Goal: Transaction & Acquisition: Purchase product/service

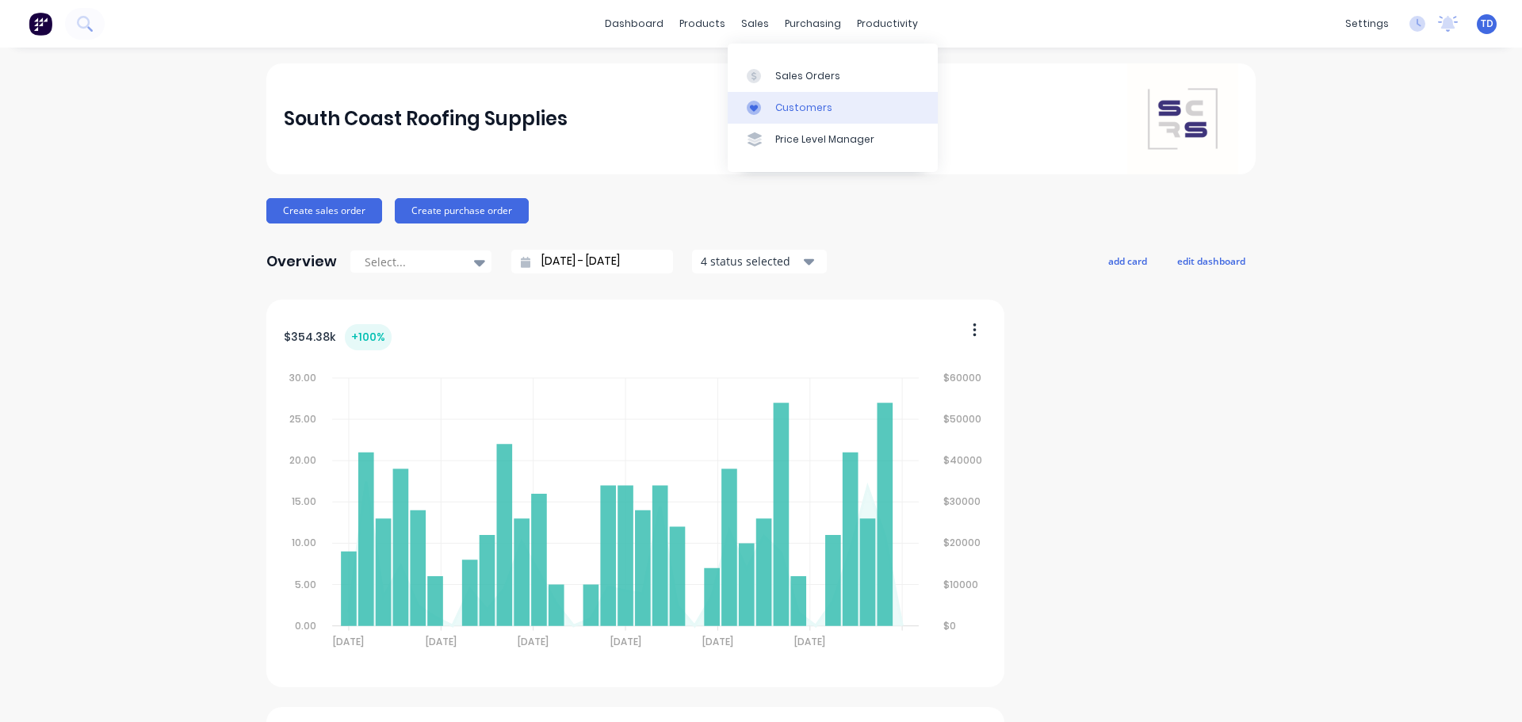
click at [776, 107] on div "Customers" at bounding box center [803, 108] width 57 height 14
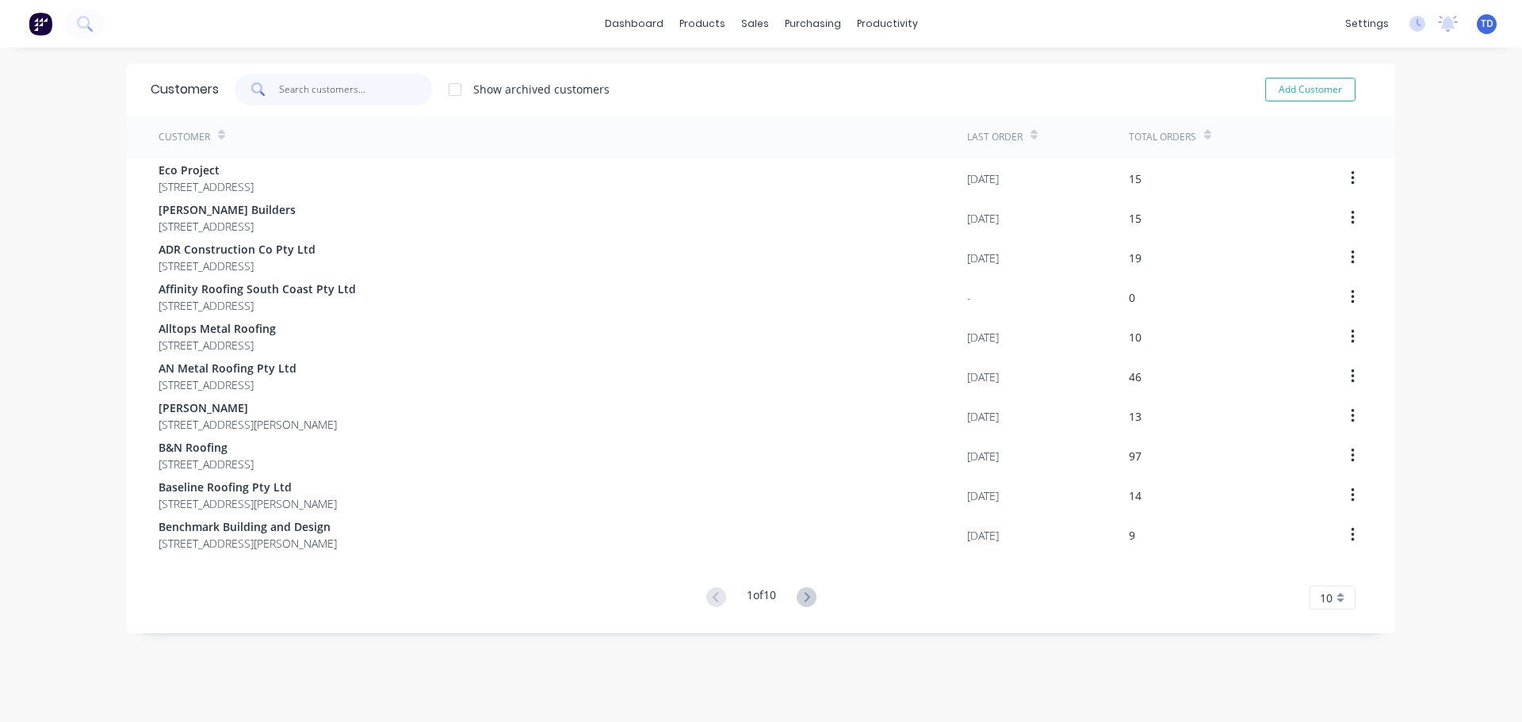
click at [319, 88] on input "text" at bounding box center [356, 90] width 155 height 32
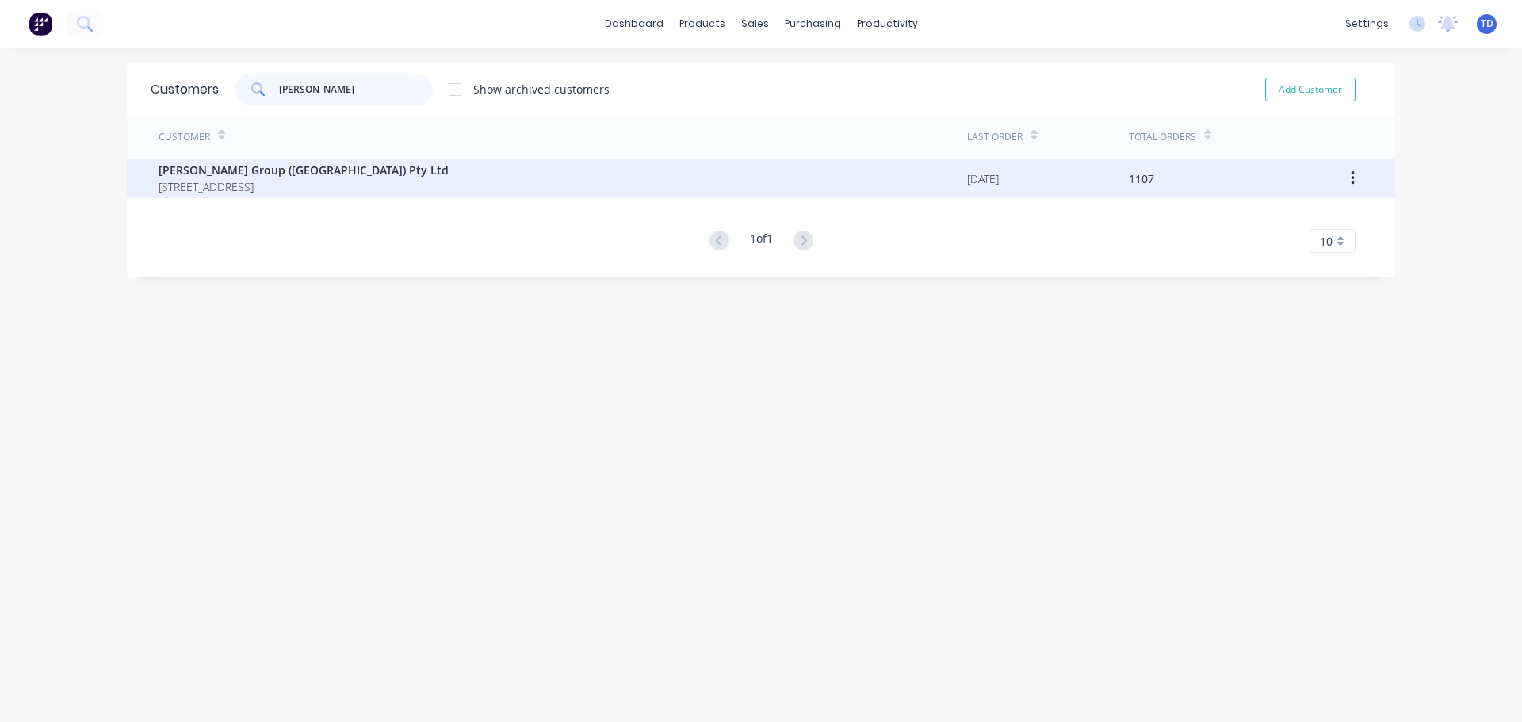
type input "parrish"
click at [270, 178] on span "Unit 3/21 Trim Street South Nowra New South Wales 2541" at bounding box center [304, 186] width 290 height 17
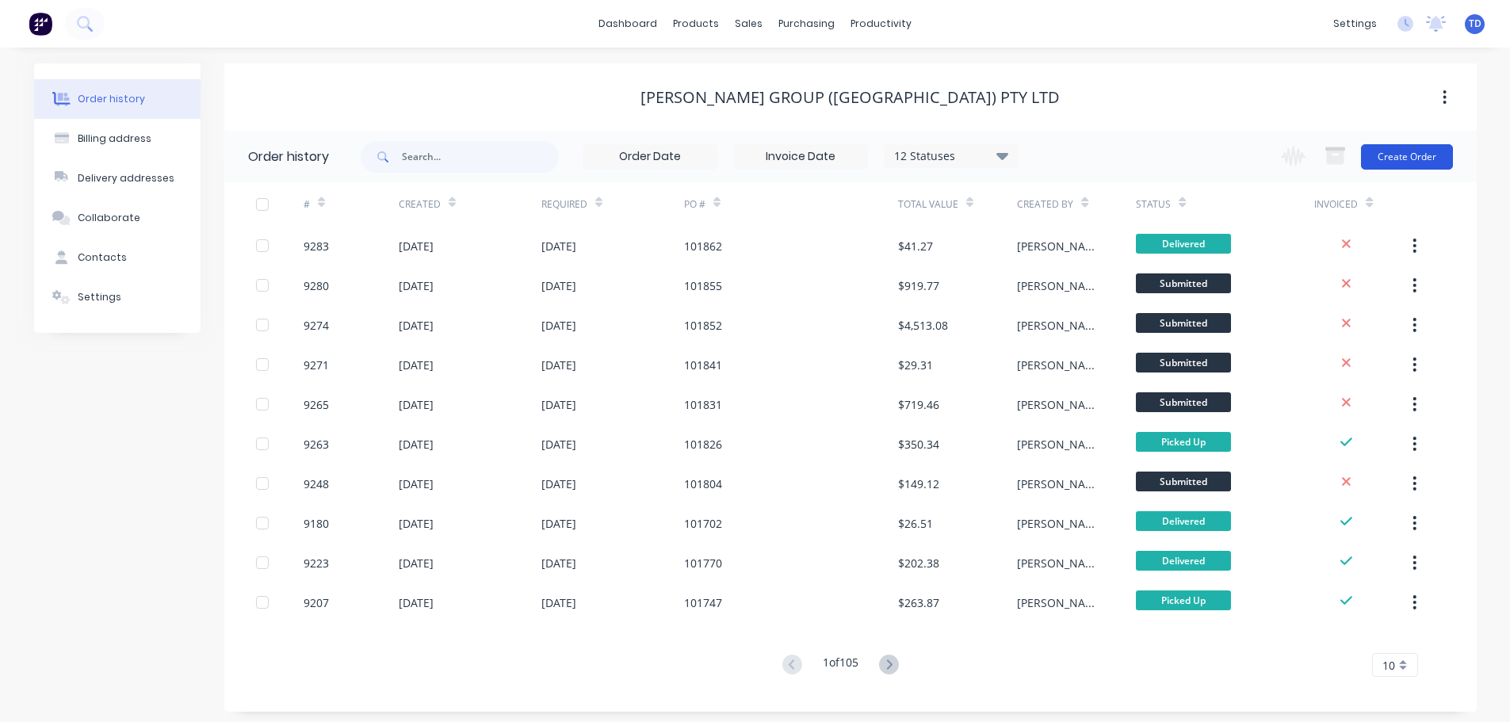
click at [1422, 155] on button "Create Order" at bounding box center [1407, 156] width 92 height 25
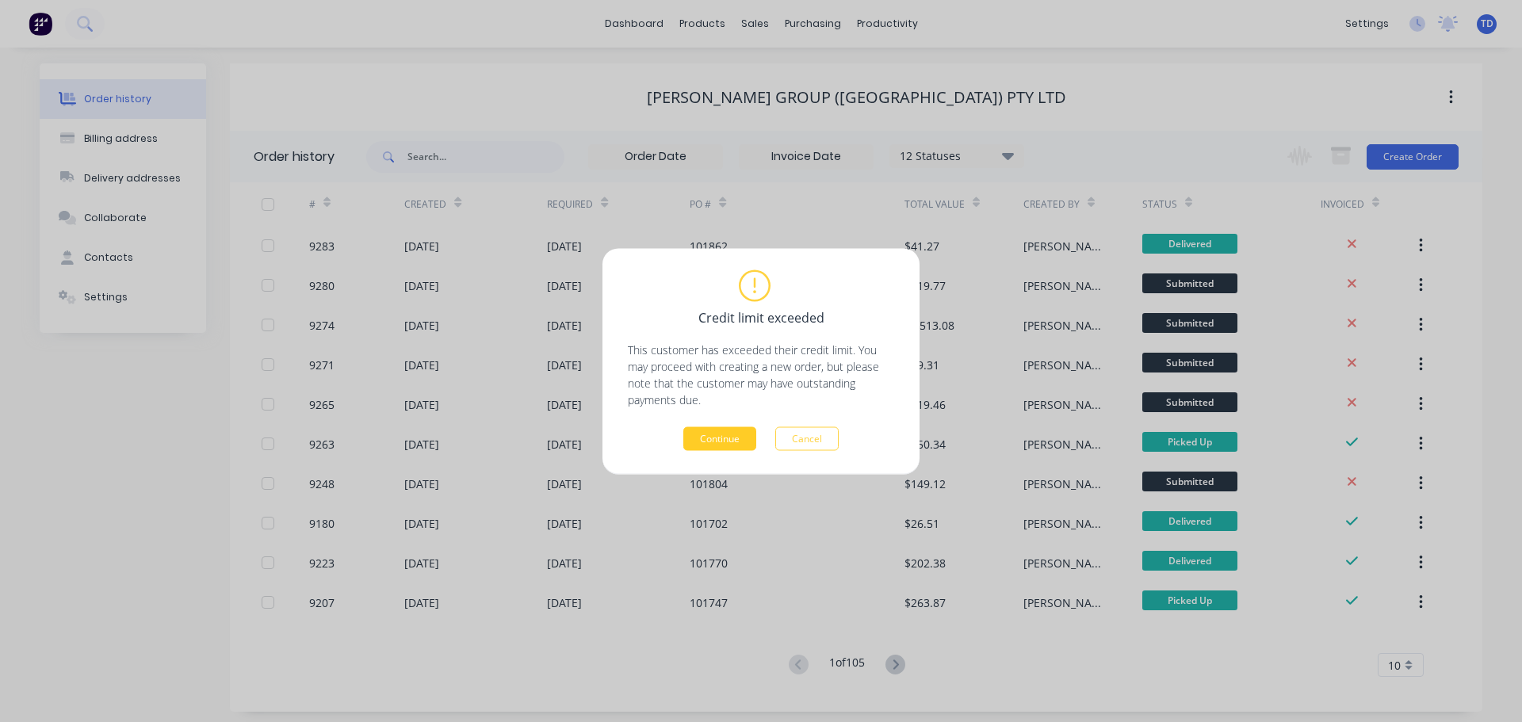
click at [717, 433] on button "Continue" at bounding box center [719, 439] width 73 height 24
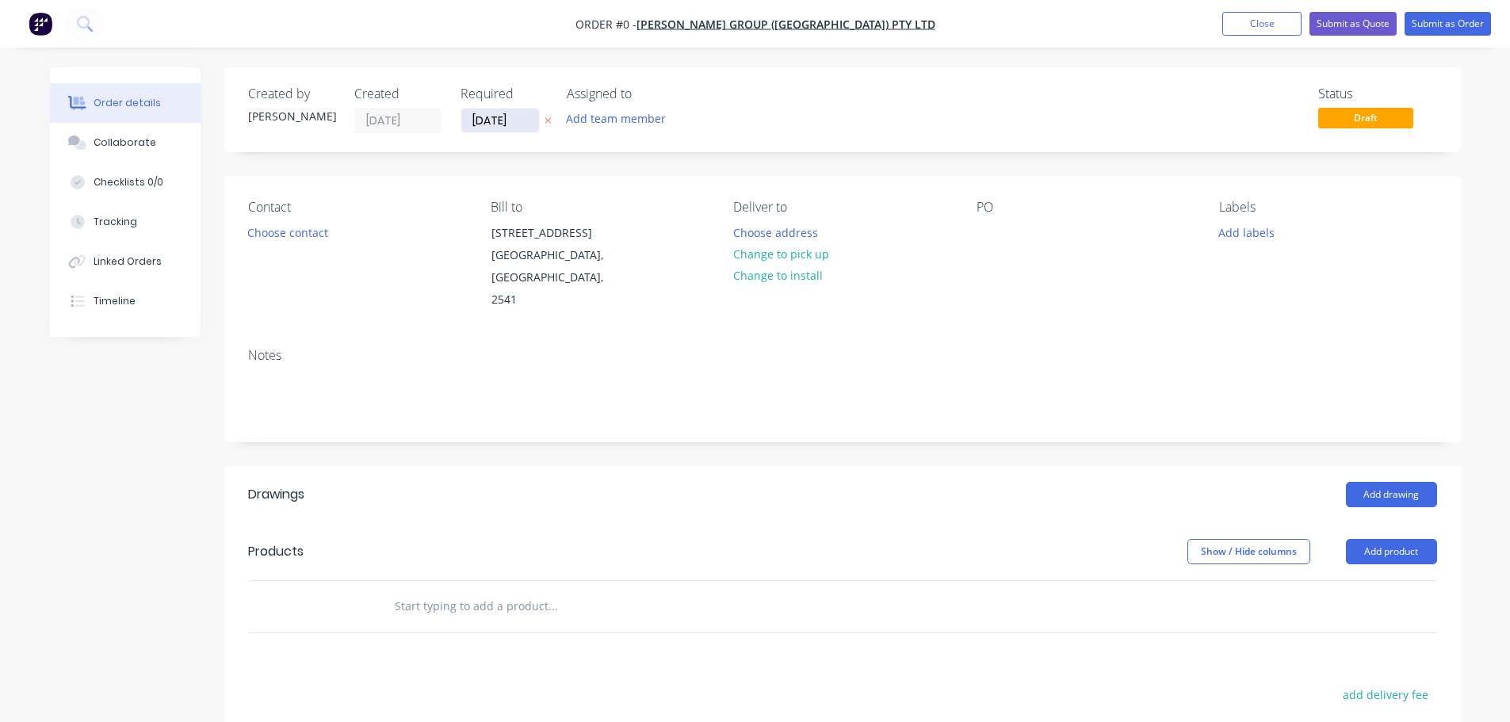
click at [522, 125] on input "[DATE]" at bounding box center [500, 121] width 78 height 24
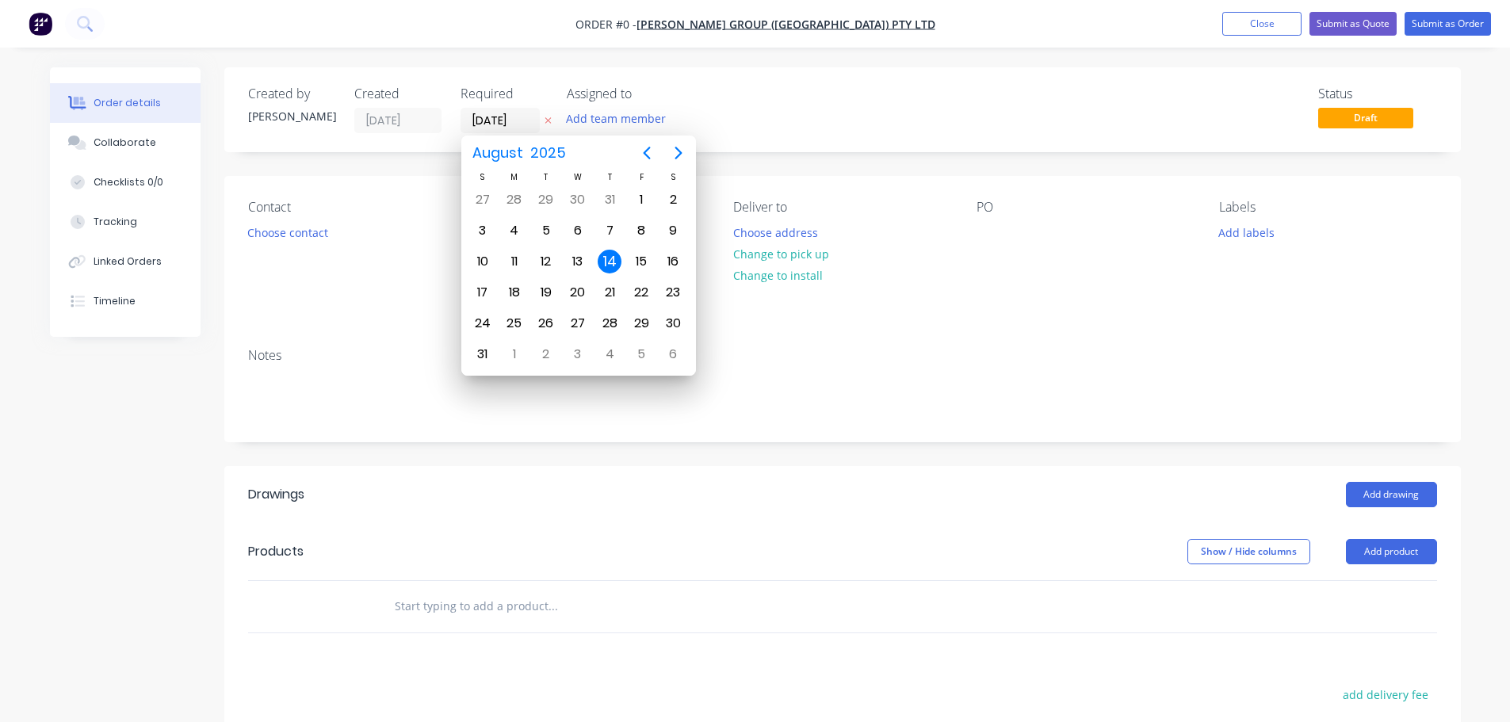
click at [613, 254] on div "14" at bounding box center [610, 262] width 24 height 24
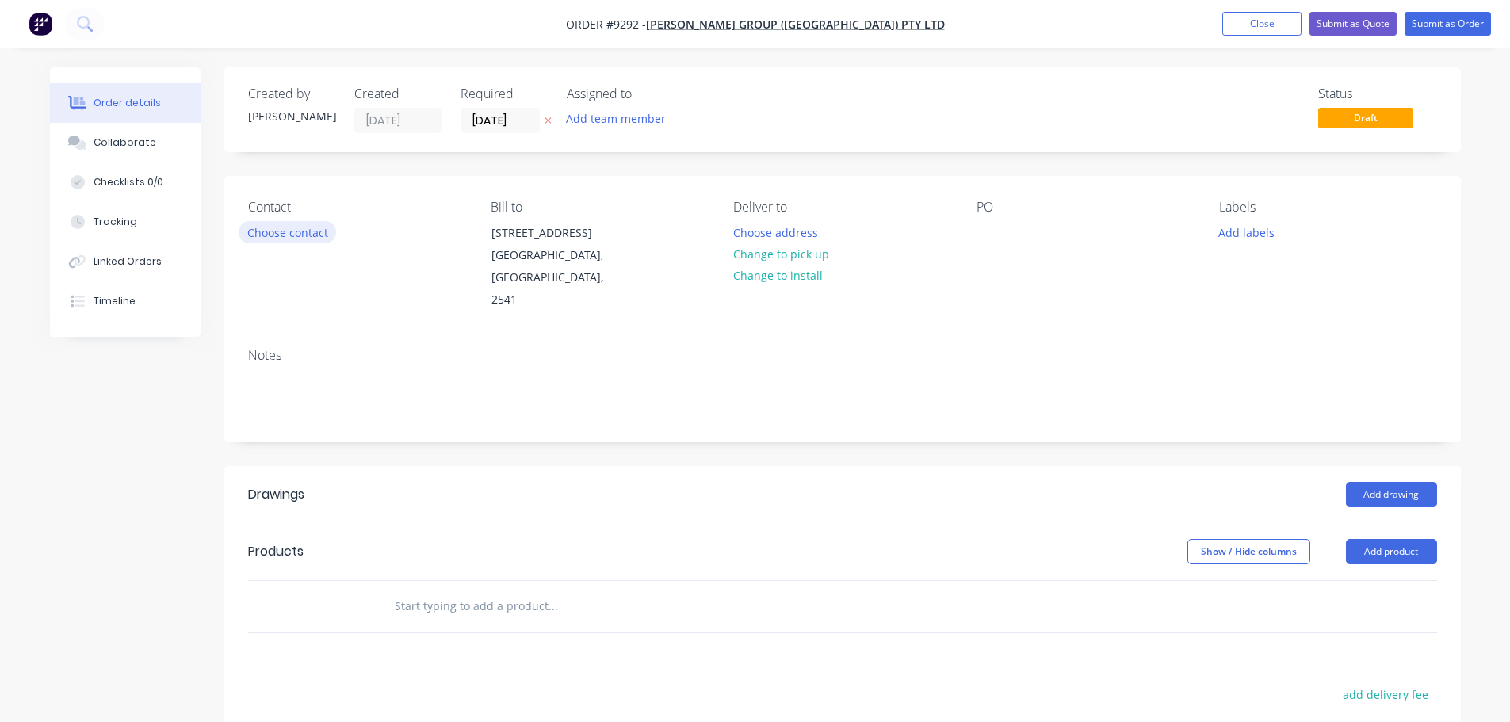
click at [288, 235] on button "Choose contact" at bounding box center [288, 231] width 98 height 21
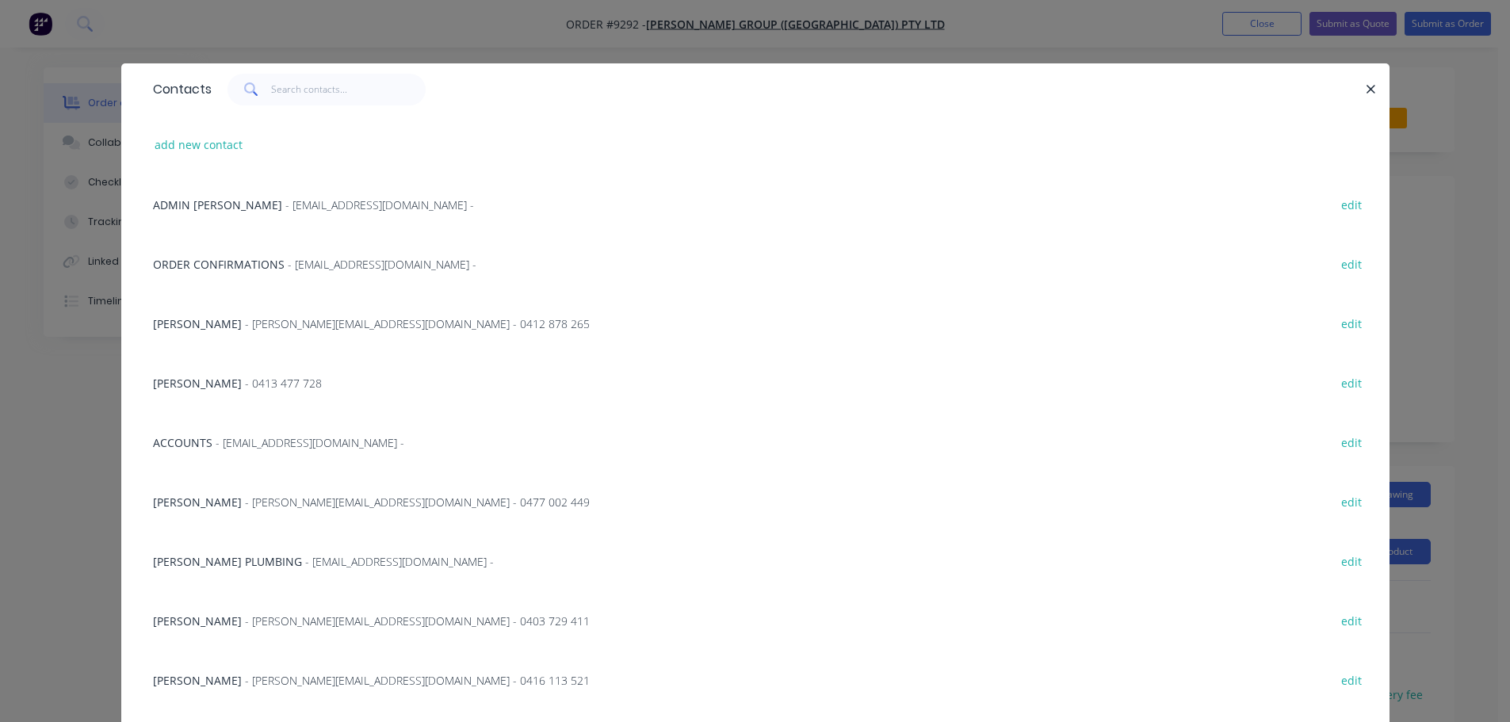
drag, startPoint x: 247, startPoint y: 565, endPoint x: 305, endPoint y: 561, distance: 58.0
click at [248, 565] on span "PARRISH PLUMBING" at bounding box center [227, 561] width 149 height 15
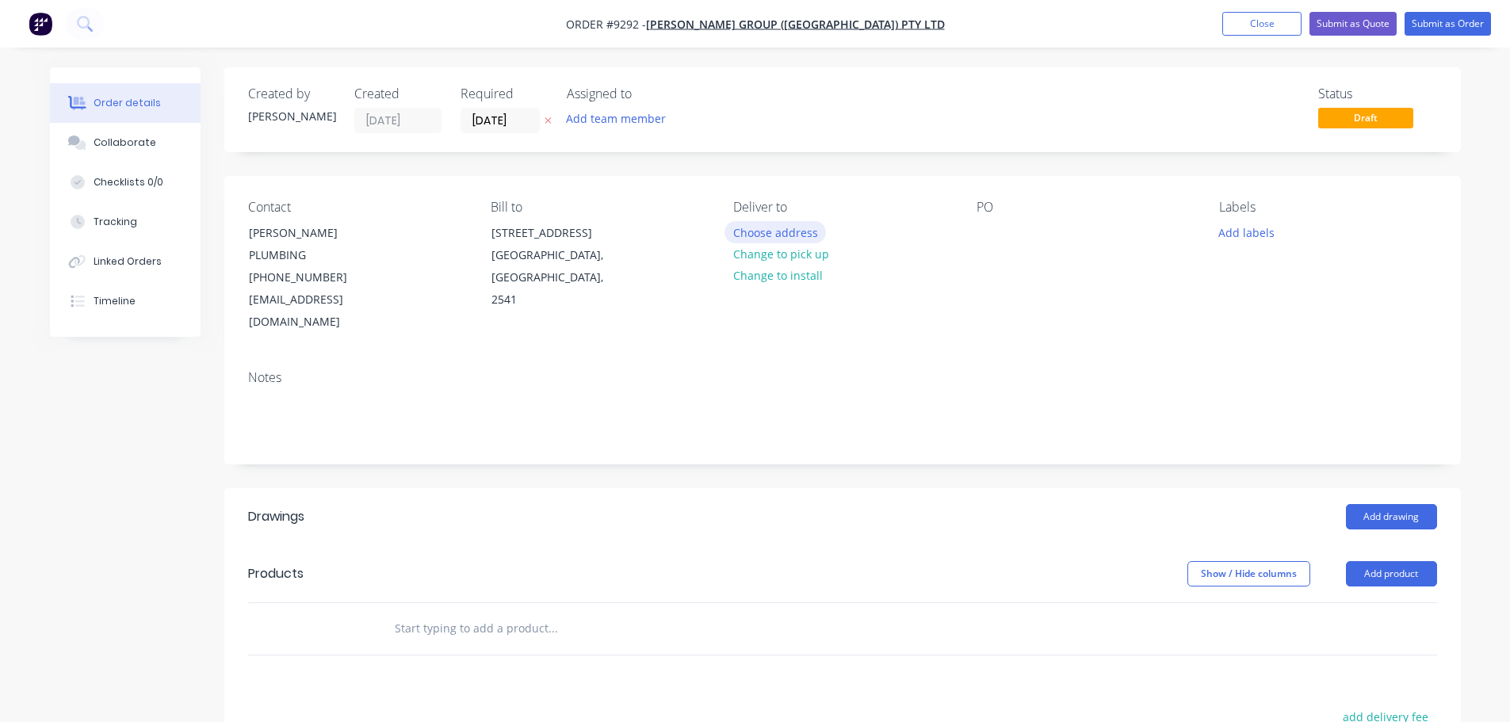
click at [749, 231] on button "Choose address" at bounding box center [775, 231] width 101 height 21
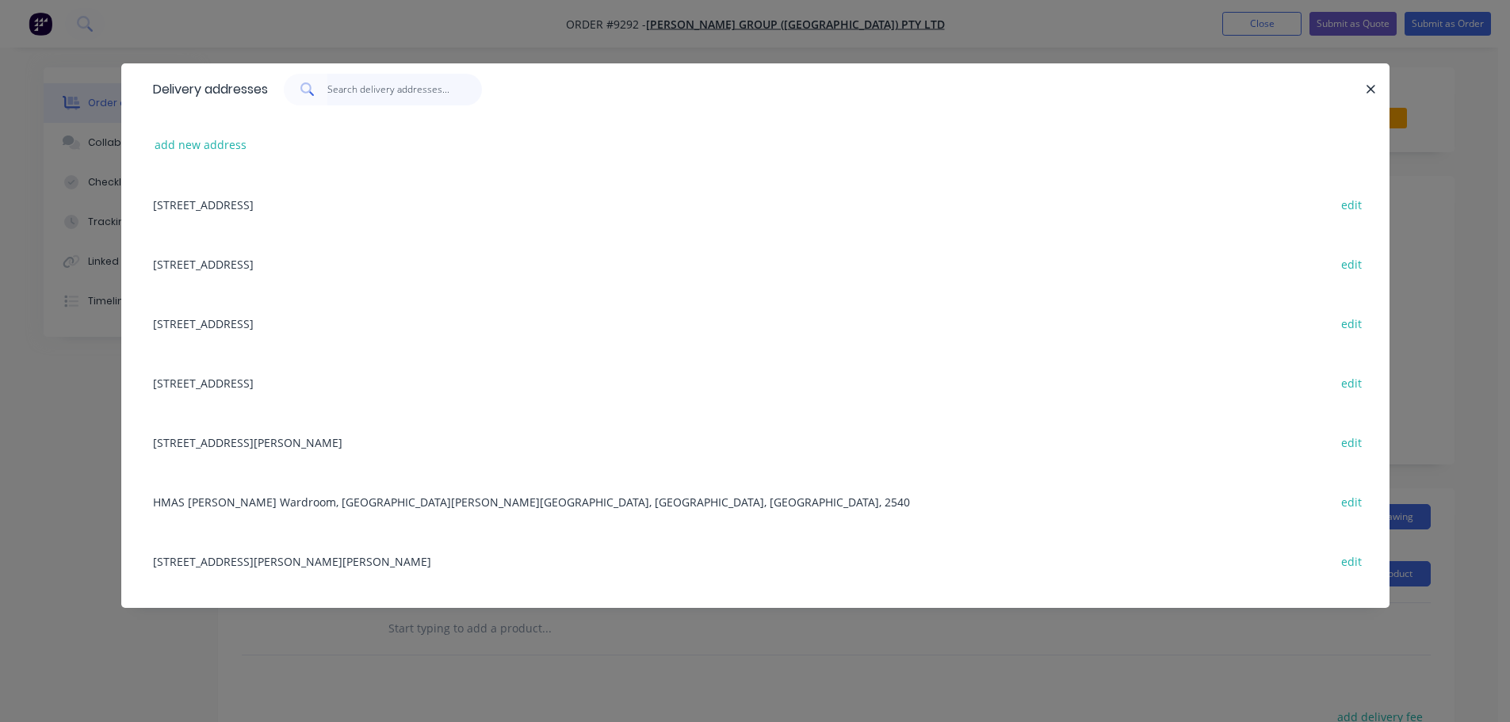
click at [373, 96] on input "text" at bounding box center [404, 90] width 155 height 32
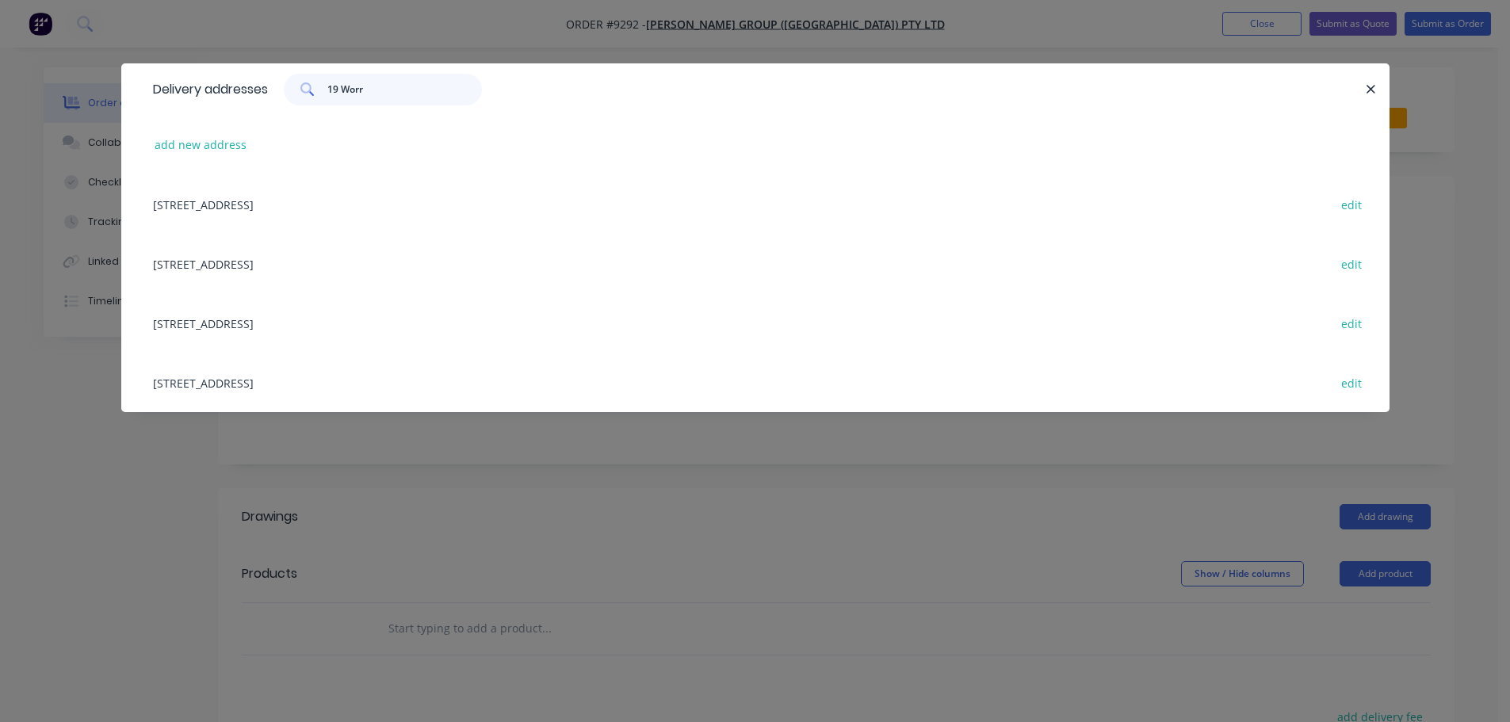
type input "19 Worr"
click at [354, 200] on div "19 Worrigee Street, Nowra, New South Wales, Australia, 2541 edit" at bounding box center [755, 203] width 1221 height 59
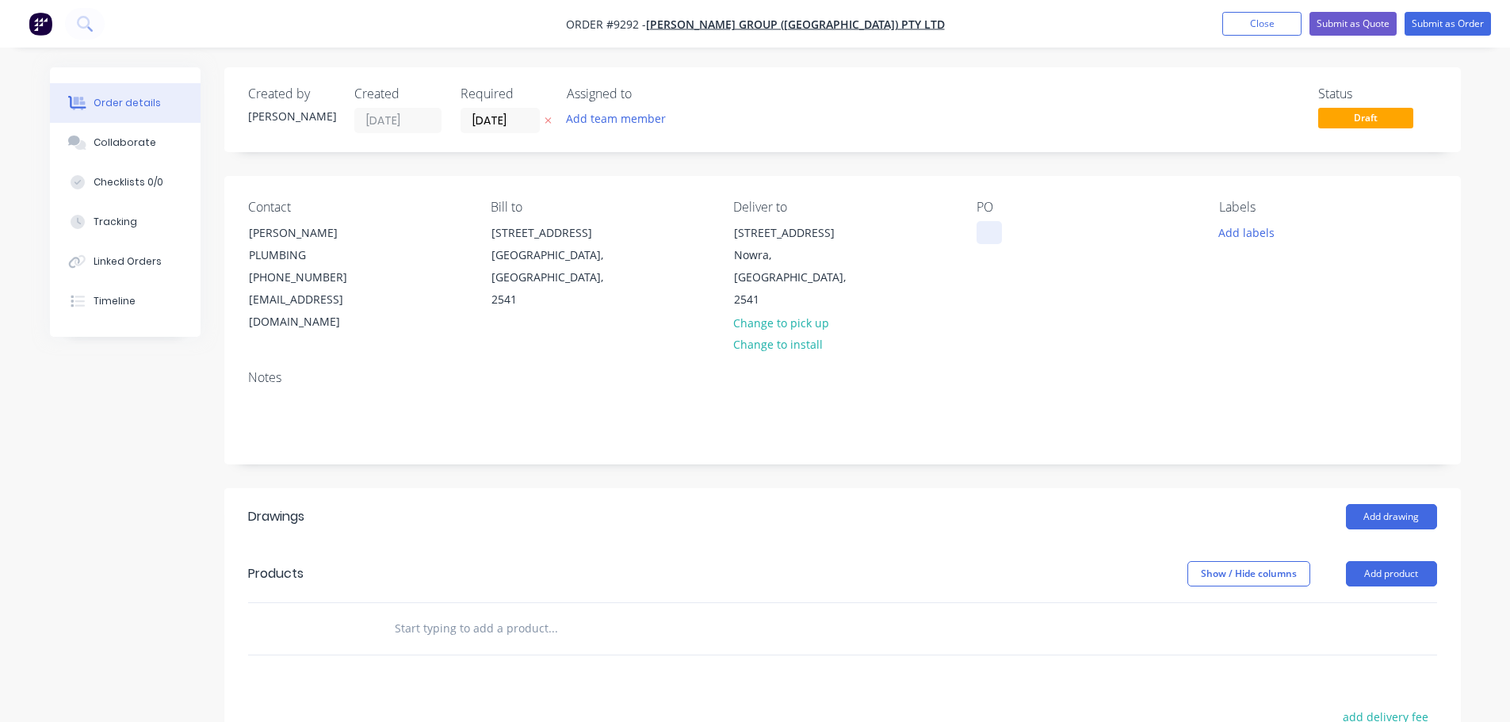
click at [984, 235] on div at bounding box center [989, 232] width 25 height 23
click at [1376, 504] on button "Add drawing" at bounding box center [1391, 516] width 91 height 25
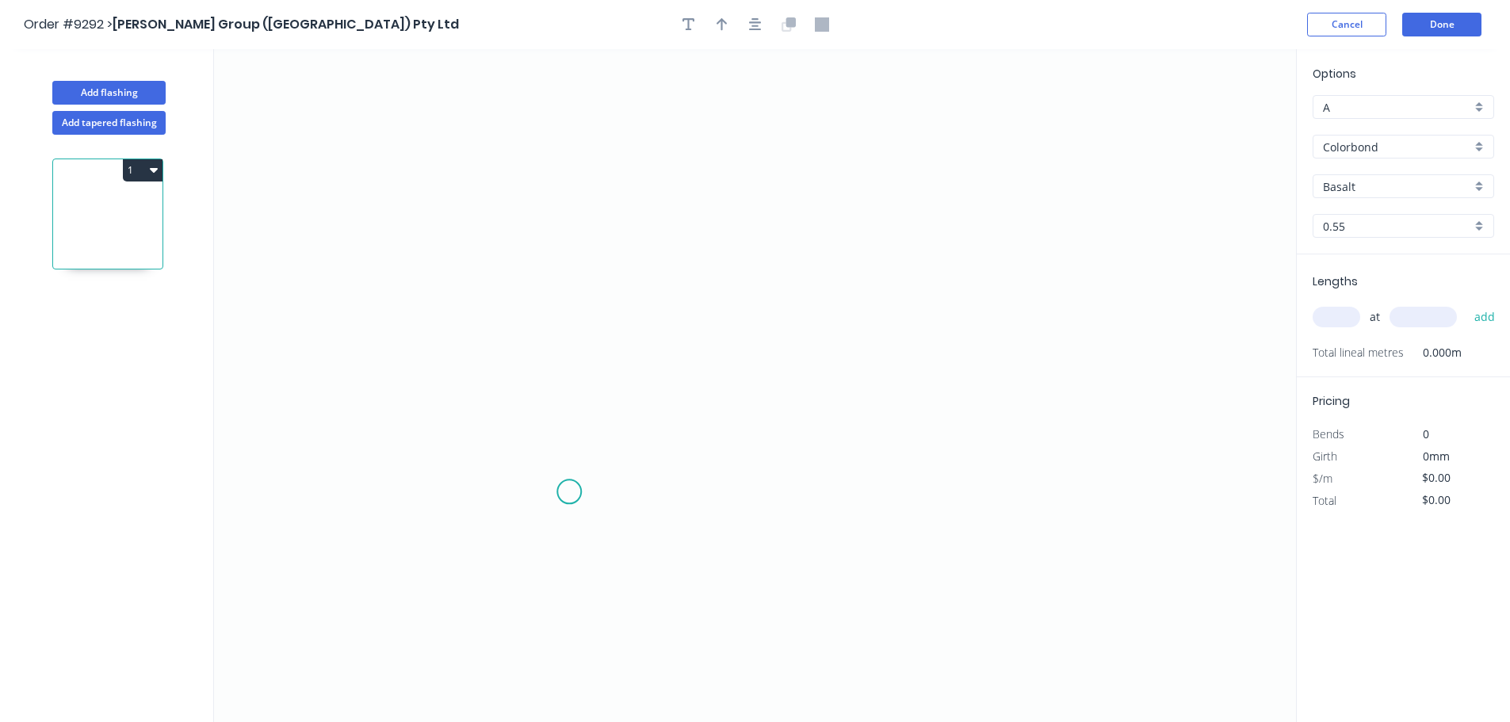
click at [569, 492] on icon "0" at bounding box center [755, 385] width 1082 height 673
click at [520, 526] on icon "0" at bounding box center [755, 385] width 1082 height 673
click at [521, 262] on icon "0 ?" at bounding box center [755, 385] width 1082 height 673
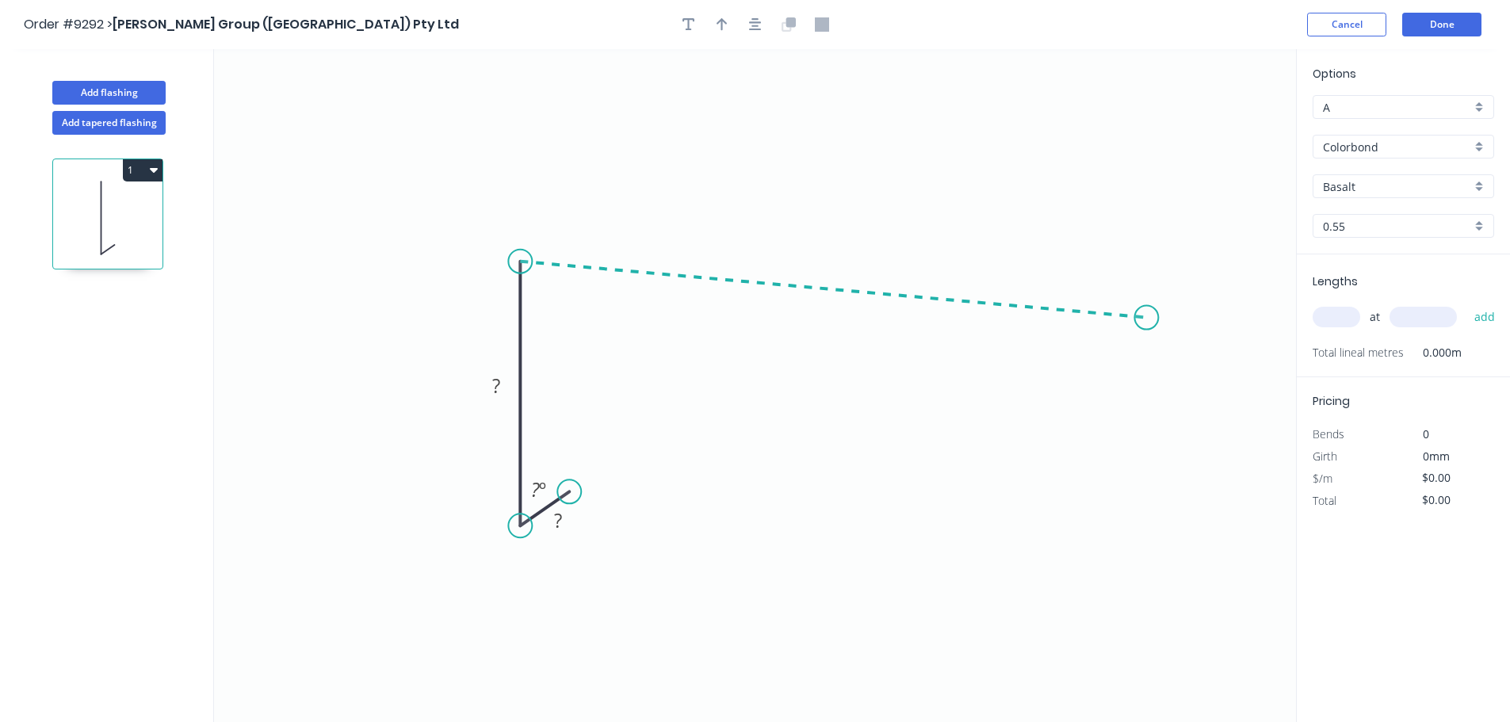
click at [1147, 319] on icon "0 ? ? ? º" at bounding box center [755, 385] width 1082 height 673
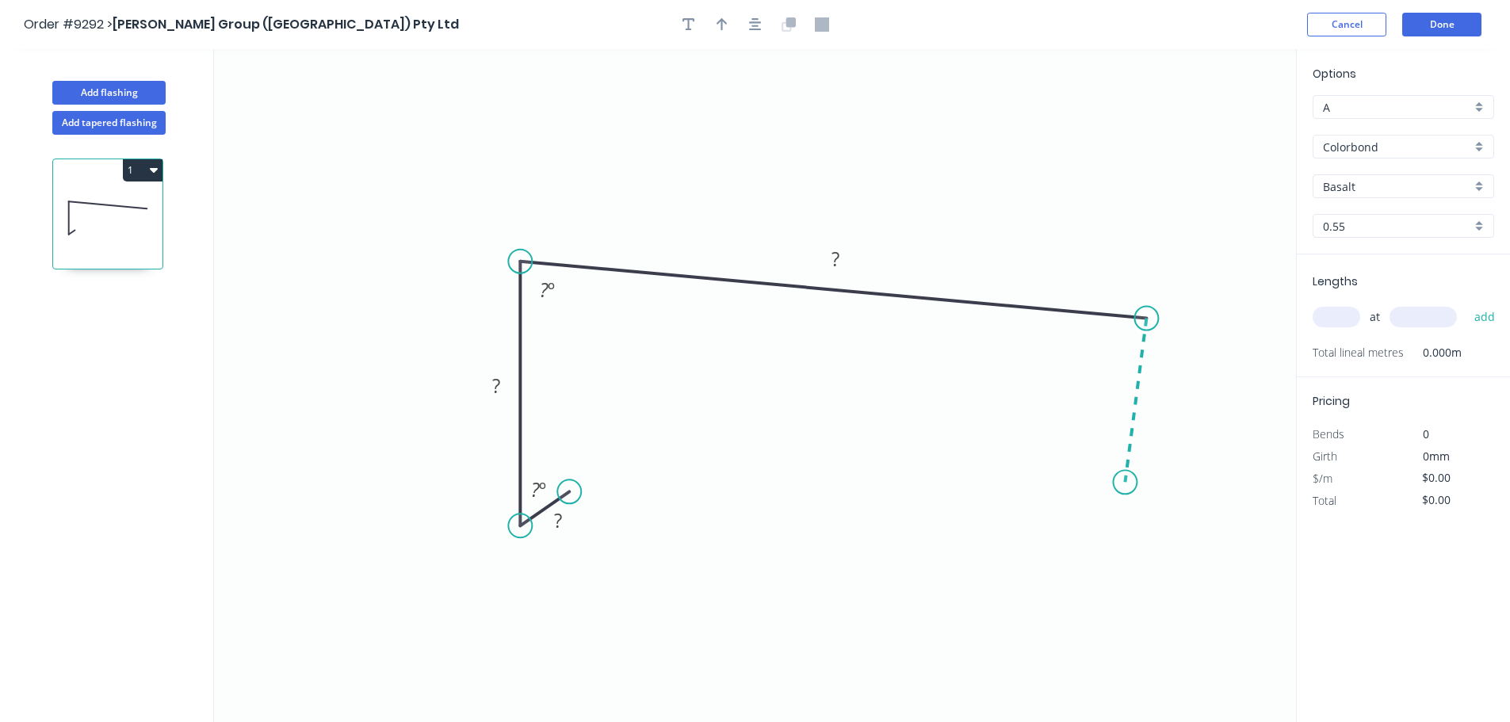
click at [1126, 483] on icon "0 ? ? ? ? º ? º" at bounding box center [755, 385] width 1082 height 673
click at [576, 524] on rect at bounding box center [559, 520] width 52 height 33
click at [564, 519] on rect at bounding box center [558, 522] width 32 height 22
type input "$14.75"
click at [1387, 186] on input "Basalt" at bounding box center [1397, 186] width 148 height 17
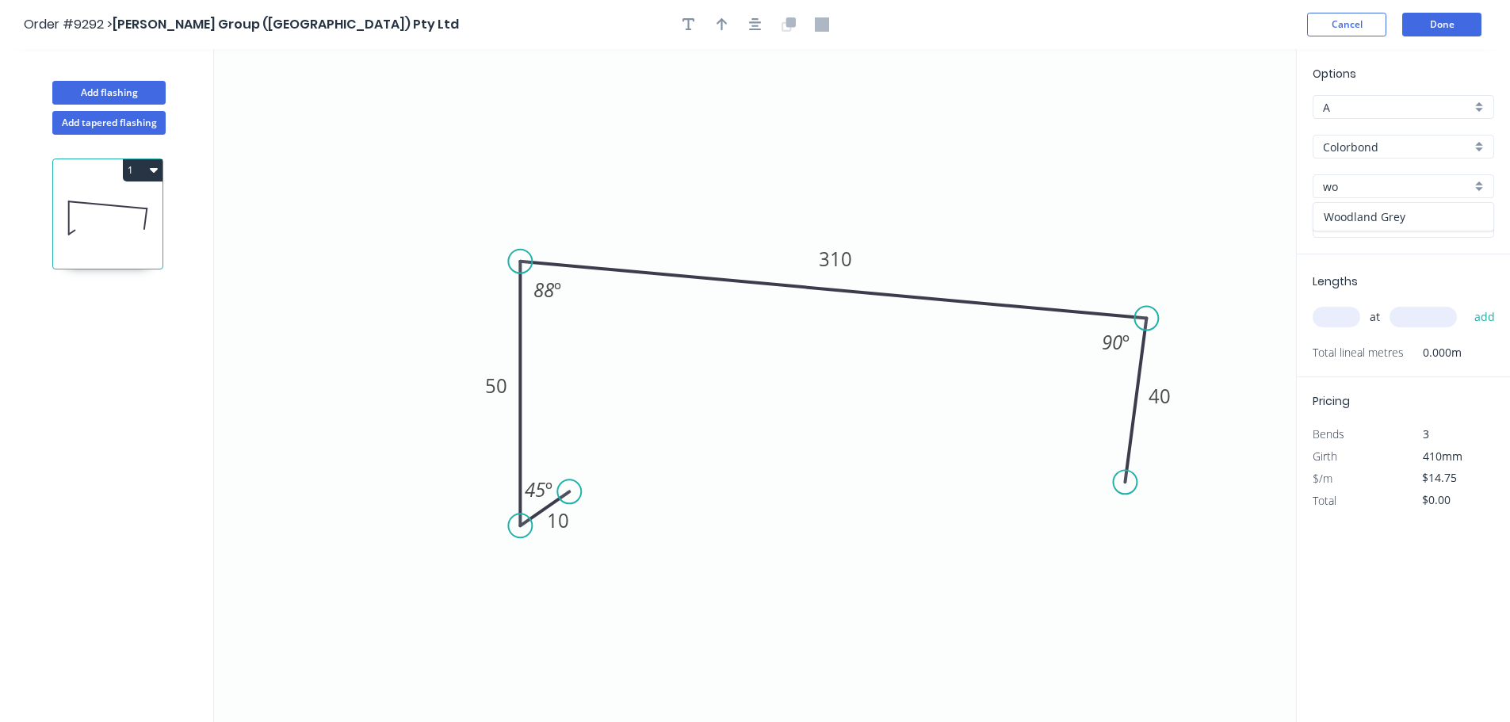
click at [1391, 216] on div "Woodland Grey" at bounding box center [1404, 217] width 180 height 28
type input "Woodland Grey"
click at [1339, 316] on input "text" at bounding box center [1337, 317] width 48 height 21
type input "1"
type input "8000"
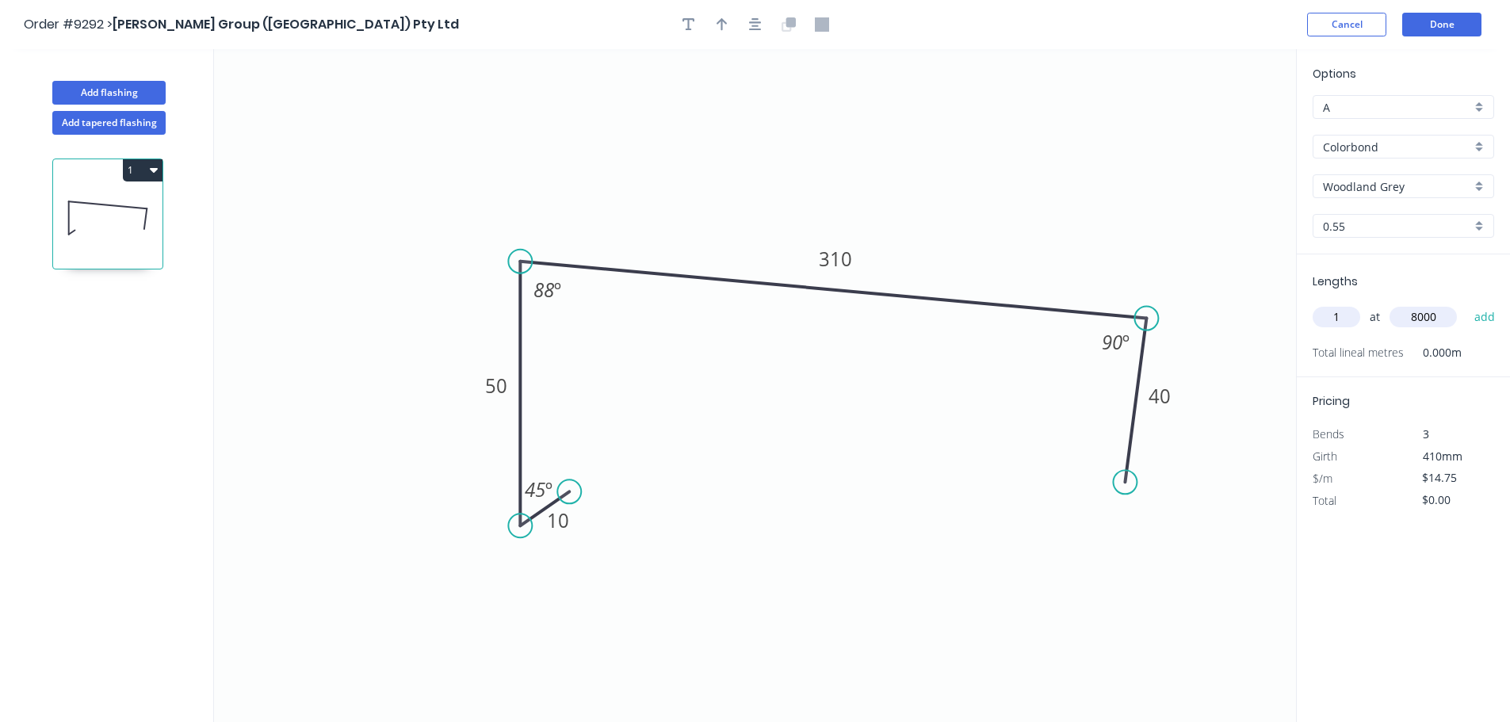
click at [1467, 304] on button "add" at bounding box center [1485, 317] width 37 height 27
type input "$118.00"
click at [726, 33] on button "button" at bounding box center [722, 25] width 24 height 24
click at [1217, 127] on icon at bounding box center [1216, 110] width 14 height 51
drag, startPoint x: 1215, startPoint y: 125, endPoint x: 1186, endPoint y: 181, distance: 62.8
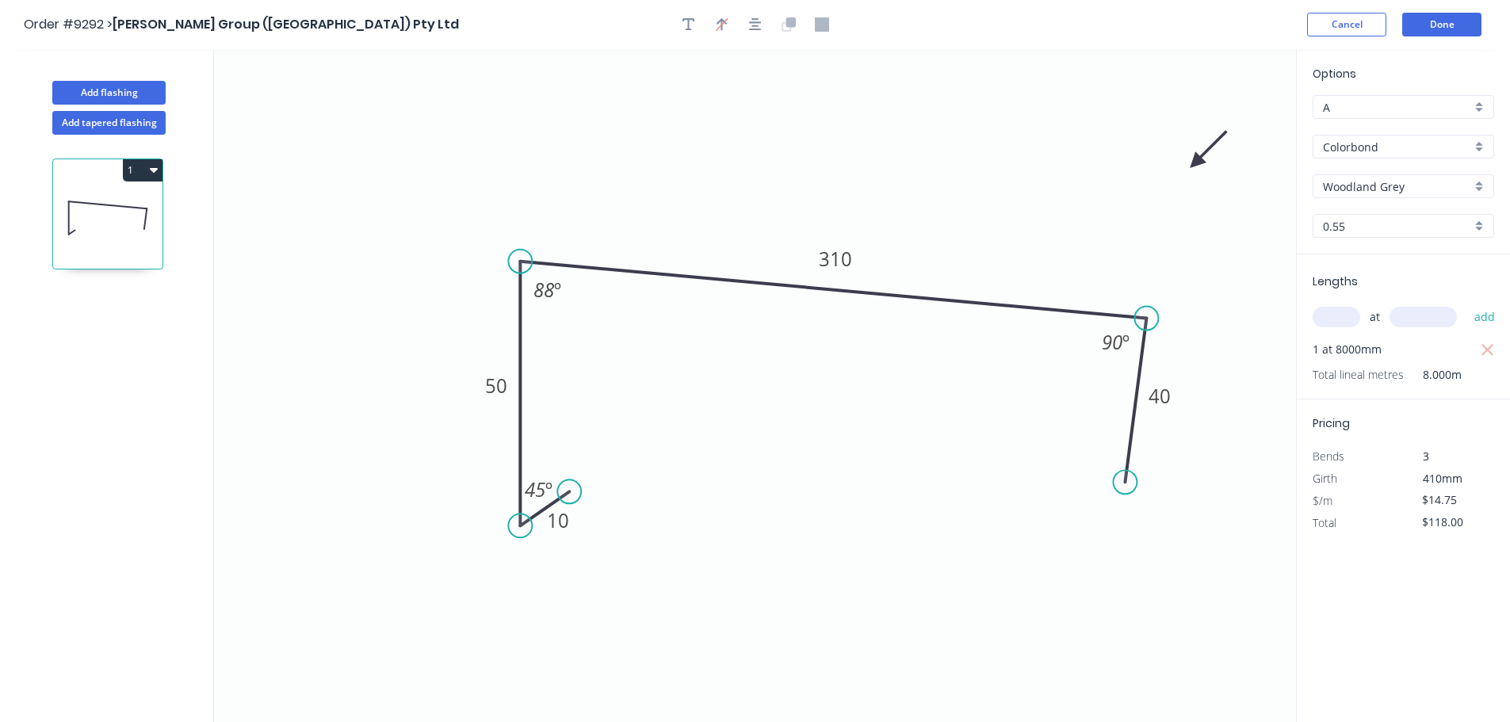
click at [1186, 173] on icon at bounding box center [1209, 150] width 46 height 46
click at [1466, 33] on button "Done" at bounding box center [1441, 25] width 79 height 24
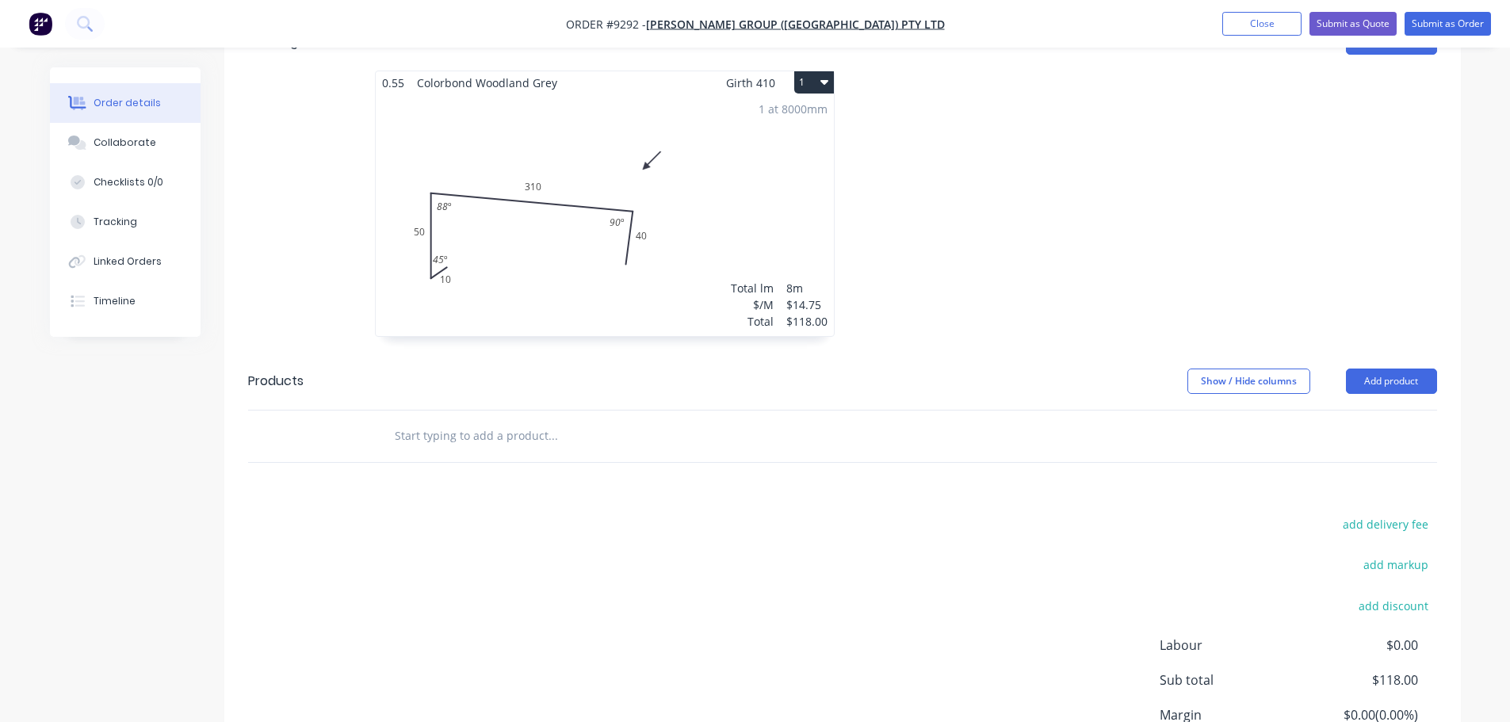
scroll to position [476, 0]
click at [542, 419] on input "text" at bounding box center [552, 435] width 317 height 32
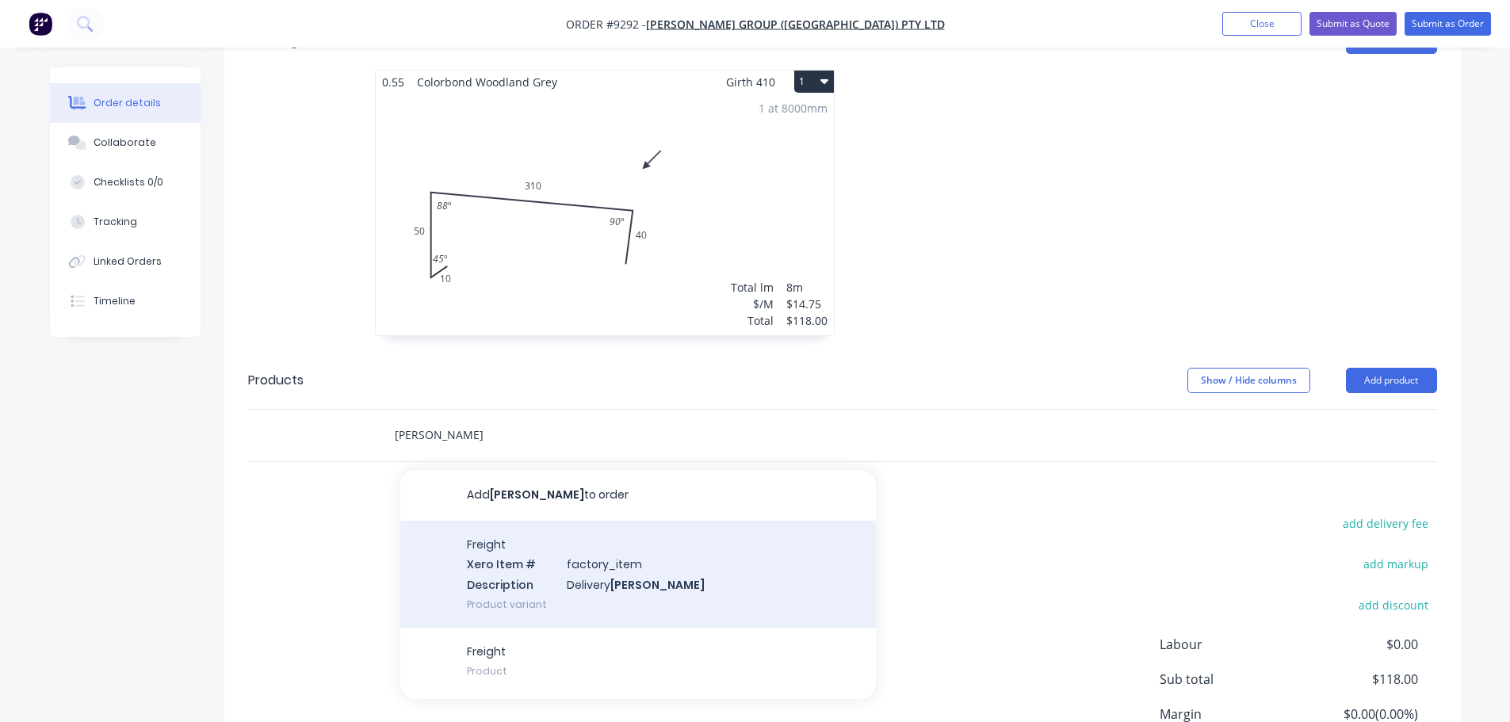
type input "parrish"
click at [603, 521] on div "Freight Xero Item # factory_item Description Delivery Parrish Product variant" at bounding box center [638, 574] width 476 height 107
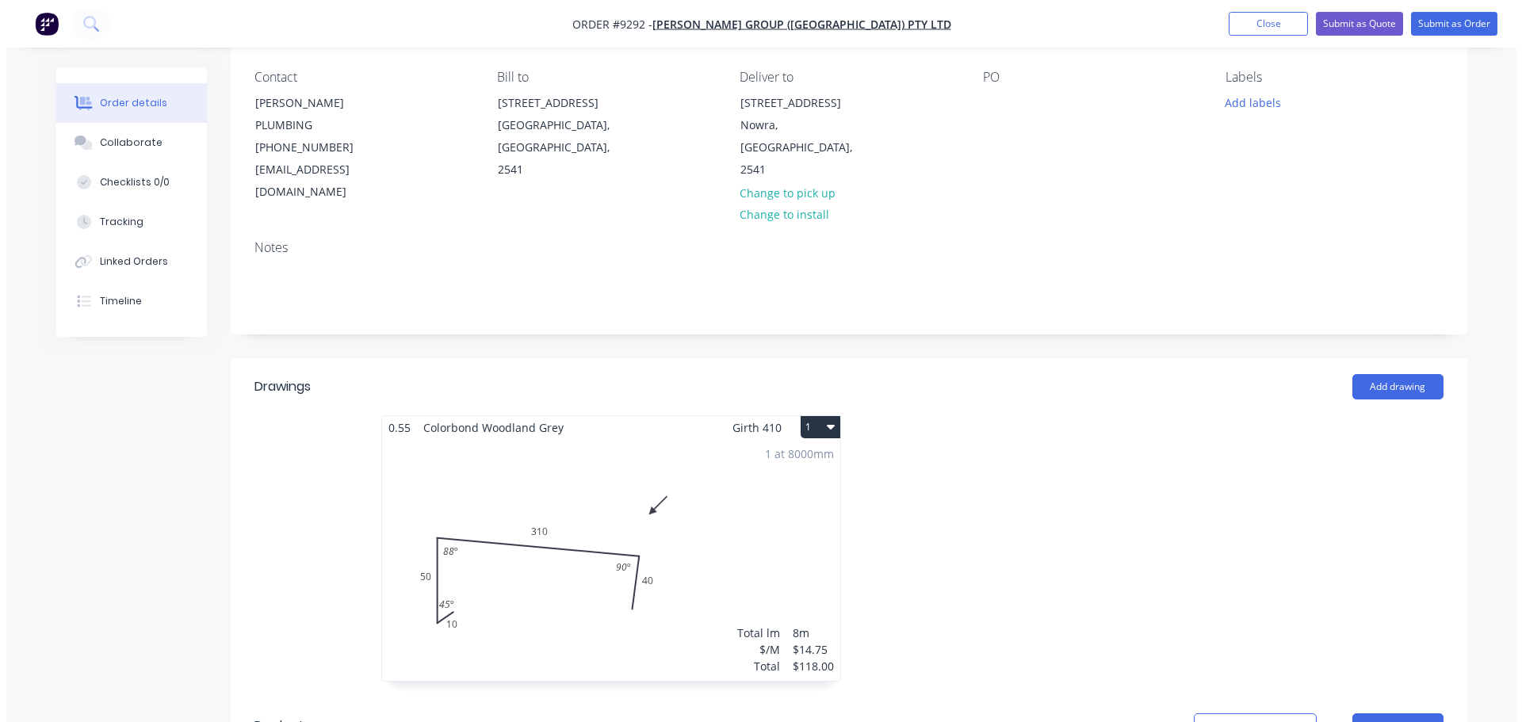
scroll to position [79, 0]
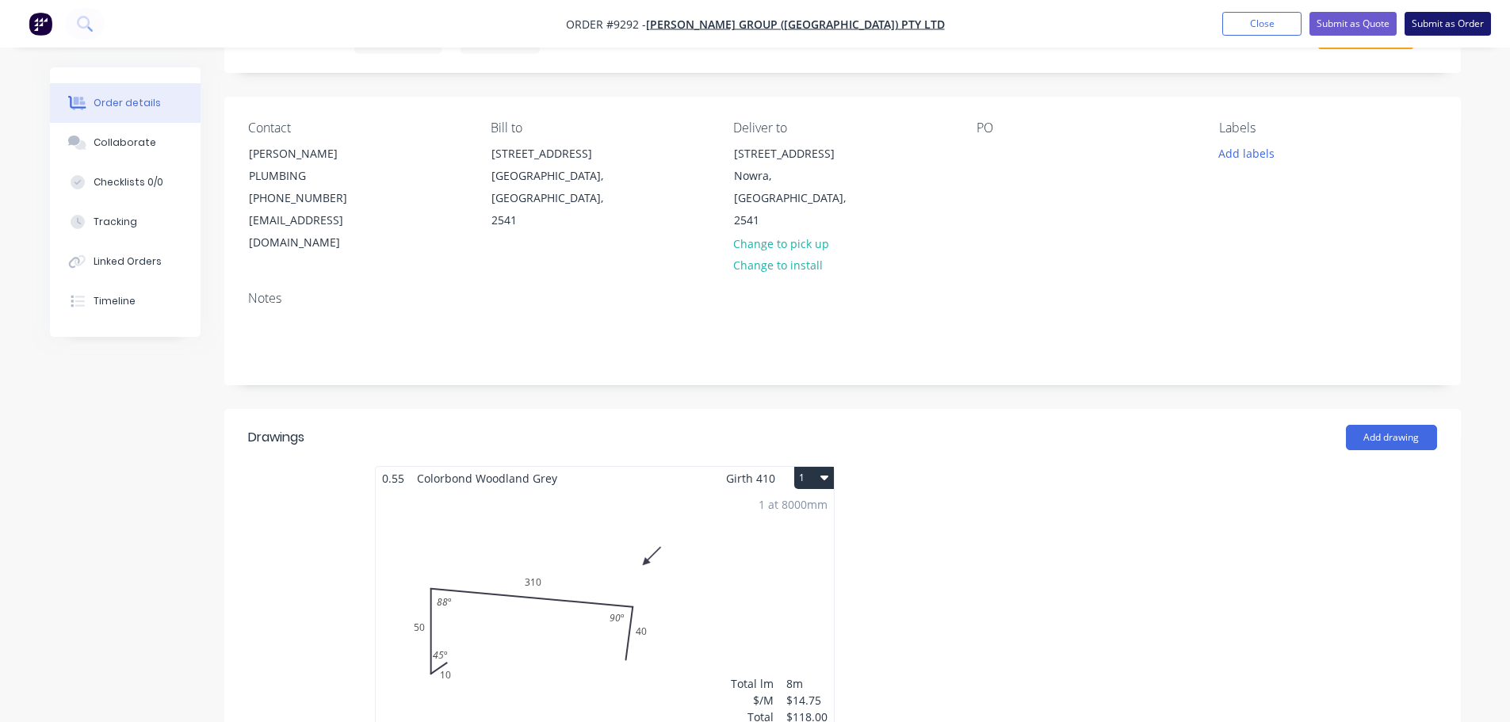
click at [1448, 32] on button "Submit as Order" at bounding box center [1448, 24] width 86 height 24
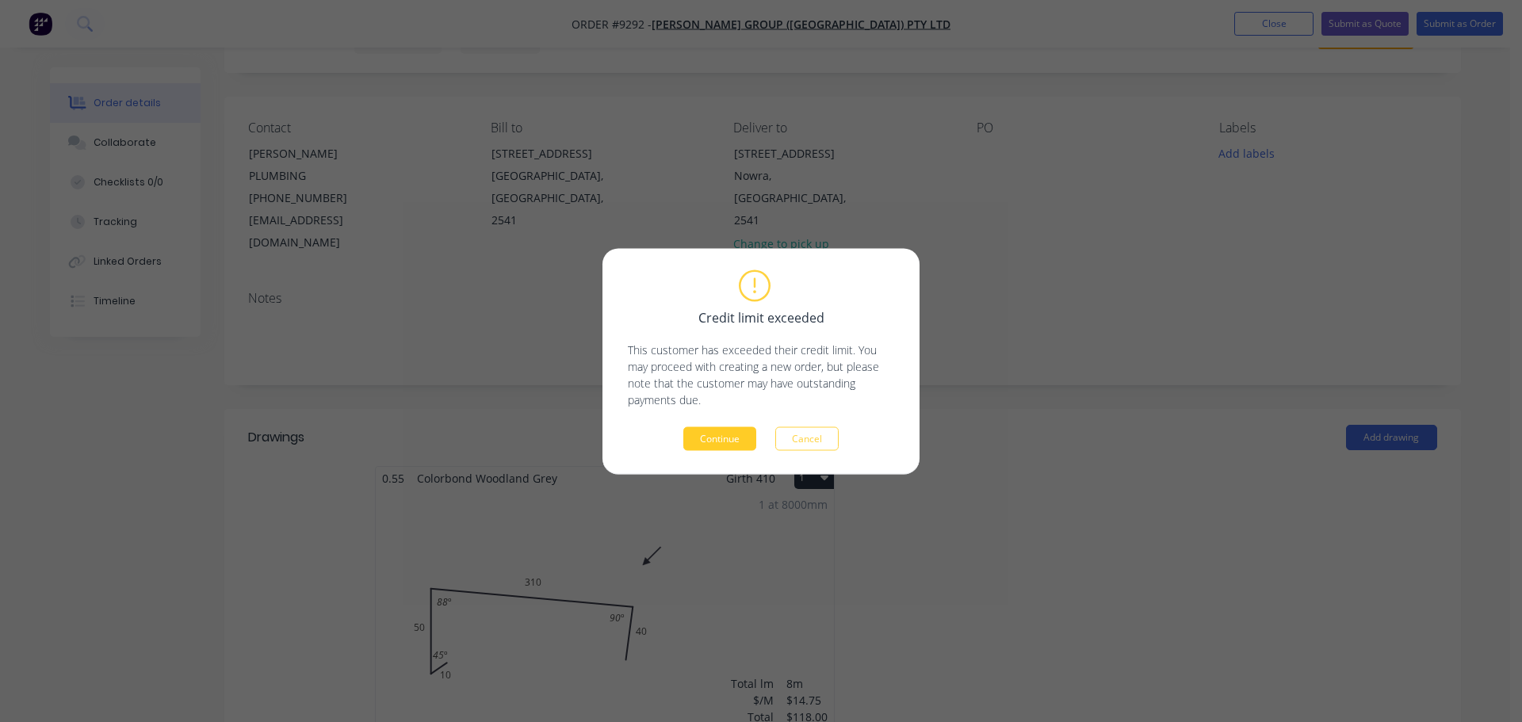
click at [737, 434] on button "Continue" at bounding box center [719, 439] width 73 height 24
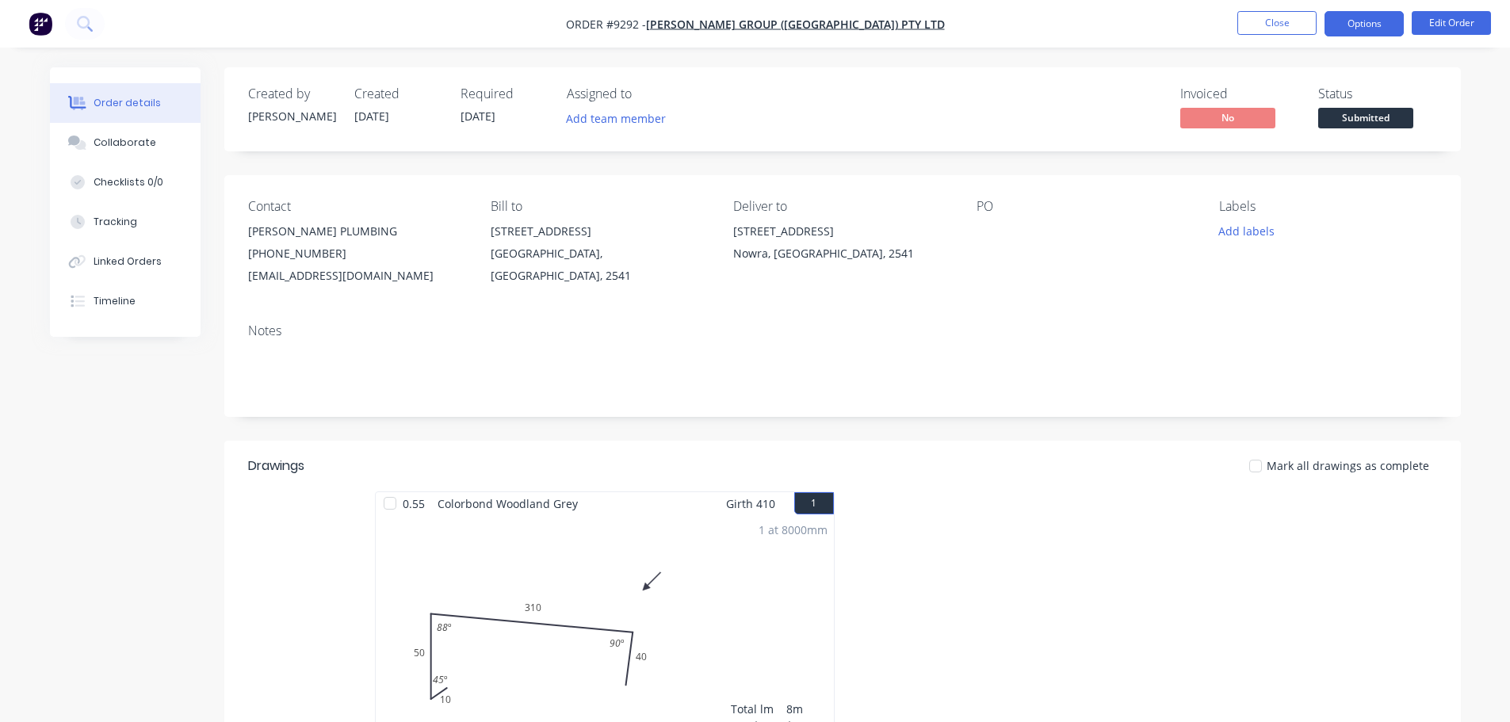
click at [1372, 22] on button "Options" at bounding box center [1364, 23] width 79 height 25
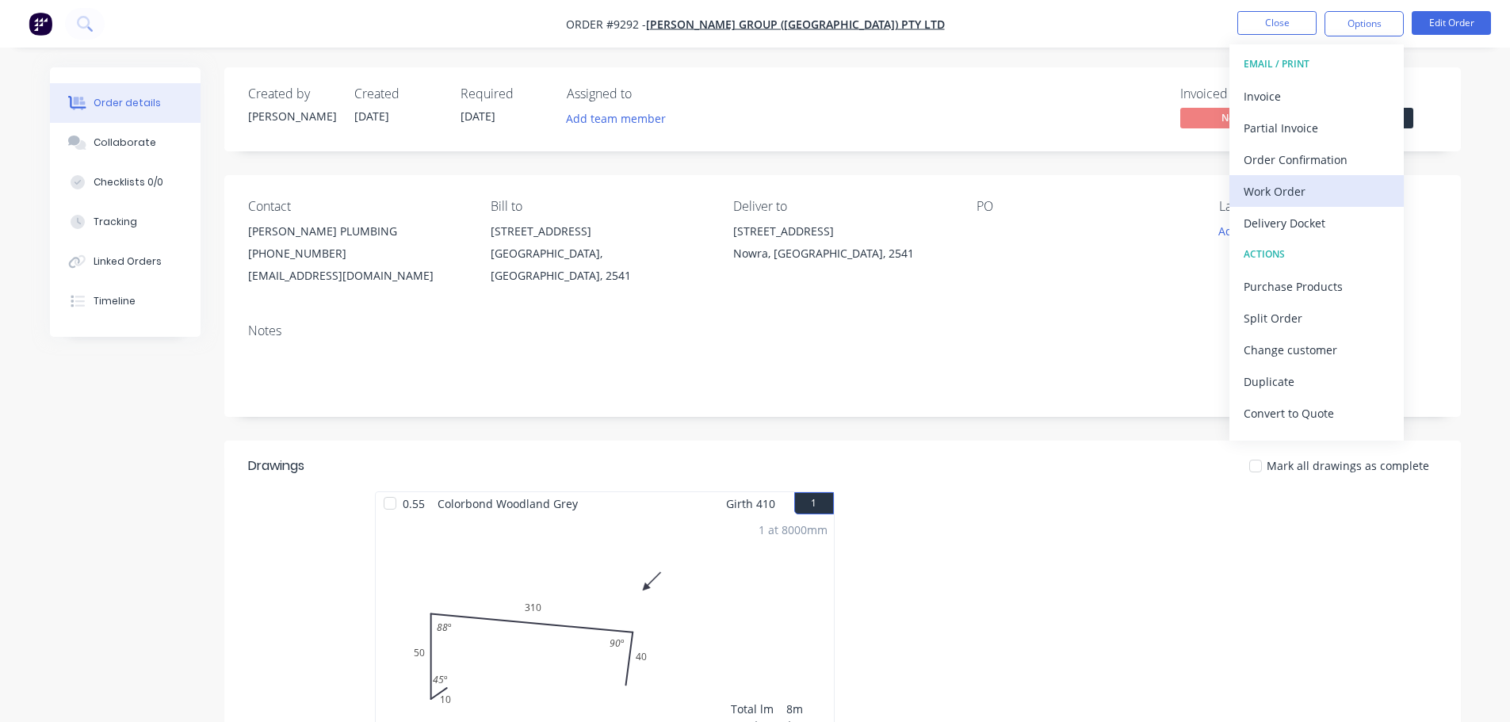
click at [1302, 193] on div "Work Order" at bounding box center [1317, 191] width 146 height 23
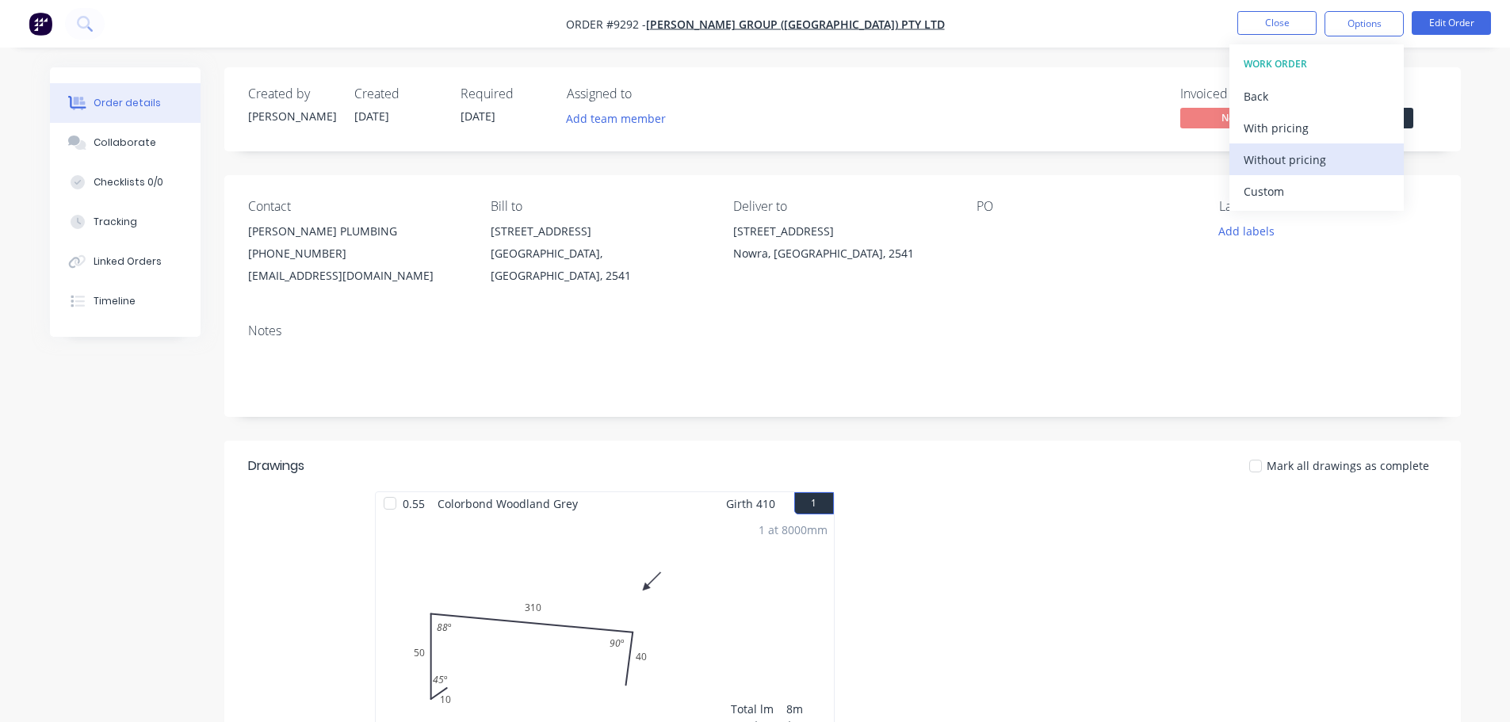
click at [1291, 167] on div "Without pricing" at bounding box center [1317, 159] width 146 height 23
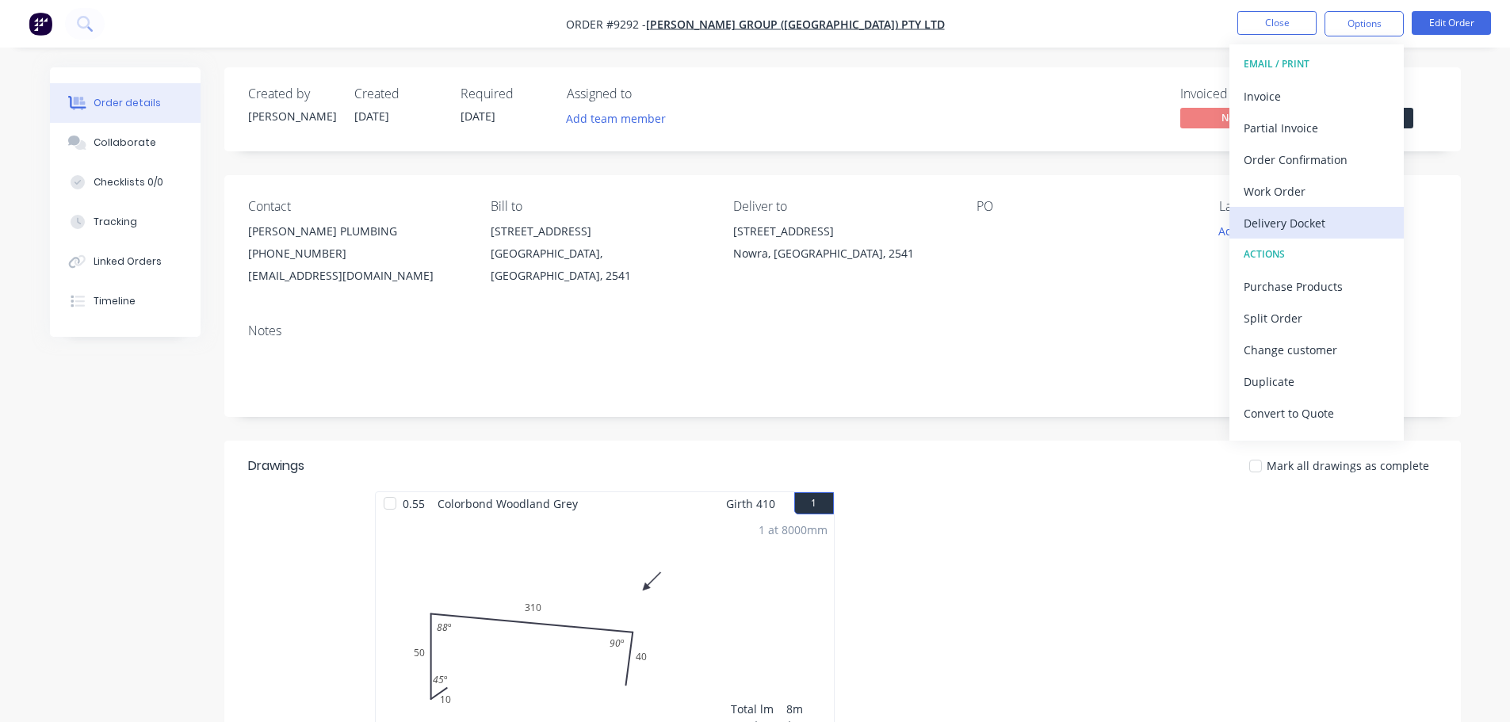
click at [1271, 223] on div "Delivery Docket" at bounding box center [1317, 223] width 146 height 23
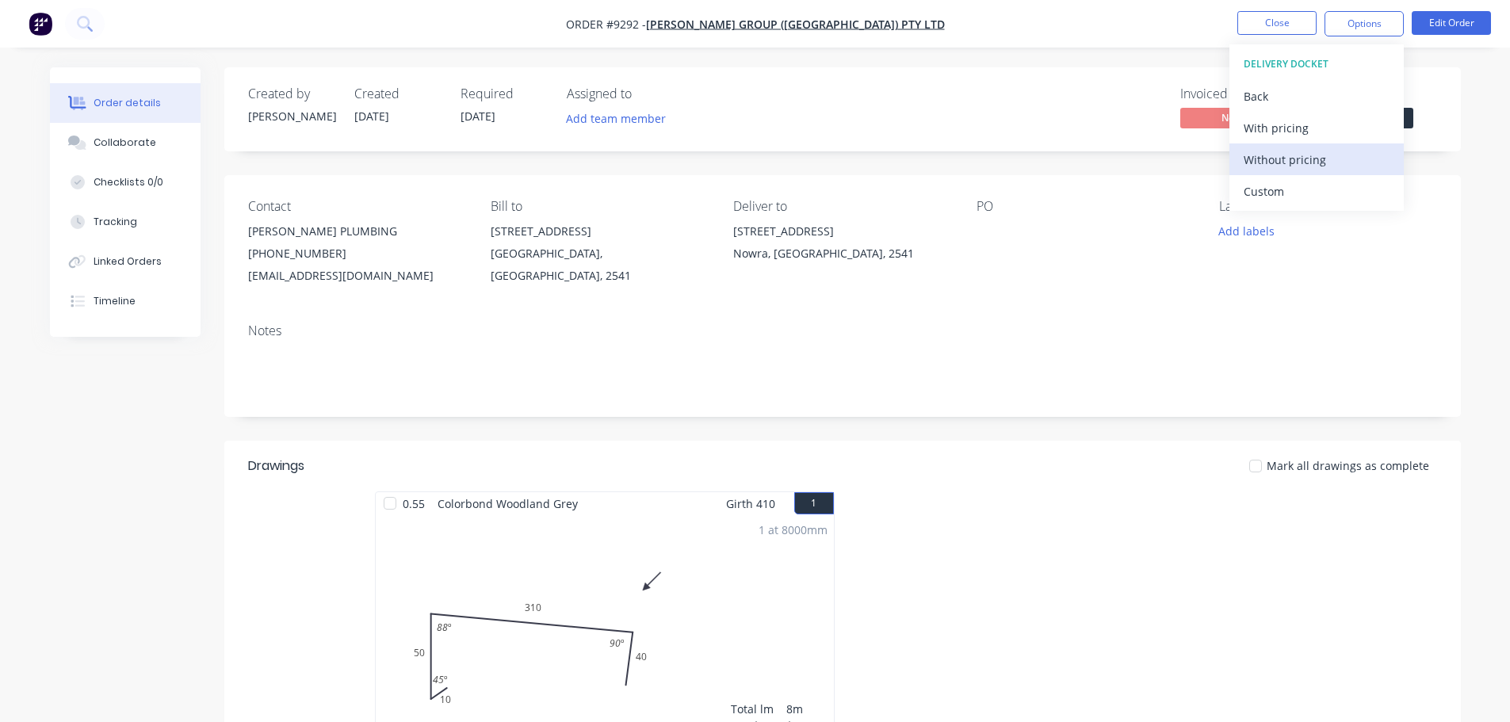
click at [1287, 160] on div "Without pricing" at bounding box center [1317, 159] width 146 height 23
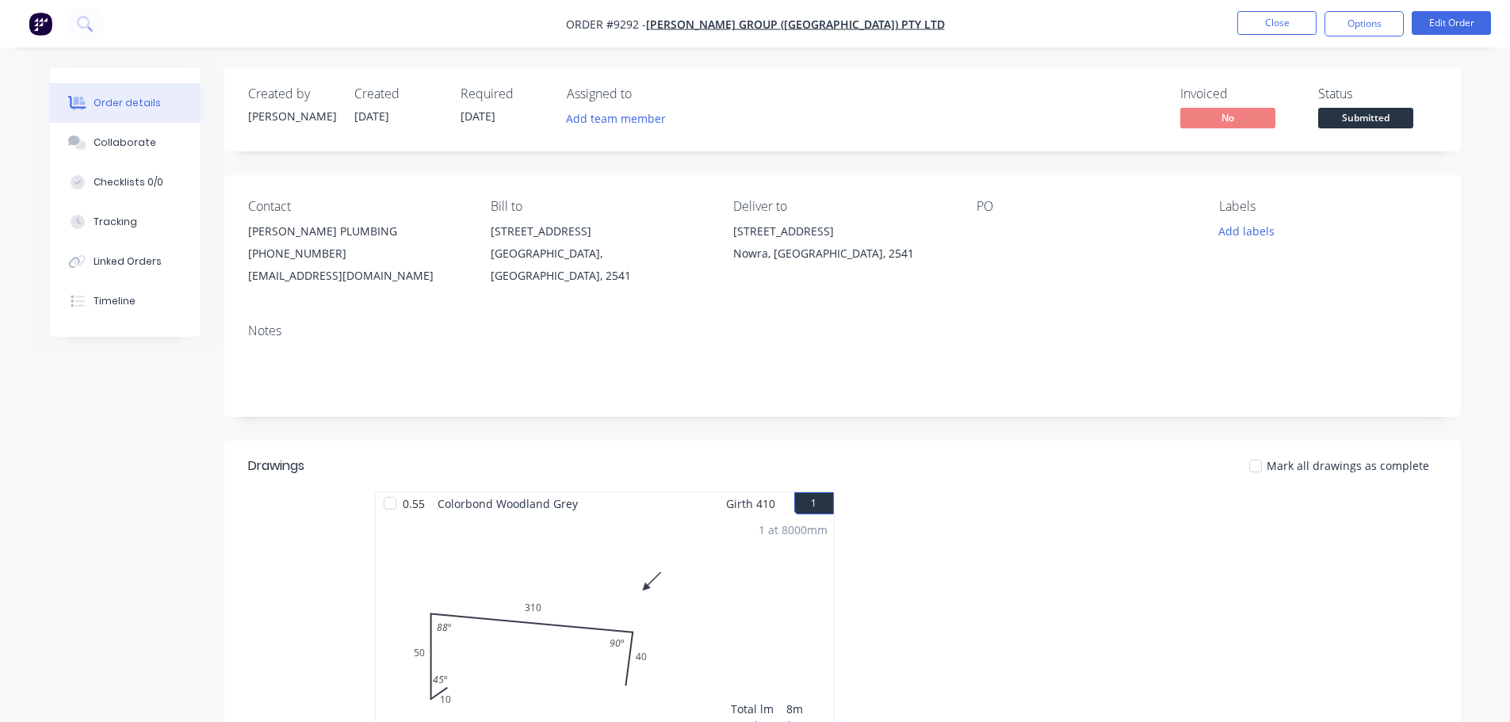
click at [1092, 547] on div at bounding box center [1081, 633] width 476 height 282
click at [145, 148] on div "Collaborate" at bounding box center [125, 143] width 63 height 14
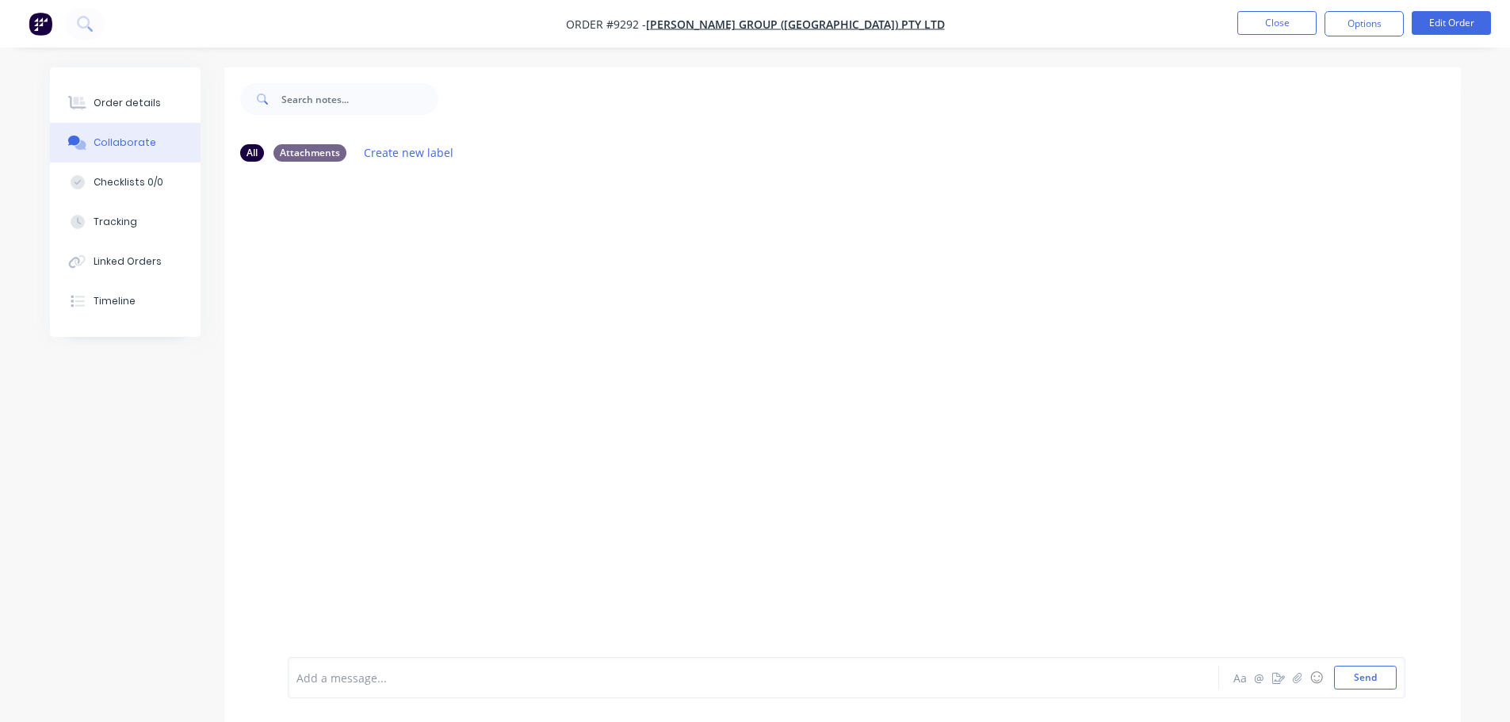
click at [824, 379] on div at bounding box center [842, 415] width 1237 height 483
click at [748, 392] on div at bounding box center [842, 415] width 1237 height 483
click at [947, 384] on div at bounding box center [842, 415] width 1237 height 483
drag, startPoint x: 935, startPoint y: 387, endPoint x: 867, endPoint y: 406, distance: 70.8
click at [867, 406] on div at bounding box center [842, 415] width 1237 height 483
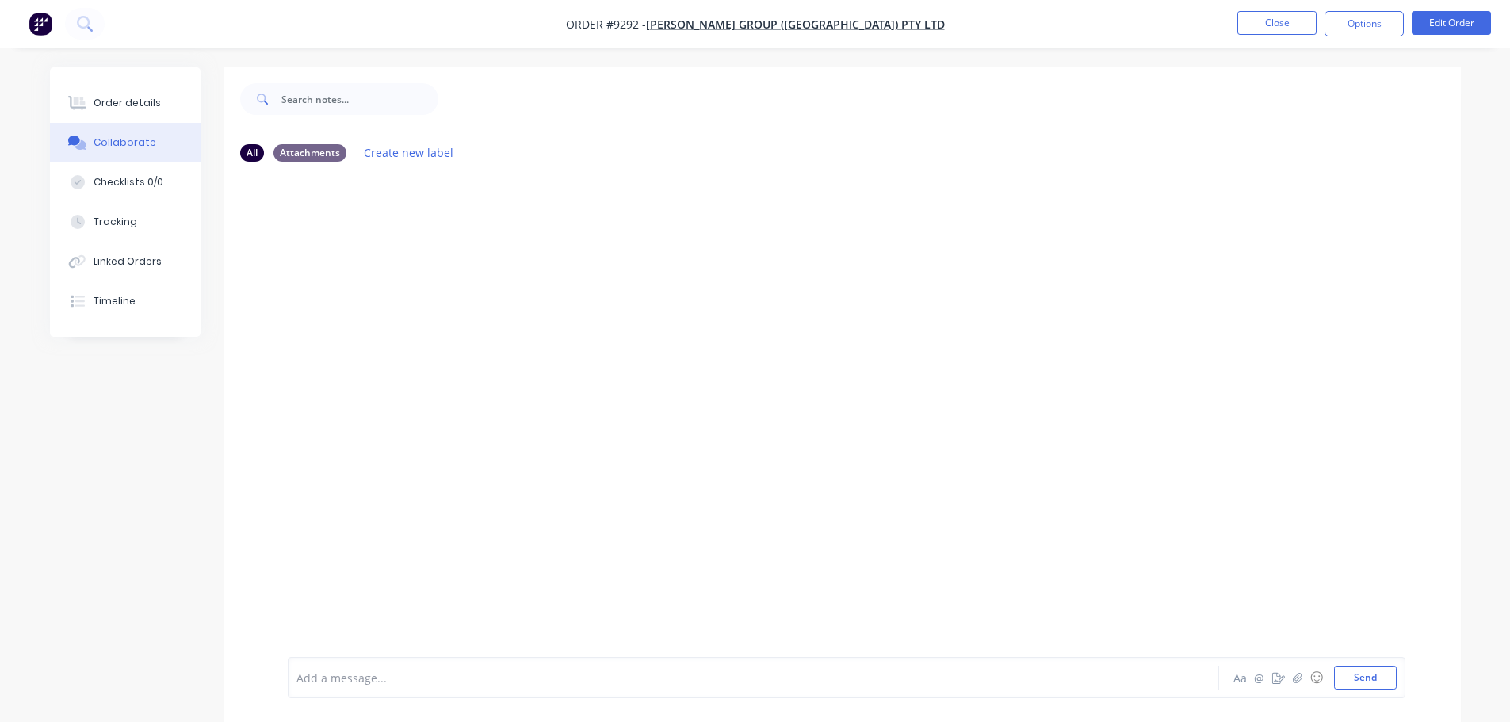
click at [851, 400] on div at bounding box center [842, 415] width 1237 height 483
click at [824, 390] on div at bounding box center [842, 415] width 1237 height 483
drag, startPoint x: 853, startPoint y: 364, endPoint x: 899, endPoint y: 350, distance: 47.9
click at [861, 364] on div at bounding box center [842, 415] width 1237 height 483
click at [922, 353] on div at bounding box center [842, 415] width 1237 height 483
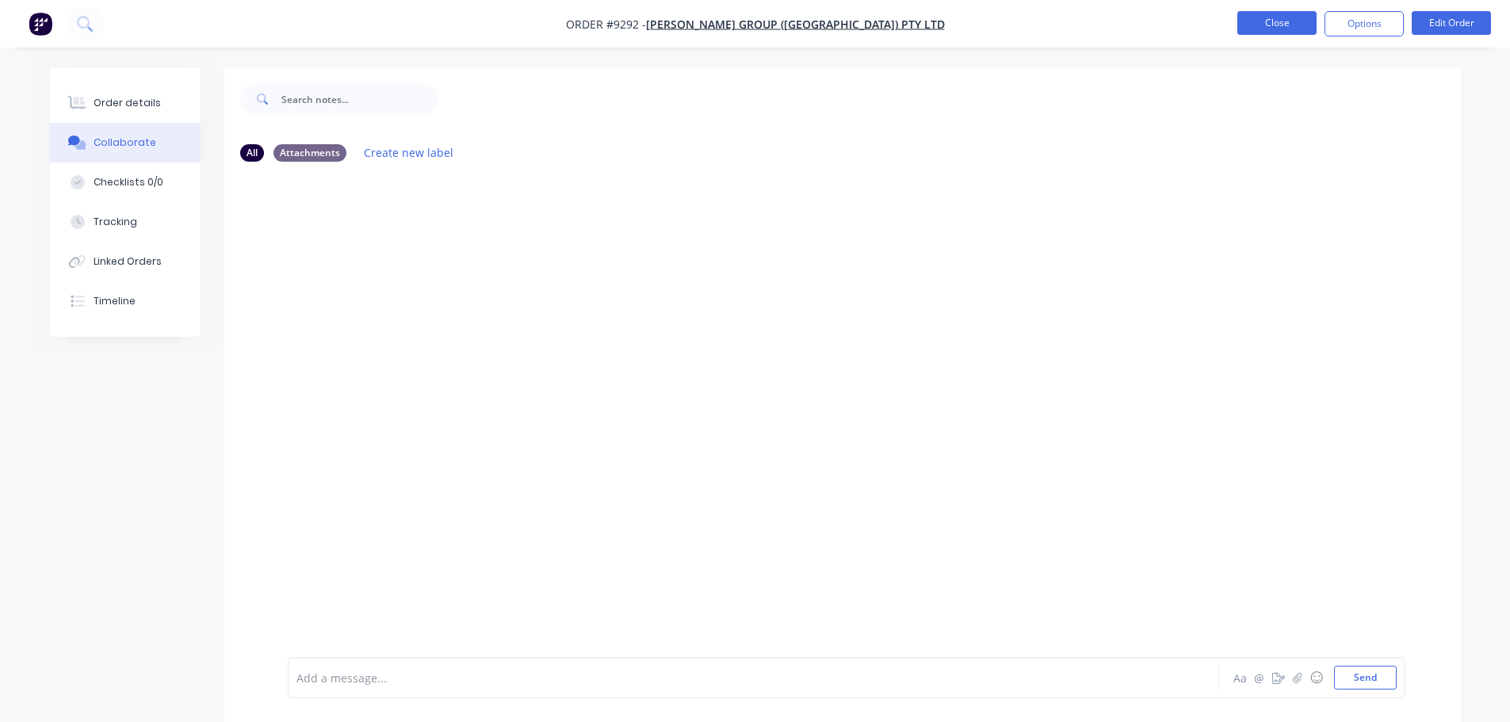
click at [1265, 22] on button "Close" at bounding box center [1277, 23] width 79 height 24
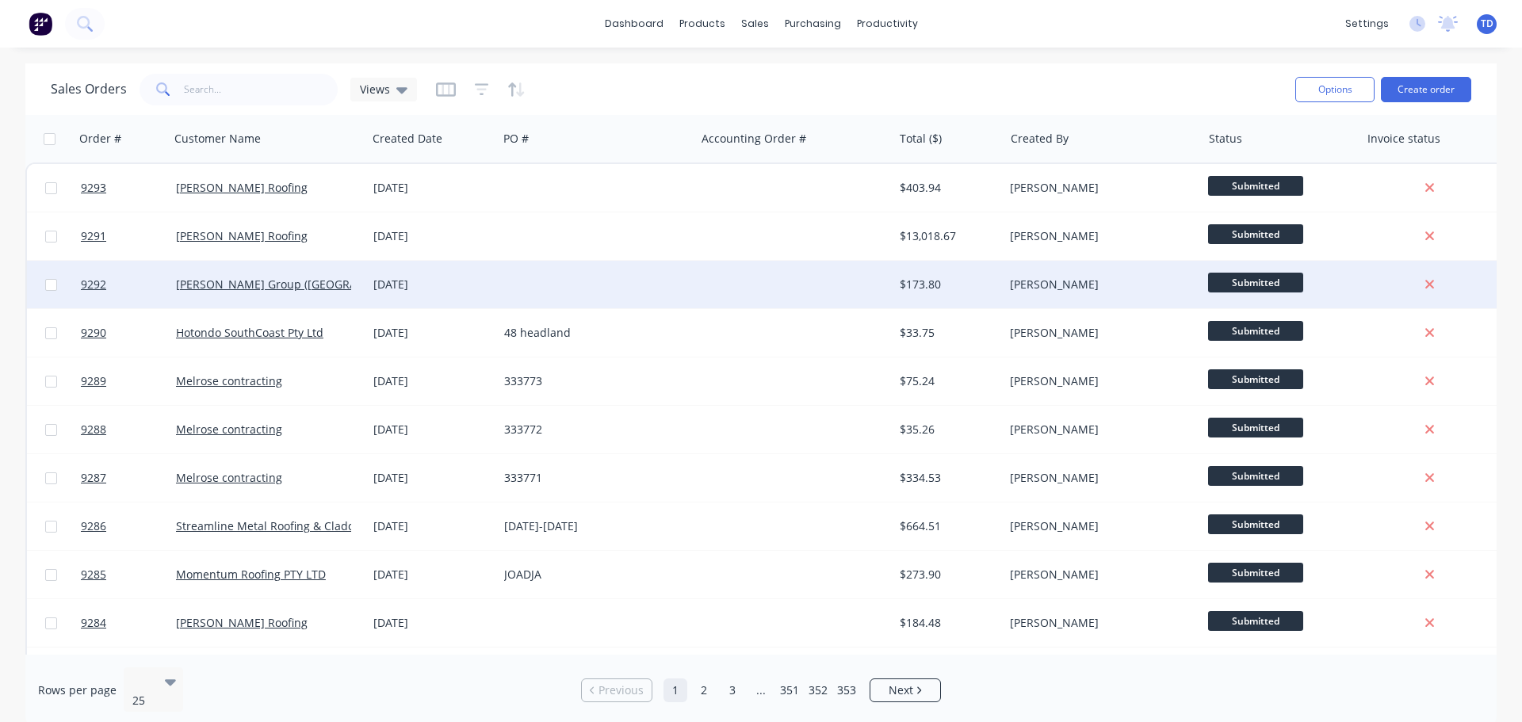
click at [610, 278] on div at bounding box center [596, 285] width 197 height 48
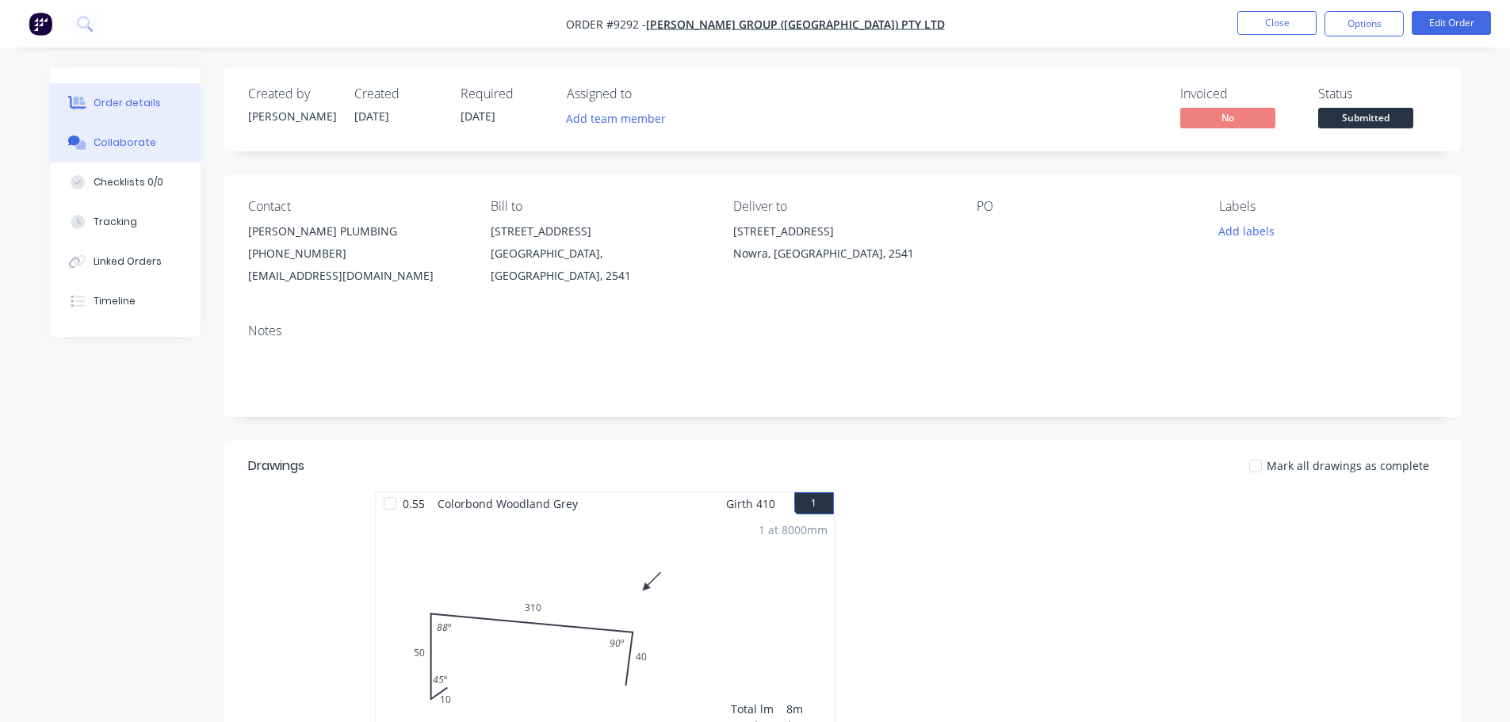
click at [151, 136] on button "Collaborate" at bounding box center [125, 143] width 151 height 40
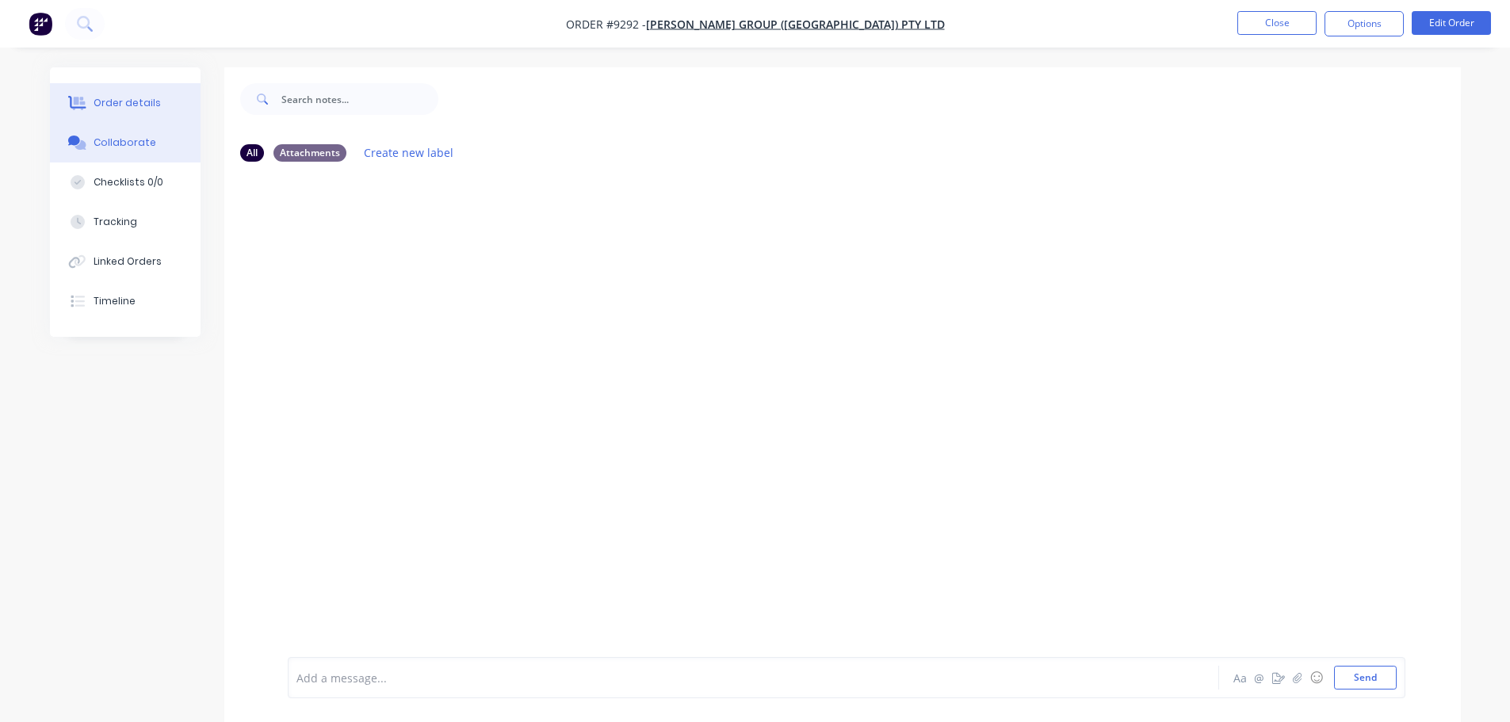
click at [140, 109] on div "Order details" at bounding box center [127, 103] width 67 height 14
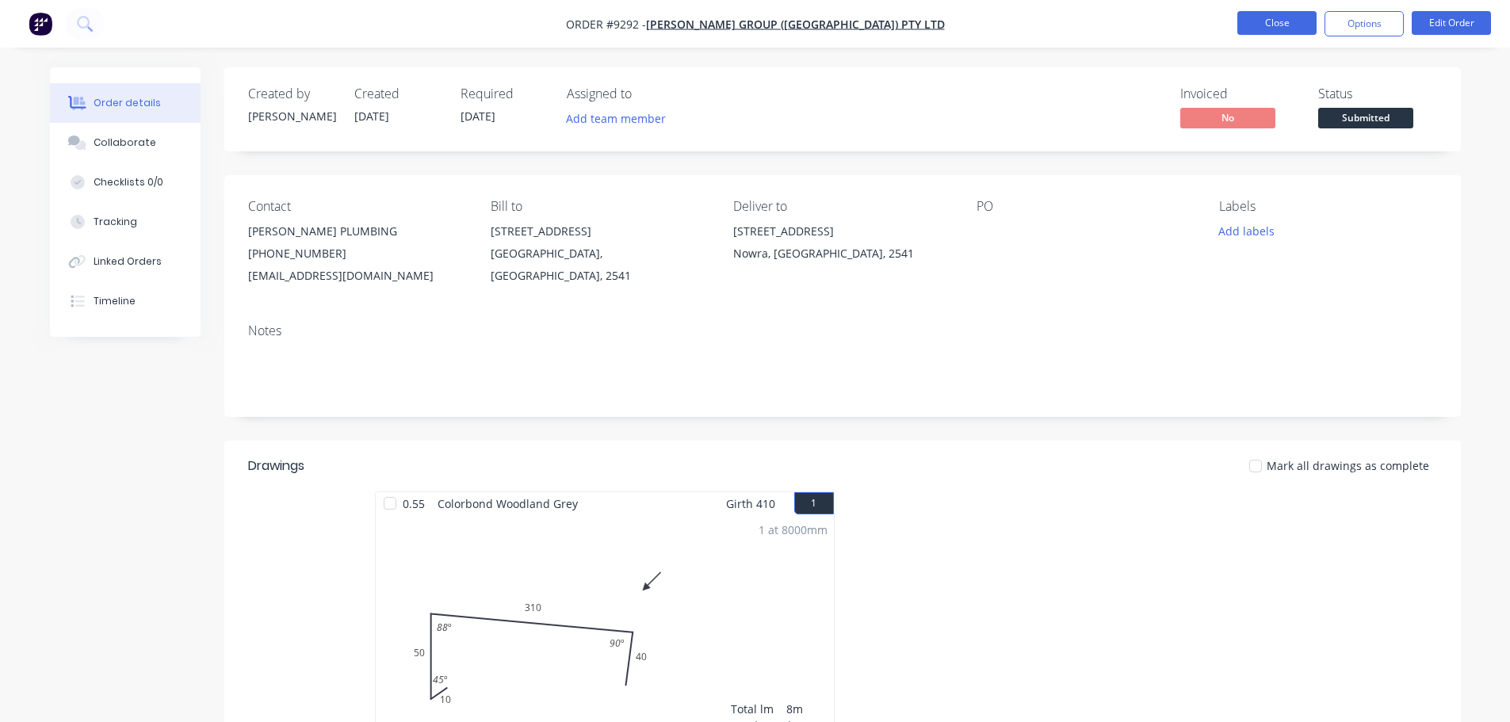
click at [1297, 18] on button "Close" at bounding box center [1277, 23] width 79 height 24
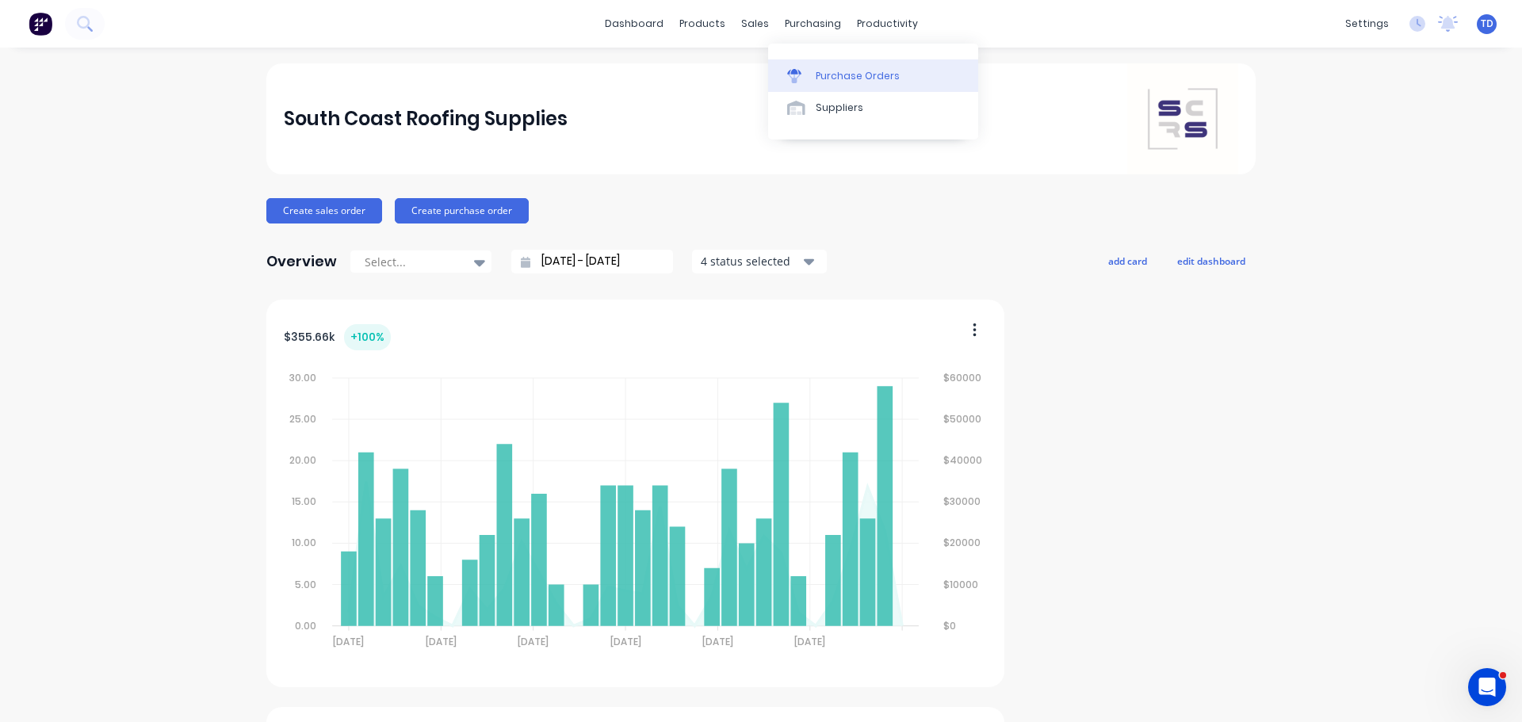
click at [826, 74] on div "Purchase Orders" at bounding box center [858, 76] width 84 height 14
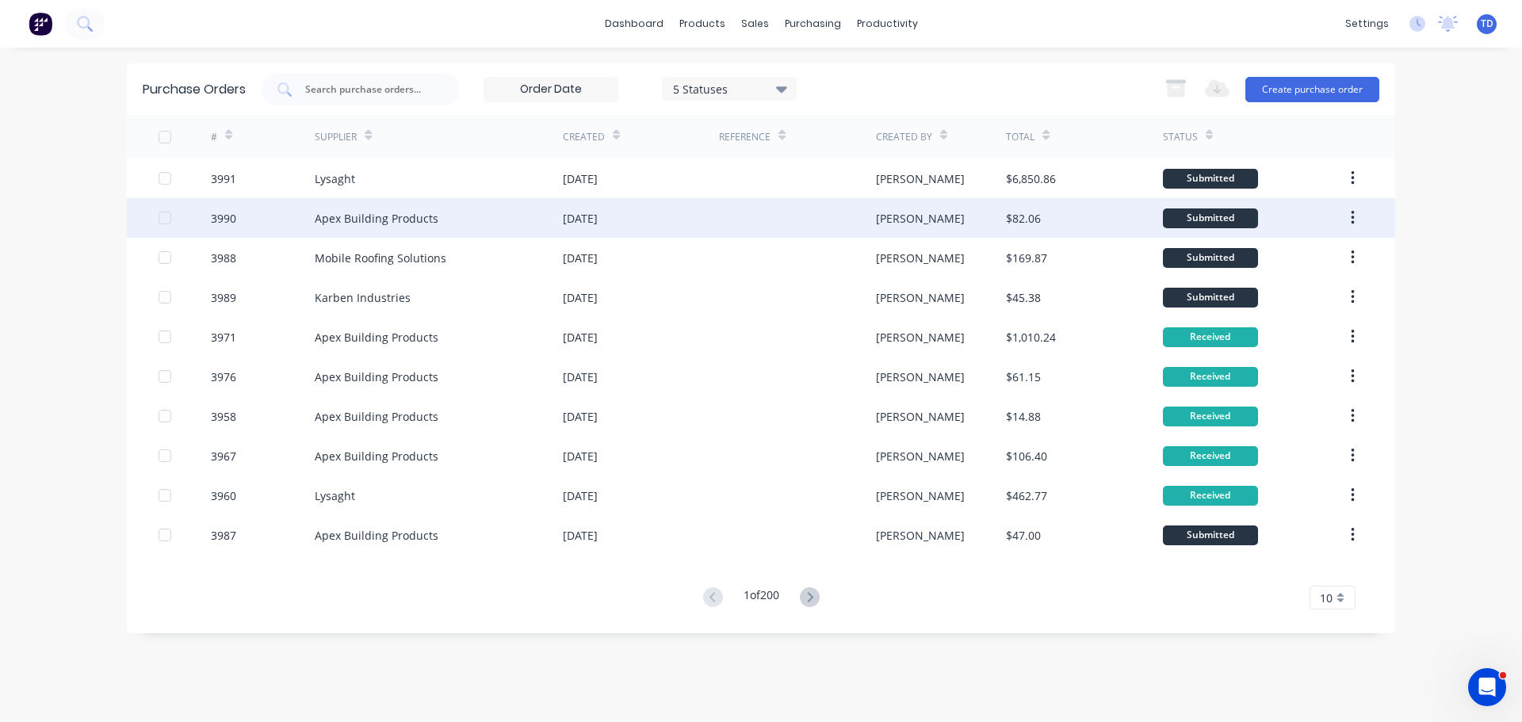
click at [524, 216] on div "Apex Building Products" at bounding box center [439, 218] width 248 height 40
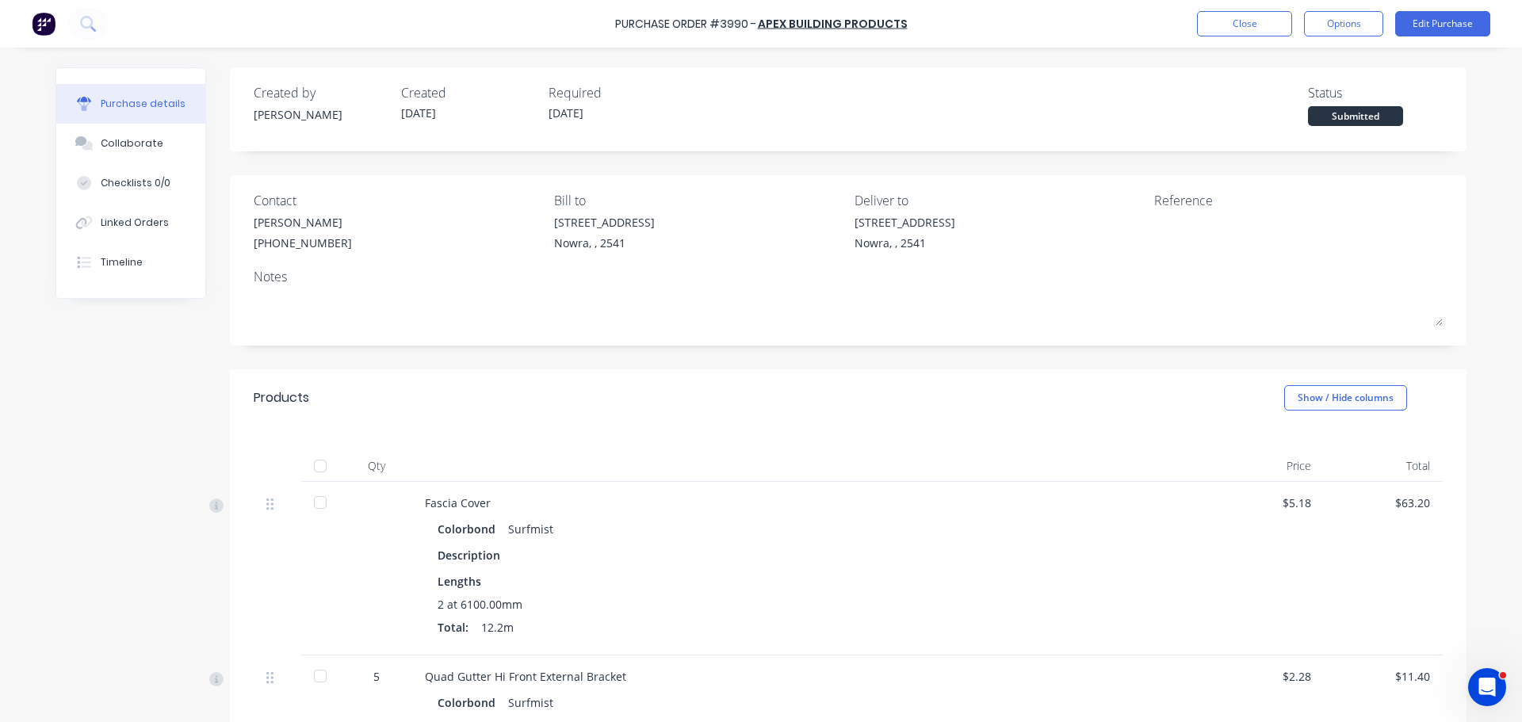
scroll to position [79, 0]
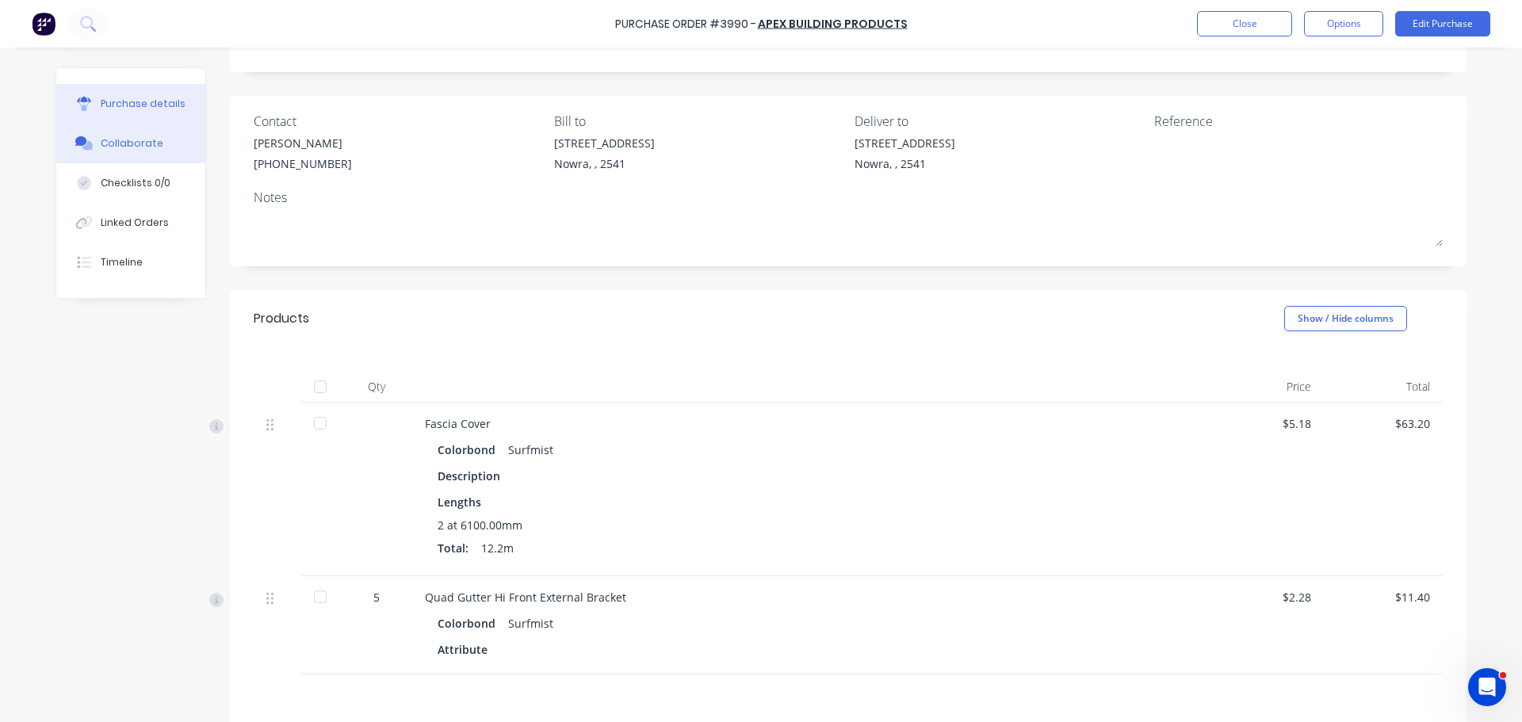
click at [166, 155] on button "Collaborate" at bounding box center [130, 144] width 149 height 40
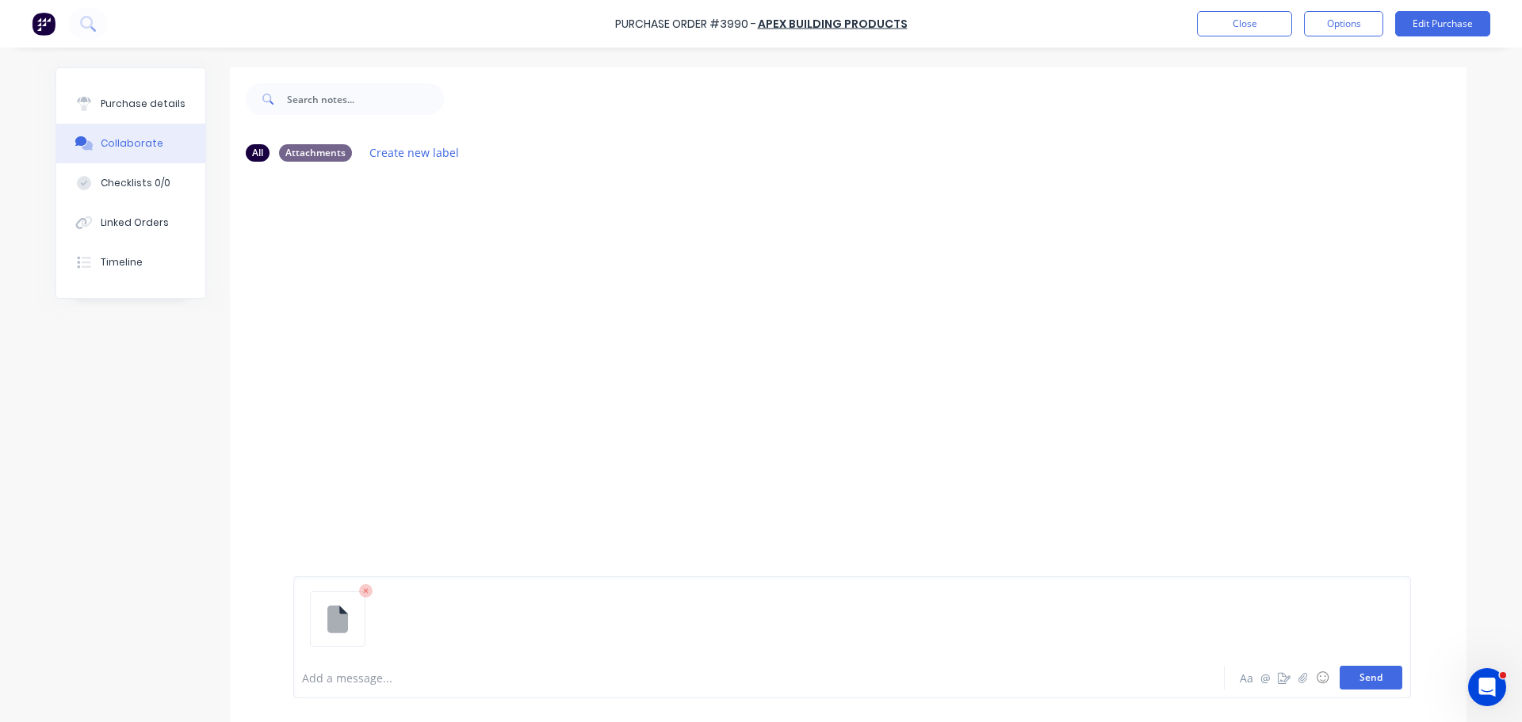
click at [1384, 679] on button "Send" at bounding box center [1371, 678] width 63 height 24
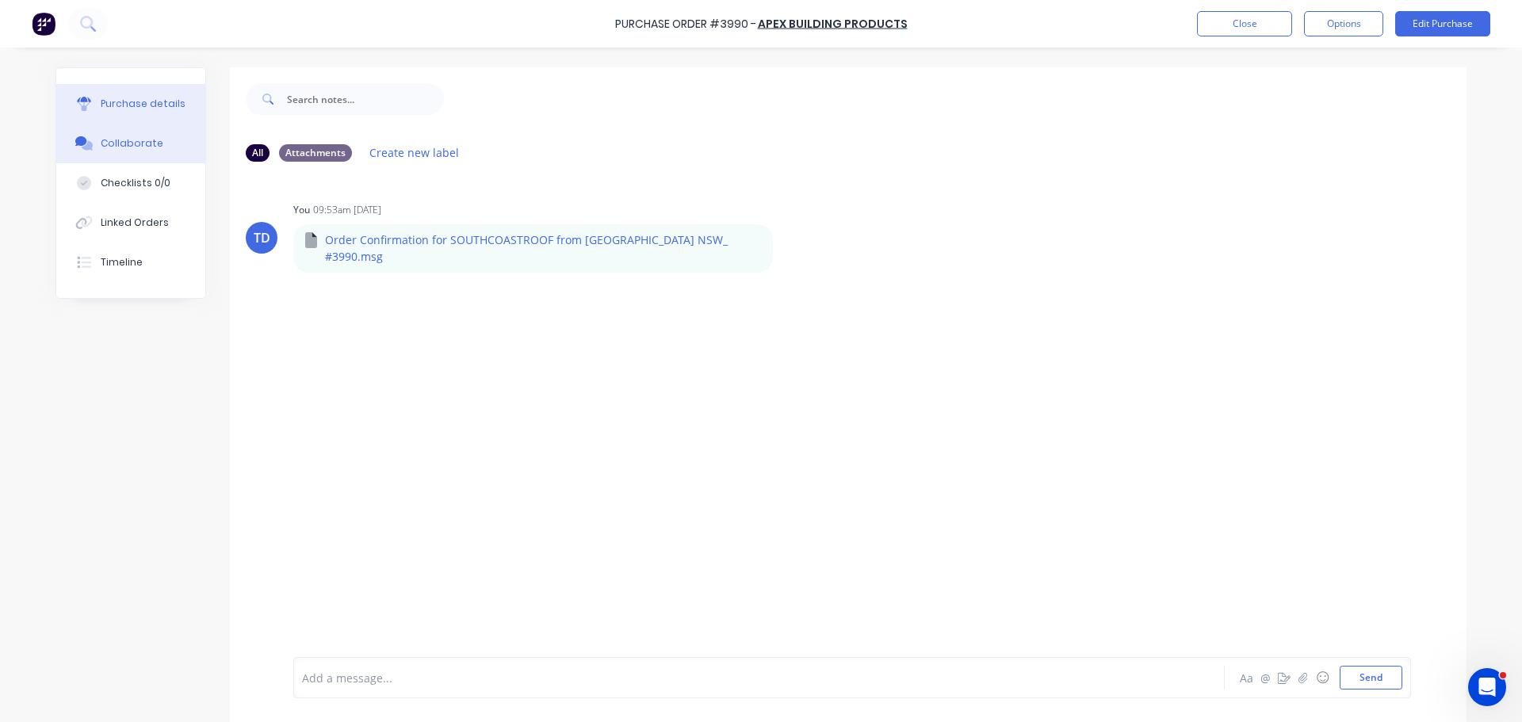
click at [158, 110] on div "Purchase details" at bounding box center [143, 104] width 85 height 14
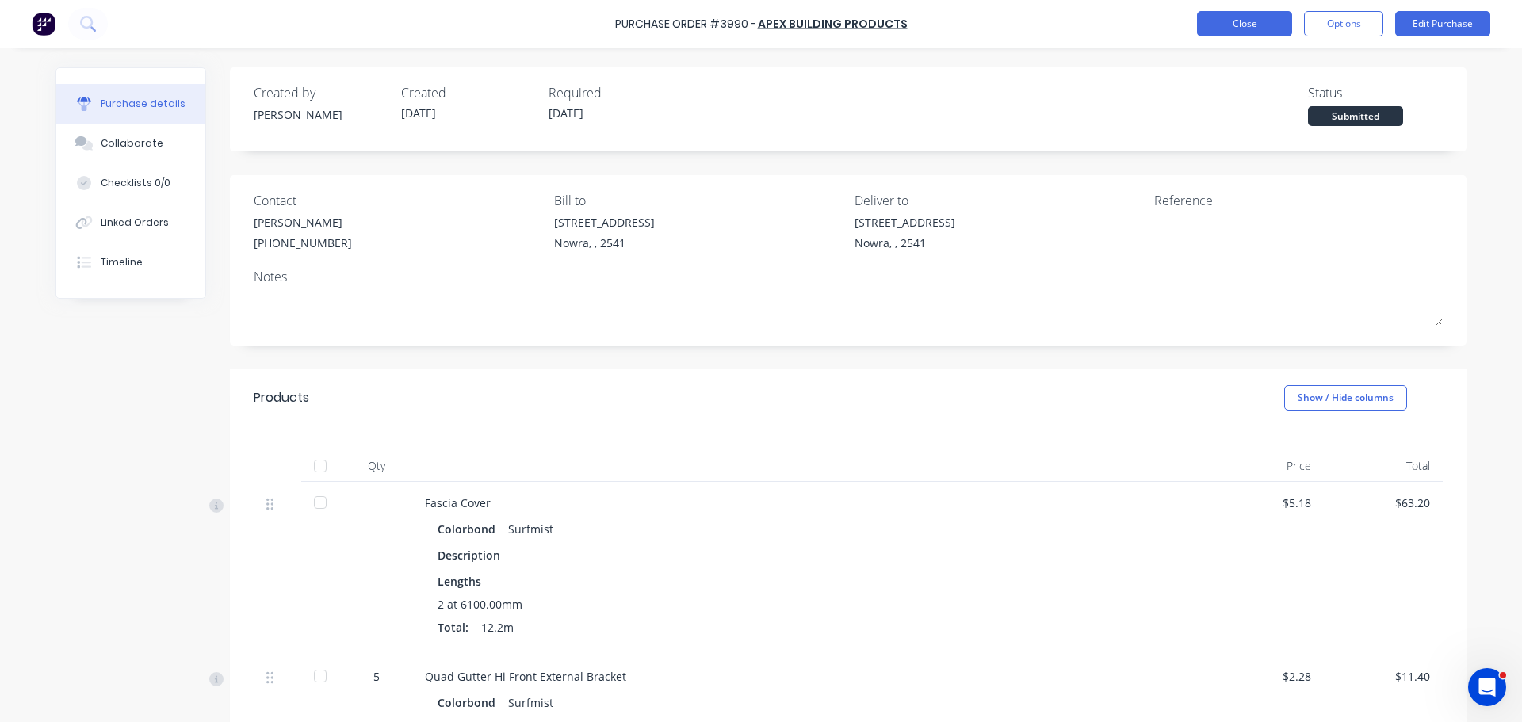
click at [1224, 35] on button "Close" at bounding box center [1244, 23] width 95 height 25
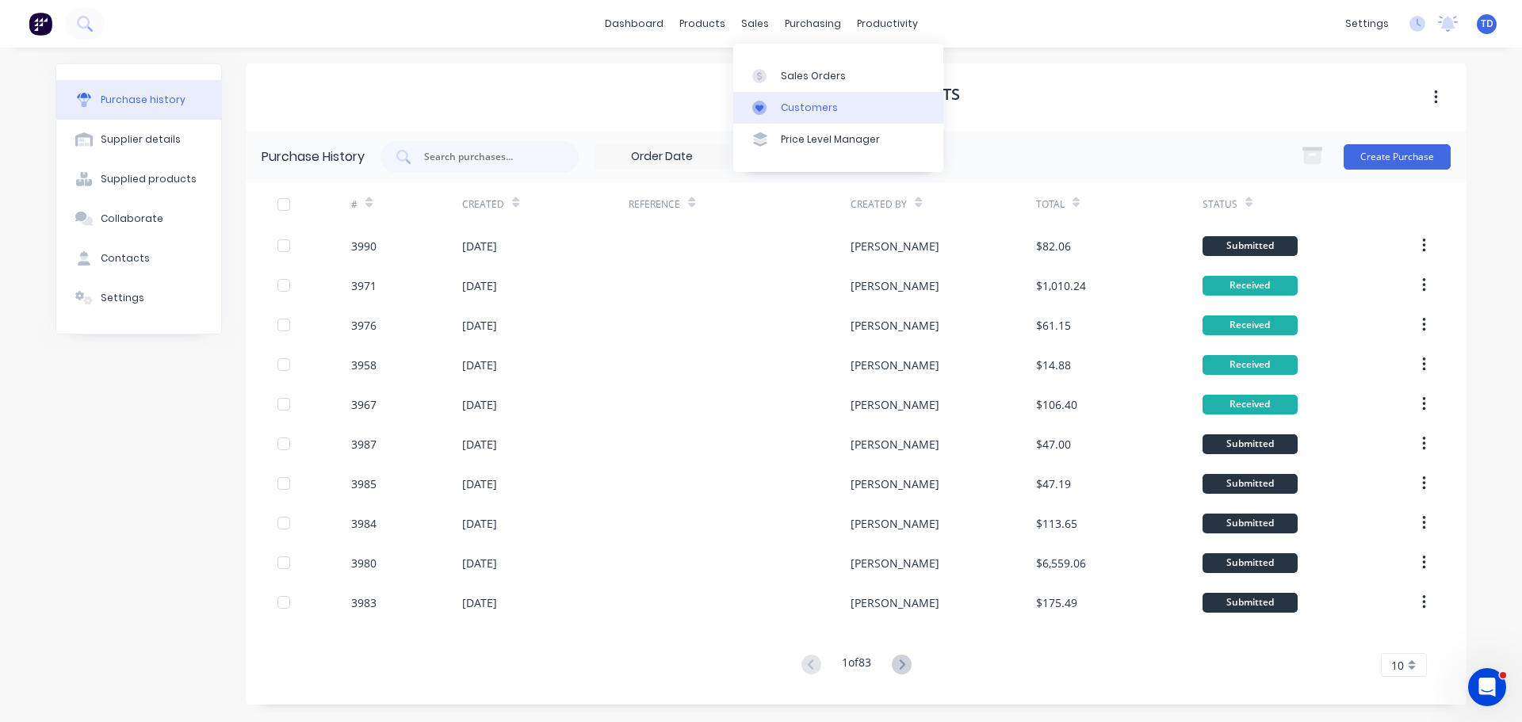
click at [797, 110] on div "Customers" at bounding box center [809, 108] width 57 height 14
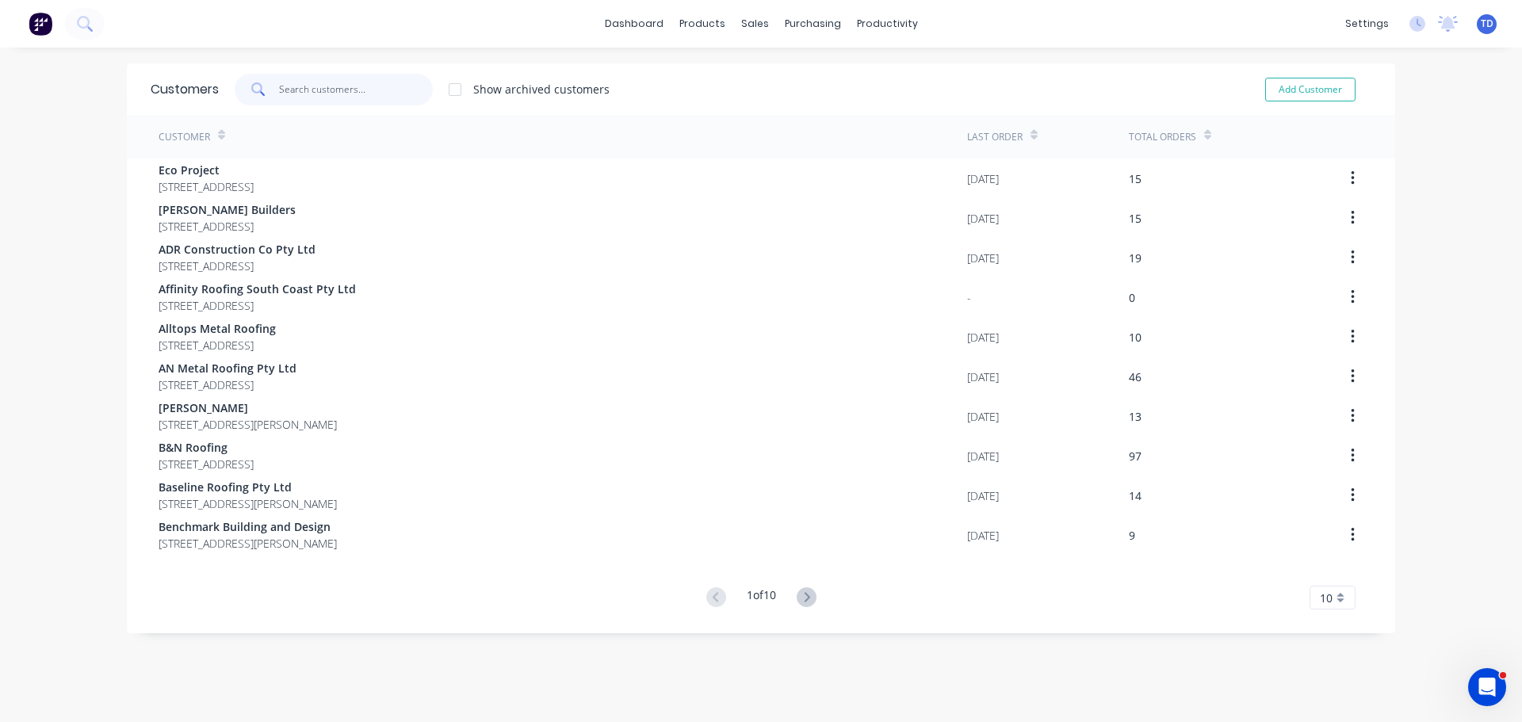
click at [348, 96] on input "text" at bounding box center [356, 90] width 155 height 32
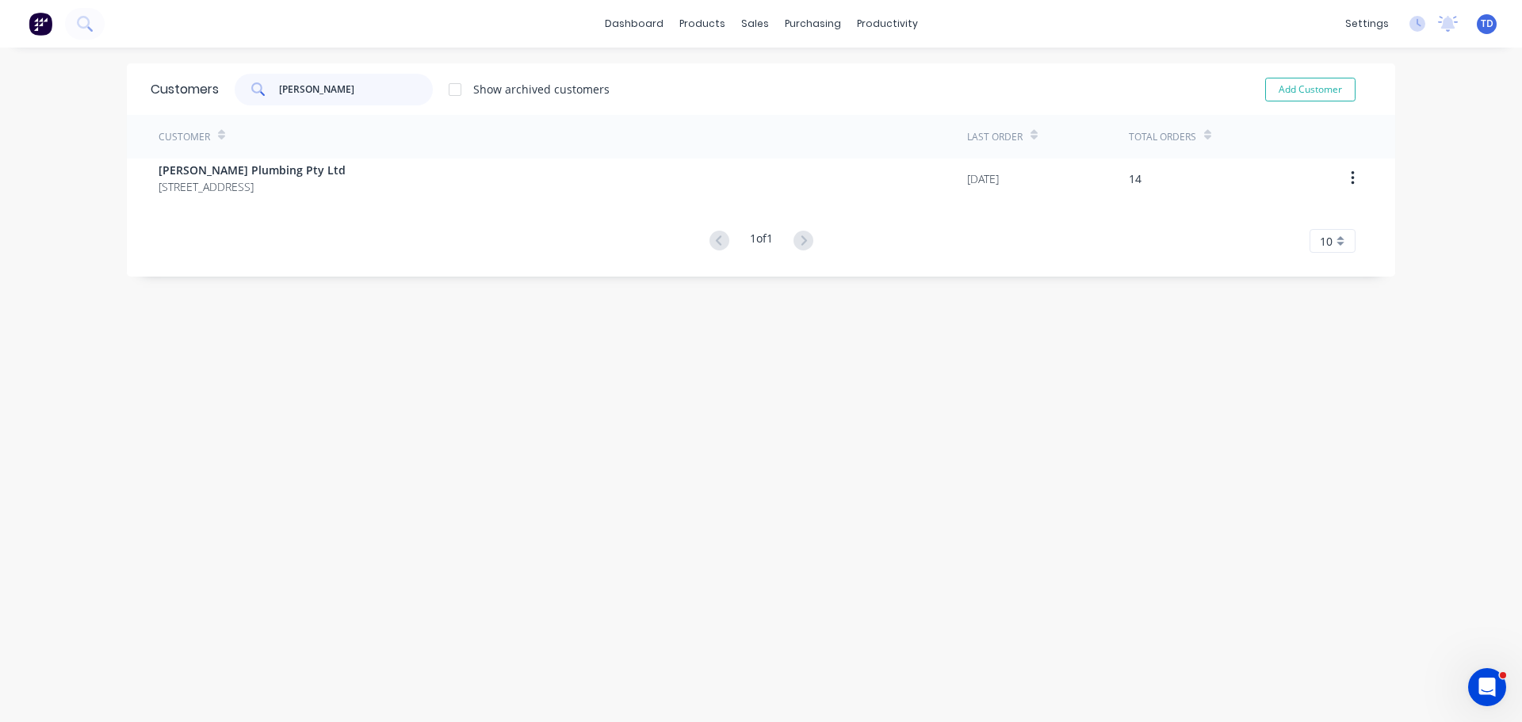
type input "[PERSON_NAME]"
click at [262, 178] on span "[PERSON_NAME] Plumbing Pty Ltd" at bounding box center [252, 170] width 187 height 17
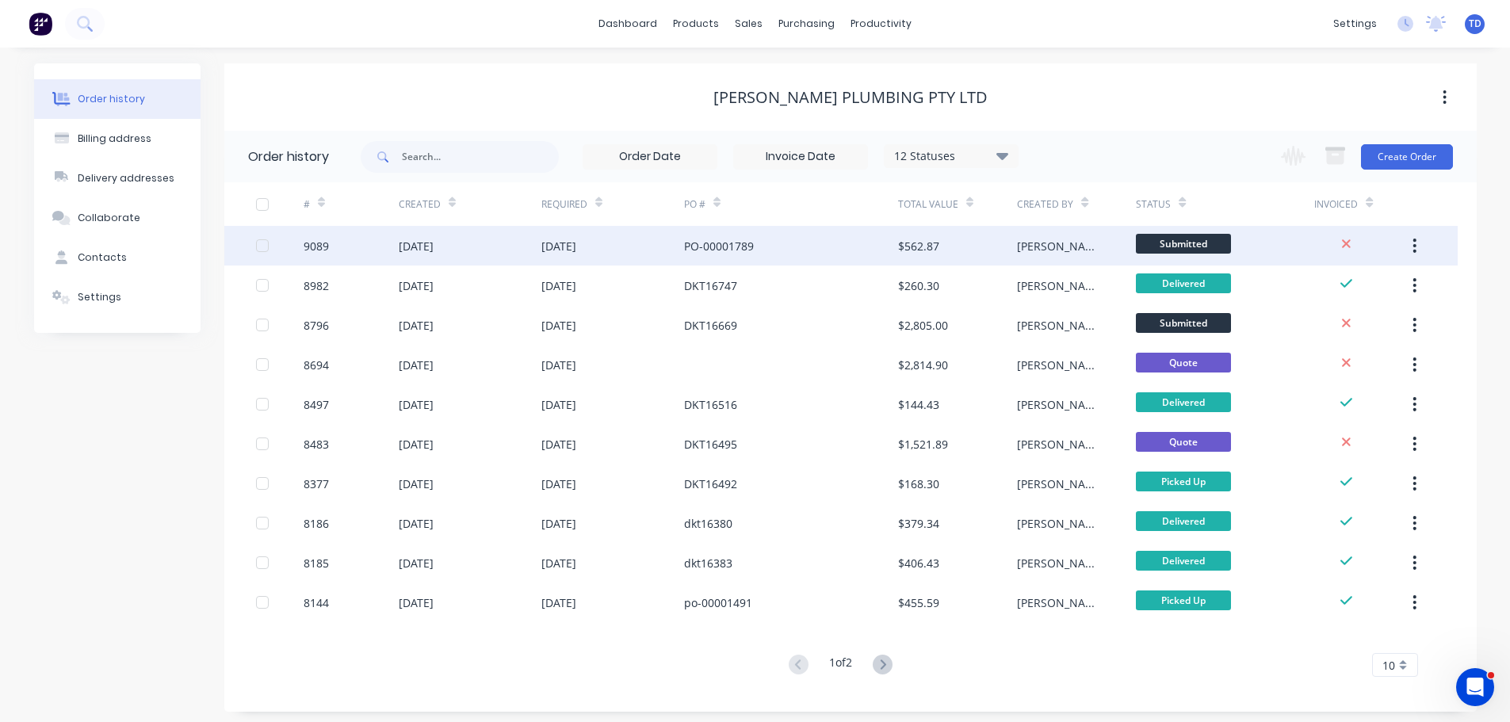
click at [702, 238] on div "PO-00001789" at bounding box center [719, 246] width 70 height 17
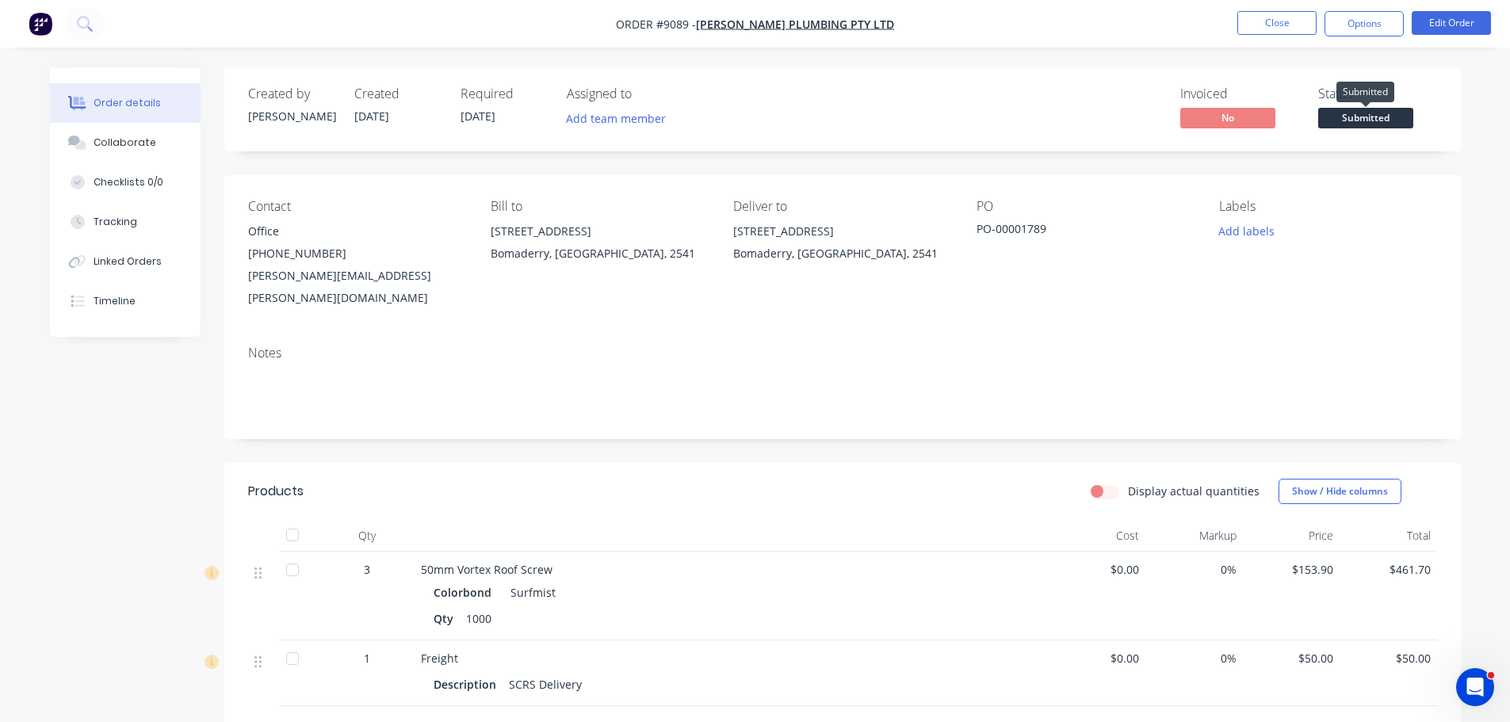
click at [1396, 116] on span "Submitted" at bounding box center [1365, 118] width 95 height 20
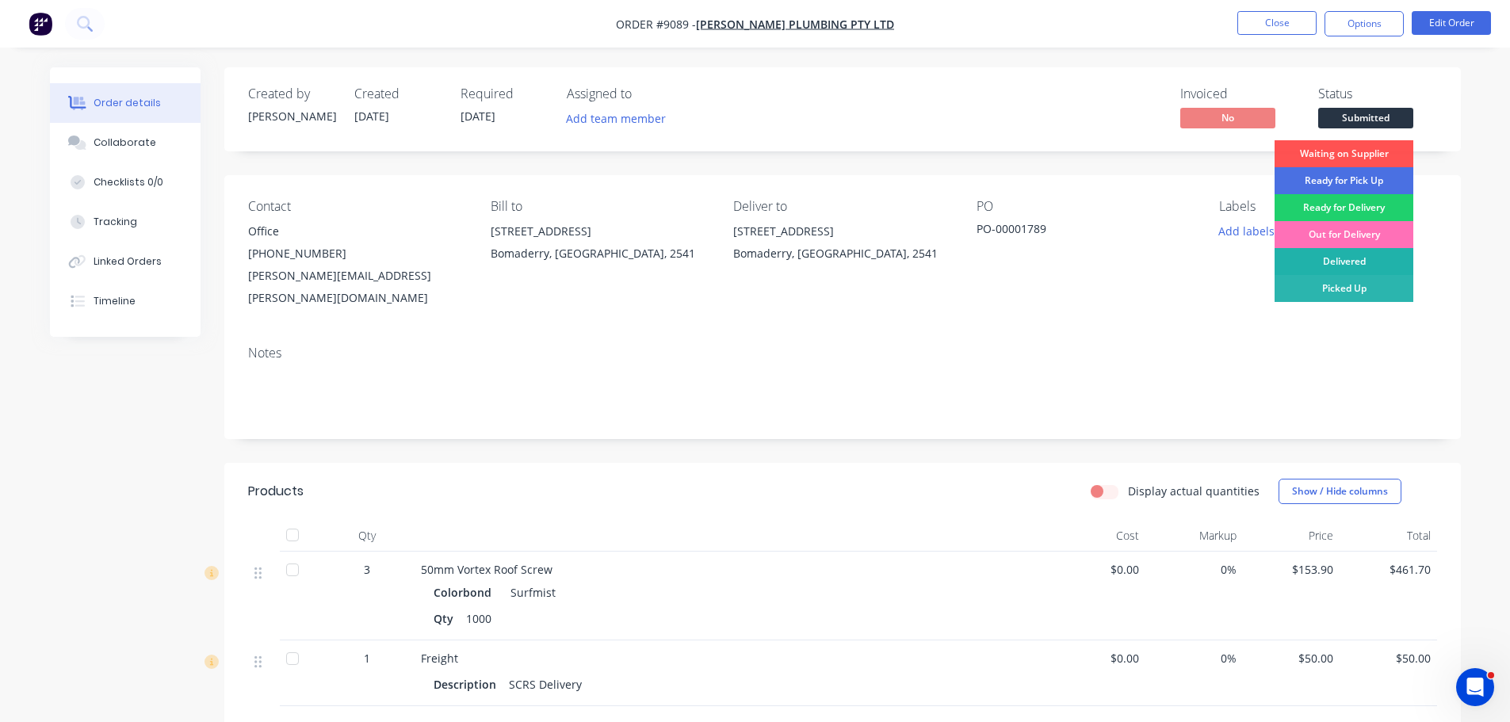
click at [1351, 256] on div "Delivered" at bounding box center [1344, 261] width 139 height 27
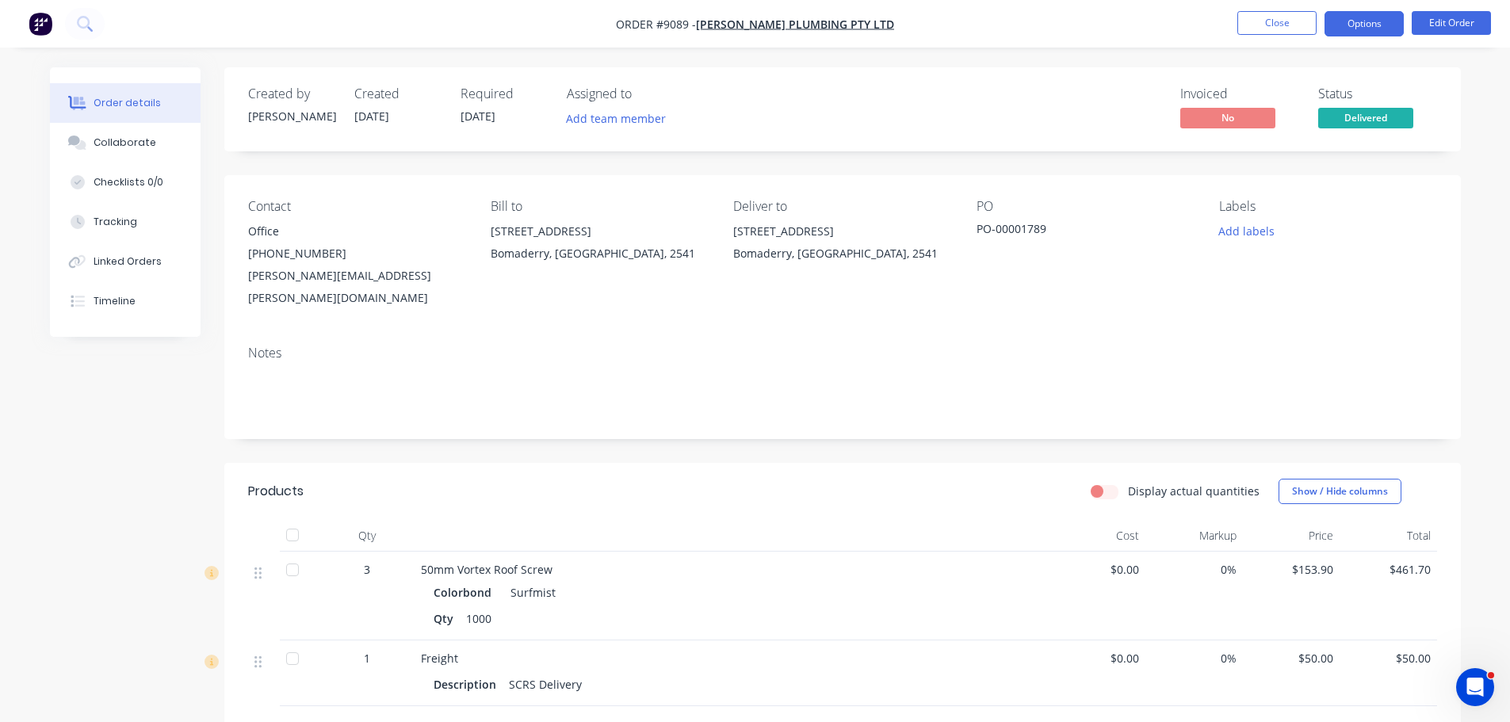
click at [1350, 22] on button "Options" at bounding box center [1364, 23] width 79 height 25
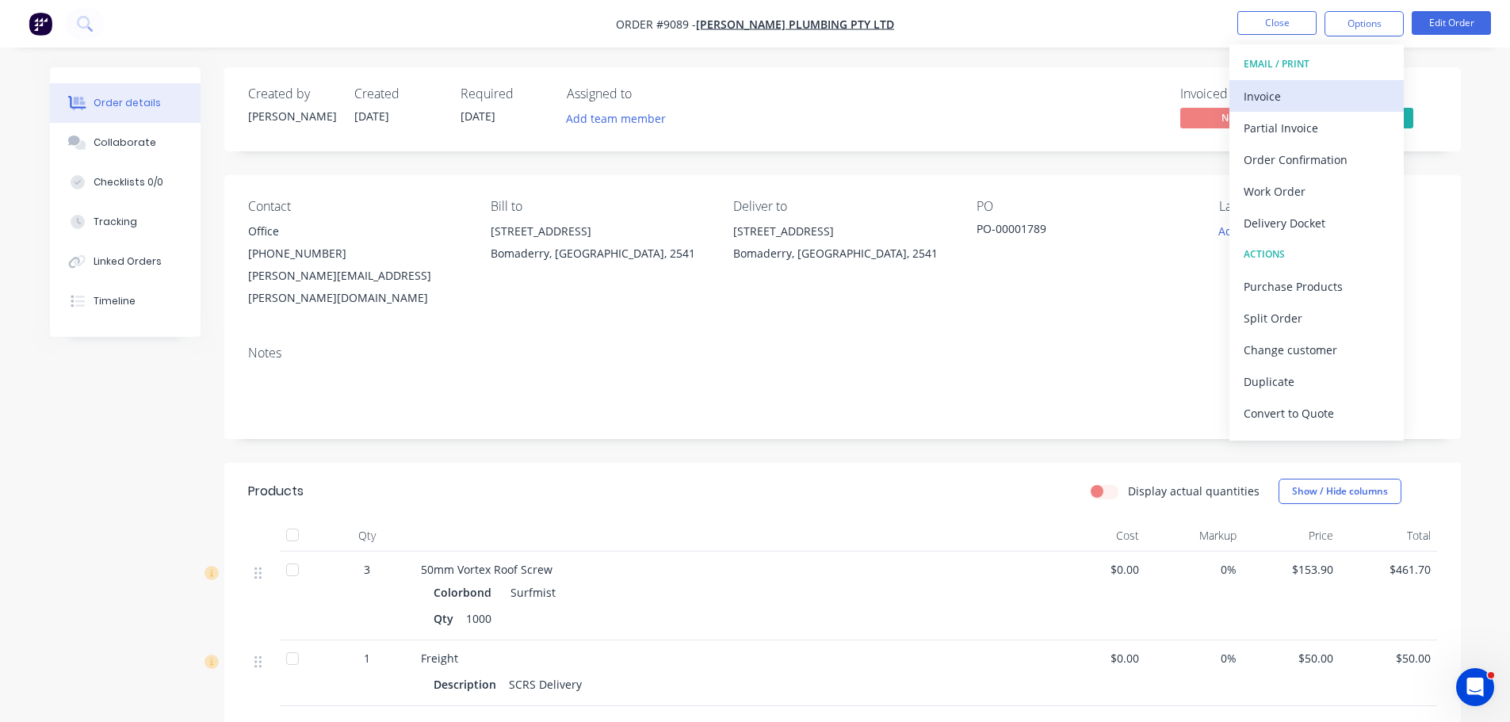
click at [1269, 90] on div "Invoice" at bounding box center [1317, 96] width 146 height 23
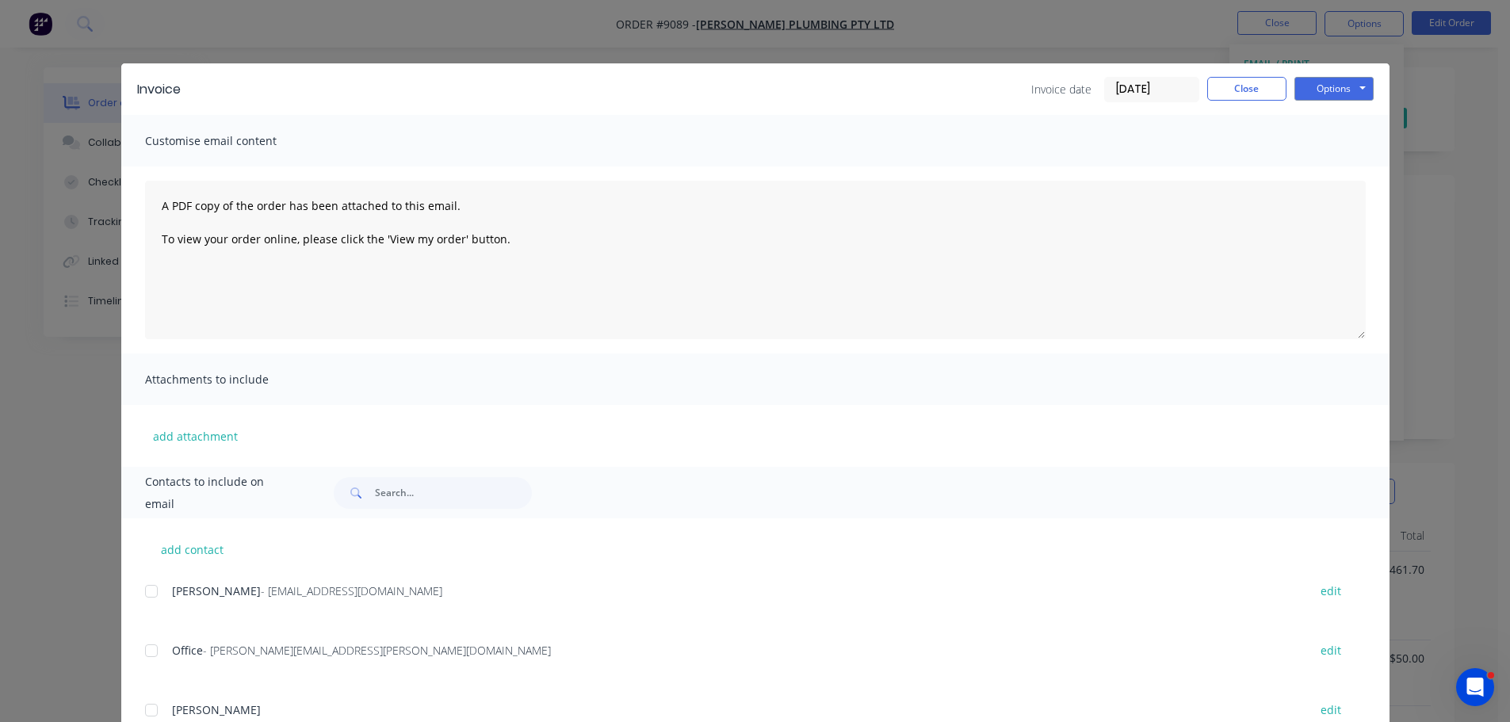
click at [148, 651] on div at bounding box center [152, 651] width 32 height 32
click at [151, 591] on div at bounding box center [152, 592] width 32 height 32
click at [1316, 93] on button "Options" at bounding box center [1334, 89] width 79 height 24
click at [1314, 167] on button "Email" at bounding box center [1345, 169] width 101 height 26
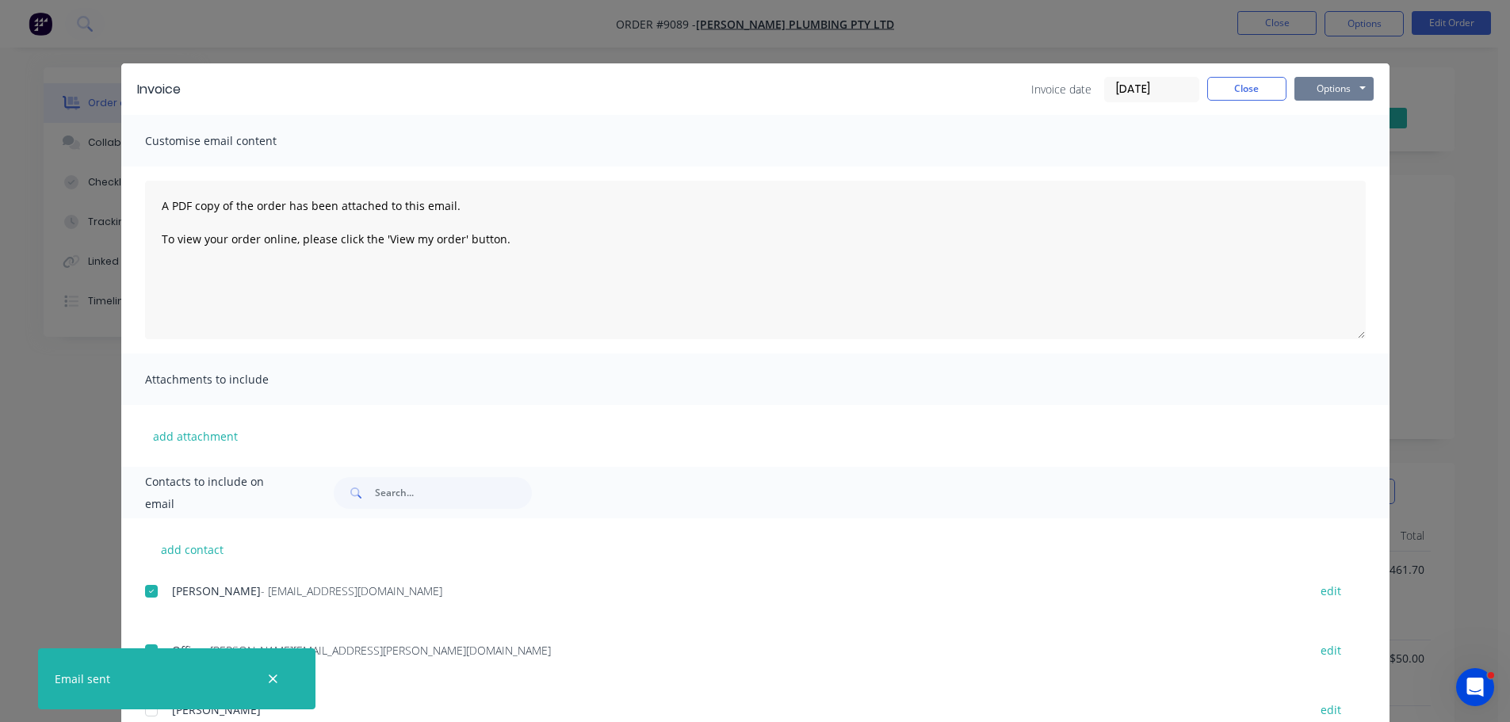
click at [1317, 85] on button "Options" at bounding box center [1334, 89] width 79 height 24
click at [1318, 140] on button "Print" at bounding box center [1345, 143] width 101 height 26
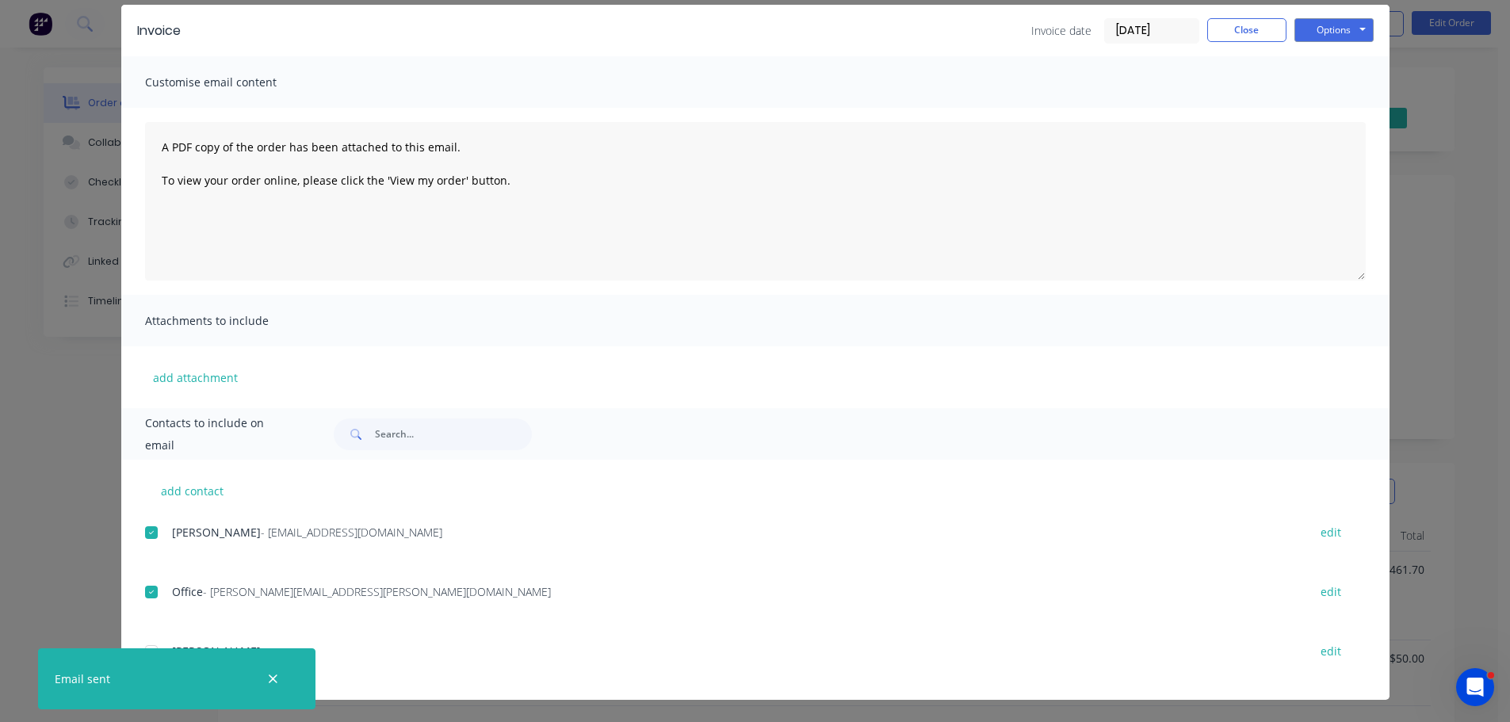
scroll to position [238, 0]
click at [274, 682] on icon "button" at bounding box center [273, 679] width 10 height 14
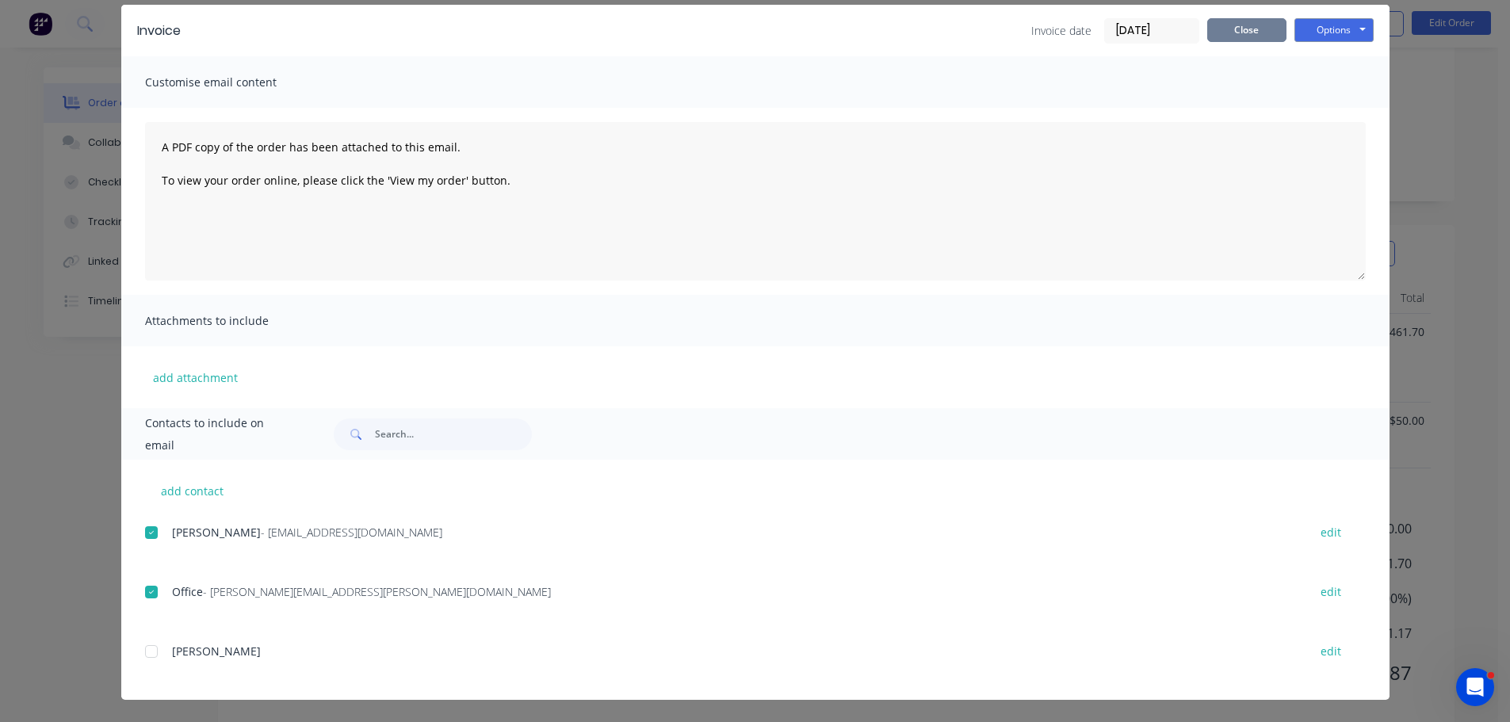
click at [1243, 25] on button "Close" at bounding box center [1246, 30] width 79 height 24
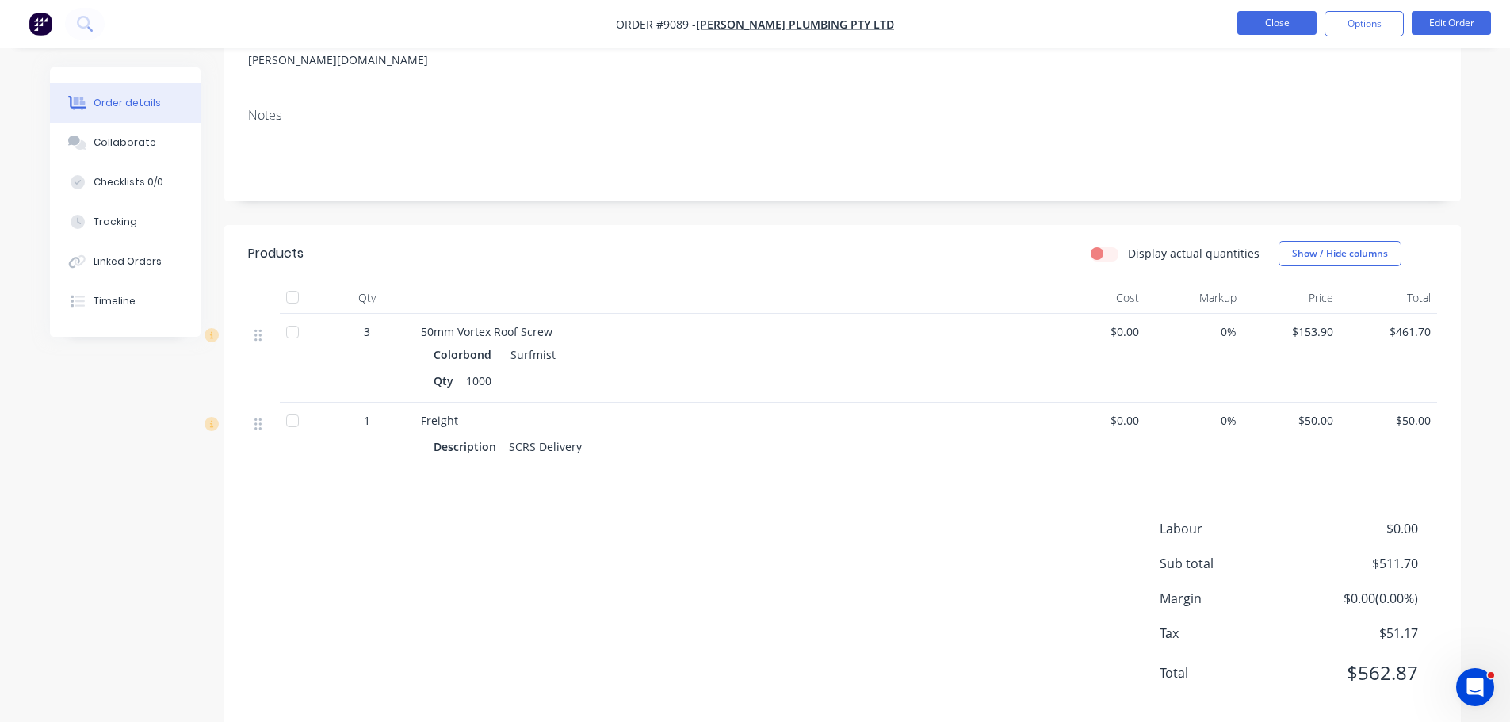
click at [1257, 27] on button "Close" at bounding box center [1277, 23] width 79 height 24
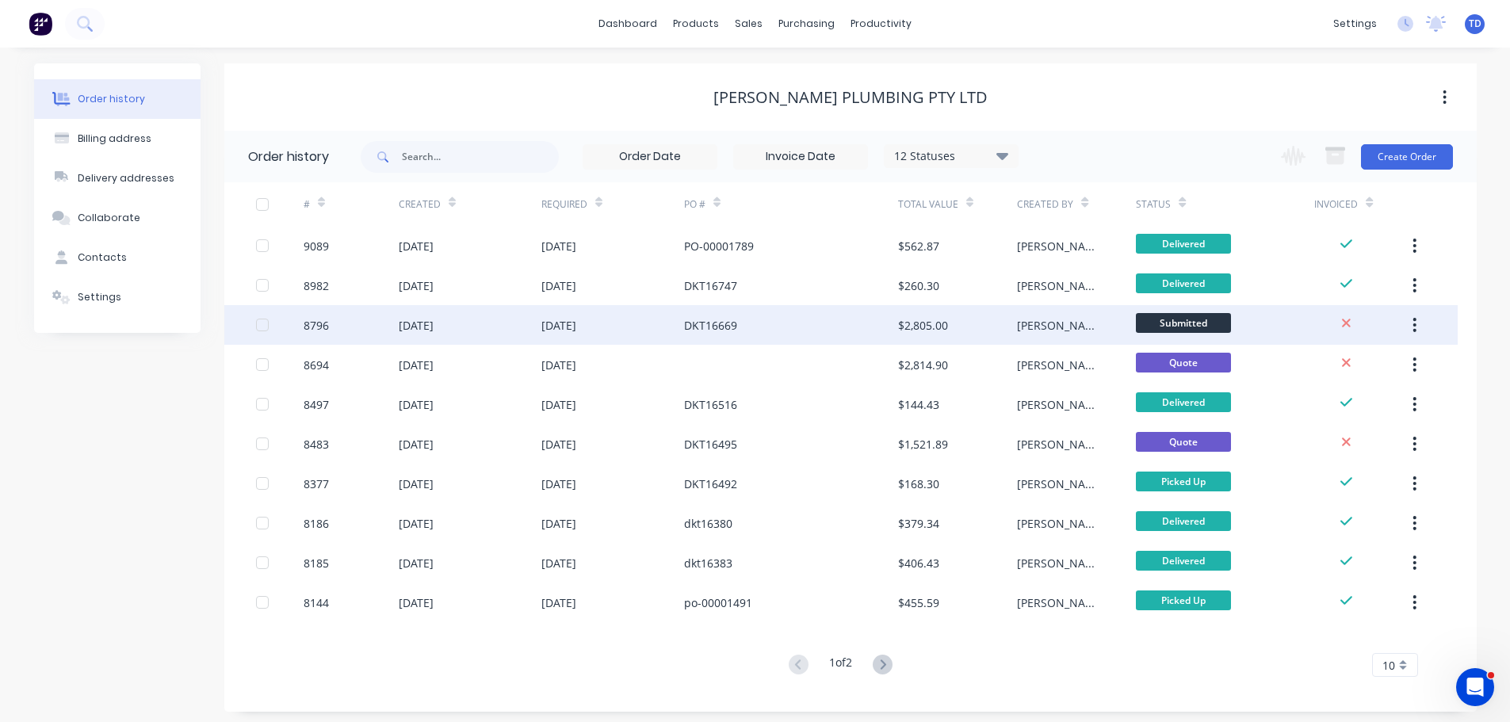
click at [746, 340] on div "DKT16669" at bounding box center [791, 325] width 214 height 40
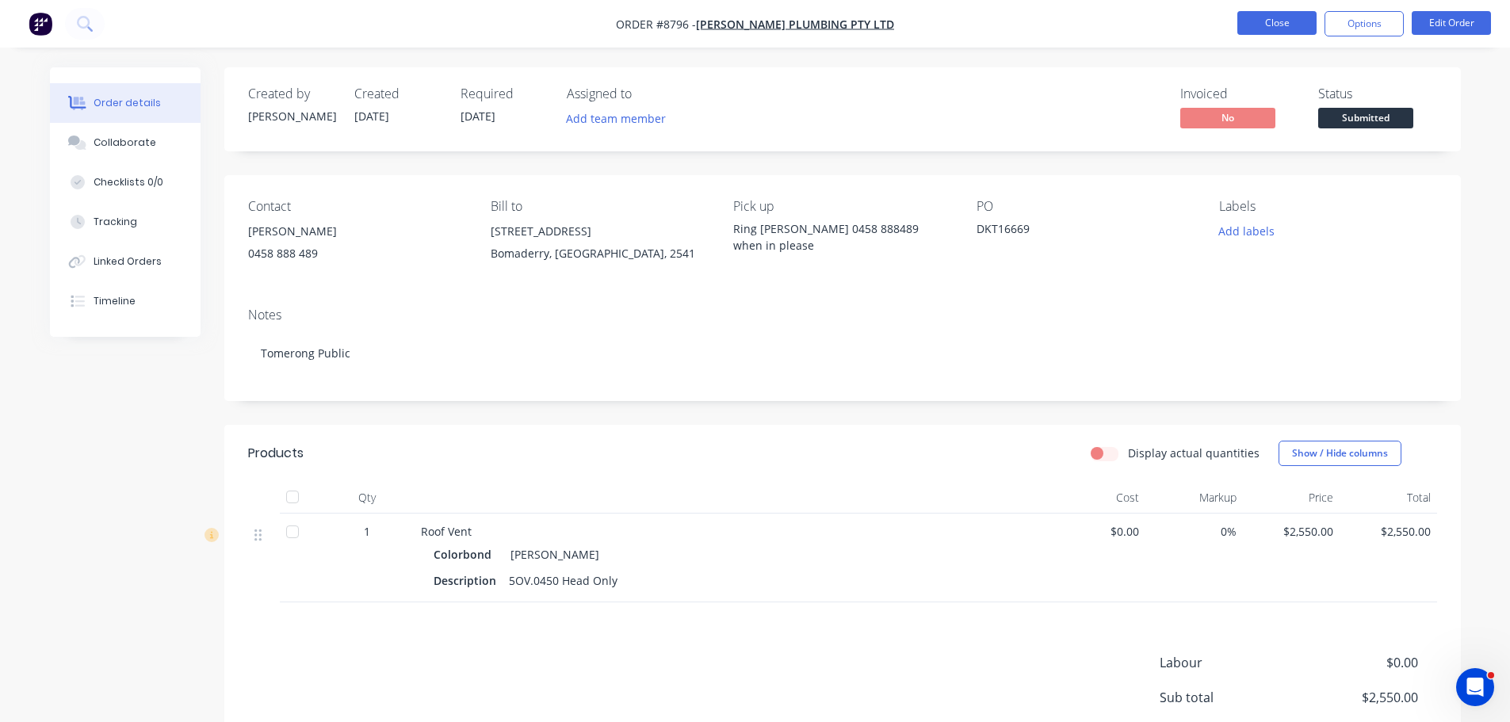
click at [1259, 31] on button "Close" at bounding box center [1277, 23] width 79 height 24
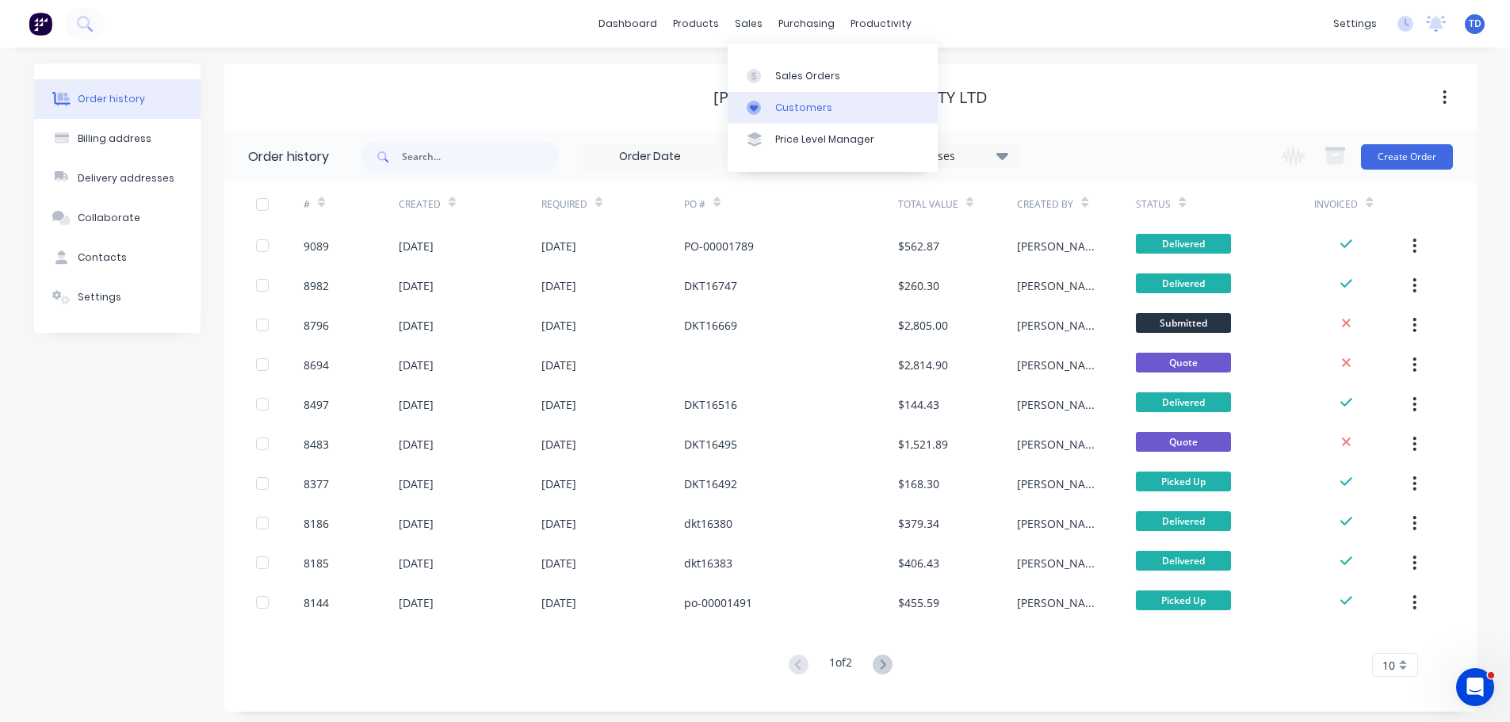
click at [779, 104] on div "Customers" at bounding box center [803, 108] width 57 height 14
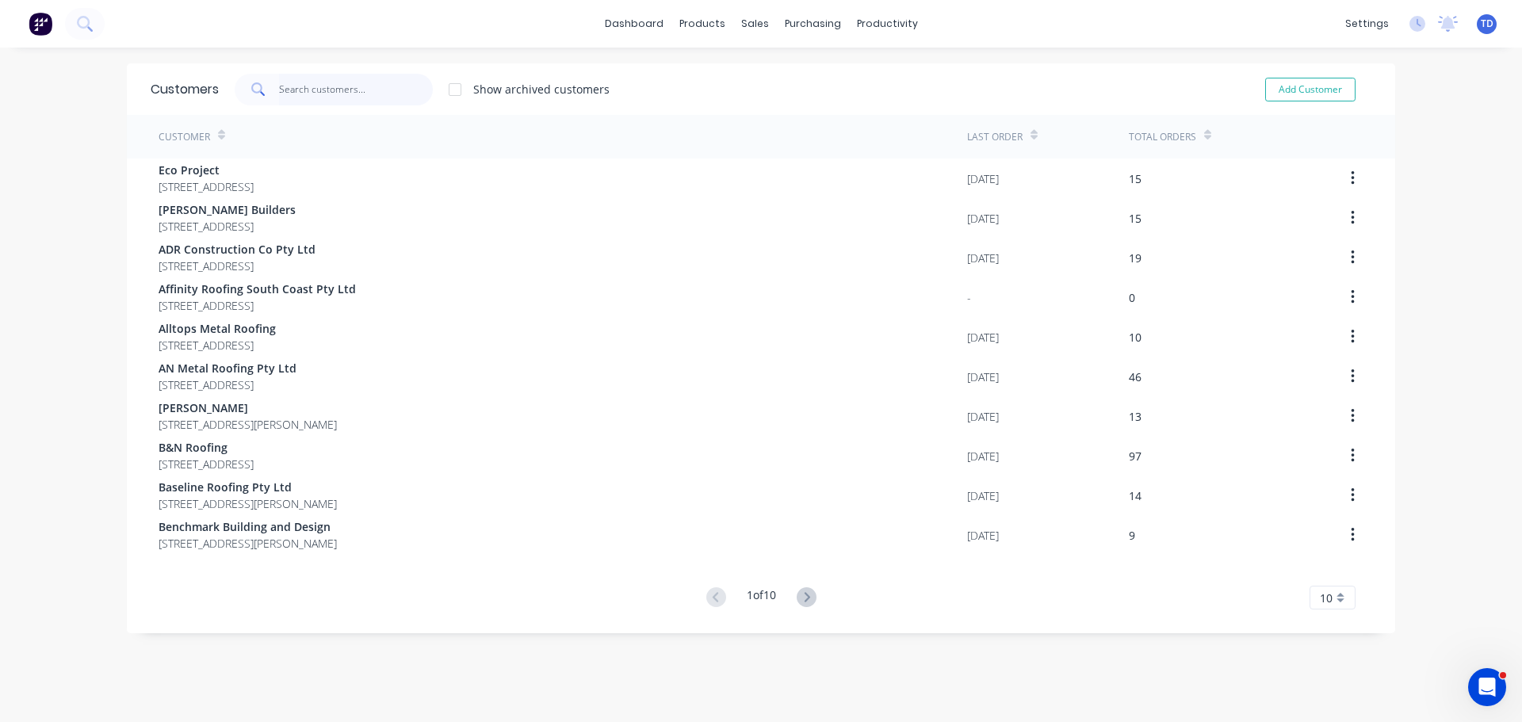
click at [290, 96] on input "text" at bounding box center [356, 90] width 155 height 32
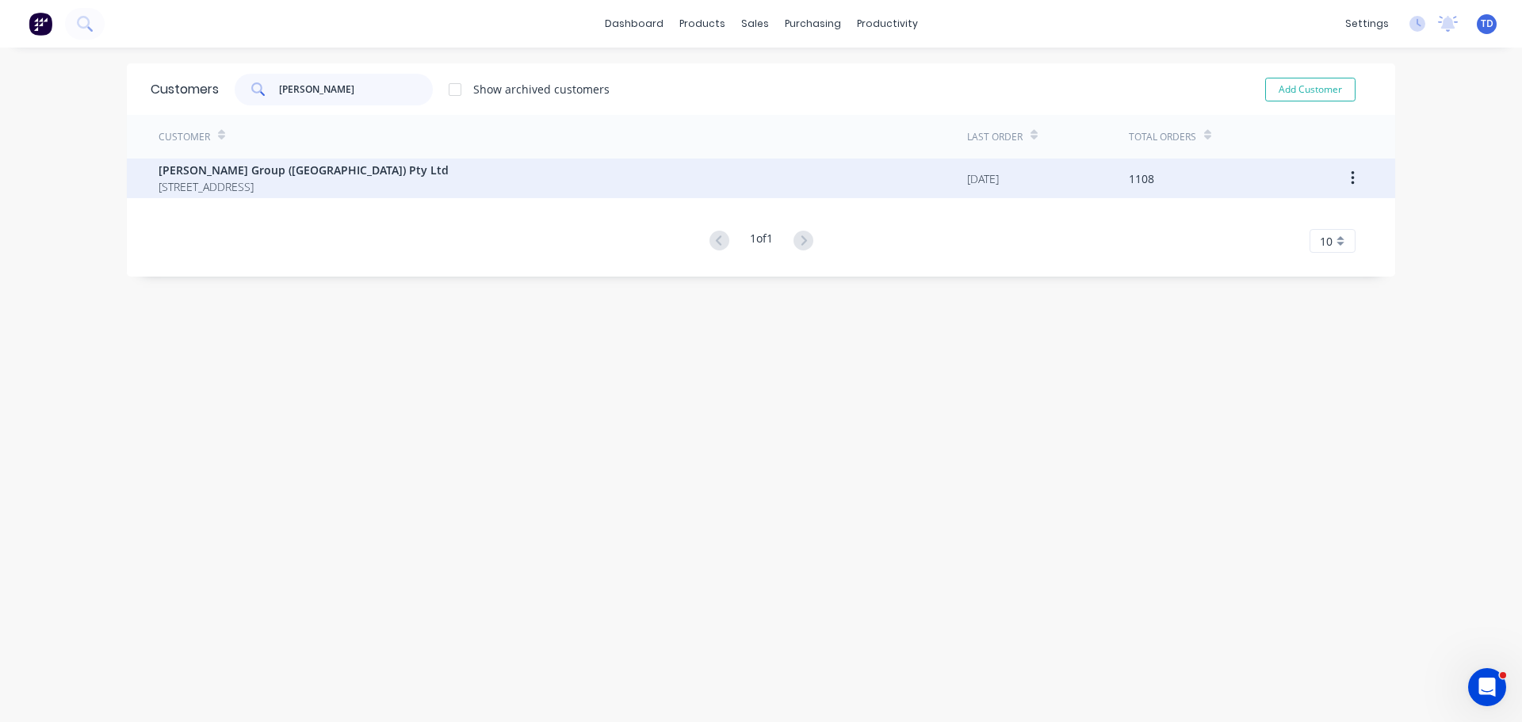
type input "parrish"
click at [335, 183] on span "[STREET_ADDRESS]" at bounding box center [304, 186] width 290 height 17
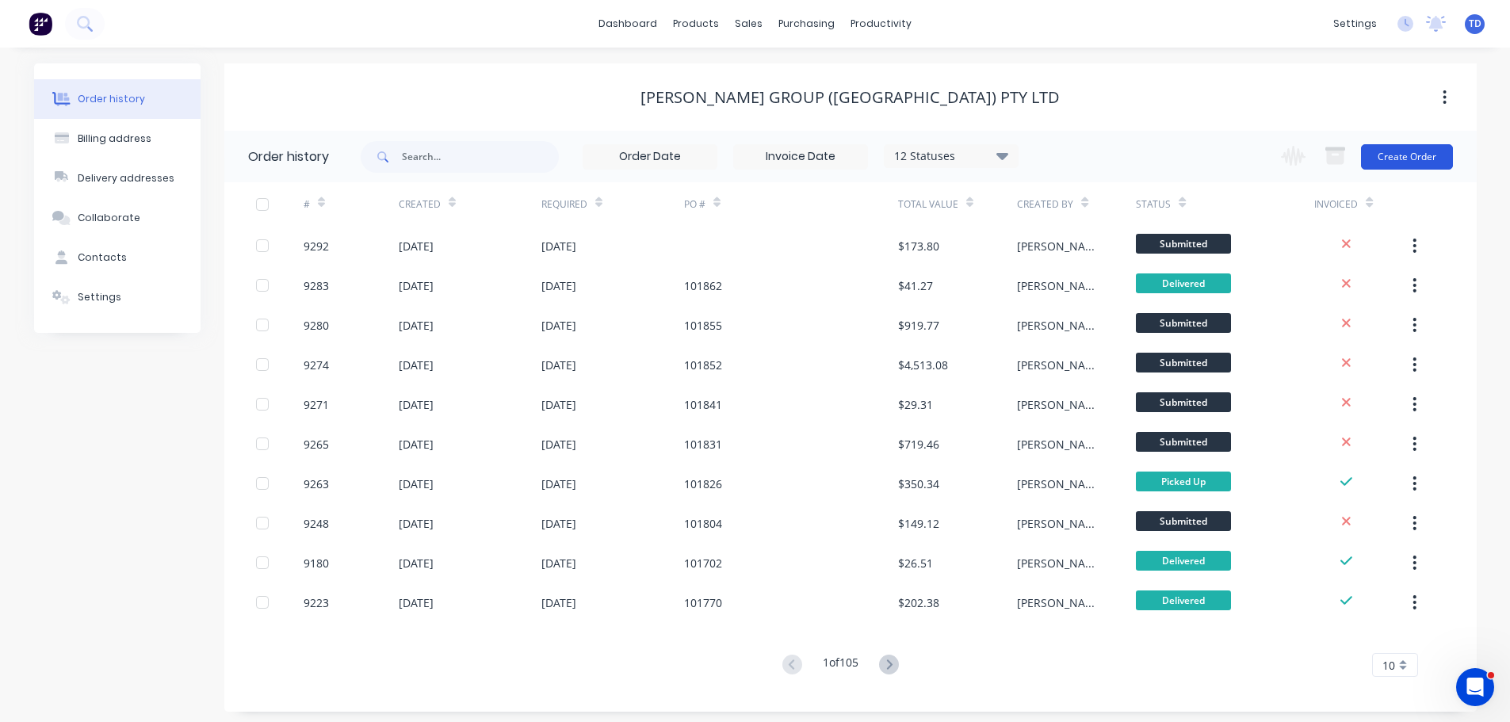
click at [1415, 151] on button "Create Order" at bounding box center [1407, 156] width 92 height 25
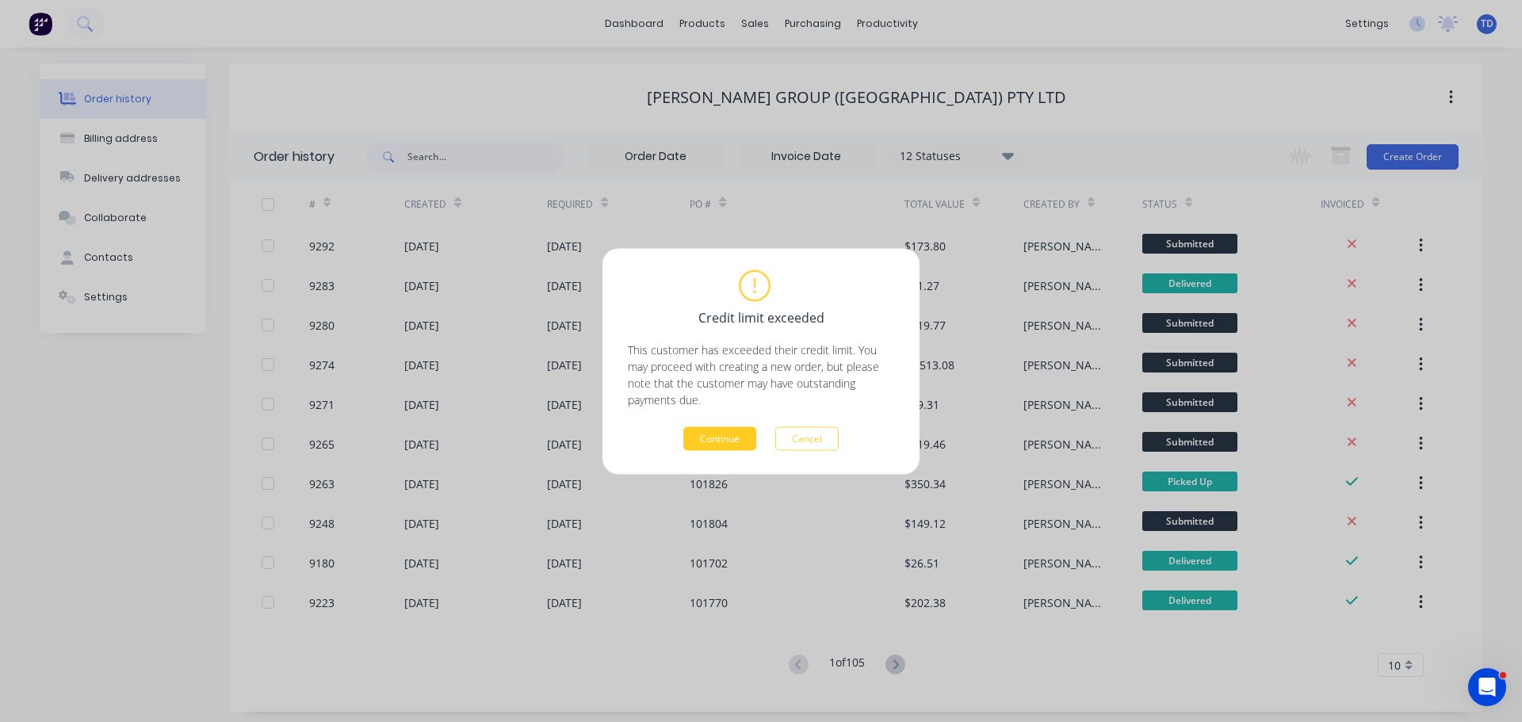
click at [737, 435] on button "Continue" at bounding box center [719, 439] width 73 height 24
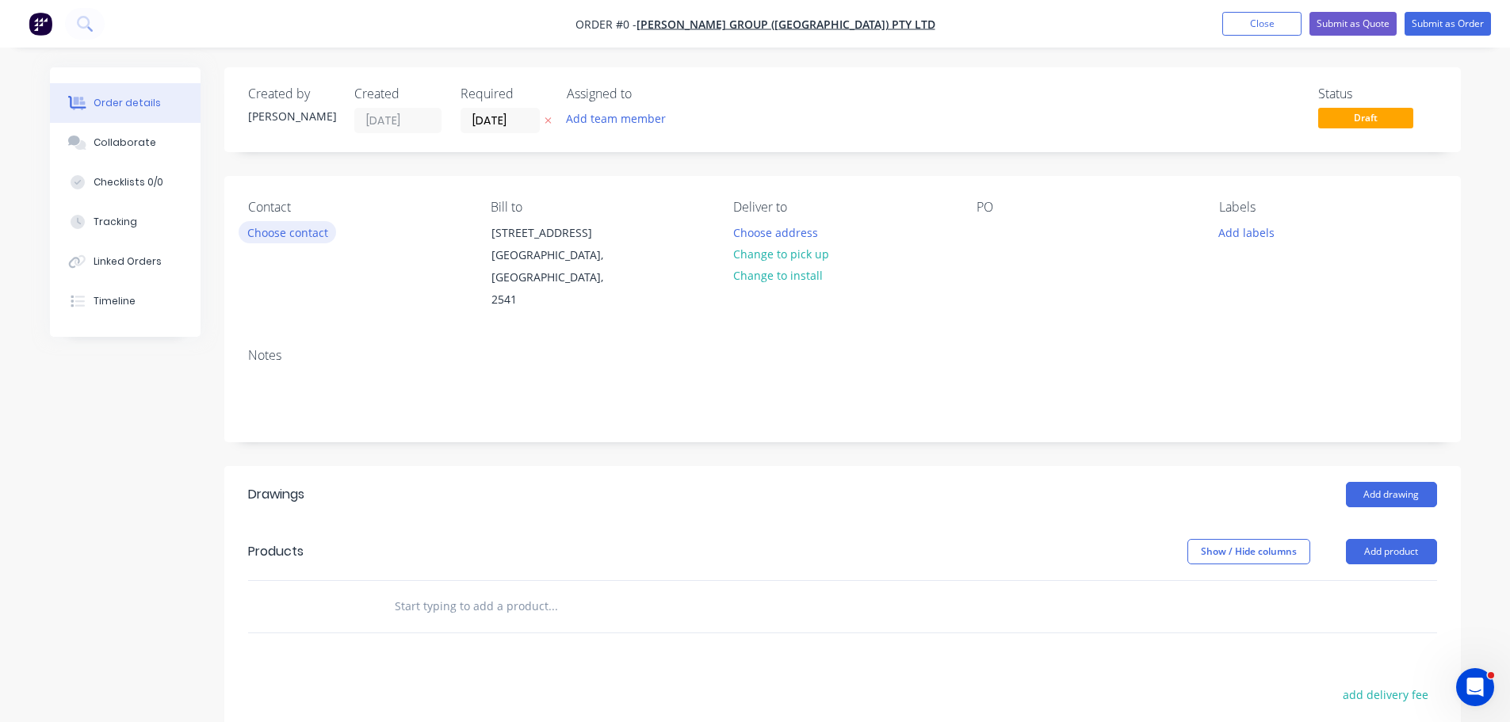
click at [286, 233] on button "Choose contact" at bounding box center [288, 231] width 98 height 21
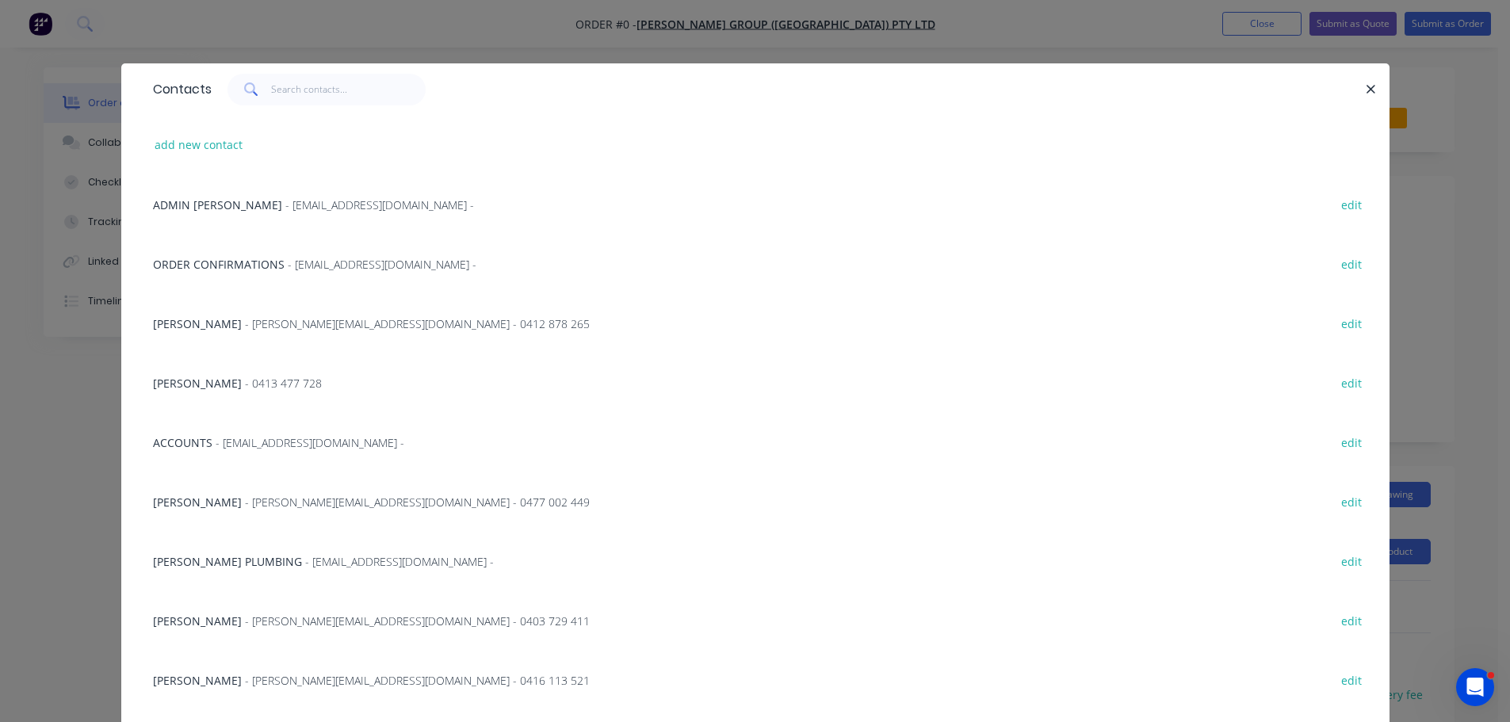
click at [278, 552] on div "PARRISH PLUMBING - roofing@parrishgroup.com.au - edit" at bounding box center [755, 560] width 1221 height 59
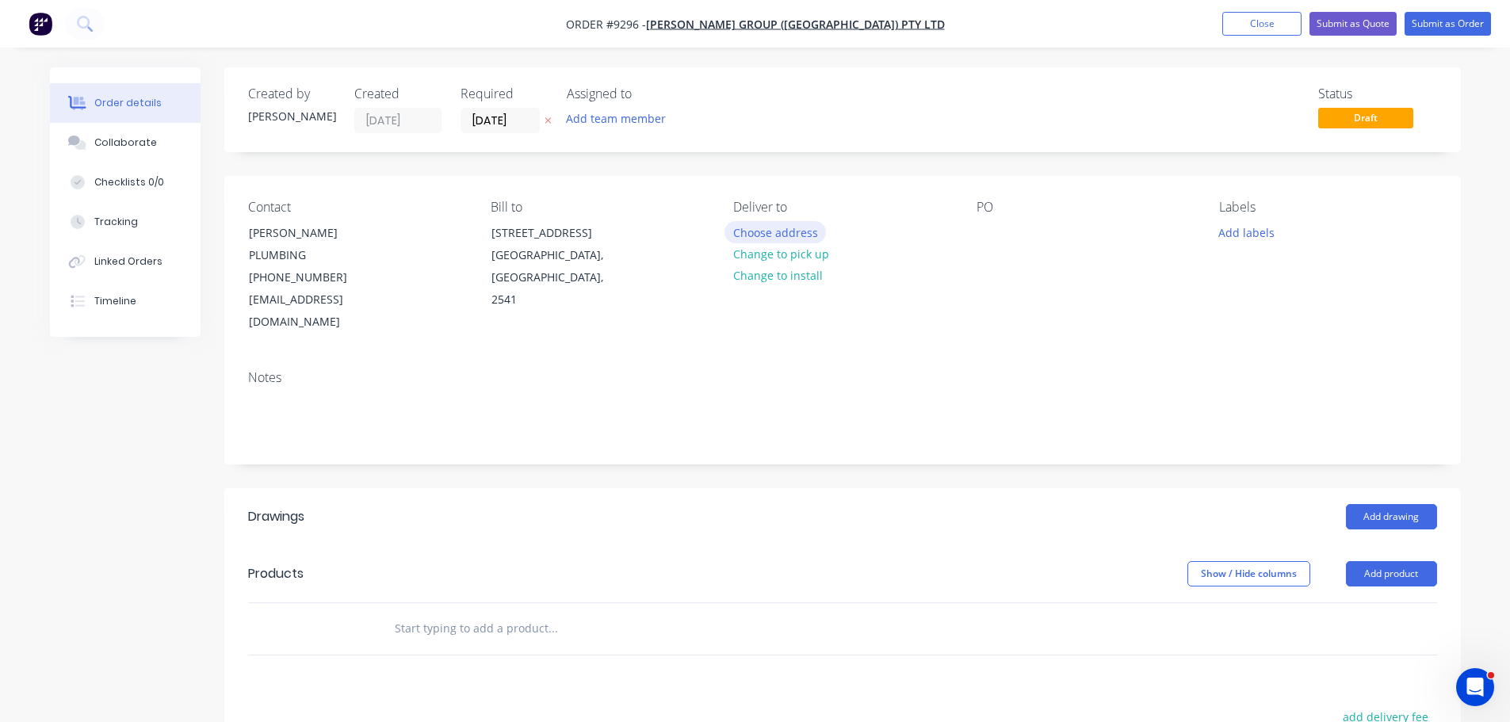
click at [779, 239] on button "Choose address" at bounding box center [775, 231] width 101 height 21
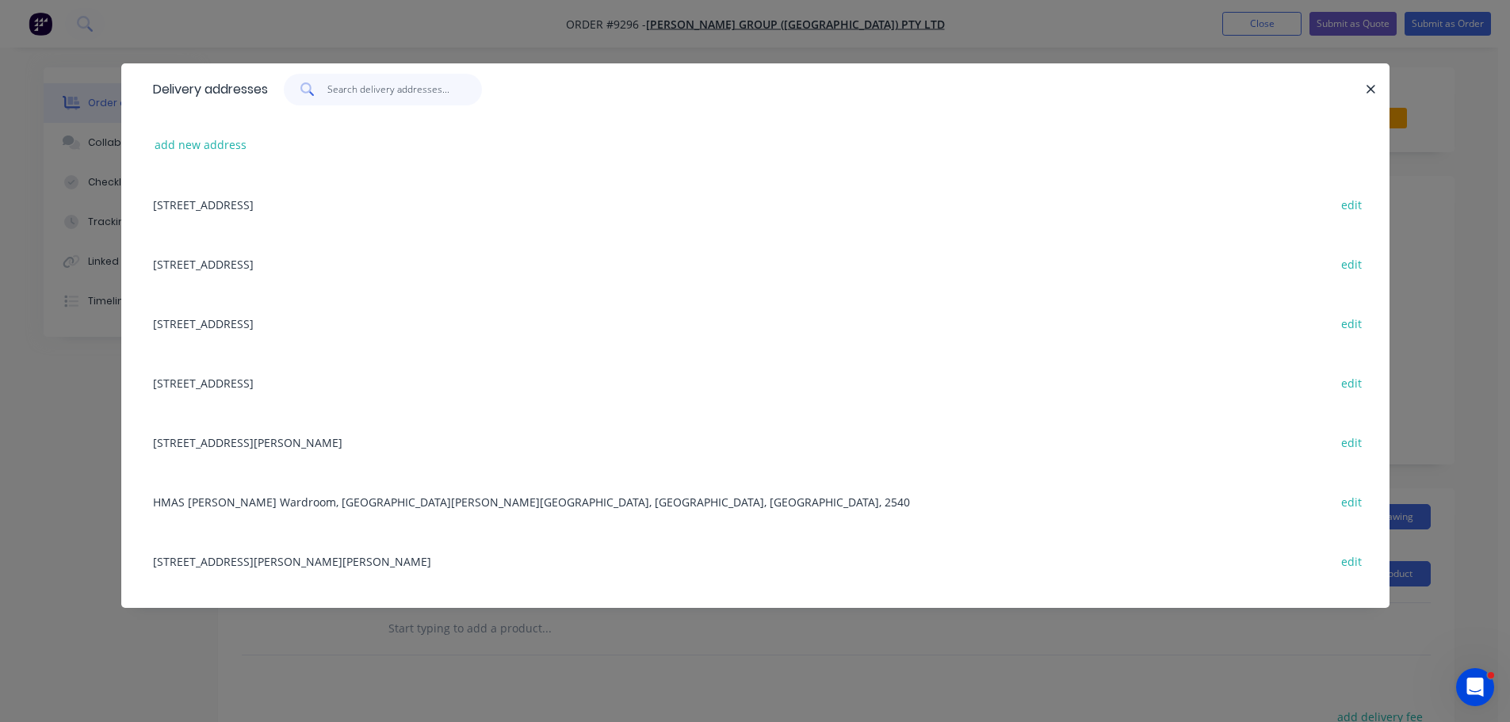
click at [356, 86] on input "text" at bounding box center [404, 90] width 155 height 32
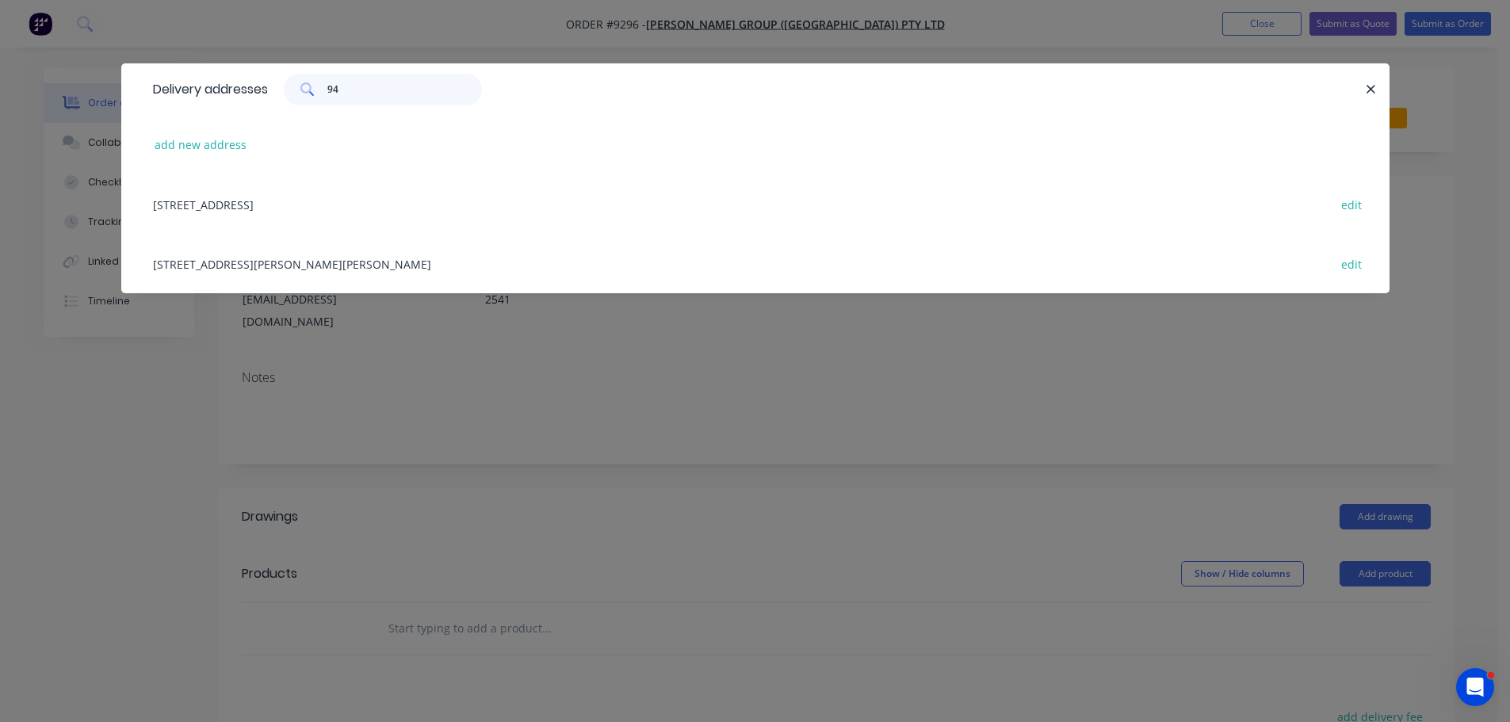
type input "94"
click at [310, 211] on div "94 Hillcrest Ave, South Nowra, New South Wales, Australia, 2541 edit" at bounding box center [755, 203] width 1221 height 59
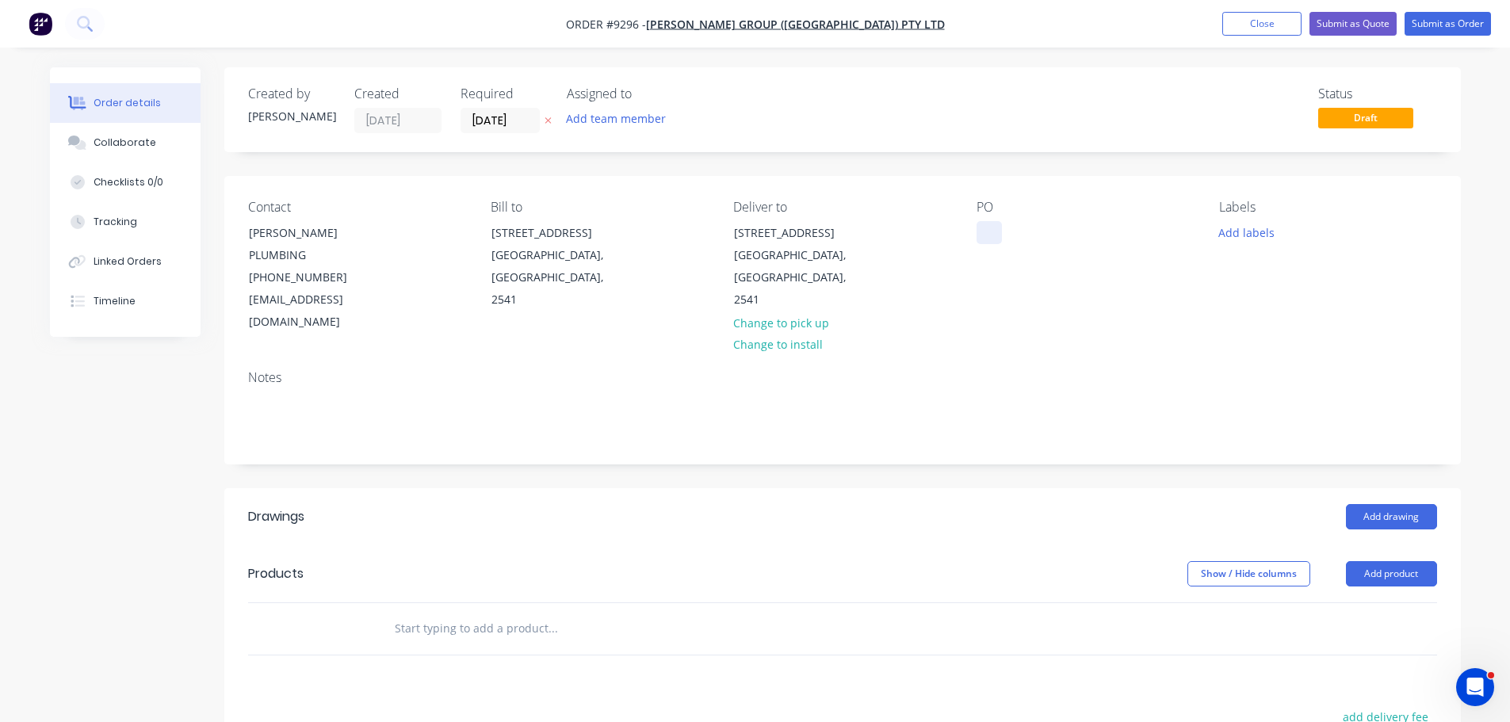
click at [982, 232] on div at bounding box center [989, 232] width 25 height 23
click at [1381, 504] on button "Add drawing" at bounding box center [1391, 516] width 91 height 25
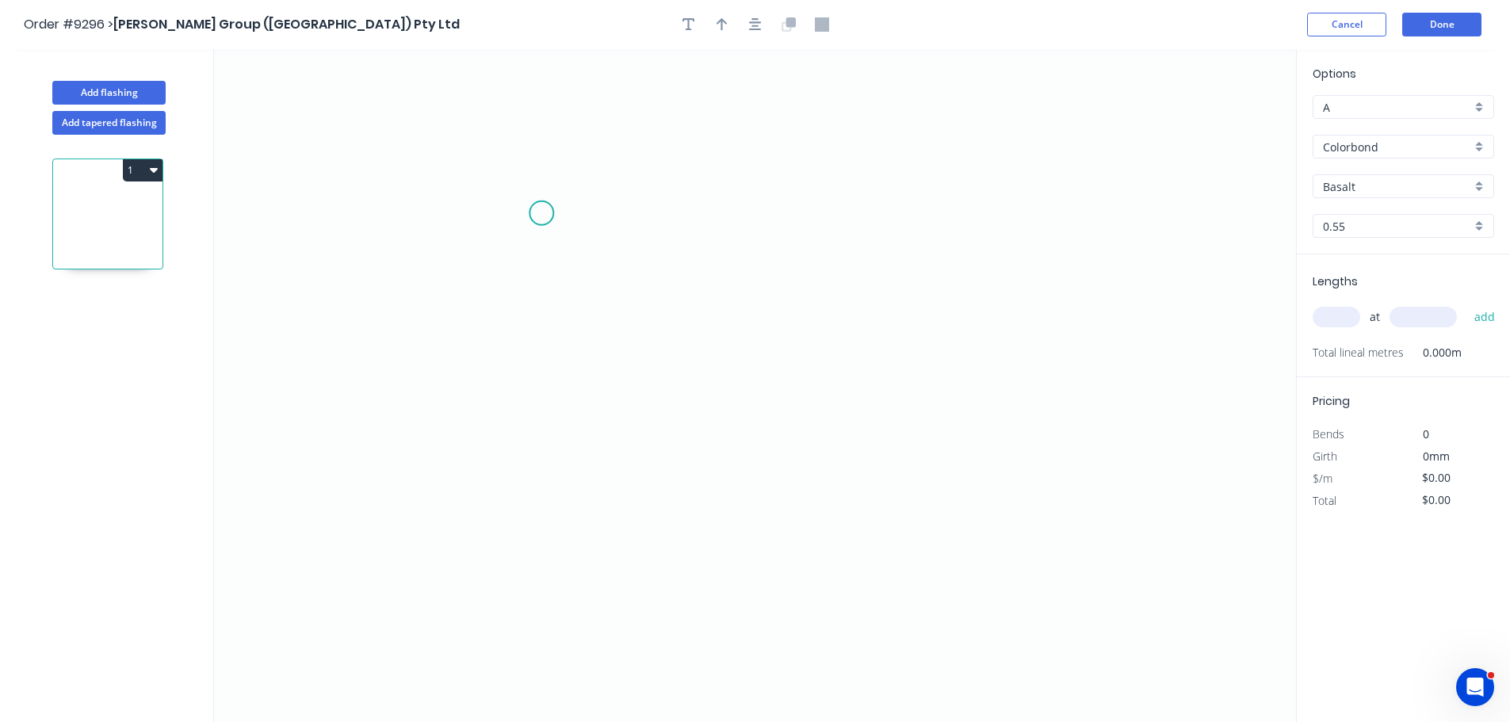
click at [542, 212] on icon "0" at bounding box center [755, 385] width 1082 height 673
click at [543, 450] on icon "0" at bounding box center [755, 385] width 1082 height 673
click at [958, 506] on icon "0 ?" at bounding box center [755, 385] width 1082 height 673
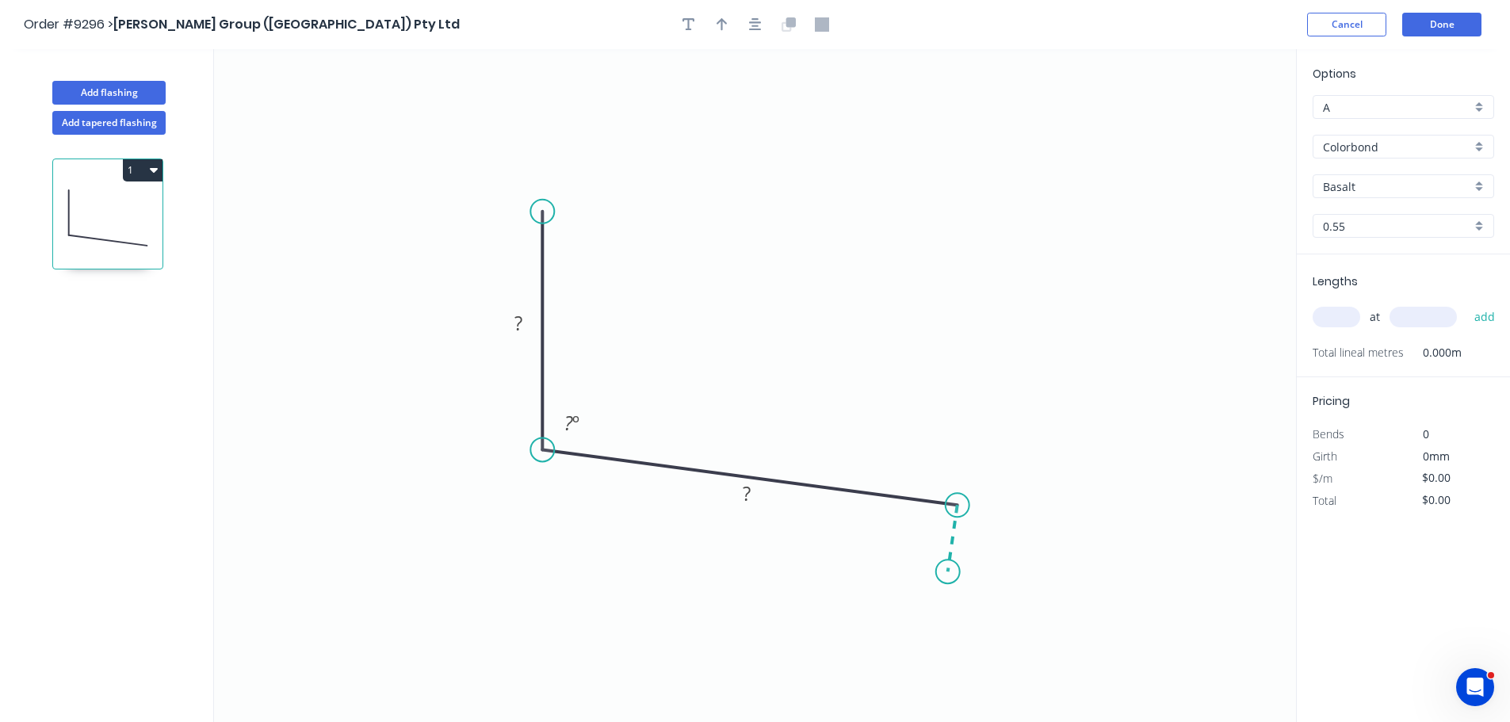
click at [948, 572] on icon "0 ? ? ? º" at bounding box center [755, 385] width 1082 height 673
click at [948, 572] on circle at bounding box center [948, 572] width 24 height 24
drag, startPoint x: 534, startPoint y: 312, endPoint x: 618, endPoint y: 281, distance: 90.3
click at [618, 281] on rect at bounding box center [597, 290] width 52 height 33
drag, startPoint x: 765, startPoint y: 493, endPoint x: 788, endPoint y: 399, distance: 97.1
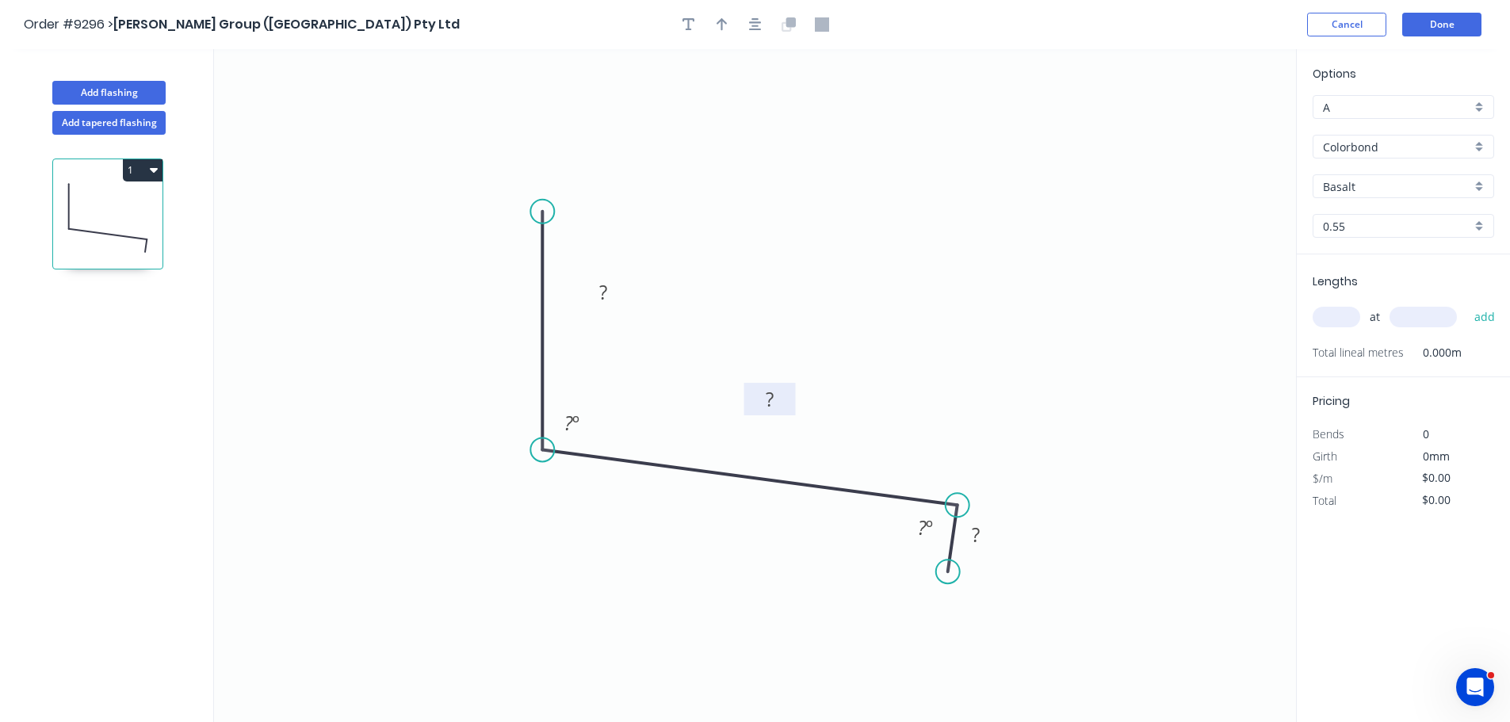
click at [788, 399] on rect at bounding box center [770, 399] width 52 height 33
click at [617, 287] on rect at bounding box center [603, 293] width 32 height 22
type input "$15.52"
drag, startPoint x: 721, startPoint y: 31, endPoint x: 966, endPoint y: 91, distance: 251.5
click at [723, 31] on icon "button" at bounding box center [722, 24] width 11 height 14
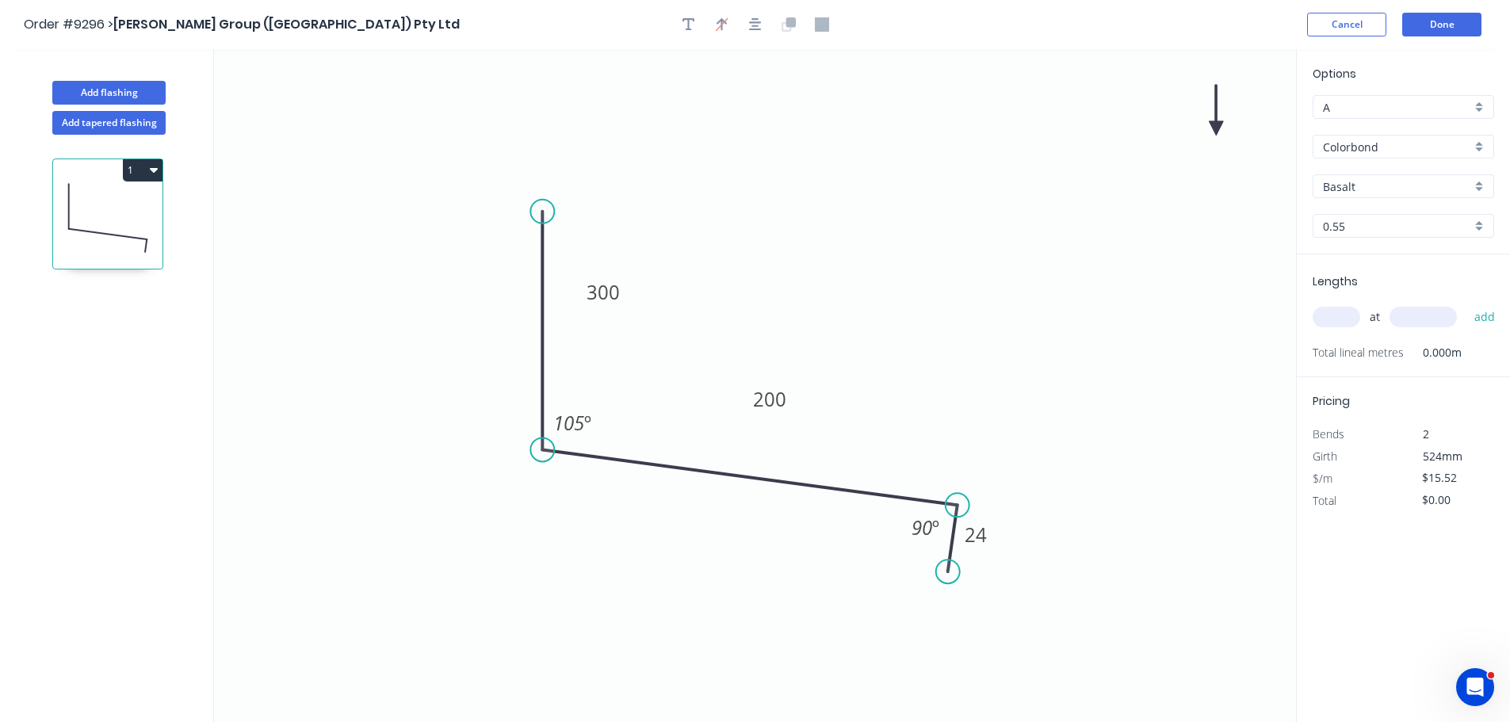
click at [1215, 132] on icon at bounding box center [1216, 110] width 14 height 51
drag, startPoint x: 1173, startPoint y: 160, endPoint x: 1008, endPoint y: 315, distance: 225.5
click at [1162, 170] on icon at bounding box center [1185, 147] width 46 height 46
click at [1375, 184] on input "Basalt" at bounding box center [1397, 186] width 148 height 17
click at [1375, 217] on div "Evening Haze" at bounding box center [1404, 217] width 180 height 28
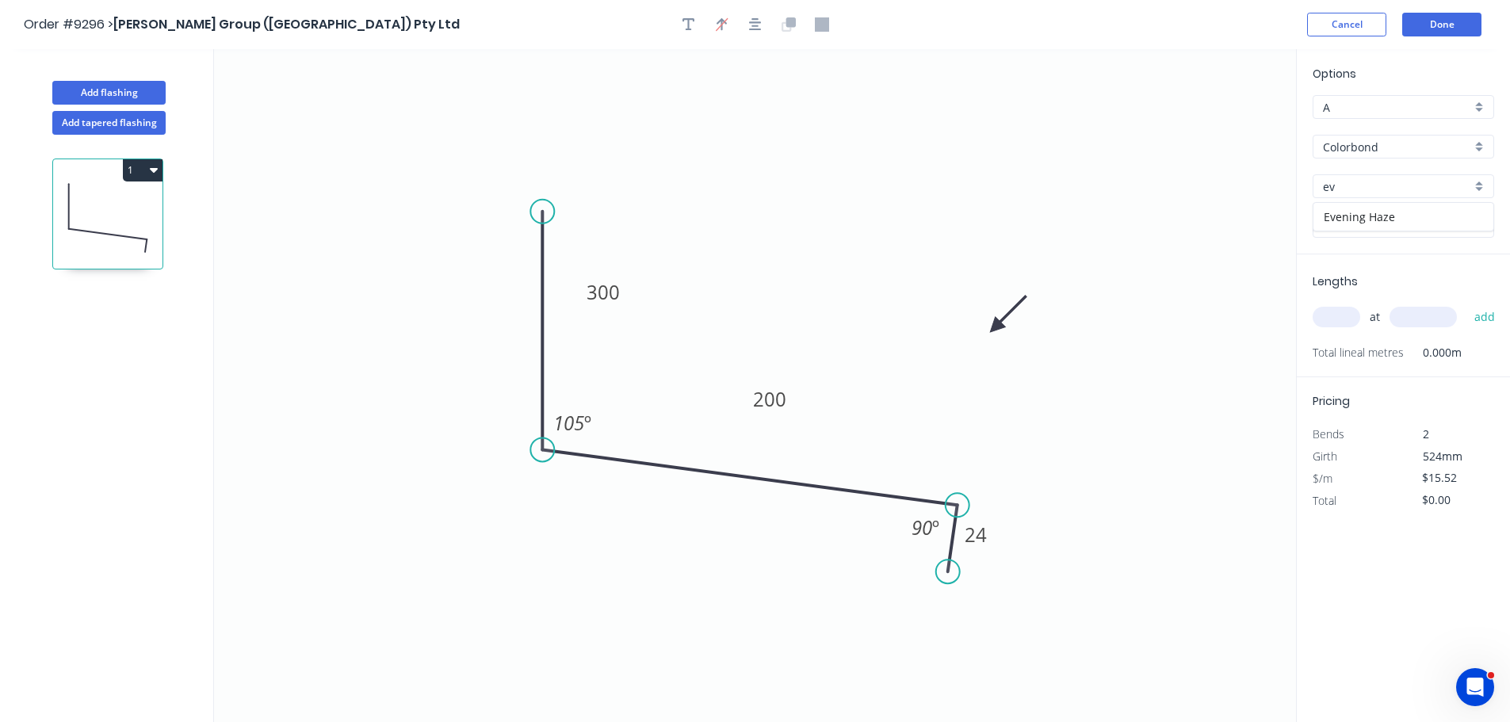
type input "Evening Haze"
click at [1350, 313] on input "text" at bounding box center [1337, 317] width 48 height 21
type input "1"
type input "1000"
click at [1467, 304] on button "add" at bounding box center [1485, 317] width 37 height 27
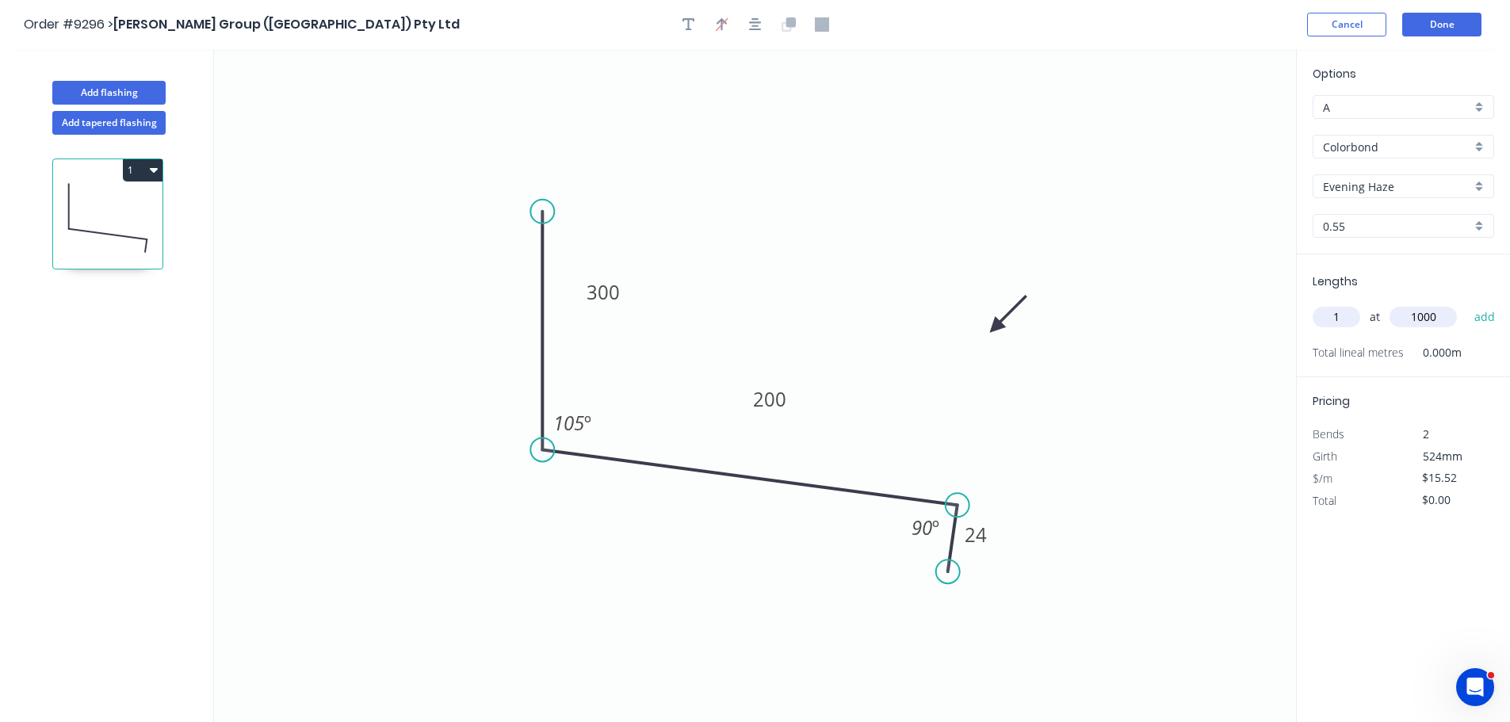
type input "$15.52"
click at [1425, 29] on button "Done" at bounding box center [1441, 25] width 79 height 24
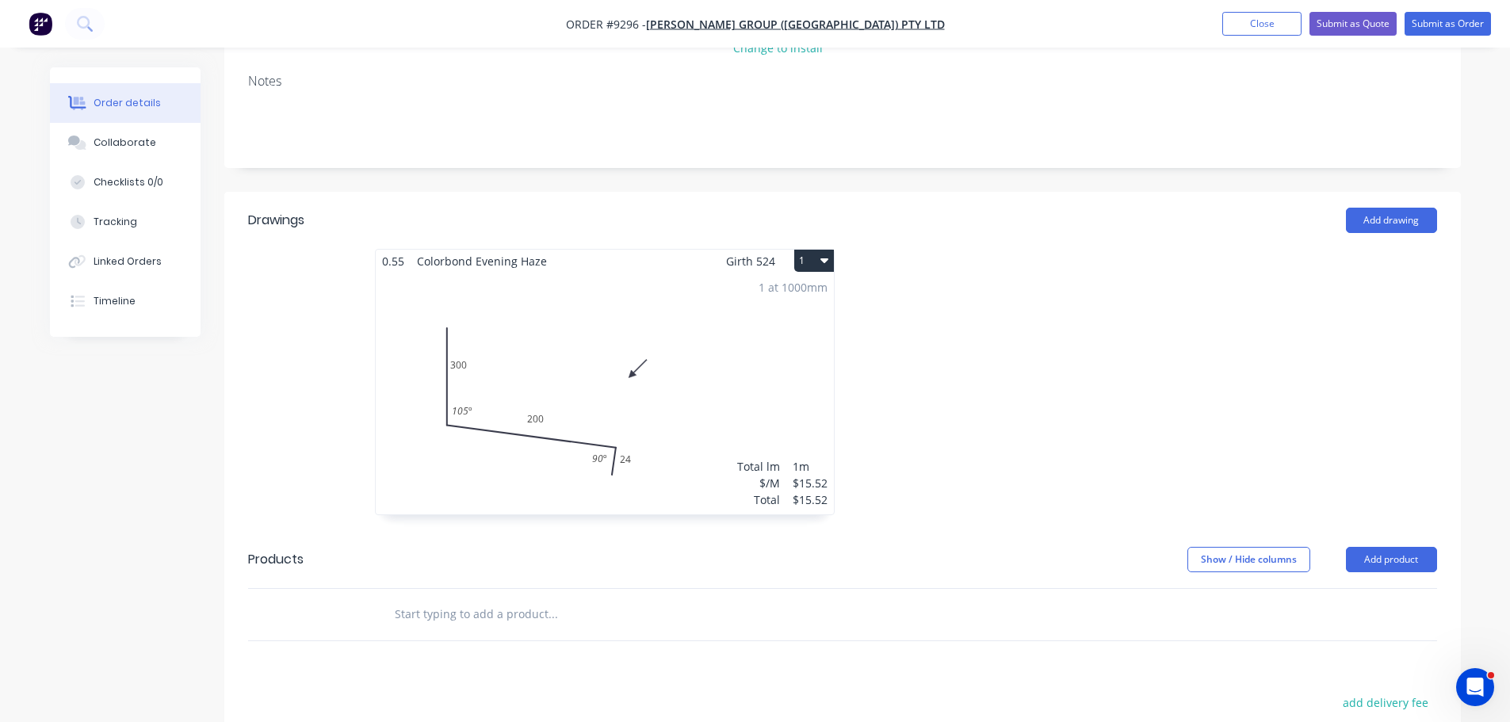
scroll to position [317, 0]
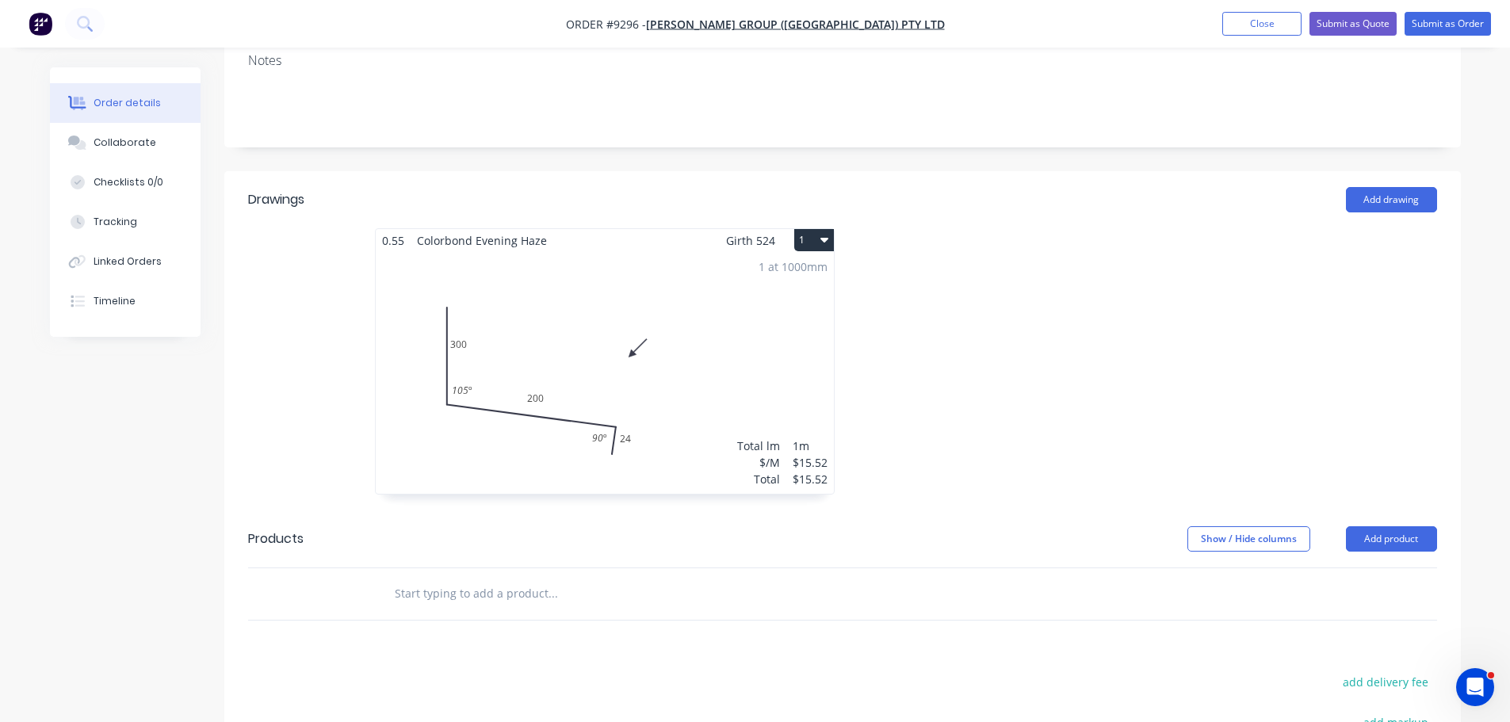
click at [809, 229] on button "1" at bounding box center [814, 240] width 40 height 22
click at [774, 299] on div "Duplicate" at bounding box center [759, 310] width 122 height 23
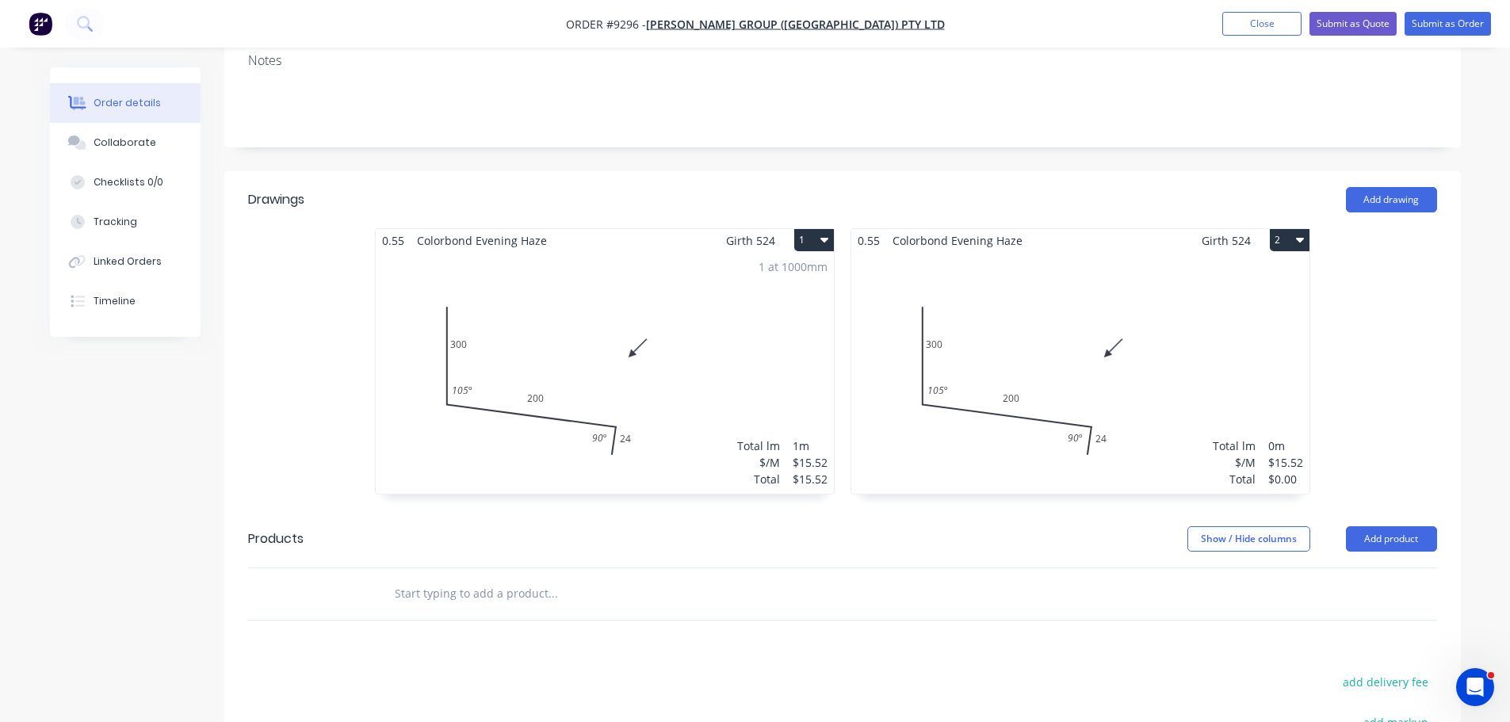
click at [1025, 281] on div "Total lm $/M Total 0m $15.52 $0.00" at bounding box center [1080, 373] width 458 height 242
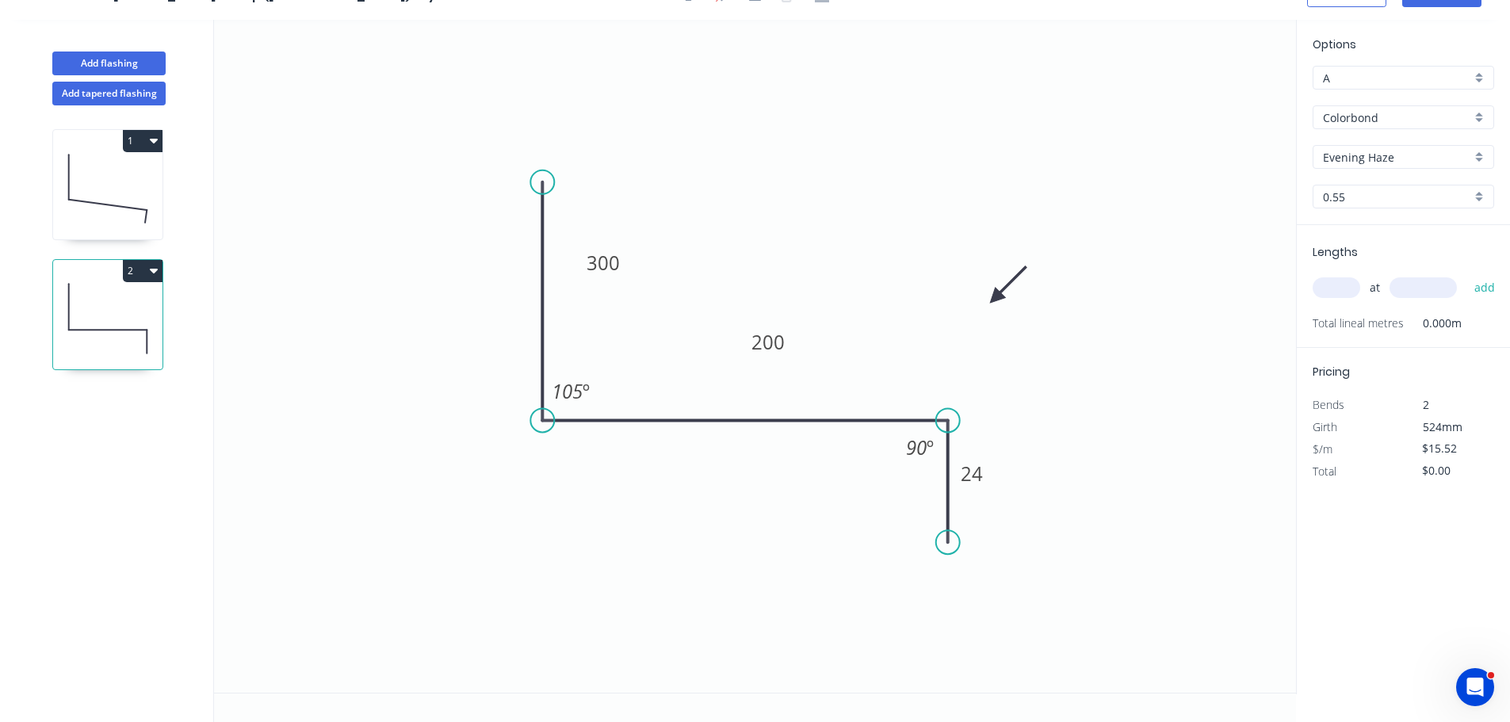
drag, startPoint x: 953, startPoint y: 445, endPoint x: 947, endPoint y: 433, distance: 13.1
click at [947, 432] on circle at bounding box center [948, 420] width 24 height 24
click at [947, 509] on circle at bounding box center [948, 512] width 24 height 24
click at [579, 393] on tspan "105" at bounding box center [567, 391] width 31 height 26
click at [617, 200] on icon "0 300 200 24 90 º 90 º" at bounding box center [755, 356] width 1082 height 673
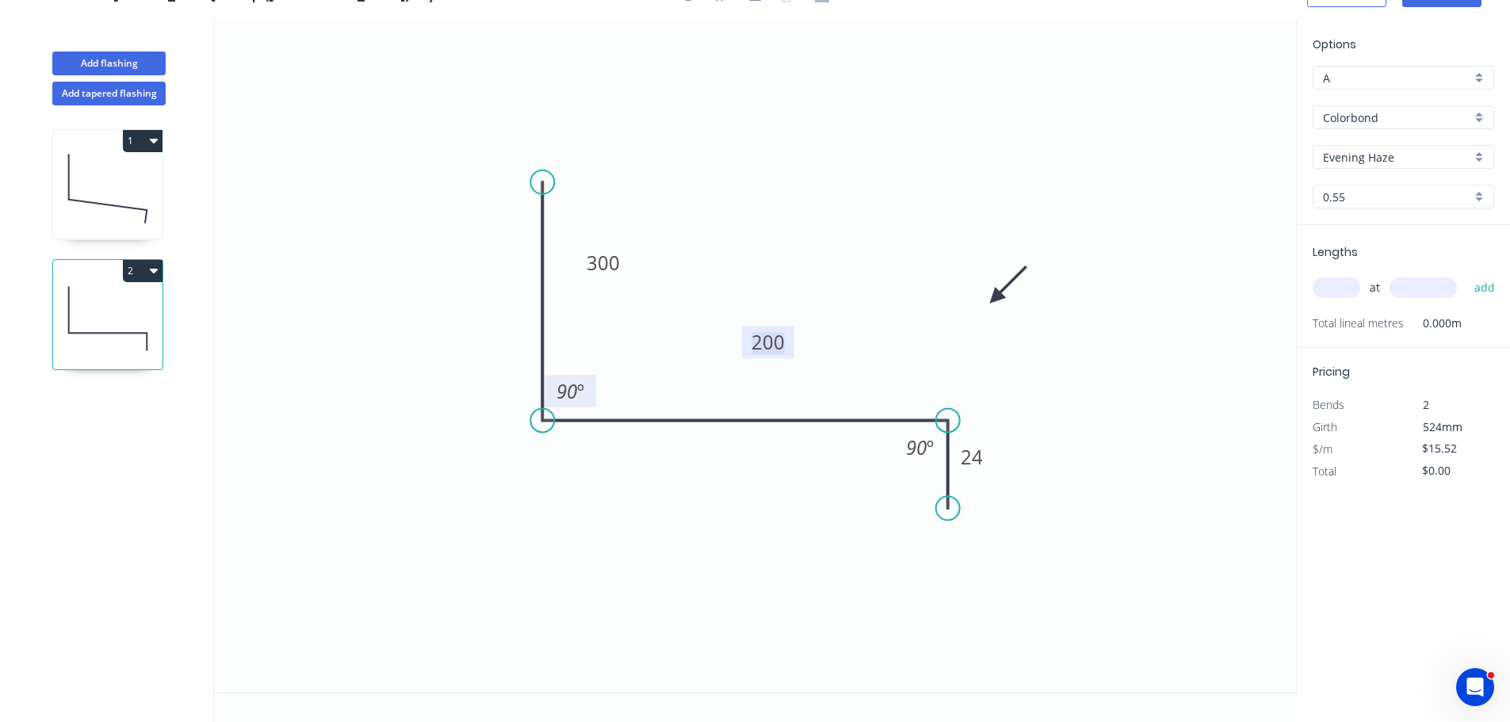
click at [779, 337] on tspan "200" at bounding box center [768, 342] width 33 height 26
click at [1069, 239] on icon "0 300 185 24 90 º 90 º" at bounding box center [755, 356] width 1082 height 673
click at [1346, 281] on input "text" at bounding box center [1337, 287] width 48 height 21
type input "1"
type input "800"
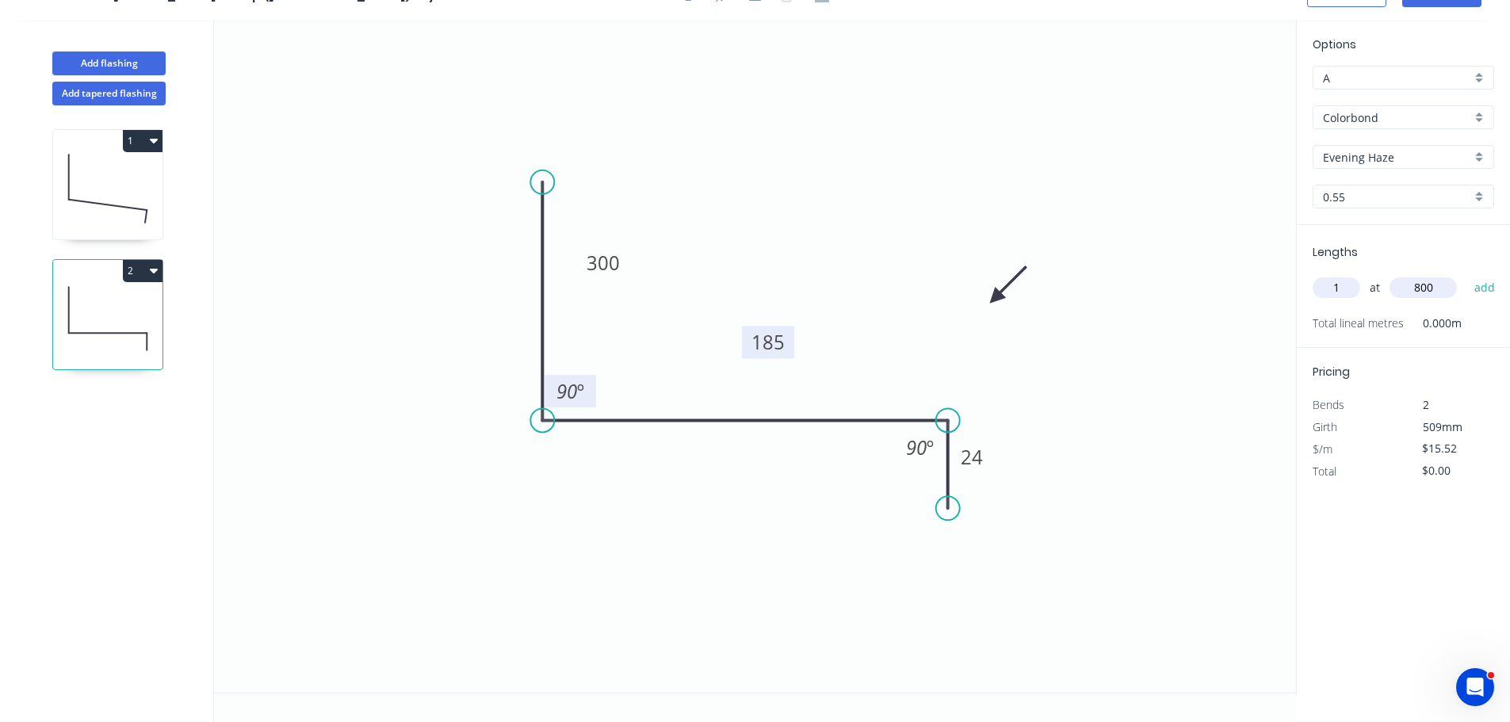
click at [1467, 274] on button "add" at bounding box center [1485, 287] width 37 height 27
type input "$15.52"
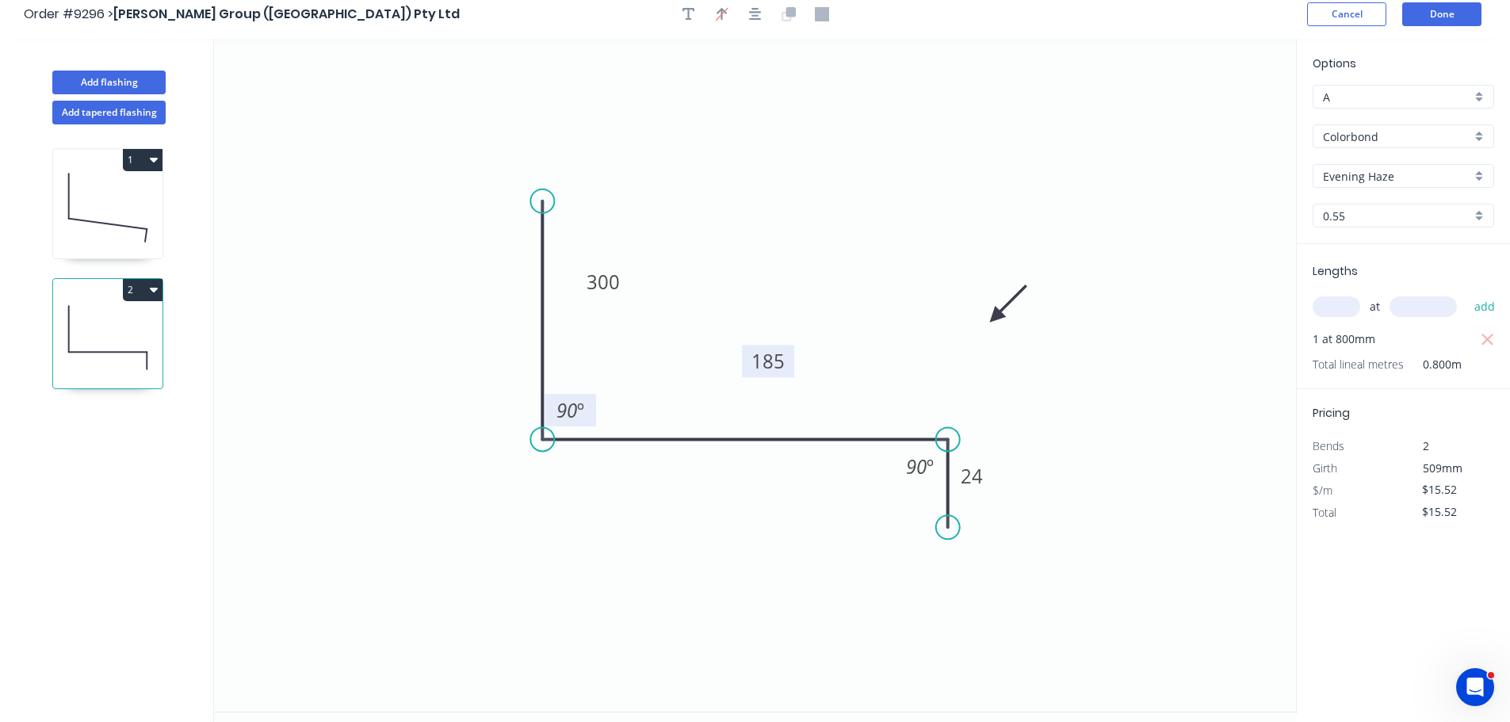
scroll to position [0, 0]
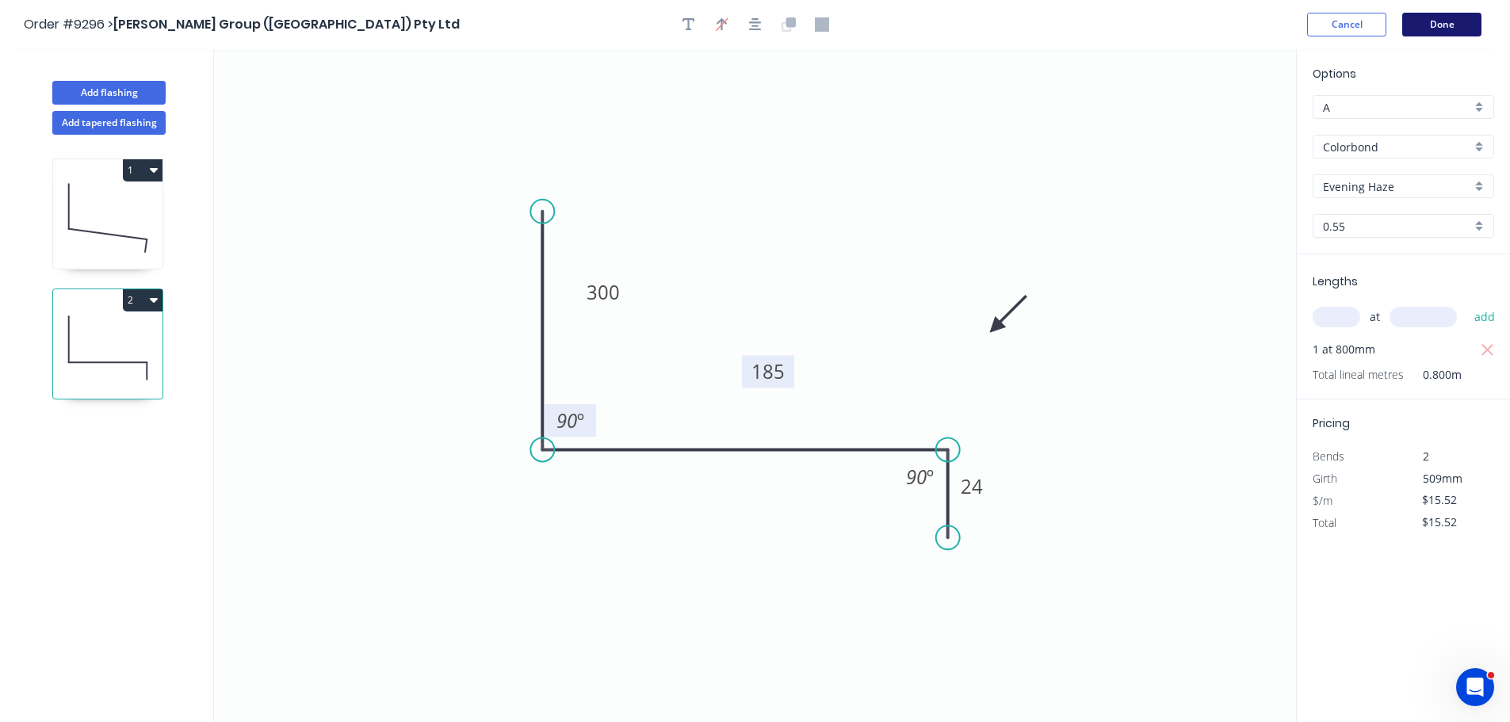
click at [1442, 29] on button "Done" at bounding box center [1441, 25] width 79 height 24
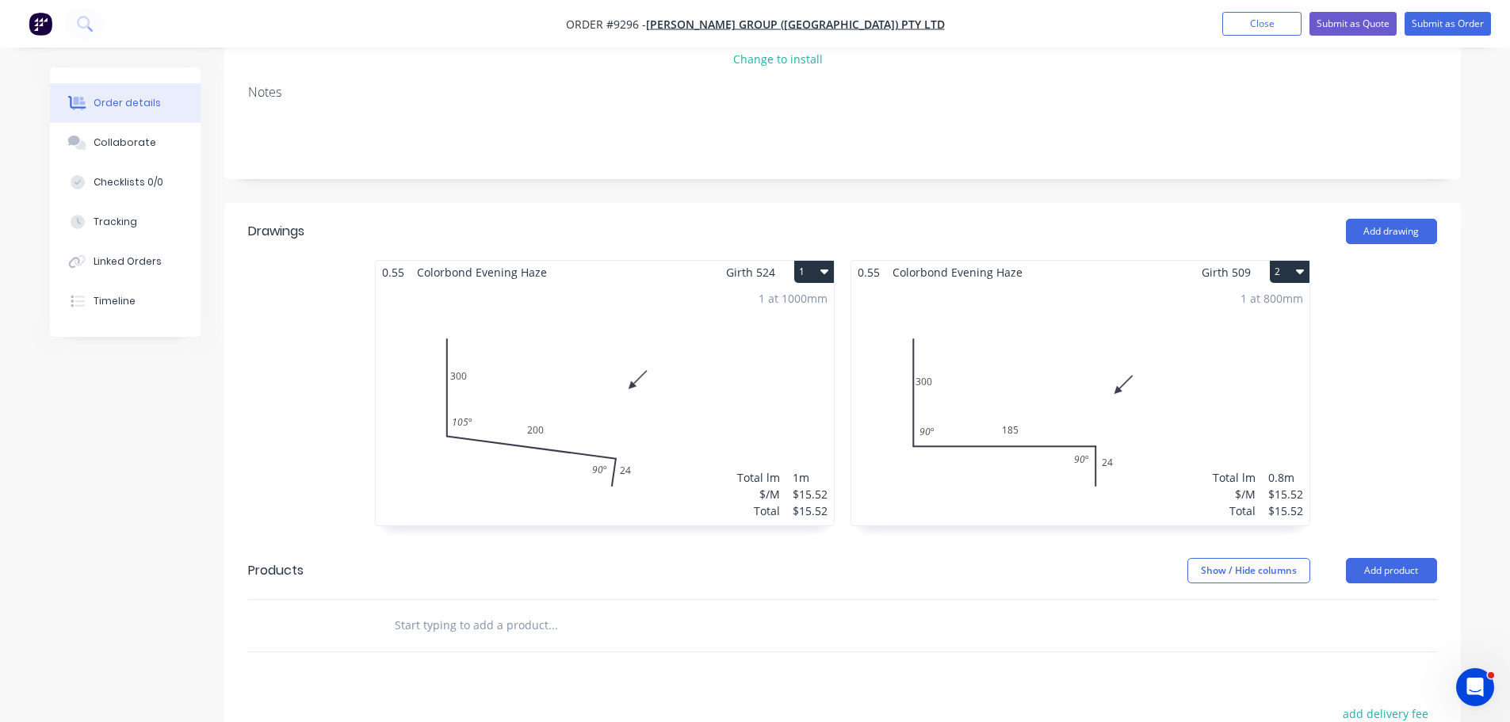
scroll to position [317, 0]
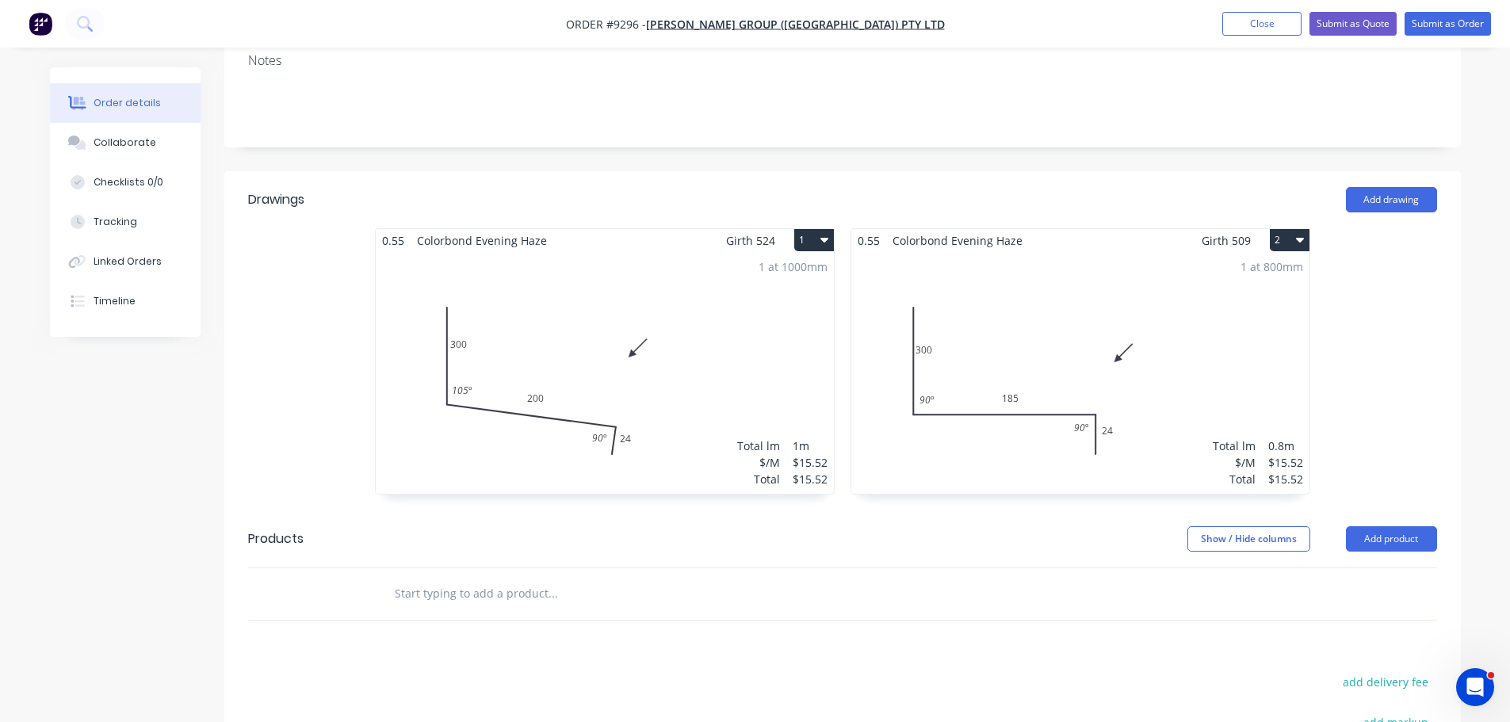
click at [1278, 229] on button "2" at bounding box center [1290, 240] width 40 height 22
click at [1234, 299] on div "Duplicate" at bounding box center [1234, 310] width 122 height 23
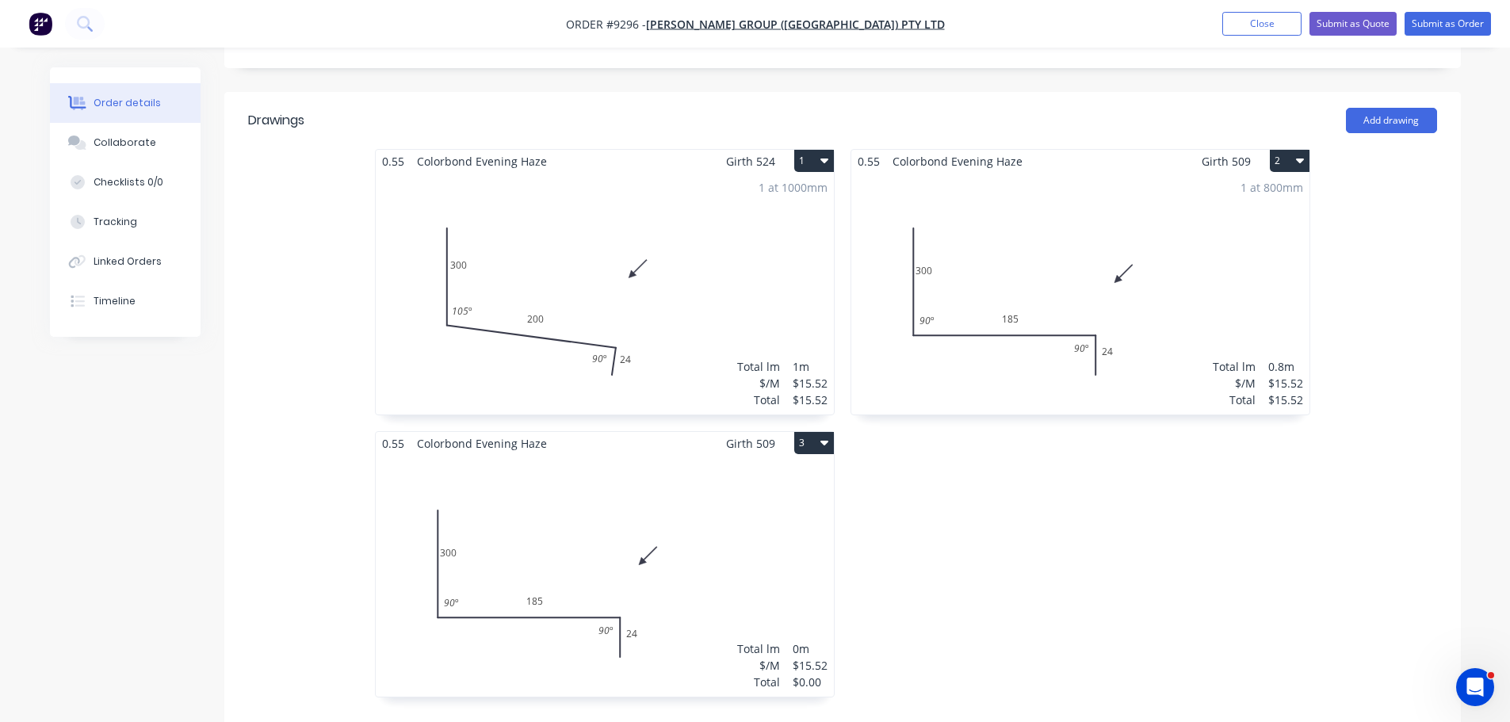
click at [719, 496] on div "Total lm $/M Total 0m $15.52 $0.00" at bounding box center [605, 576] width 458 height 242
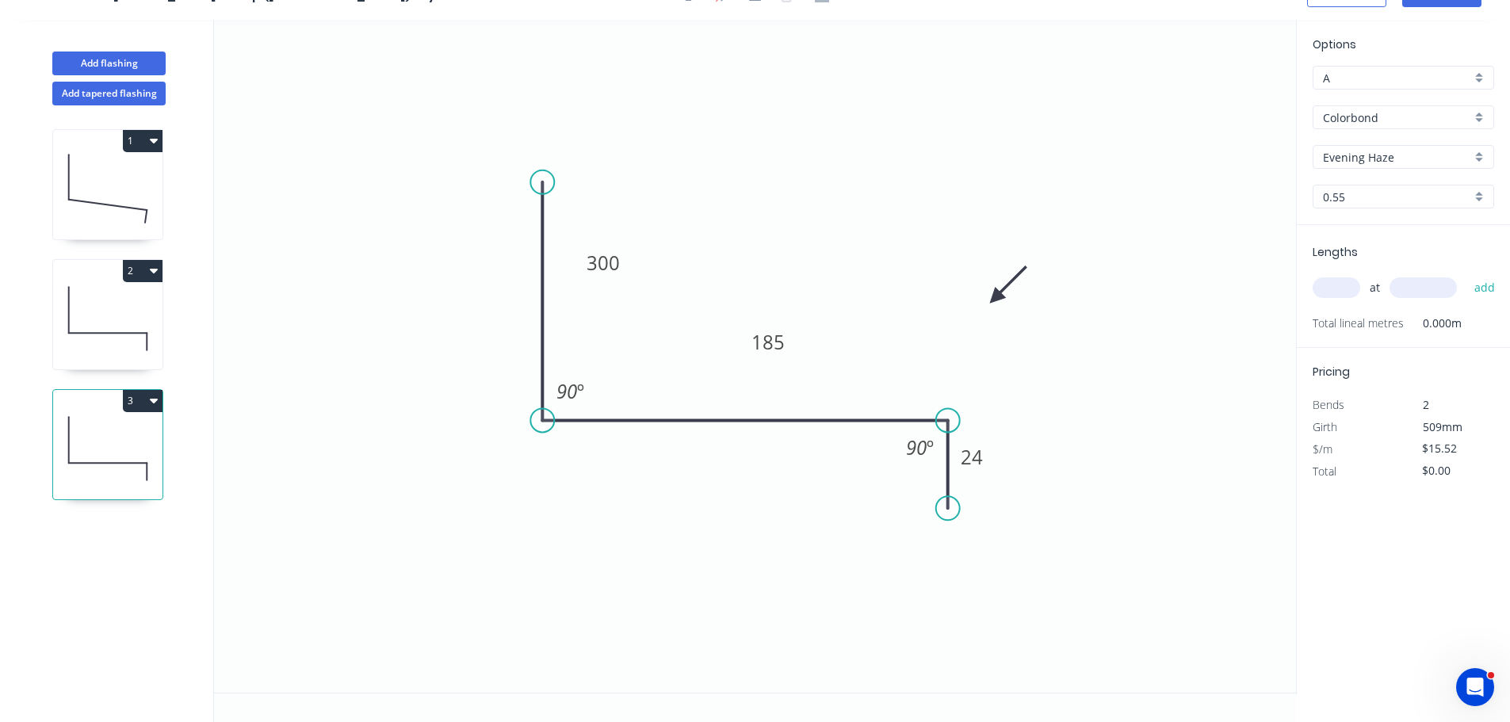
scroll to position [29, 0]
click at [780, 342] on tspan "185" at bounding box center [768, 342] width 33 height 26
click at [808, 236] on icon "0 300 210 24 90 º 90 º" at bounding box center [755, 356] width 1082 height 673
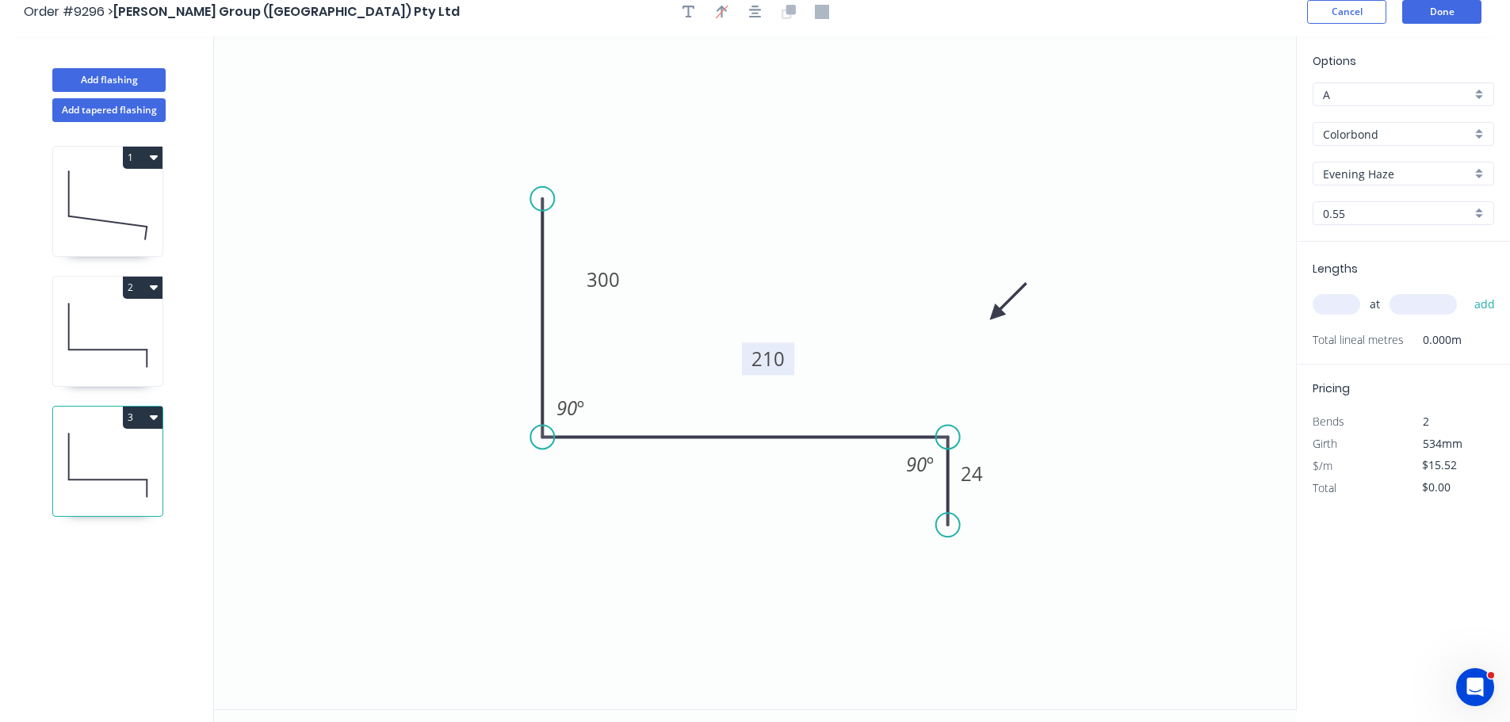
scroll to position [0, 0]
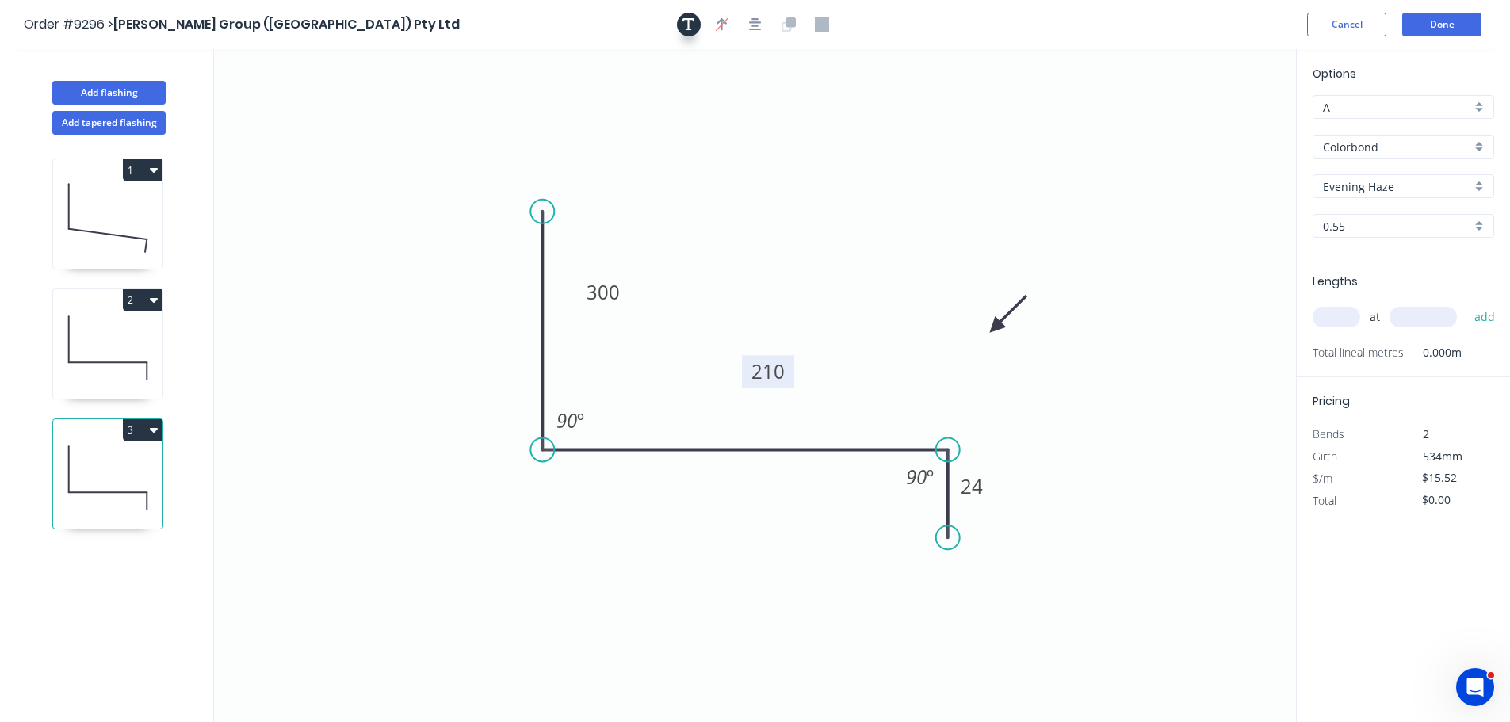
click at [694, 25] on icon "button" at bounding box center [689, 24] width 13 height 14
click at [342, 111] on textarea at bounding box center [316, 111] width 128 height 59
type textarea "A"
click at [1437, 31] on button "Done" at bounding box center [1441, 25] width 79 height 24
click at [1440, 25] on button "Done" at bounding box center [1441, 25] width 79 height 24
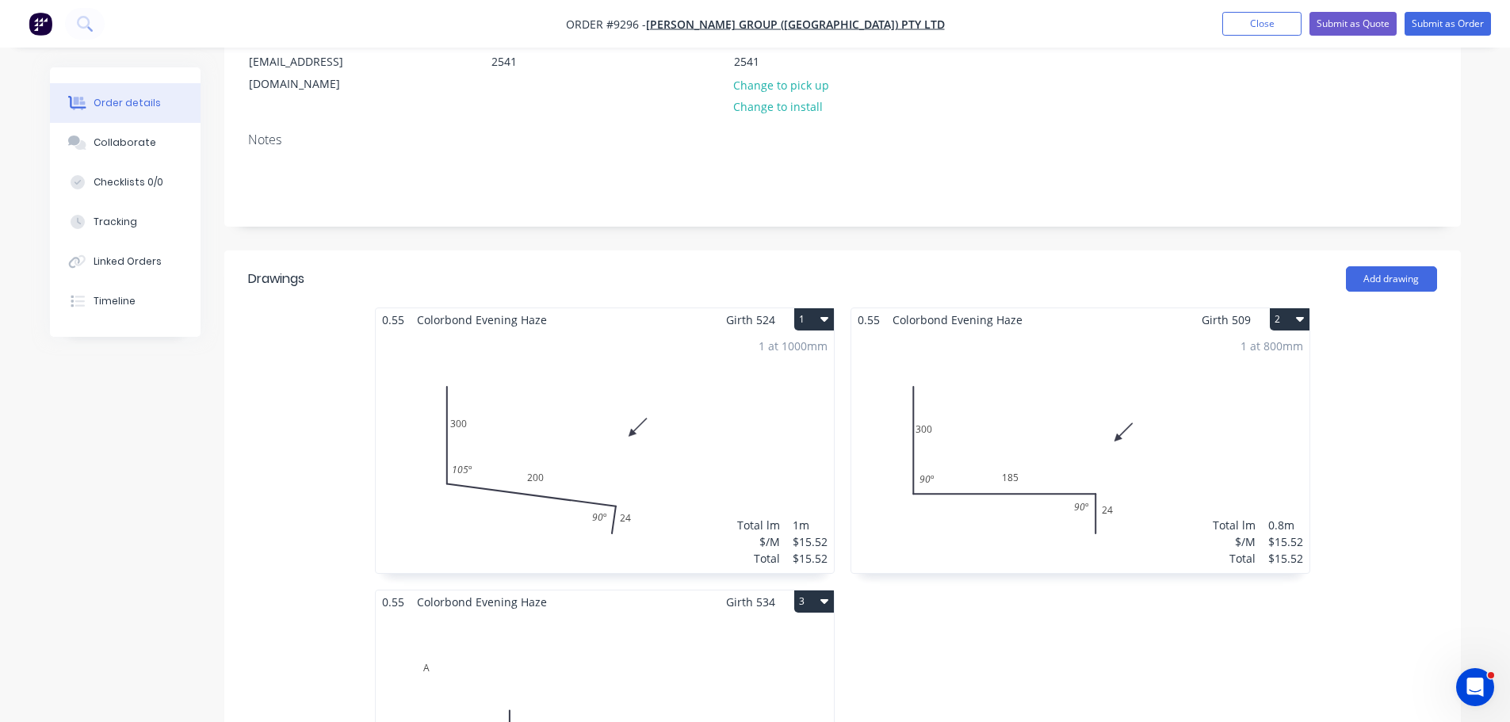
click at [619, 331] on div "1 at 1000mm Total lm $/M Total 1m $15.52 $15.52" at bounding box center [605, 452] width 458 height 242
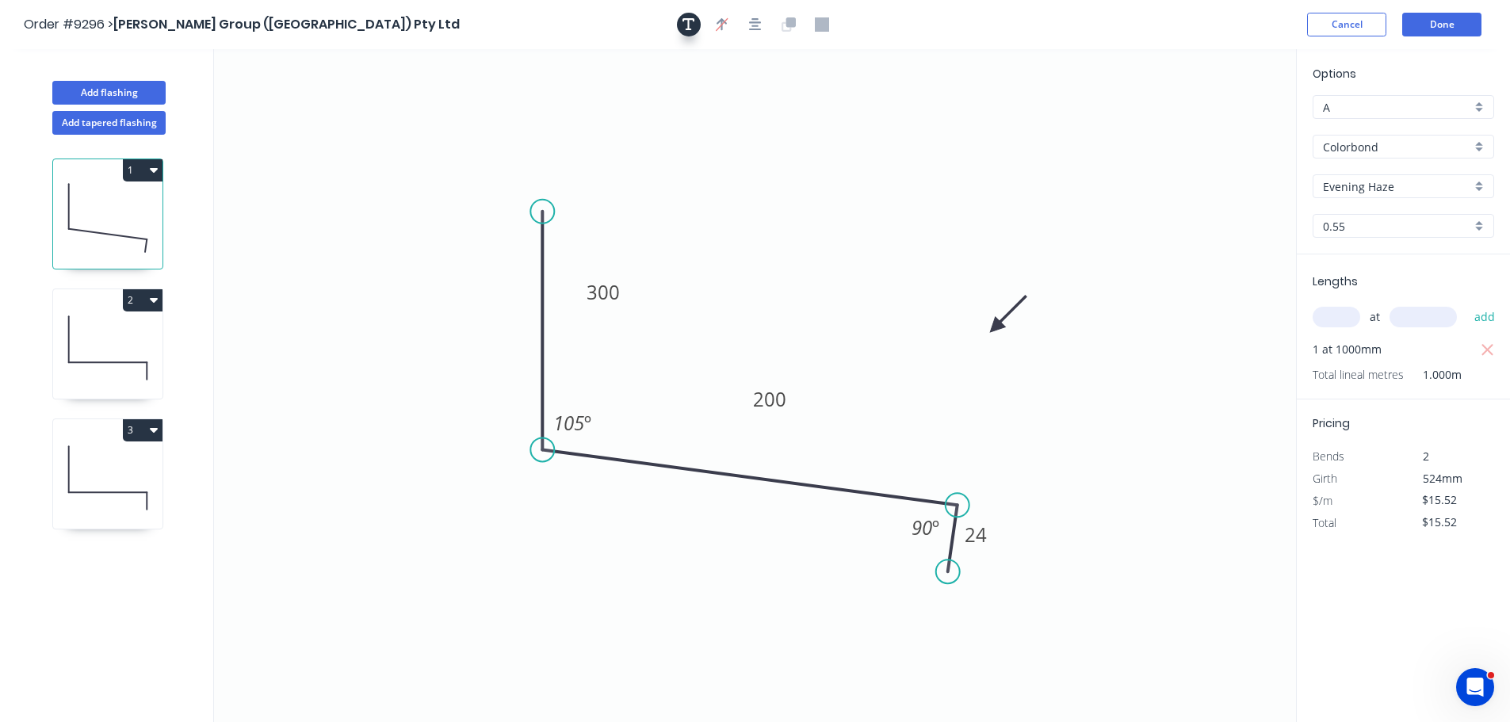
click at [689, 26] on icon "button" at bounding box center [689, 24] width 13 height 13
click at [332, 100] on textarea at bounding box center [316, 111] width 128 height 59
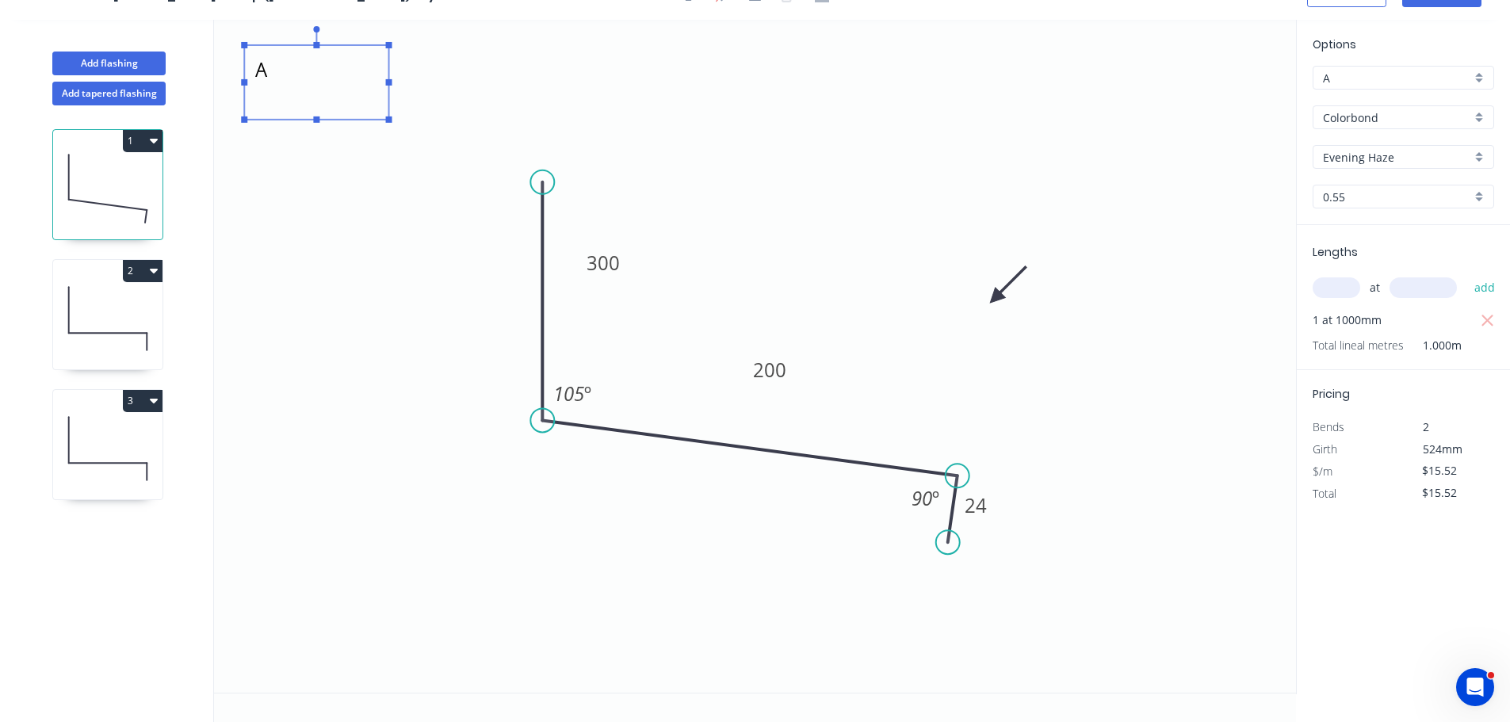
click at [1065, 220] on icon "A 300 200 24 105 º 90 º" at bounding box center [755, 356] width 1082 height 673
type textarea "A"
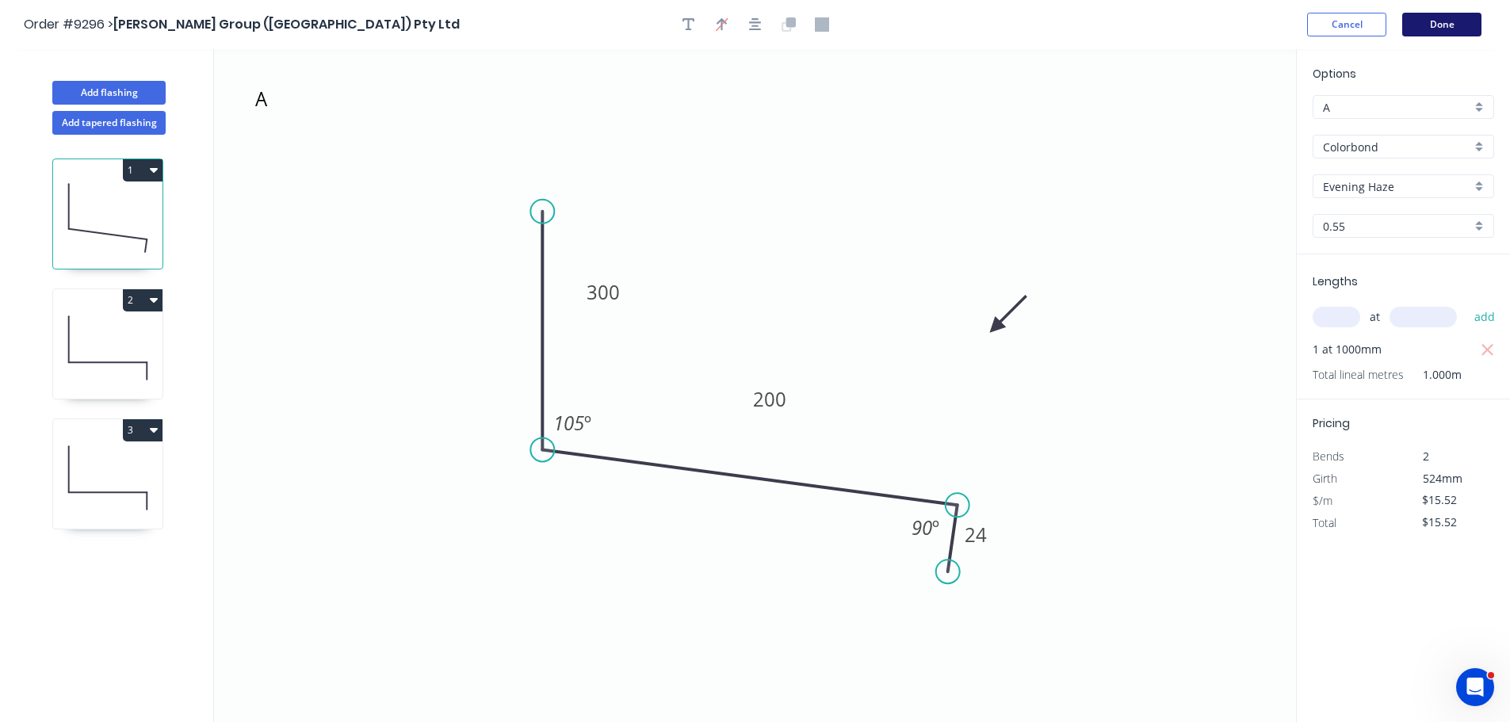
click at [1421, 17] on button "Done" at bounding box center [1441, 25] width 79 height 24
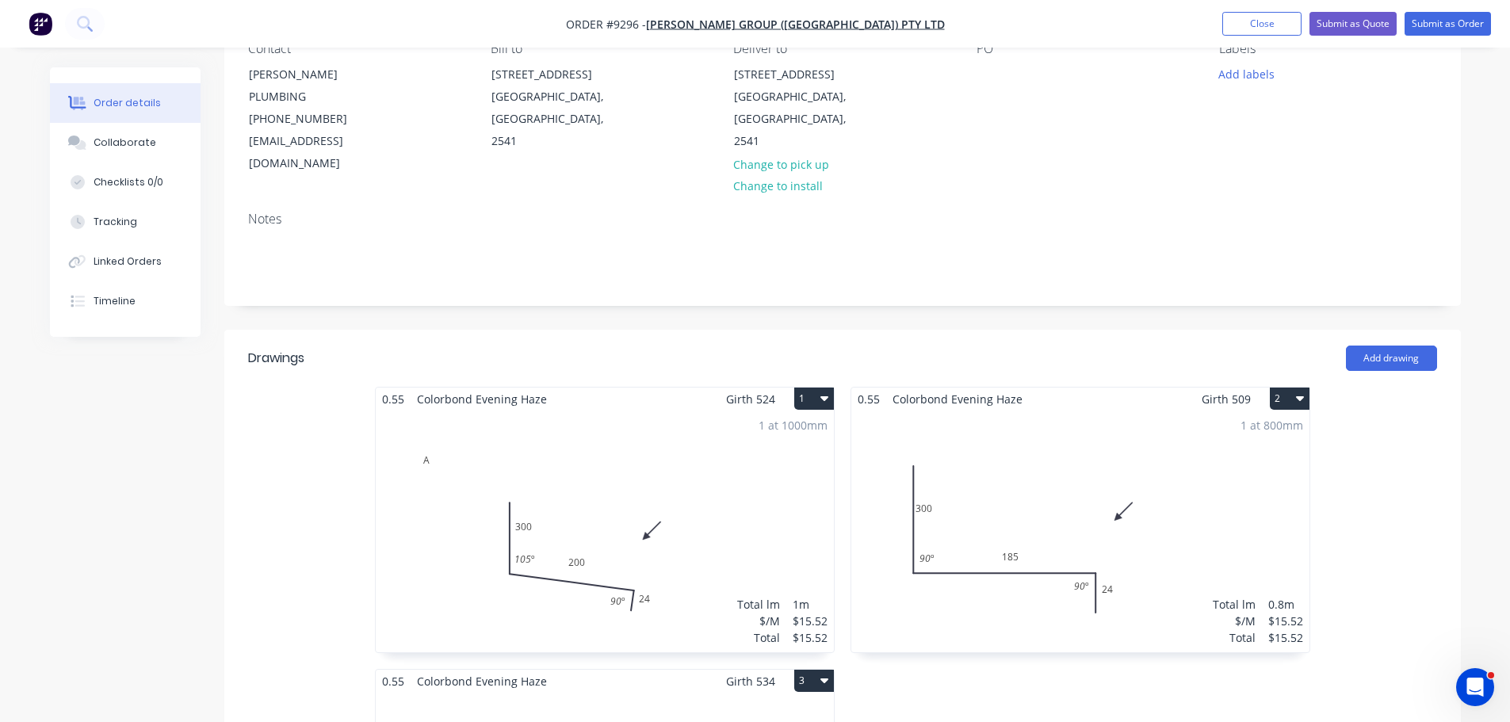
click at [1008, 411] on div "1 at 800mm Total lm $/M Total 0.8m $15.52 $15.52" at bounding box center [1080, 532] width 458 height 242
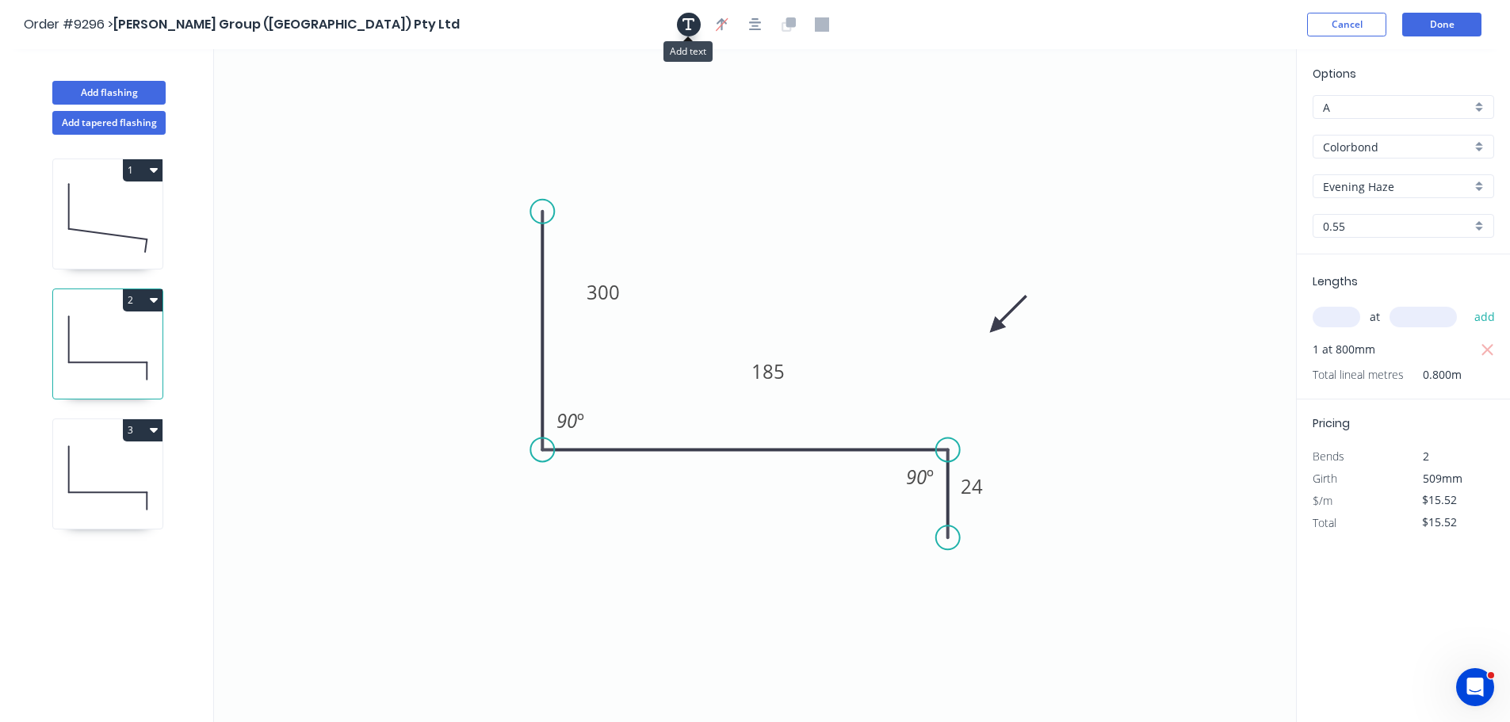
click at [692, 34] on button "button" at bounding box center [689, 25] width 24 height 24
click at [340, 112] on textarea at bounding box center [316, 111] width 128 height 59
click at [621, 137] on icon "A 300 185 24 90 º 90 º" at bounding box center [755, 385] width 1082 height 673
type textarea "A"
click at [1433, 17] on button "Done" at bounding box center [1441, 25] width 79 height 24
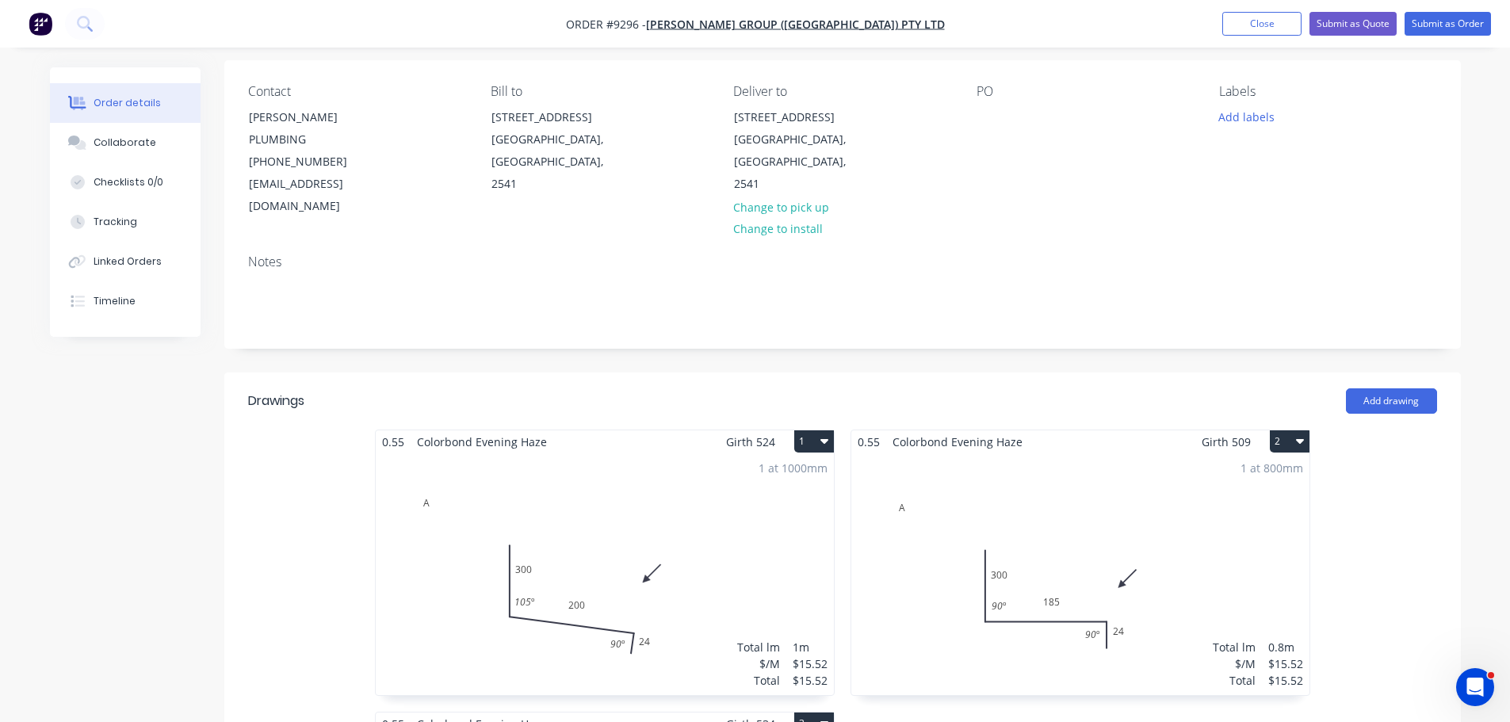
scroll to position [159, 0]
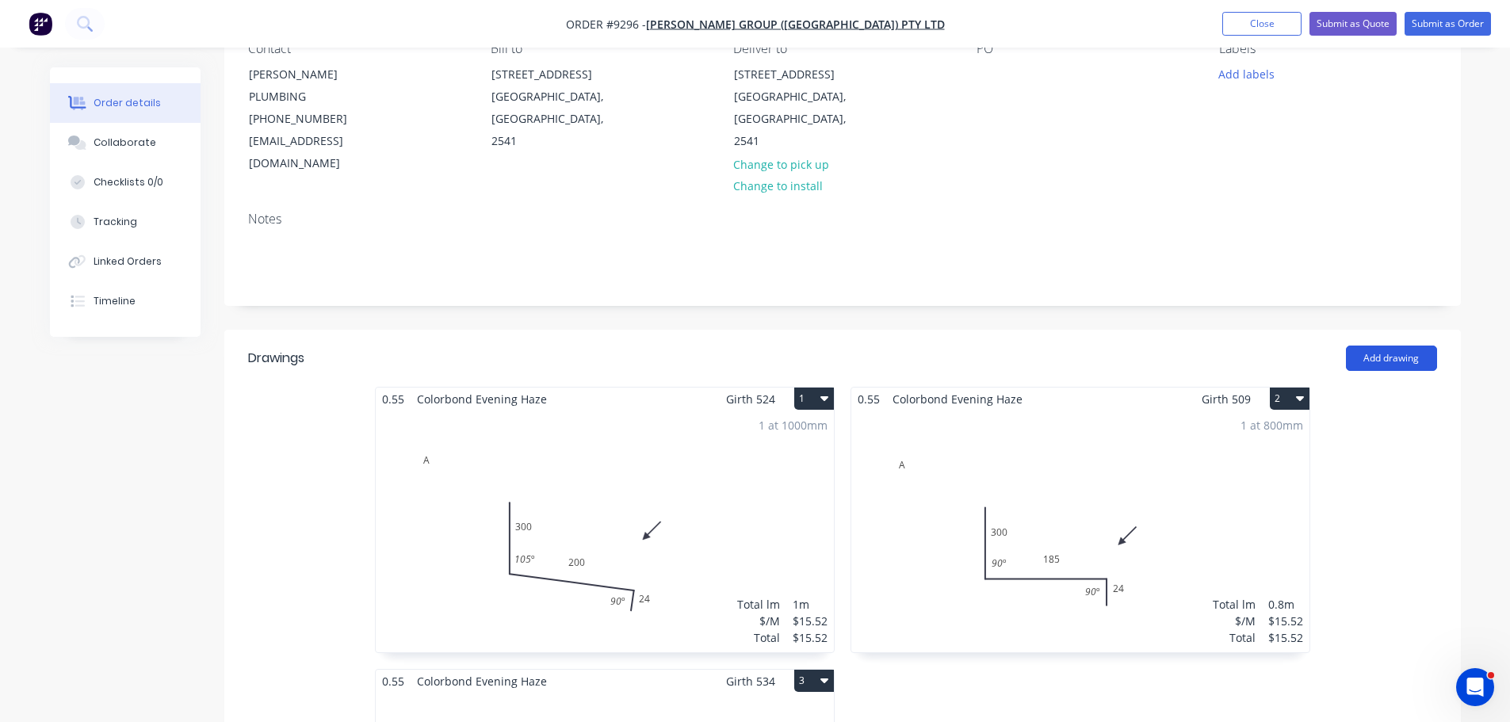
click at [1391, 346] on button "Add drawing" at bounding box center [1391, 358] width 91 height 25
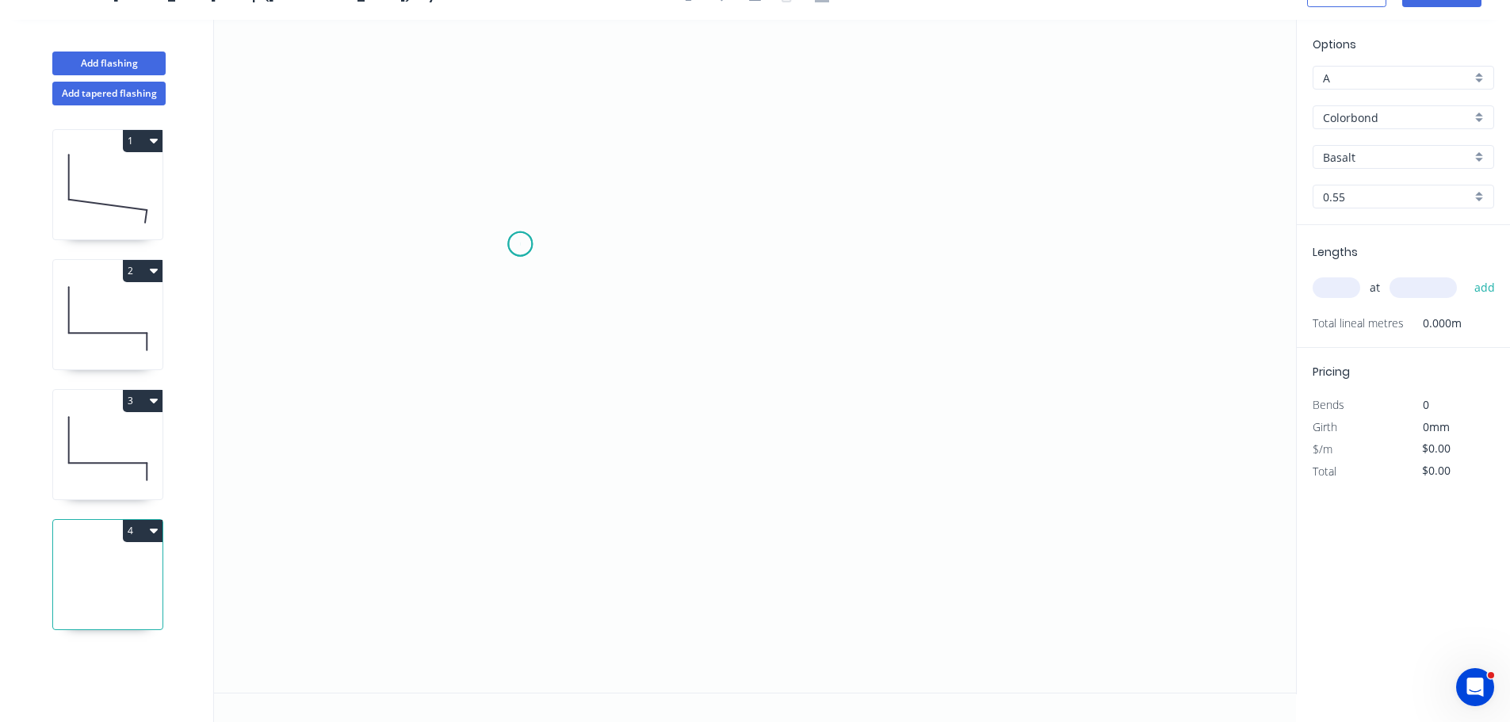
click at [520, 244] on icon "0" at bounding box center [755, 356] width 1082 height 673
click at [522, 482] on icon "0" at bounding box center [755, 356] width 1082 height 673
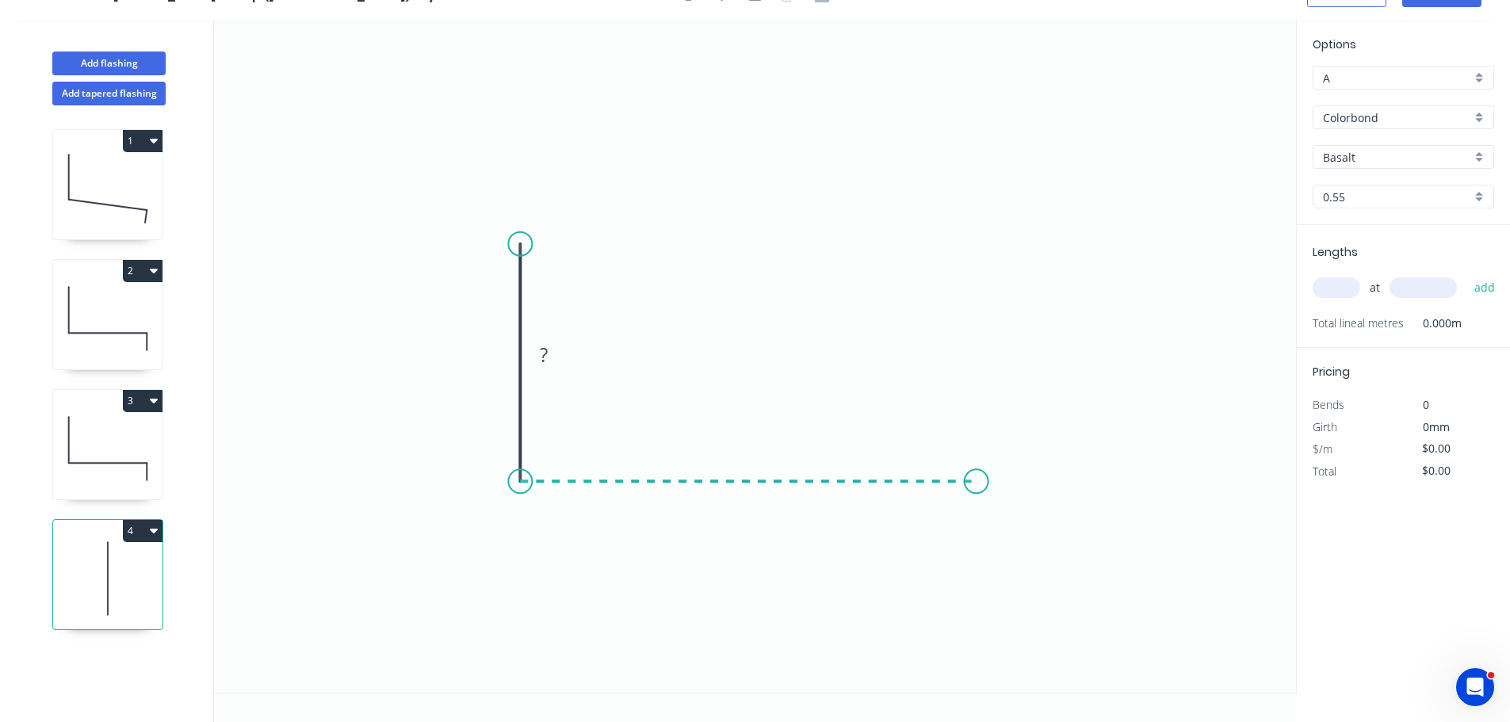
click at [977, 480] on icon "0 ?" at bounding box center [755, 356] width 1082 height 673
click at [980, 564] on icon "0 ? ?" at bounding box center [755, 356] width 1082 height 673
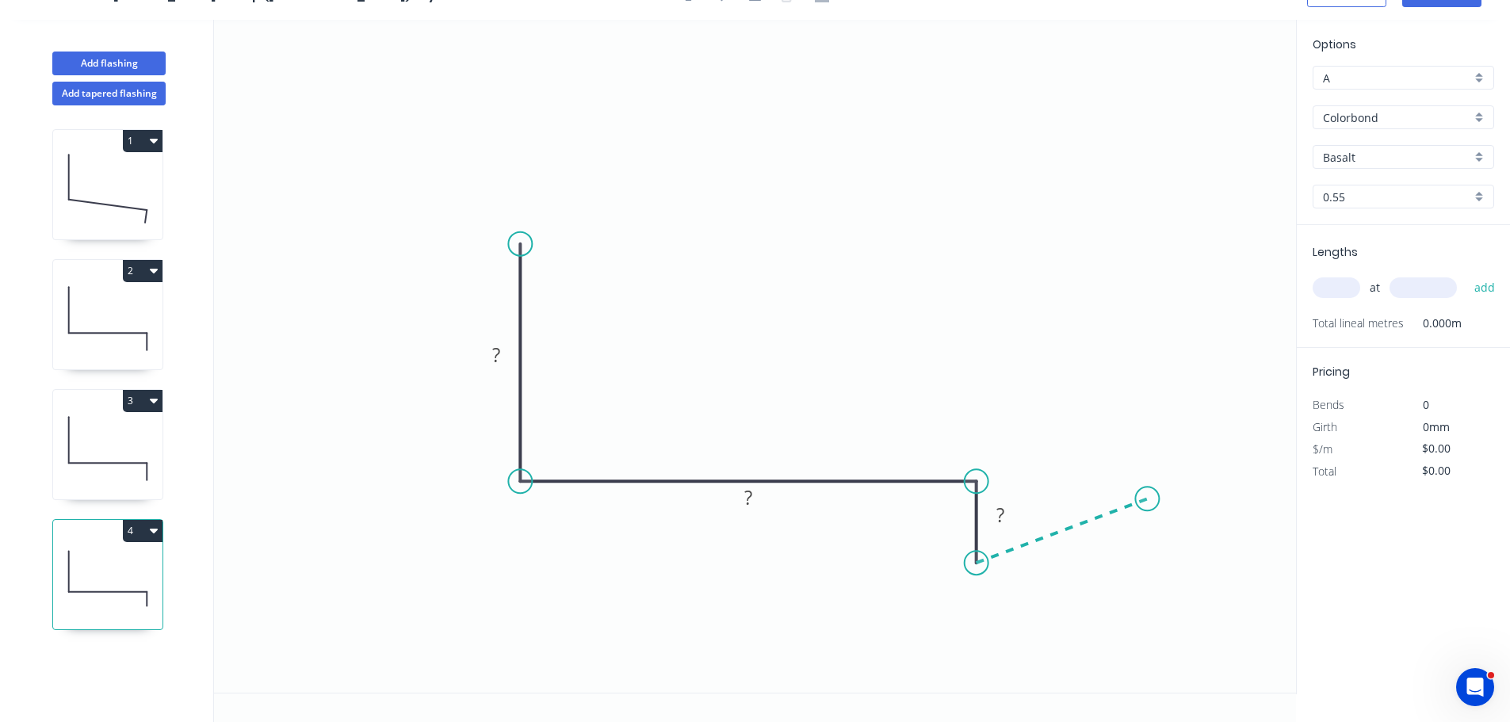
click at [1148, 499] on icon "0 ? ? ?" at bounding box center [755, 356] width 1082 height 673
click at [1145, 441] on icon "0 ? ? ? ? ? º" at bounding box center [755, 356] width 1082 height 673
click at [1148, 527] on div "Hide angle" at bounding box center [1194, 531] width 159 height 33
click at [1041, 583] on div "Hide angle" at bounding box center [1088, 585] width 159 height 33
click at [511, 353] on rect at bounding box center [496, 357] width 32 height 22
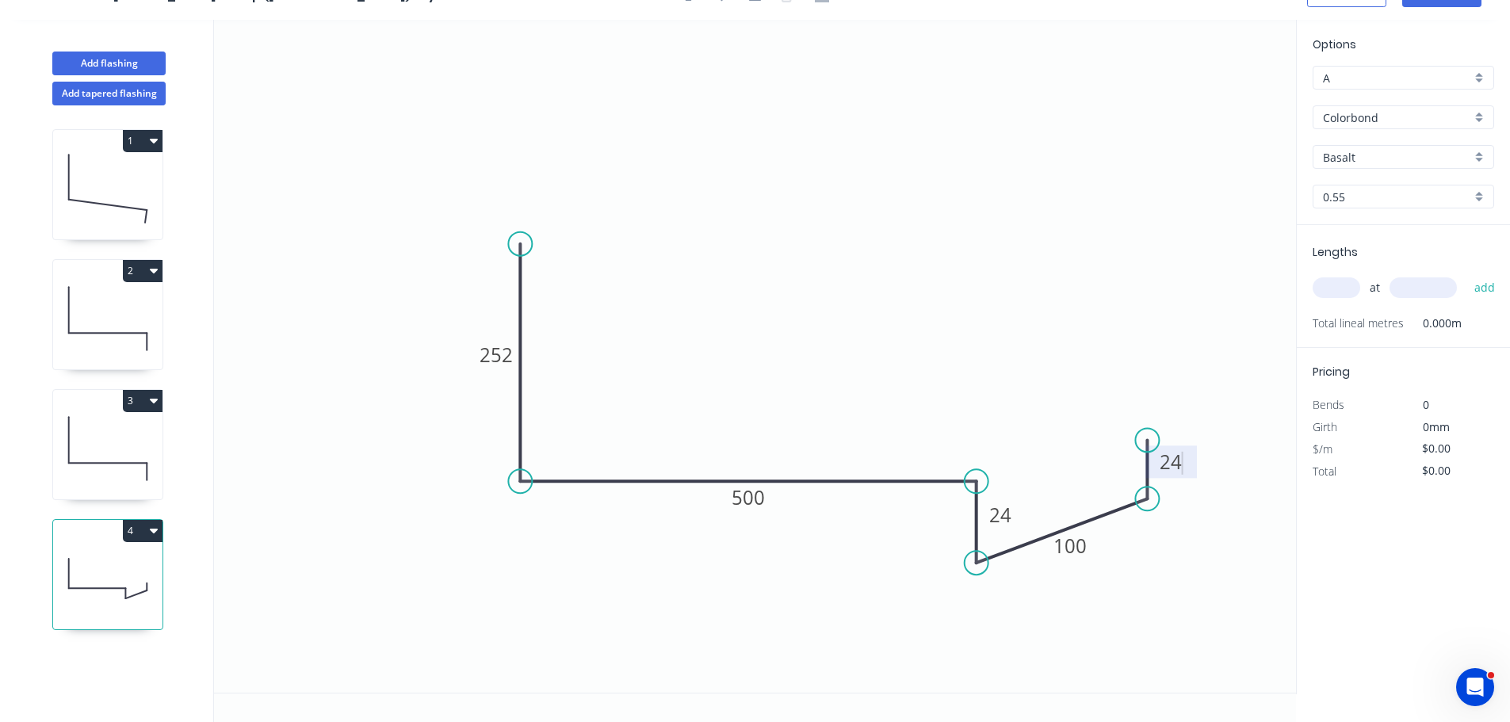
type input "$24.36"
click at [1356, 159] on input "Basalt" at bounding box center [1397, 157] width 148 height 17
click at [1368, 258] on div "Evening Haze" at bounding box center [1404, 251] width 180 height 28
type input "Evening Haze"
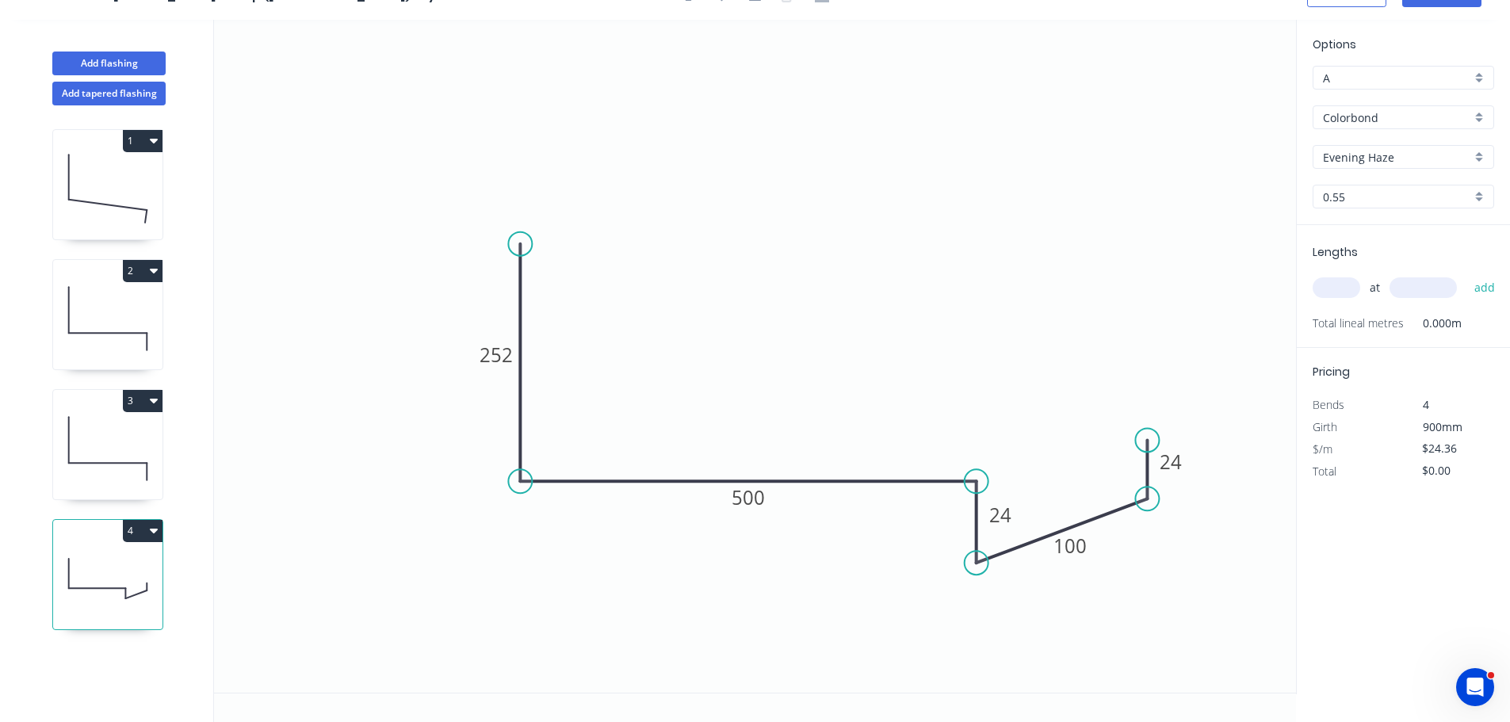
click at [1349, 285] on input "text" at bounding box center [1337, 287] width 48 height 21
type input "1"
type input "691"
click at [1467, 274] on button "add" at bounding box center [1485, 287] width 37 height 27
type input "$24.36"
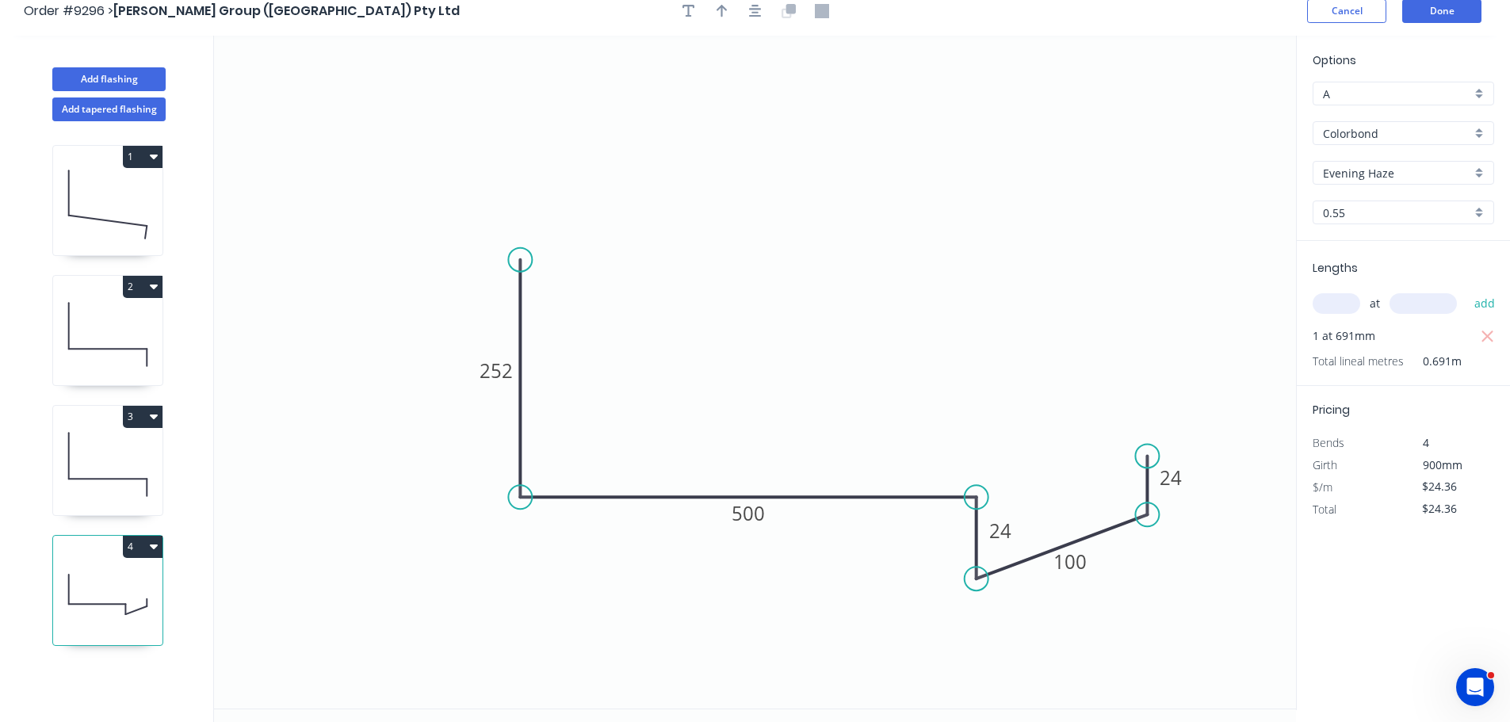
scroll to position [0, 0]
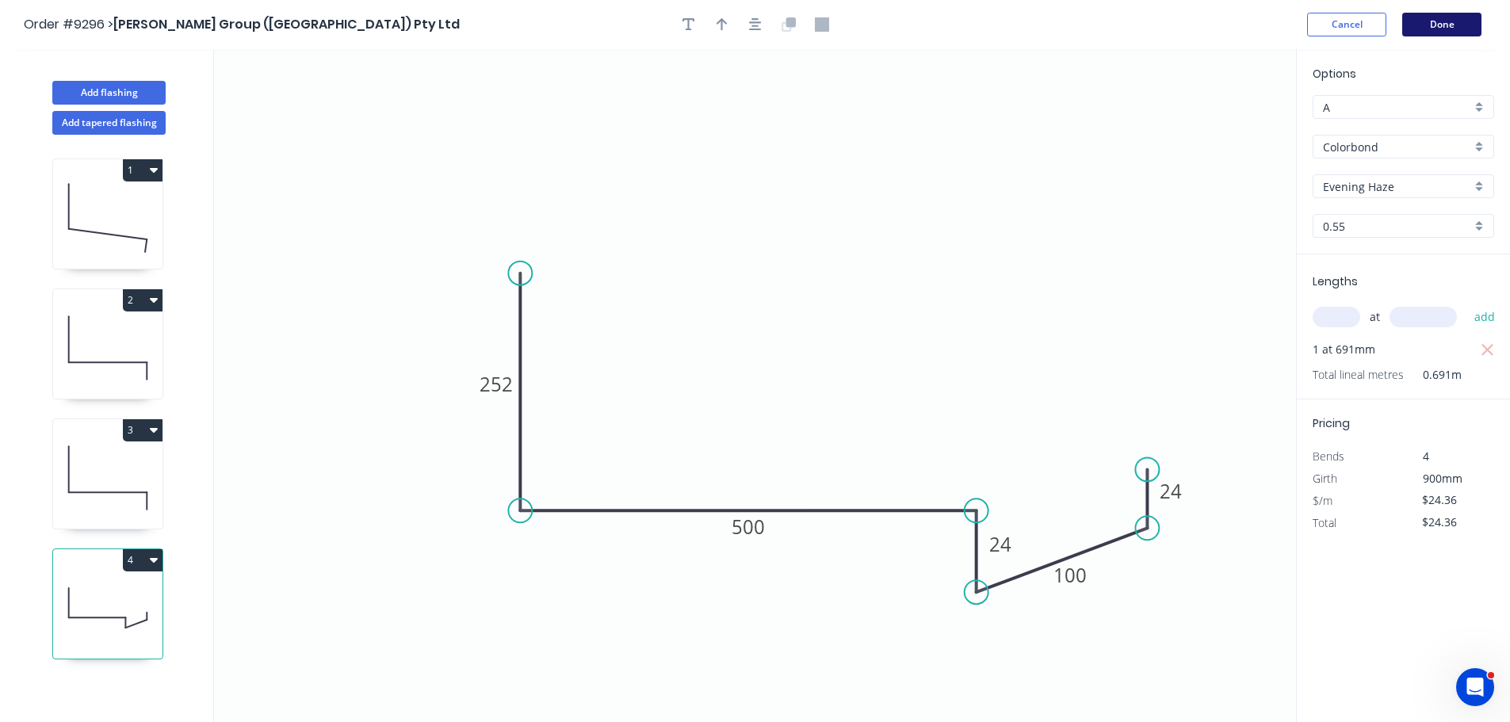
click at [1444, 31] on button "Done" at bounding box center [1441, 25] width 79 height 24
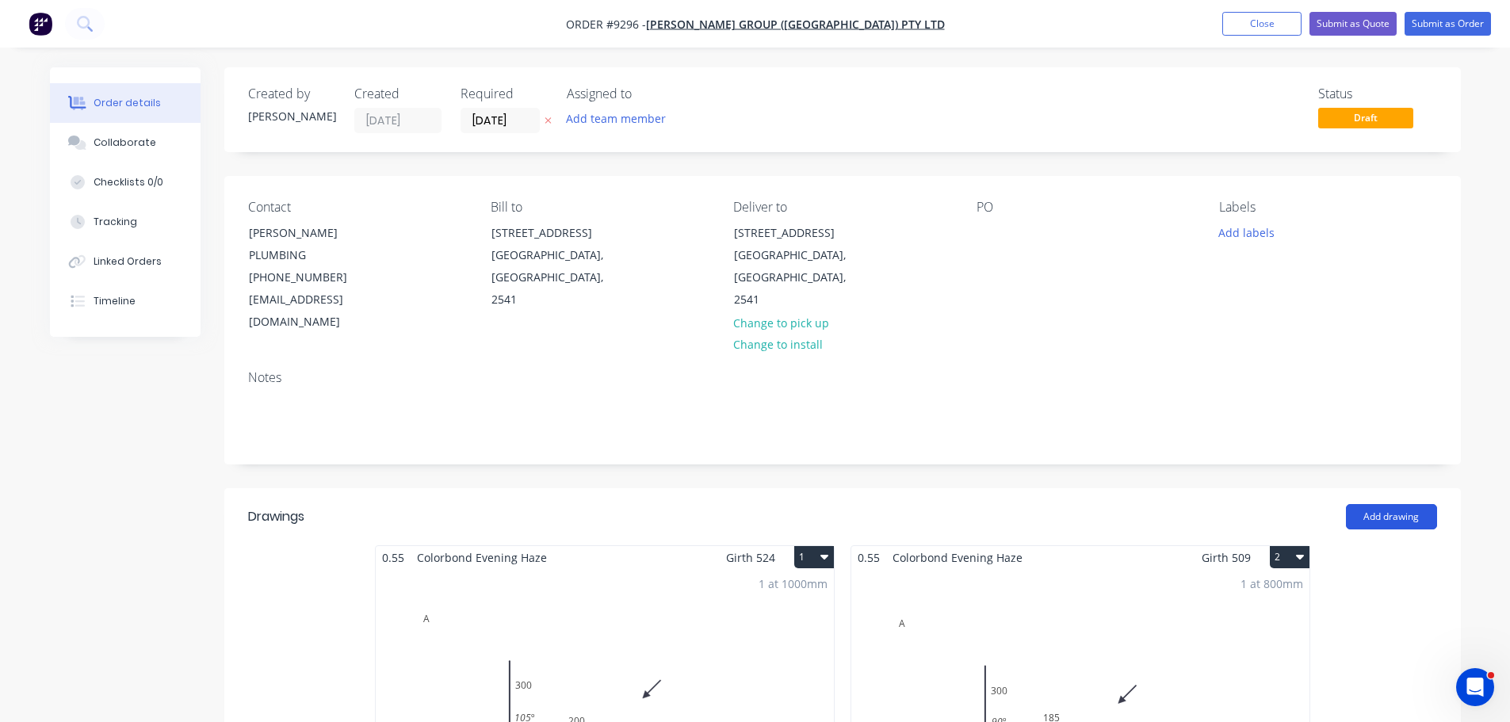
click at [1376, 504] on button "Add drawing" at bounding box center [1391, 516] width 91 height 25
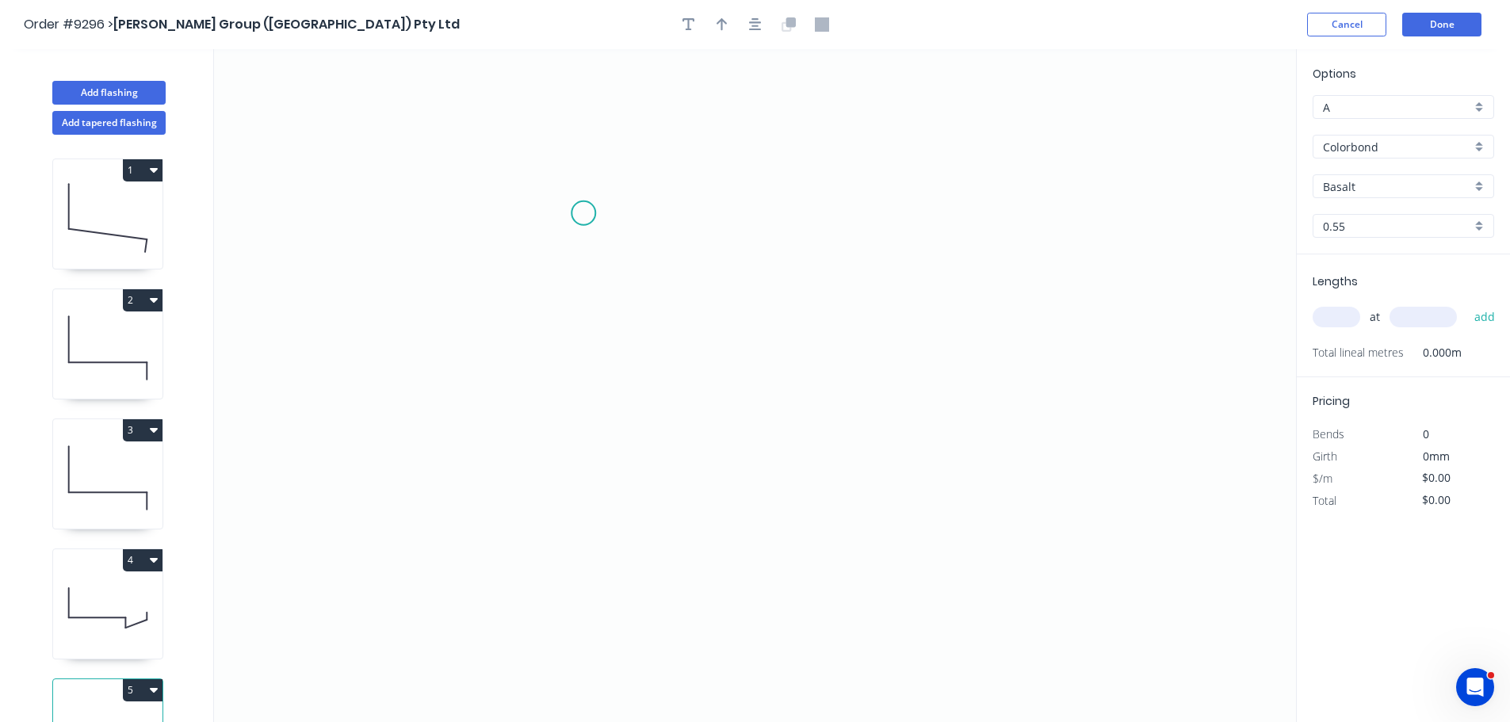
click at [583, 213] on icon "0" at bounding box center [755, 385] width 1082 height 673
click at [588, 440] on icon "0" at bounding box center [755, 385] width 1082 height 673
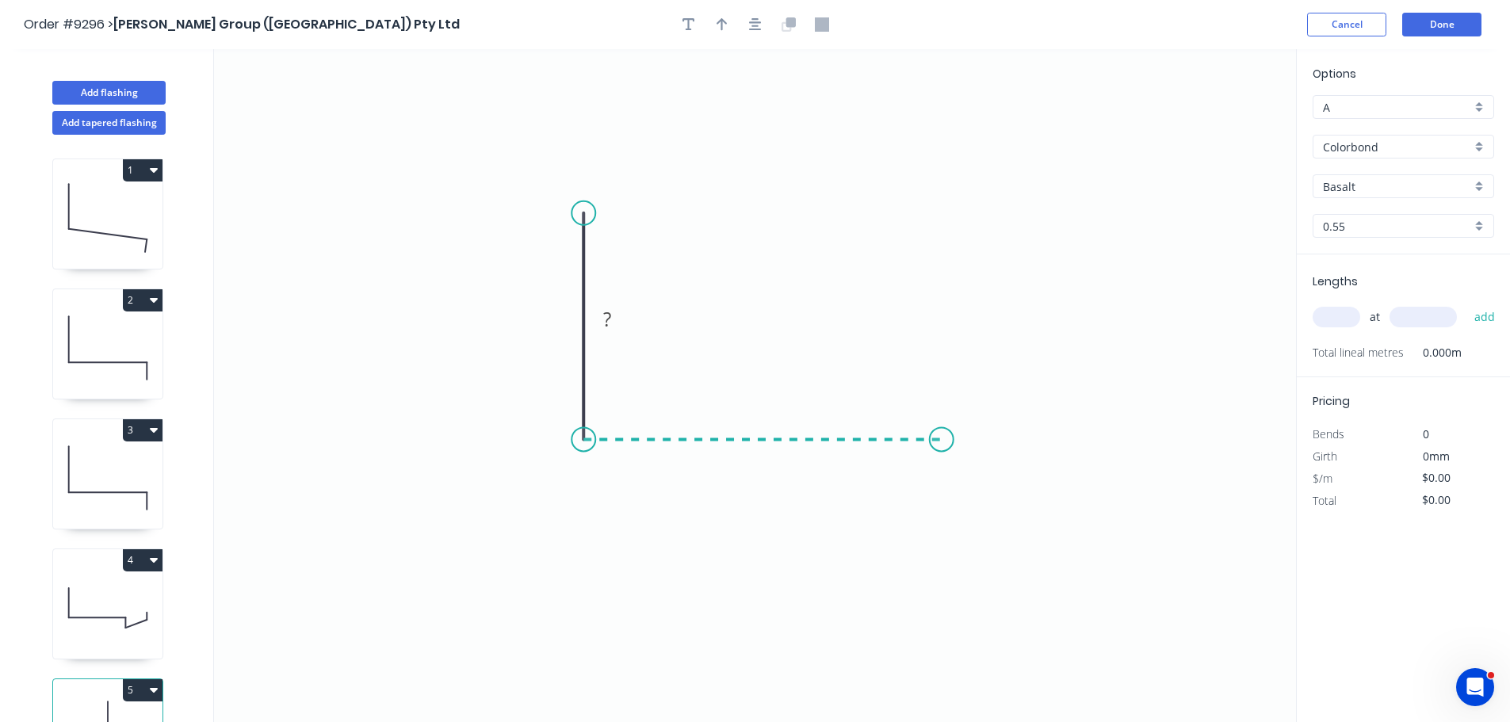
click at [942, 430] on icon "0 ?" at bounding box center [755, 385] width 1082 height 673
click at [942, 430] on circle at bounding box center [942, 439] width 24 height 24
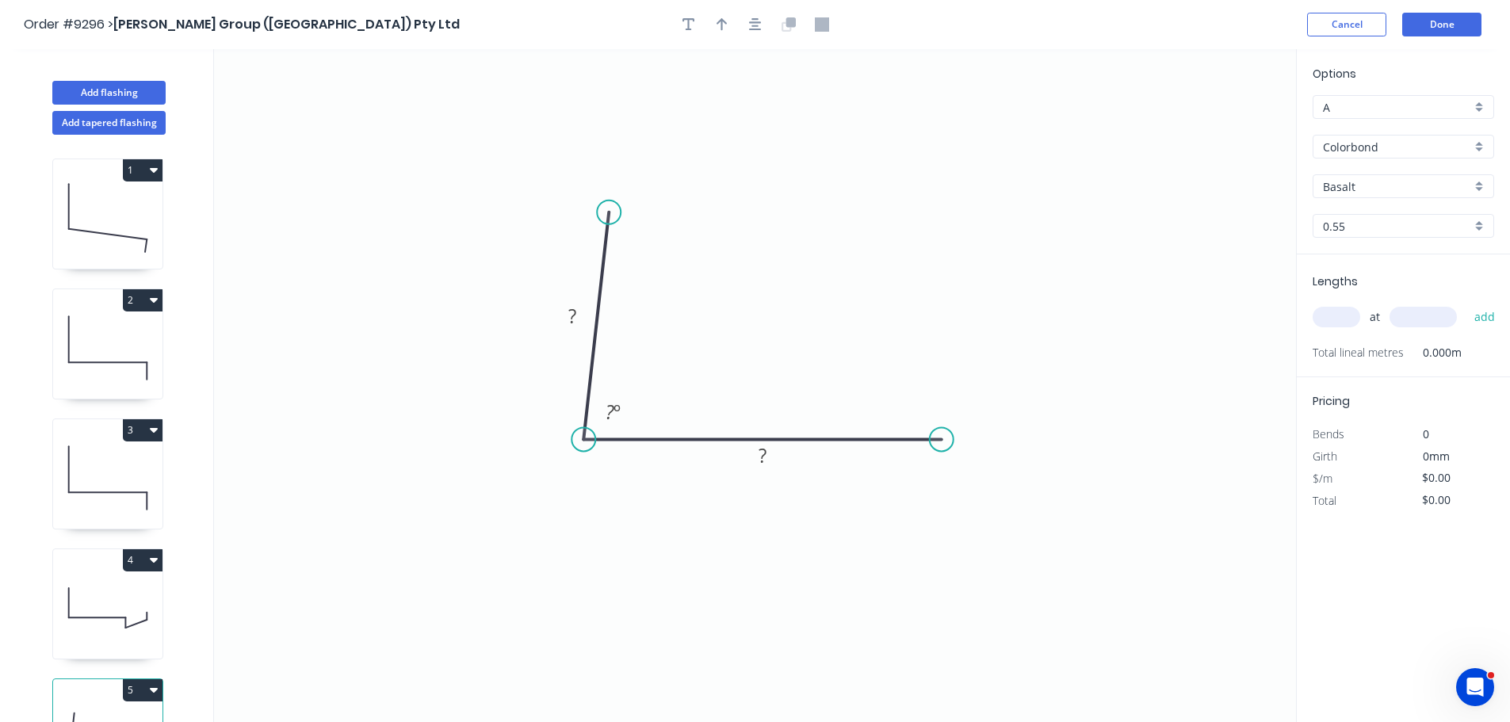
drag, startPoint x: 580, startPoint y: 207, endPoint x: 609, endPoint y: 212, distance: 29.9
click at [609, 212] on circle at bounding box center [609, 213] width 24 height 24
click at [944, 437] on circle at bounding box center [942, 439] width 24 height 24
click at [939, 502] on icon "0 ? ? ? º" at bounding box center [755, 385] width 1082 height 673
drag, startPoint x: 781, startPoint y: 450, endPoint x: 804, endPoint y: 377, distance: 76.5
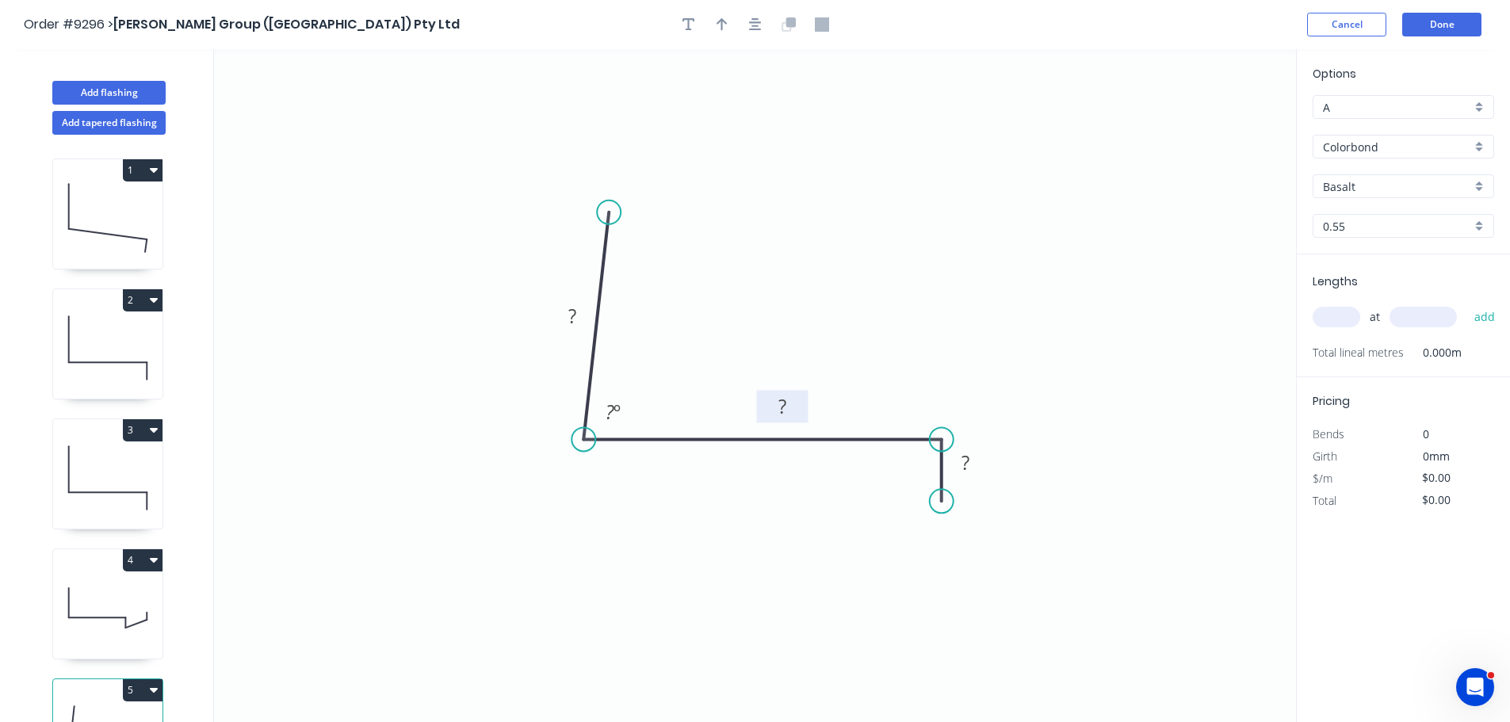
click at [804, 390] on rect at bounding box center [783, 406] width 52 height 33
drag, startPoint x: 595, startPoint y: 310, endPoint x: 668, endPoint y: 272, distance: 83.0
click at [668, 272] on rect at bounding box center [647, 283] width 52 height 33
click at [659, 275] on rect at bounding box center [646, 279] width 32 height 22
type input "$22.19"
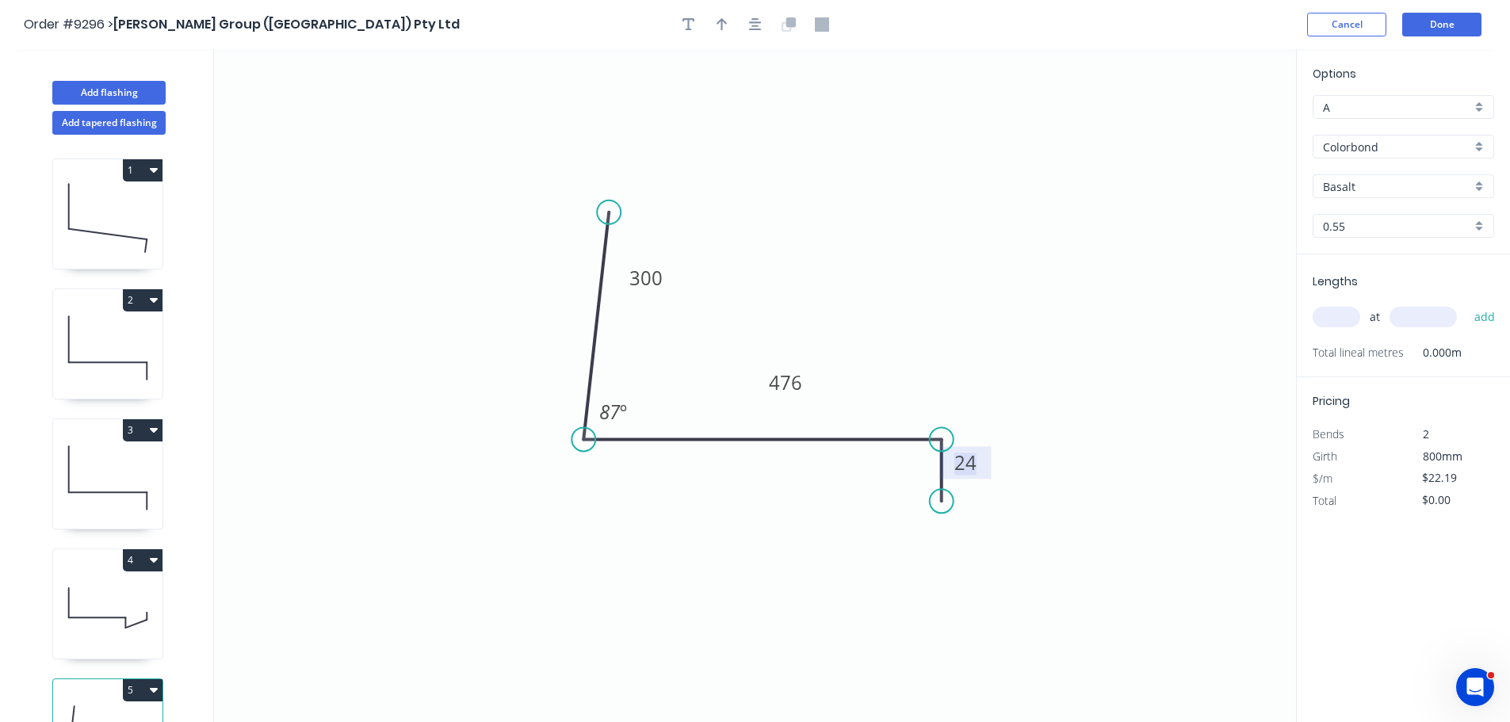
click at [1402, 184] on input "Basalt" at bounding box center [1397, 186] width 148 height 17
click at [1387, 285] on div "Evening Haze" at bounding box center [1404, 280] width 180 height 28
type input "Evening Haze"
click at [1347, 312] on input "text" at bounding box center [1337, 317] width 48 height 21
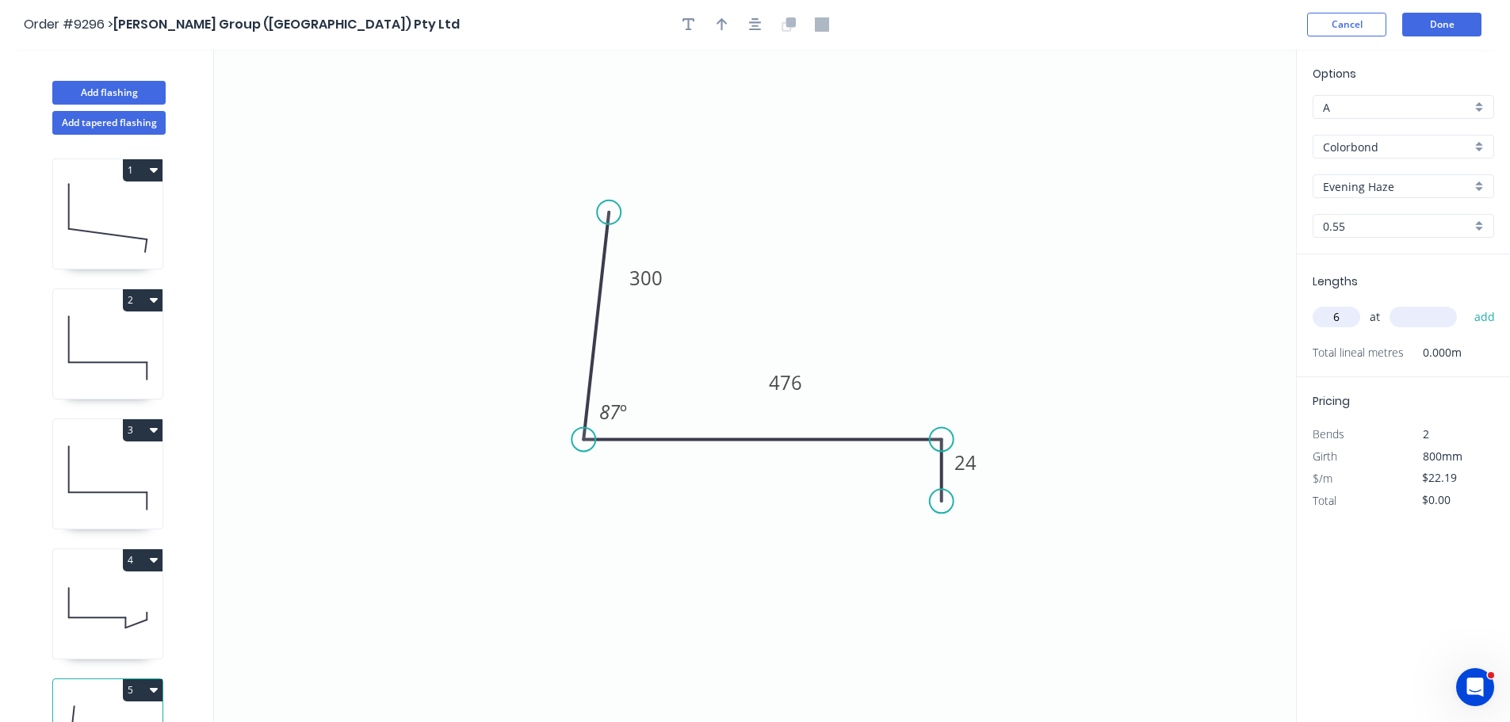
type input "6"
type input "."
type input "500"
click at [1467, 304] on button "add" at bounding box center [1485, 317] width 37 height 27
type input "$133.14"
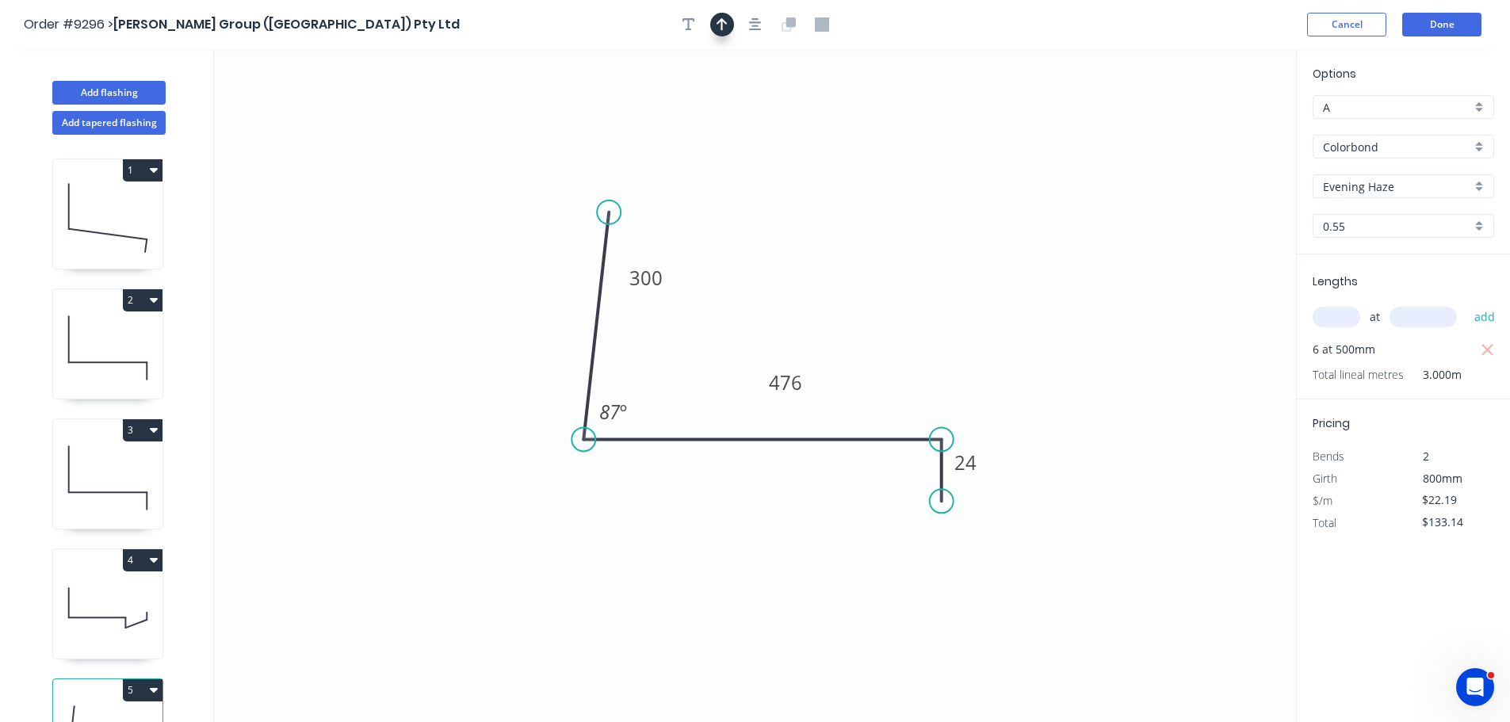
click at [725, 25] on icon "button" at bounding box center [722, 24] width 11 height 14
click at [1214, 128] on icon "0 300 476 24 87 º" at bounding box center [755, 385] width 1082 height 673
drag, startPoint x: 987, startPoint y: 209, endPoint x: 934, endPoint y: 247, distance: 64.9
click at [977, 220] on icon at bounding box center [1000, 197] width 46 height 46
click at [1431, 26] on button "Done" at bounding box center [1441, 25] width 79 height 24
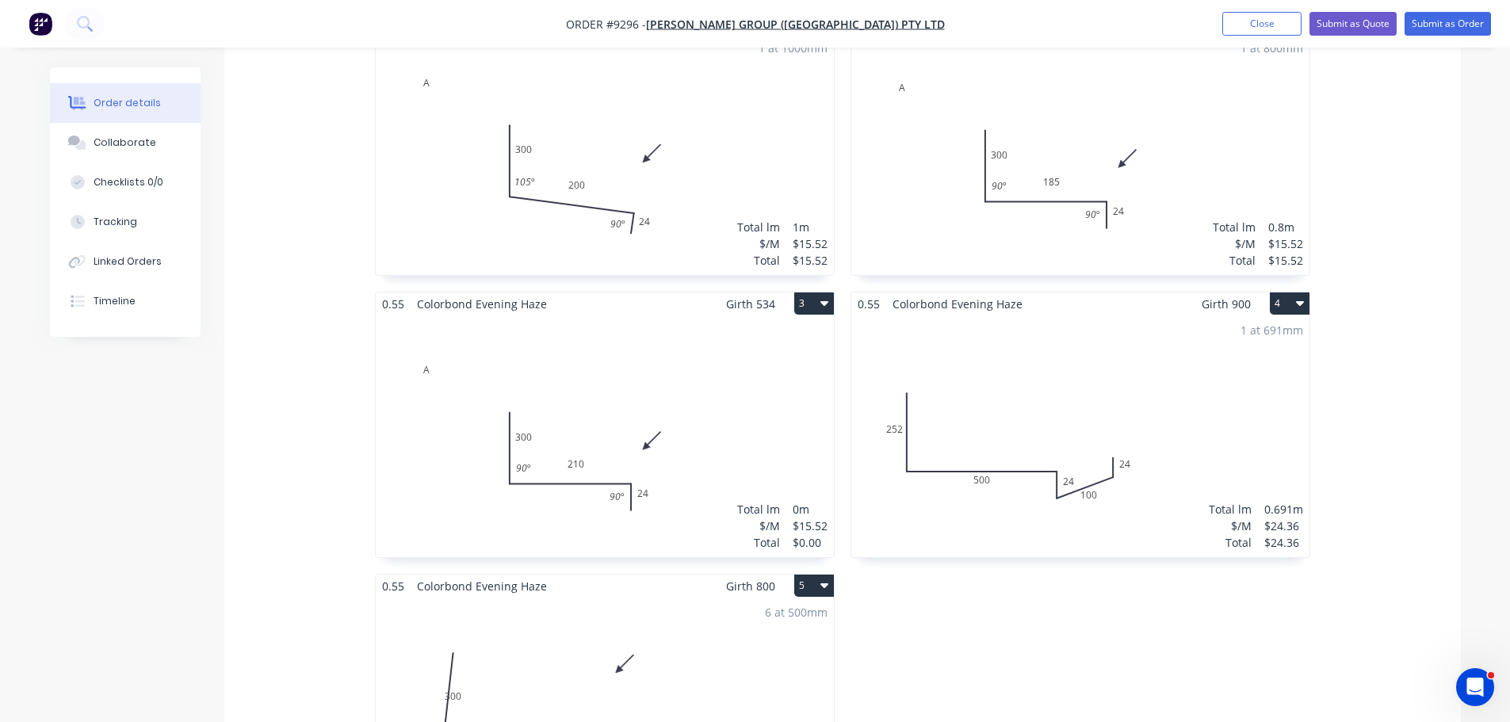
scroll to position [555, 0]
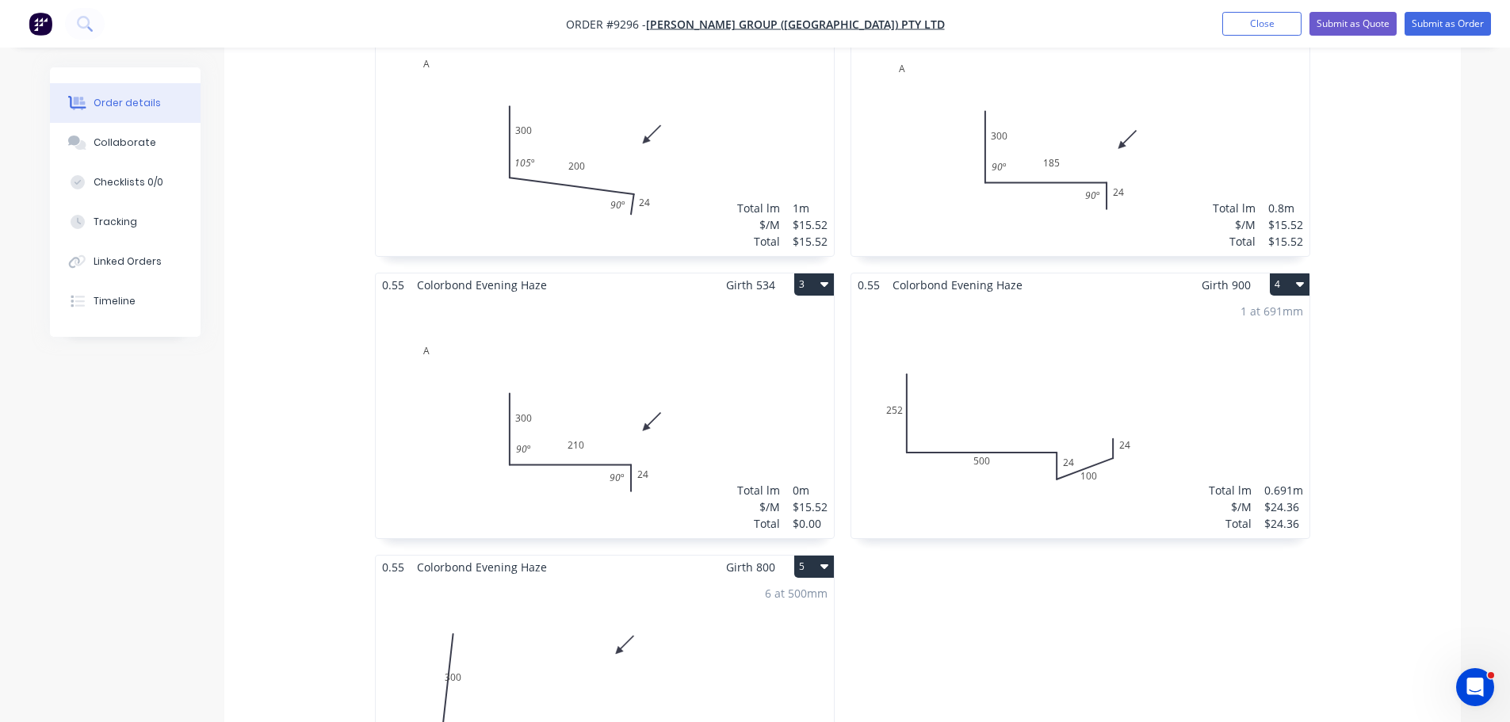
click at [1057, 330] on div "1 at 691mm Total lm $/M Total 0.691m $24.36 $24.36" at bounding box center [1080, 417] width 458 height 242
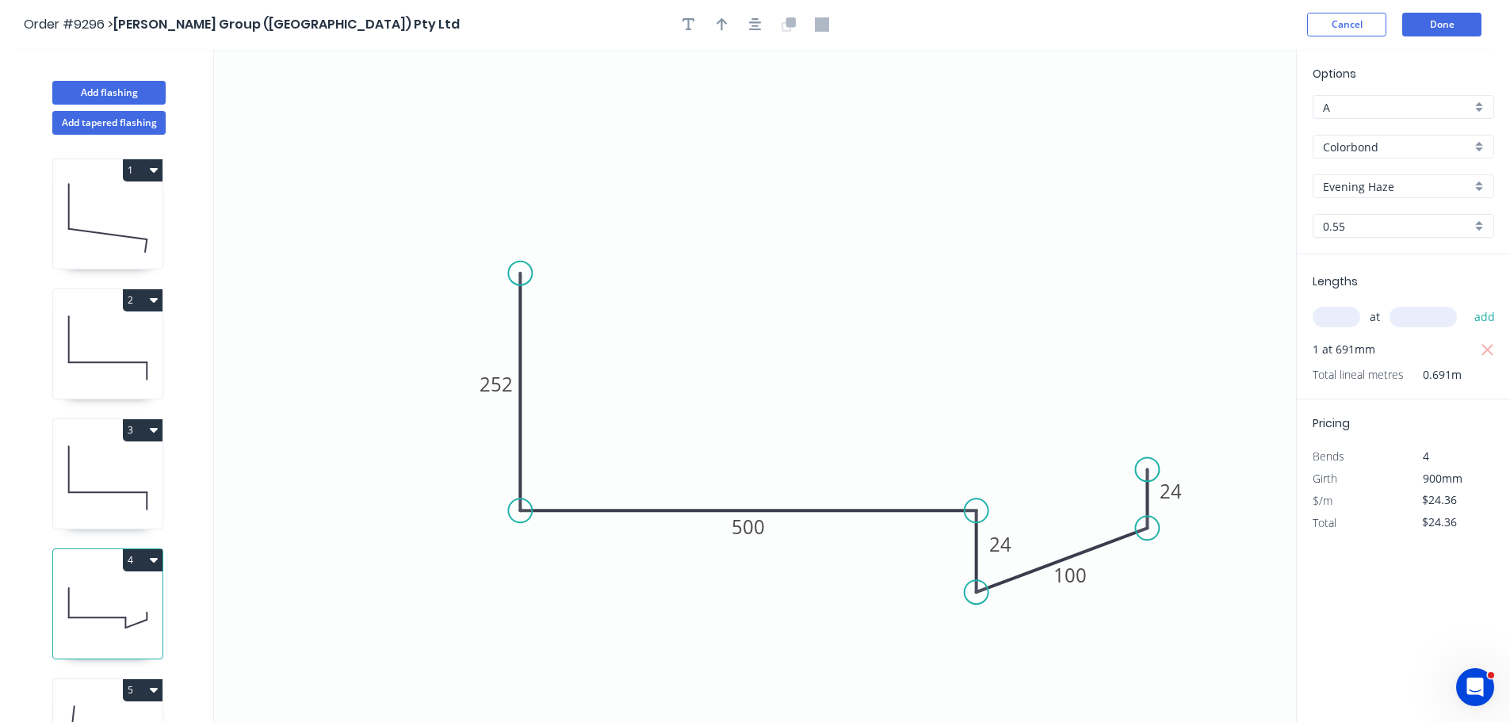
click at [699, 13] on div at bounding box center [755, 25] width 166 height 24
click at [688, 20] on icon "button" at bounding box center [689, 24] width 13 height 13
click at [334, 101] on textarea at bounding box center [316, 111] width 128 height 59
type textarea "A"
click at [1447, 32] on button "Done" at bounding box center [1441, 25] width 79 height 24
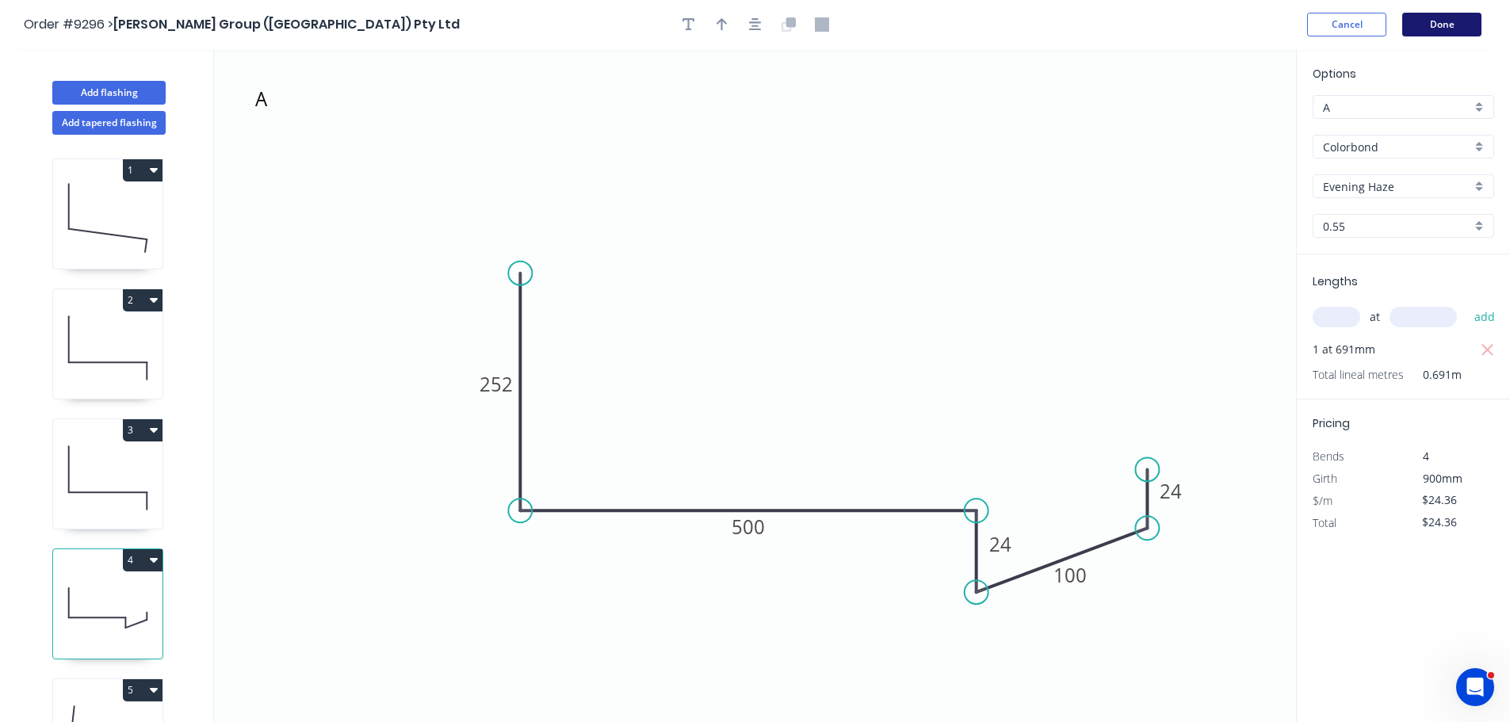
click at [1472, 20] on button "Done" at bounding box center [1441, 25] width 79 height 24
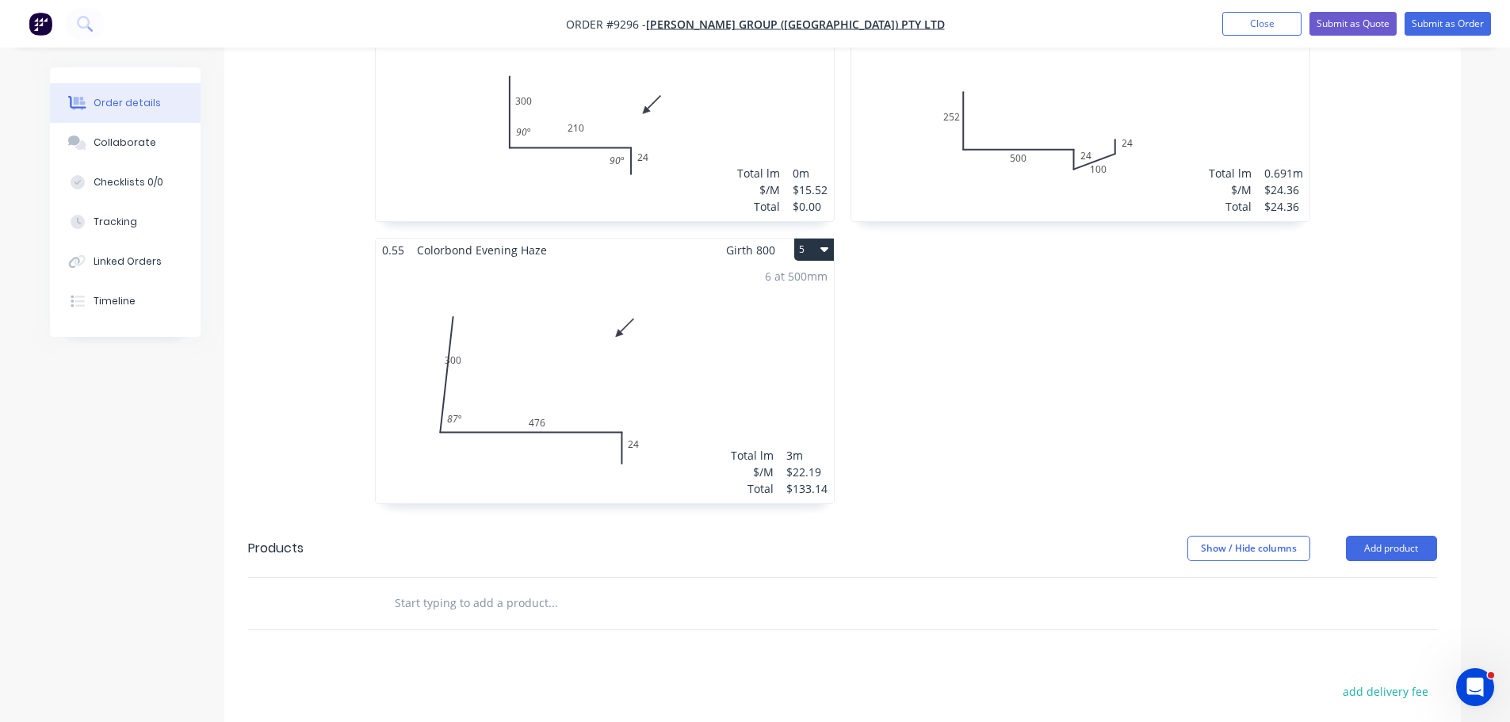
click at [557, 262] on div "6 at 500mm Total lm $/M Total 3m $22.19 $133.14" at bounding box center [605, 383] width 458 height 242
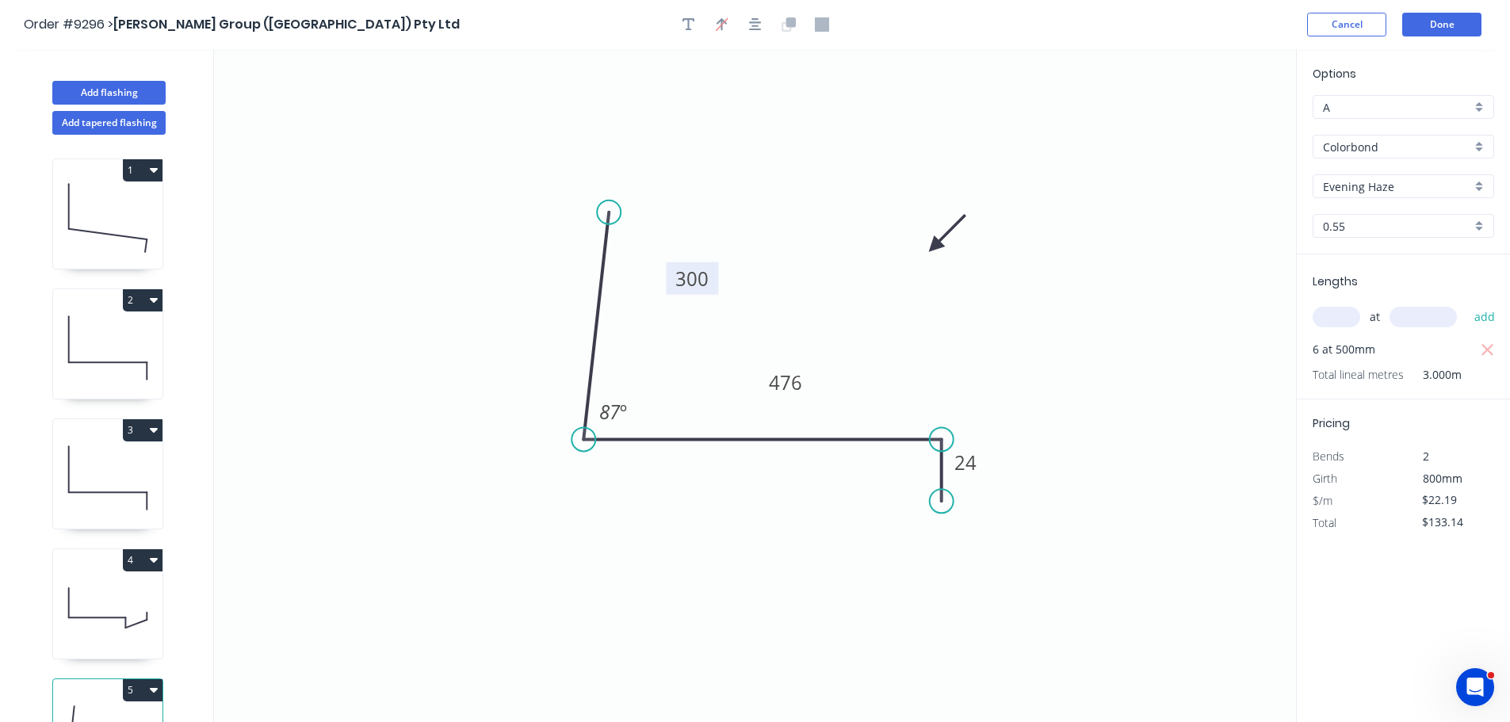
drag, startPoint x: 667, startPoint y: 272, endPoint x: 729, endPoint y: 278, distance: 62.2
click at [718, 278] on rect at bounding box center [692, 278] width 52 height 33
click at [688, 32] on button "button" at bounding box center [689, 25] width 24 height 24
click at [341, 95] on textarea at bounding box center [316, 111] width 128 height 59
click at [675, 105] on icon "A 300 476 24 87 º" at bounding box center [755, 385] width 1082 height 673
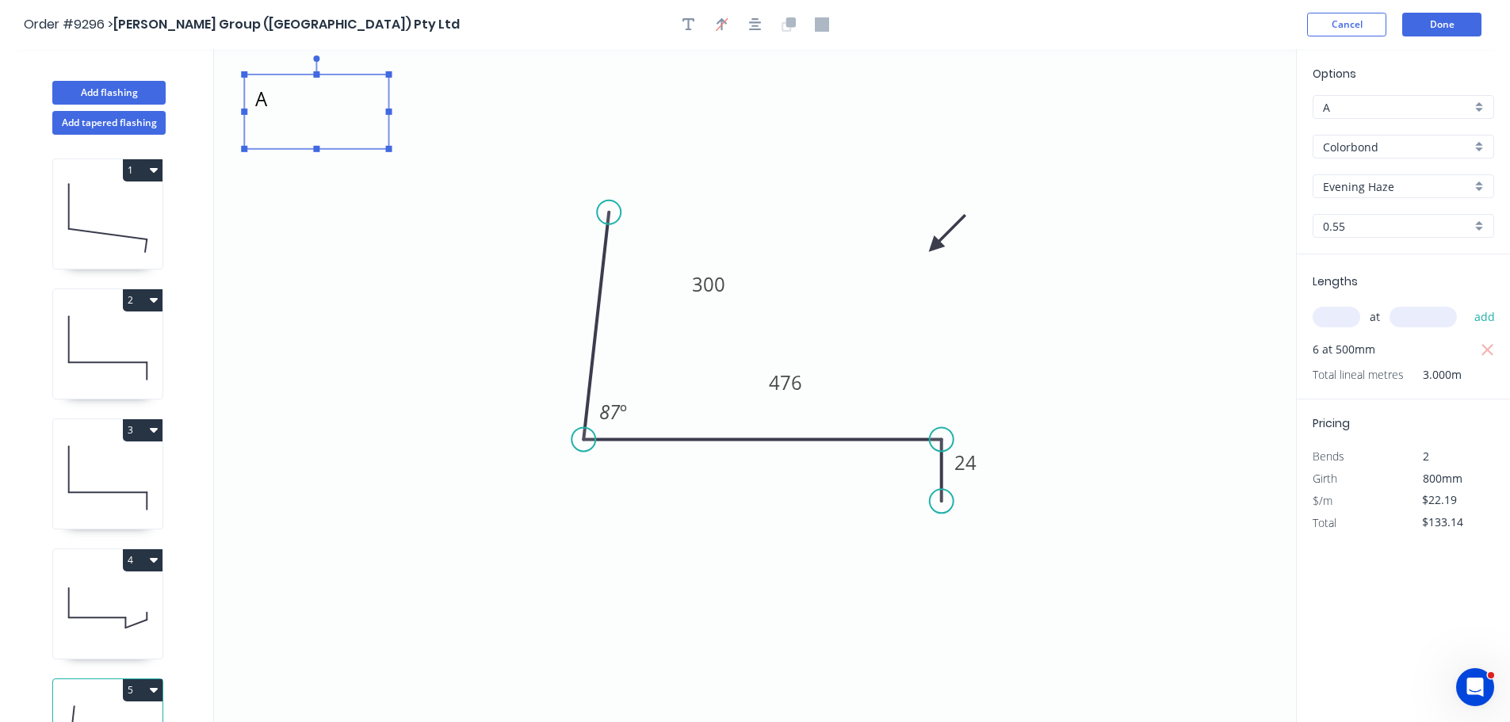
type textarea "A"
click at [1471, 21] on button "Done" at bounding box center [1441, 25] width 79 height 24
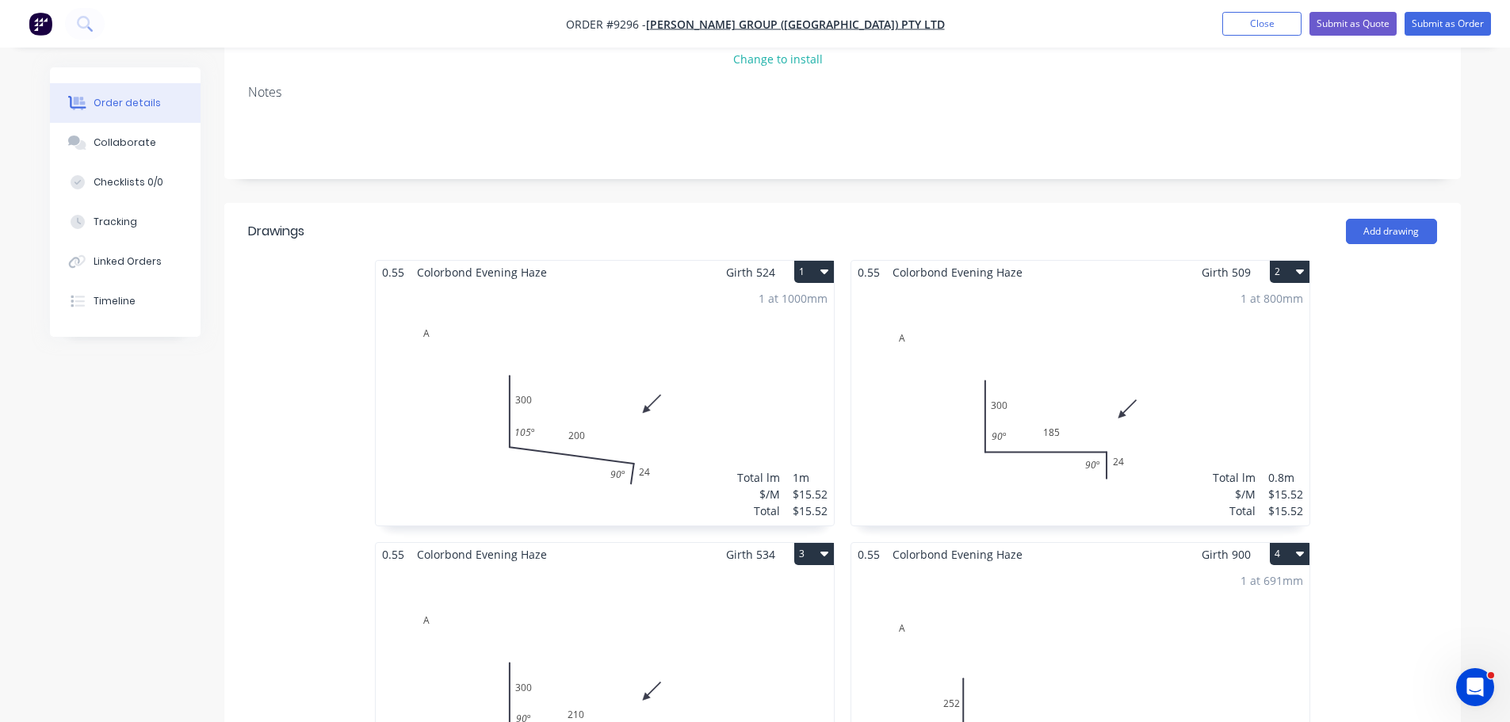
scroll to position [317, 0]
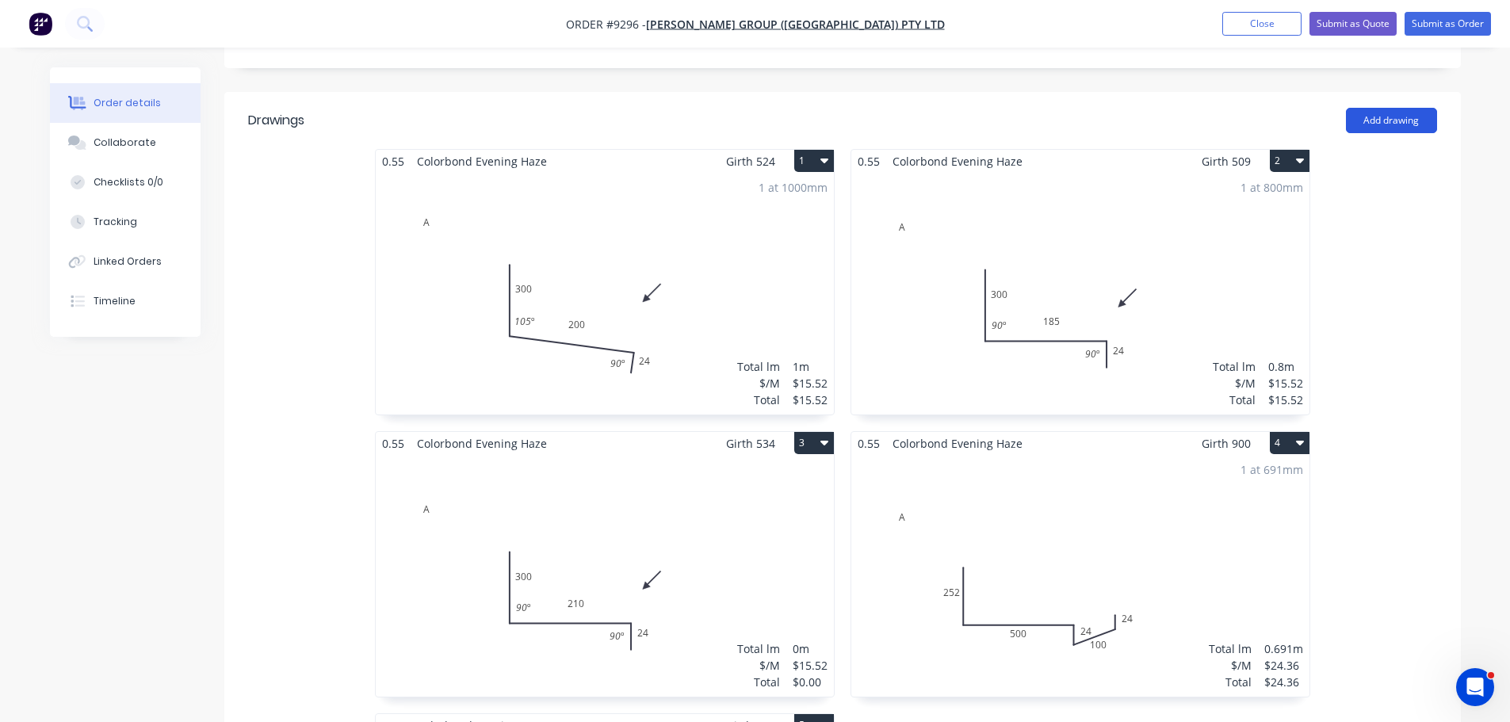
click at [1394, 108] on button "Add drawing" at bounding box center [1391, 120] width 91 height 25
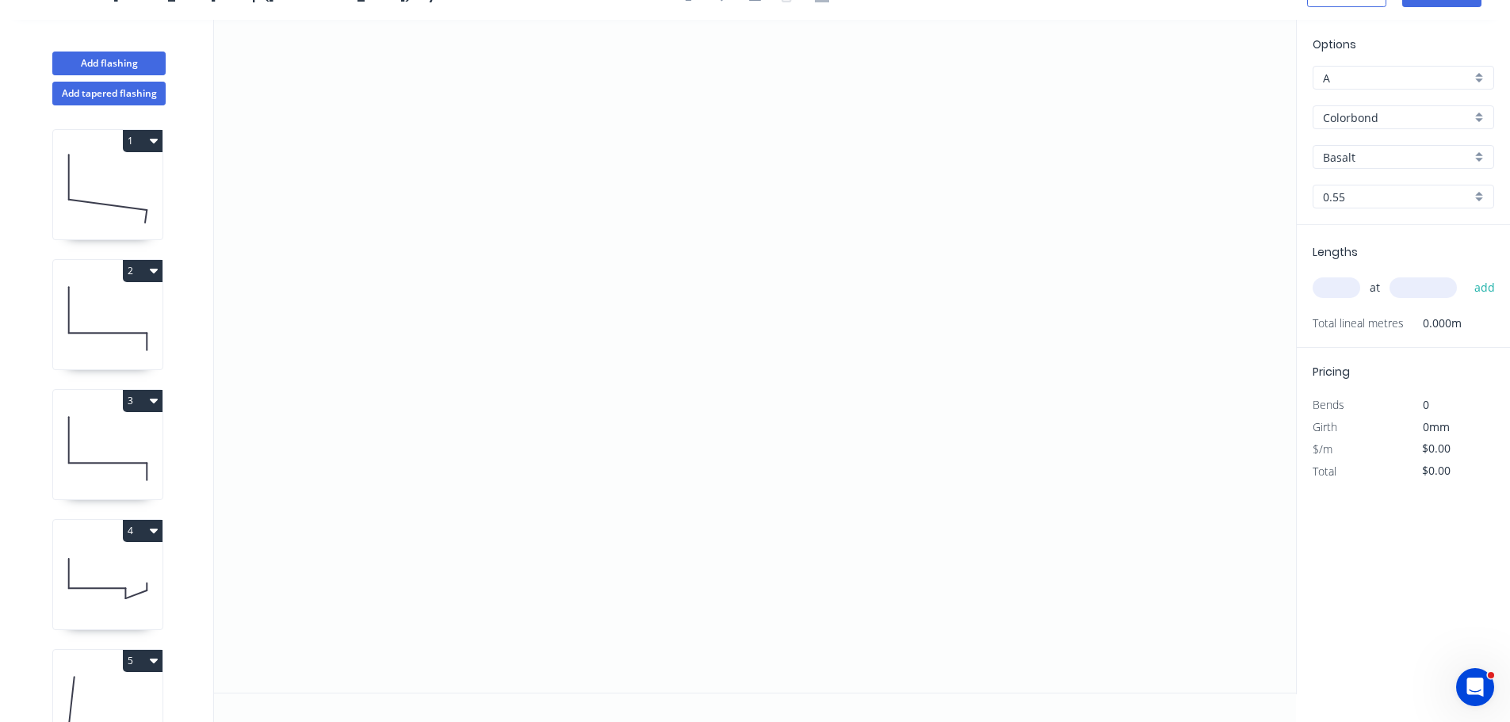
scroll to position [29, 0]
click at [422, 423] on icon "0" at bounding box center [755, 356] width 1082 height 673
click at [420, 332] on icon "0" at bounding box center [755, 356] width 1082 height 673
click at [1133, 329] on icon "0 ?" at bounding box center [755, 356] width 1082 height 673
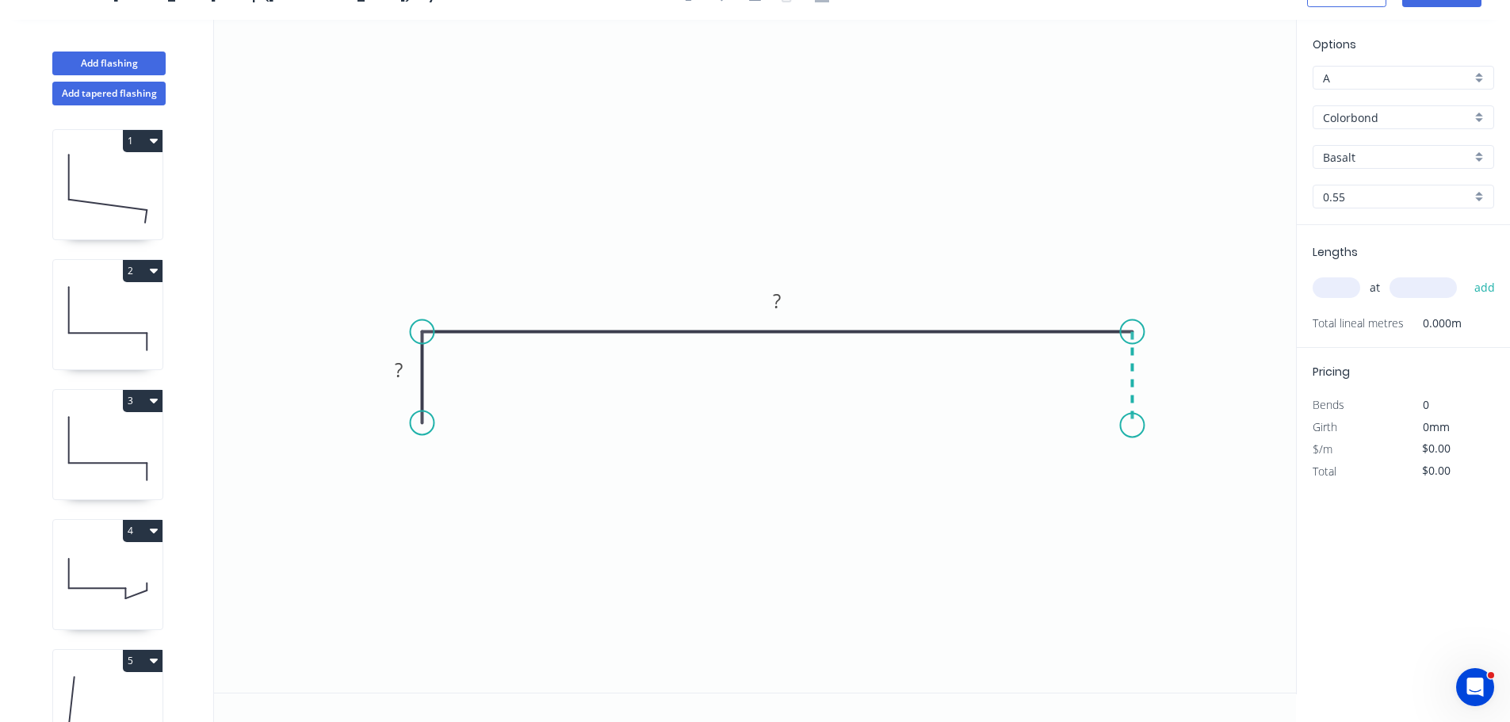
click at [1137, 426] on icon "0 ? ?" at bounding box center [755, 356] width 1082 height 673
click at [404, 371] on rect at bounding box center [399, 371] width 32 height 22
type input "$28.87"
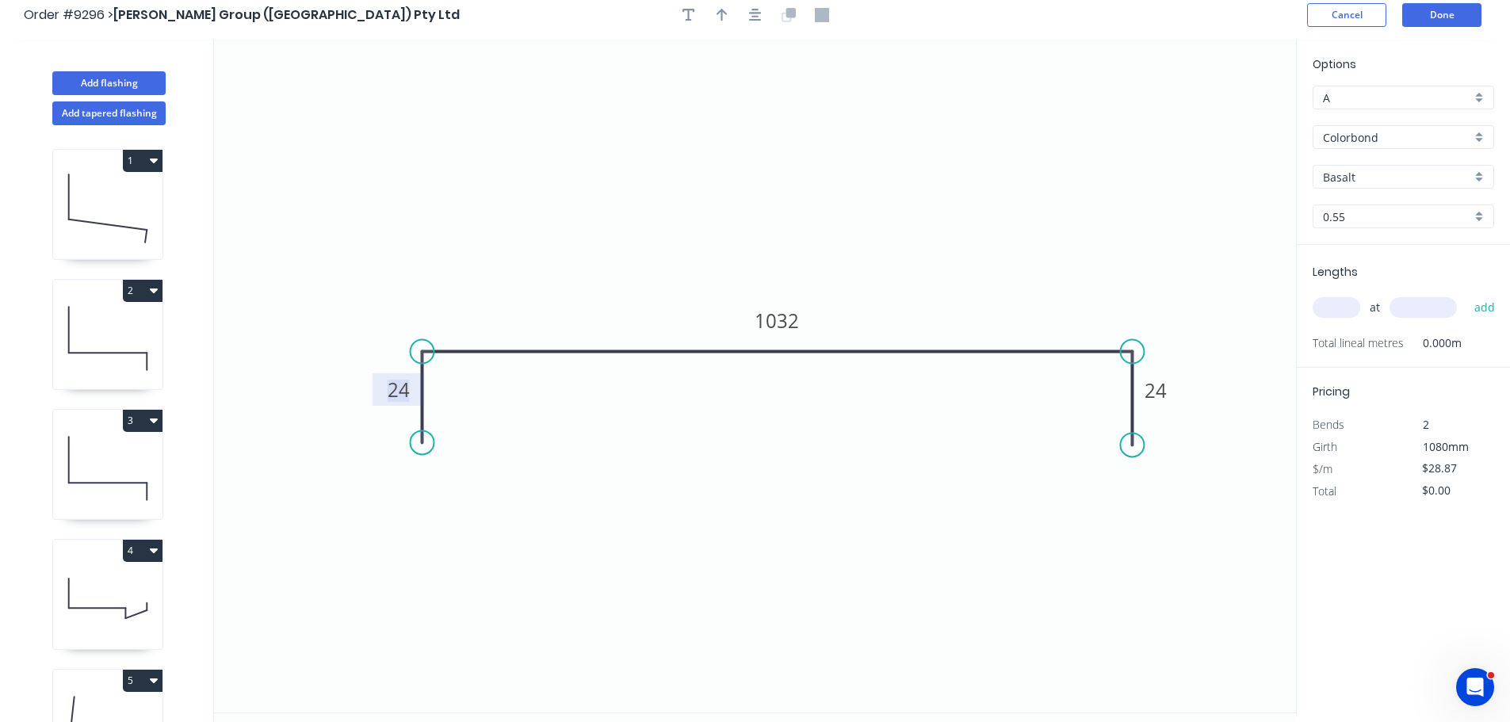
scroll to position [0, 0]
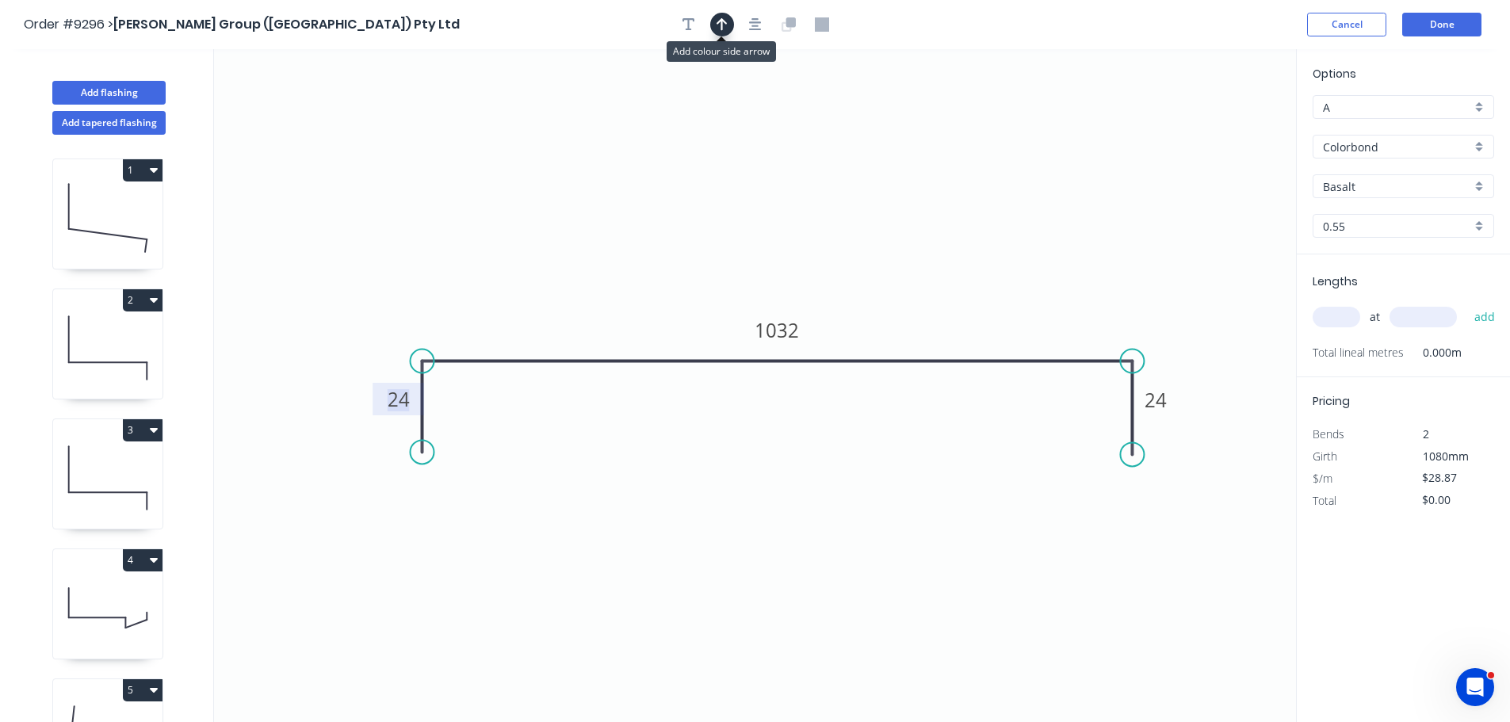
click at [721, 15] on button "button" at bounding box center [722, 25] width 24 height 24
drag, startPoint x: 1211, startPoint y: 128, endPoint x: 1160, endPoint y: 140, distance: 52.7
click at [1105, 140] on icon "0 24 1032 24" at bounding box center [755, 385] width 1082 height 673
drag, startPoint x: 1215, startPoint y: 125, endPoint x: 988, endPoint y: 199, distance: 239.2
click at [1049, 175] on icon at bounding box center [1056, 149] width 14 height 51
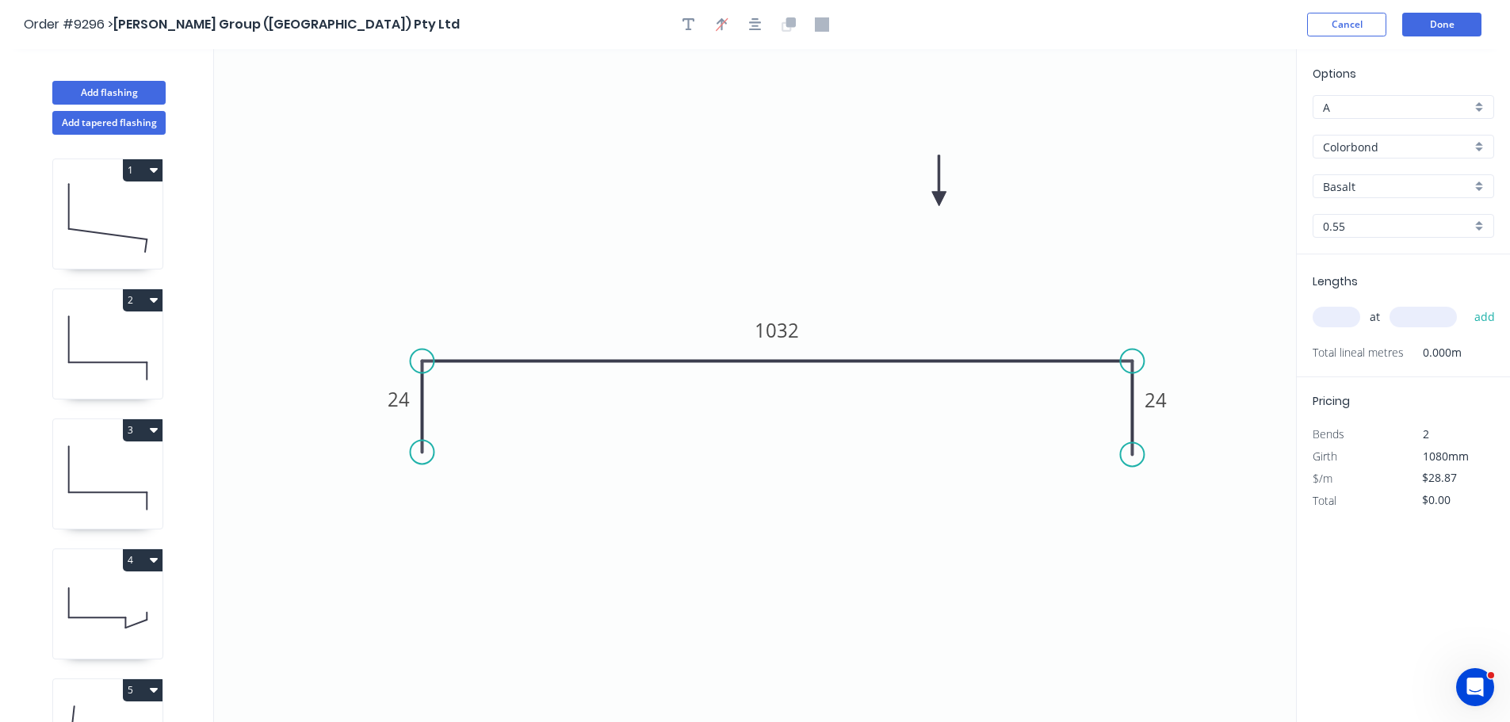
click at [1338, 184] on input "Basalt" at bounding box center [1397, 186] width 148 height 17
click at [1360, 276] on div "Evening Haze" at bounding box center [1404, 280] width 180 height 28
type input "Evening Haze"
click at [1336, 321] on input "text" at bounding box center [1337, 317] width 48 height 21
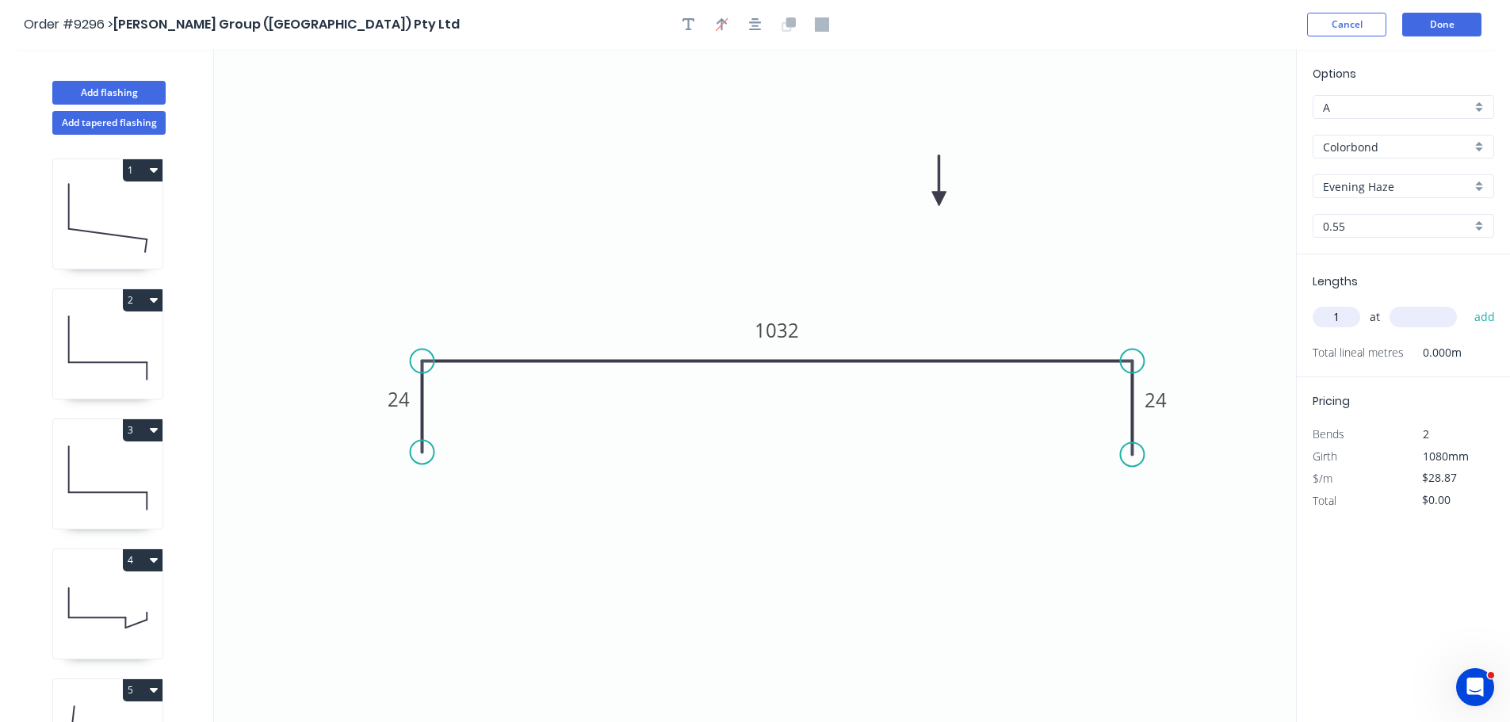
type input "1"
type input "1300"
click at [1467, 304] on button "add" at bounding box center [1485, 317] width 37 height 27
type input "$37.53"
click at [690, 27] on icon "button" at bounding box center [689, 24] width 13 height 14
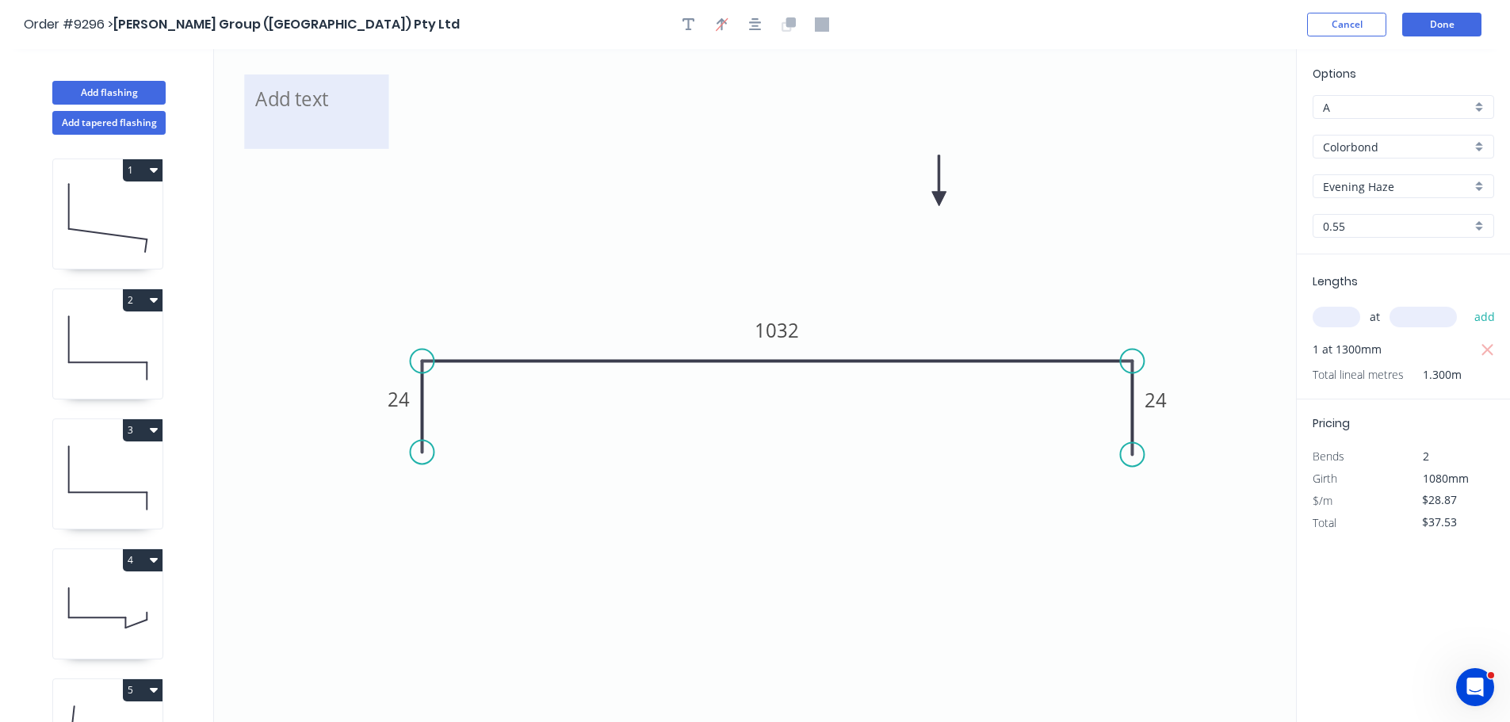
click at [334, 105] on textarea at bounding box center [316, 111] width 128 height 59
click at [674, 183] on icon "A 24 1032 24" at bounding box center [755, 385] width 1082 height 673
type textarea "A"
click at [1460, 19] on button "Done" at bounding box center [1441, 25] width 79 height 24
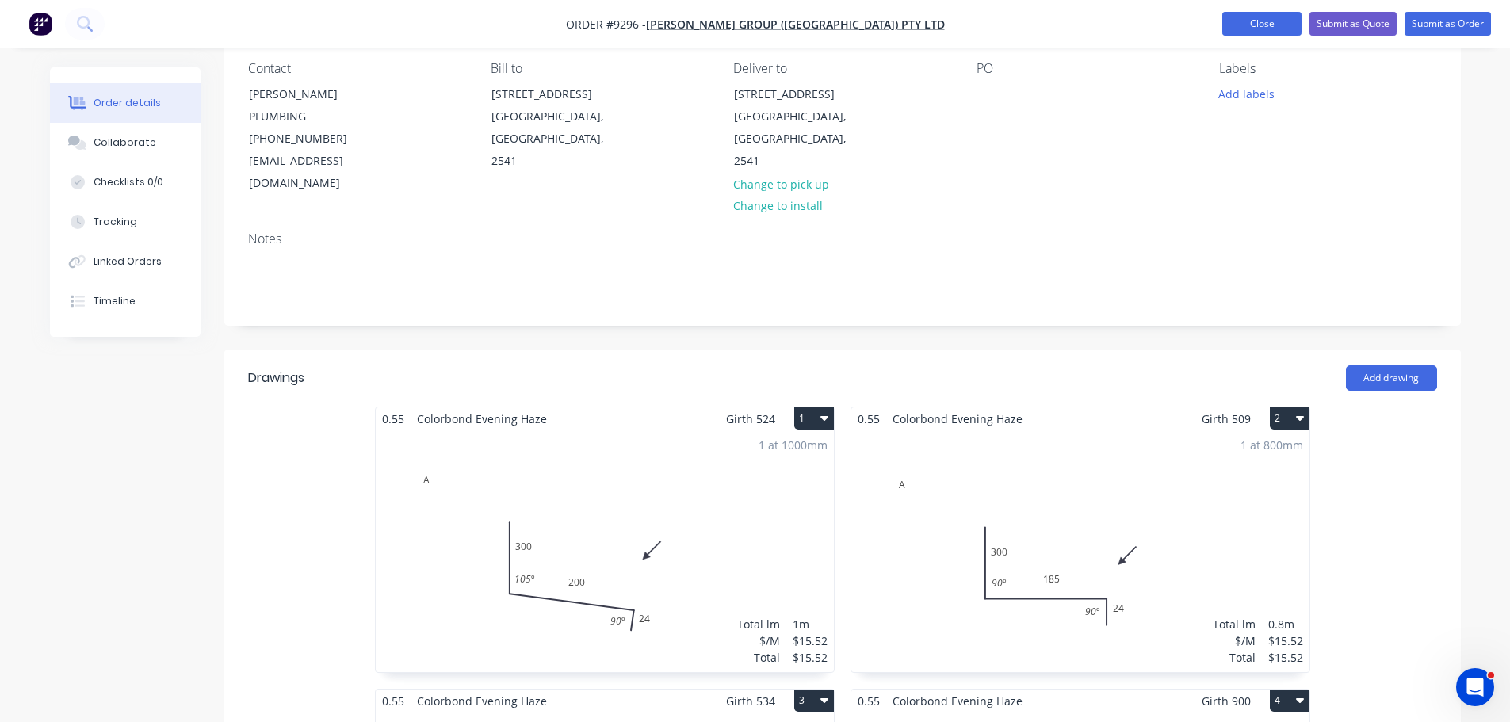
scroll to position [317, 0]
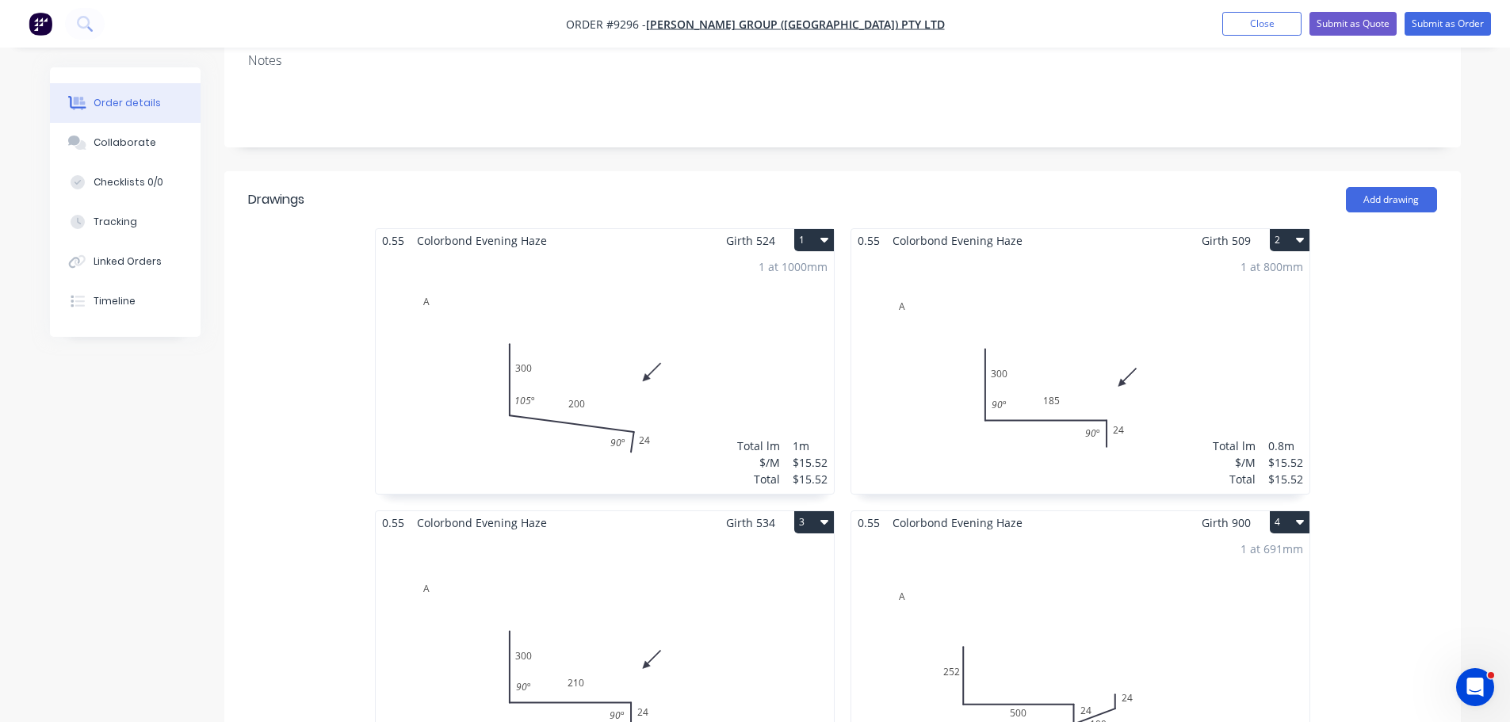
click at [805, 229] on button "1" at bounding box center [814, 240] width 40 height 22
click at [770, 299] on div "Duplicate" at bounding box center [759, 310] width 122 height 23
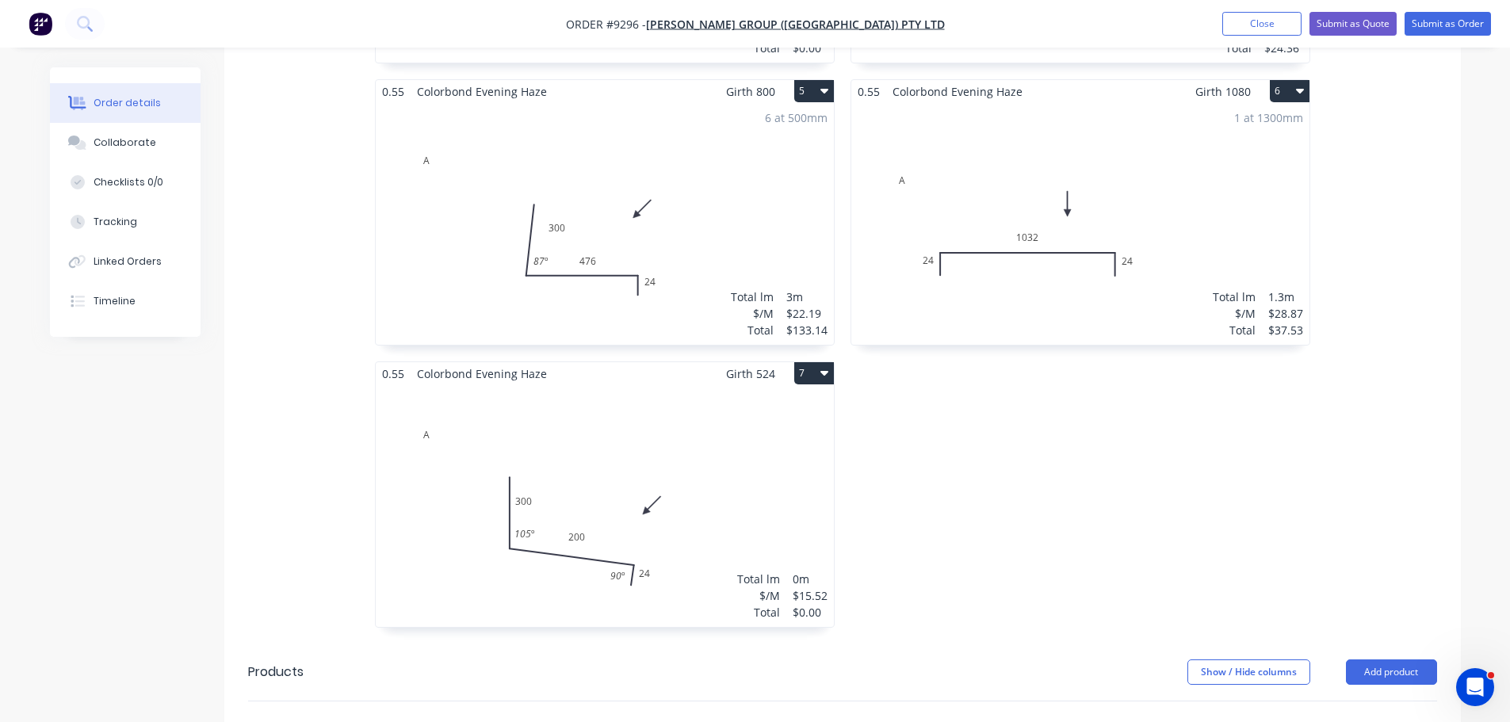
click at [675, 385] on div "Total lm $/M Total 0m $15.52 $0.00" at bounding box center [605, 506] width 458 height 242
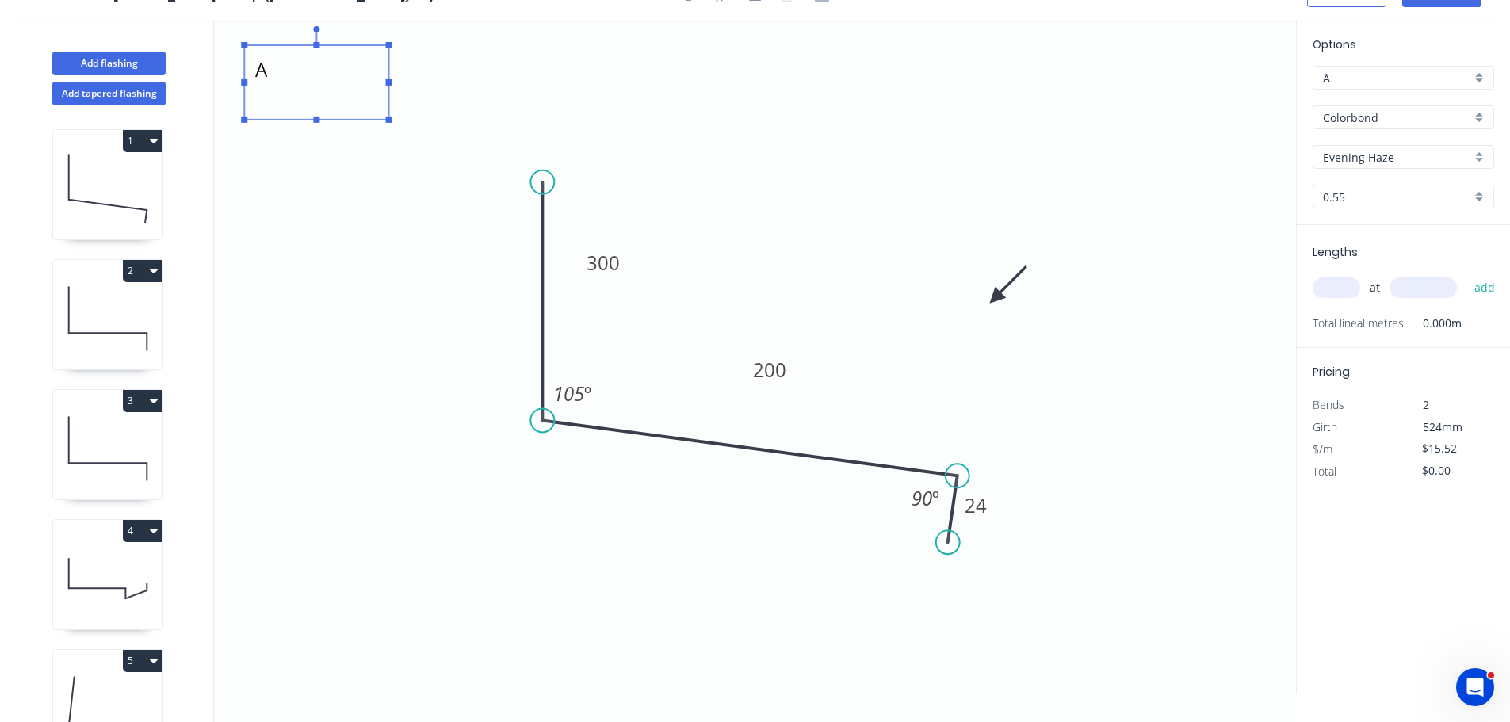
click at [321, 69] on textarea "A" at bounding box center [316, 82] width 128 height 59
click at [322, 68] on textarea "A" at bounding box center [316, 82] width 128 height 59
type textarea "B"
click at [1349, 281] on input "text" at bounding box center [1337, 287] width 48 height 21
type input "1"
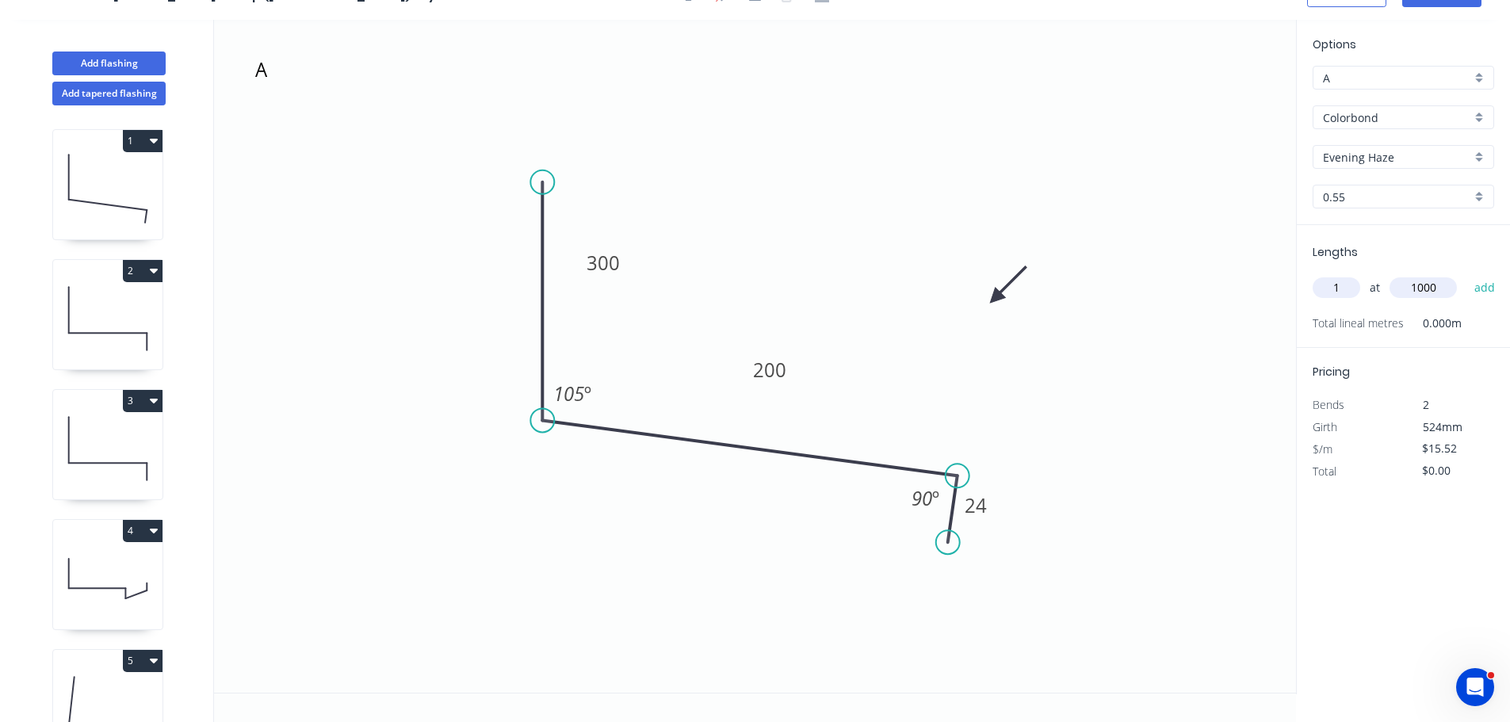
type input "1000"
click at [1467, 274] on button "add" at bounding box center [1485, 287] width 37 height 27
type input "$15.52"
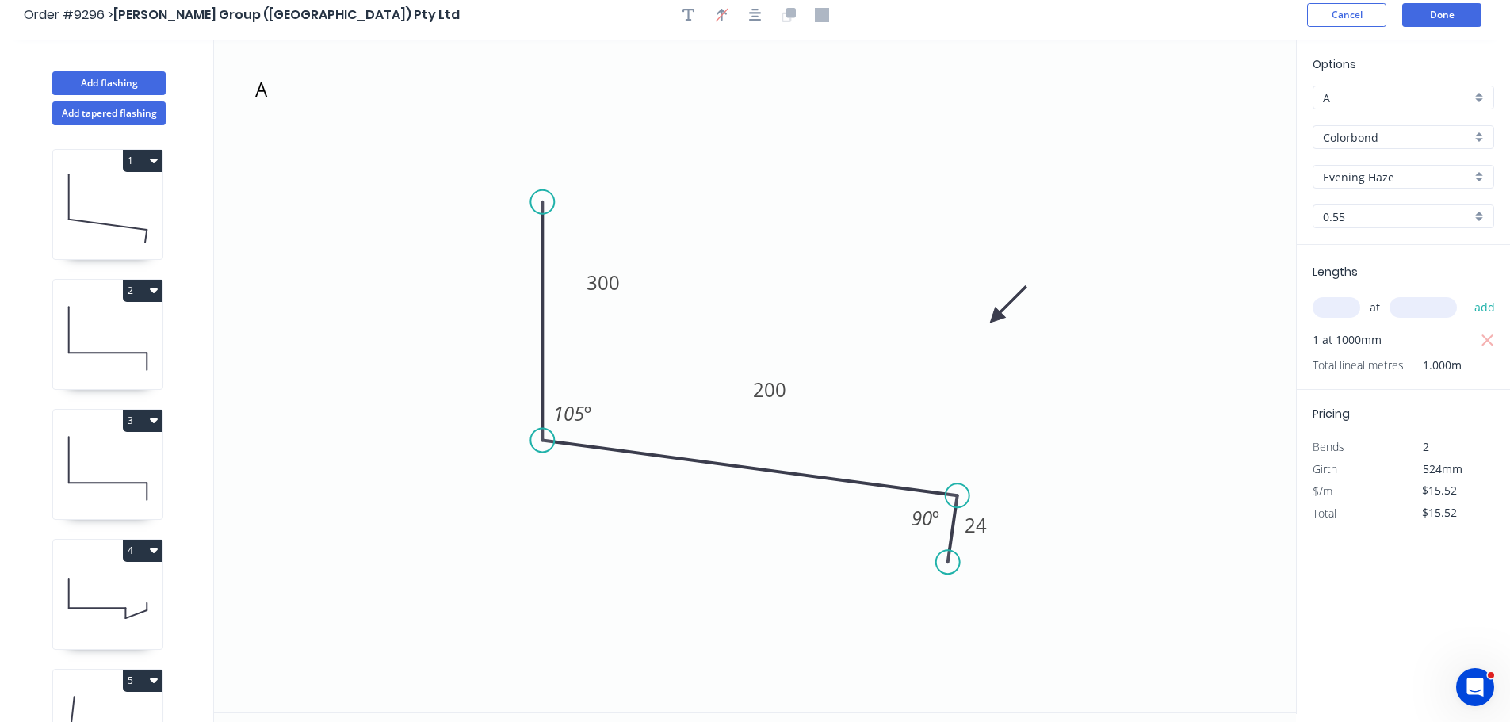
scroll to position [0, 0]
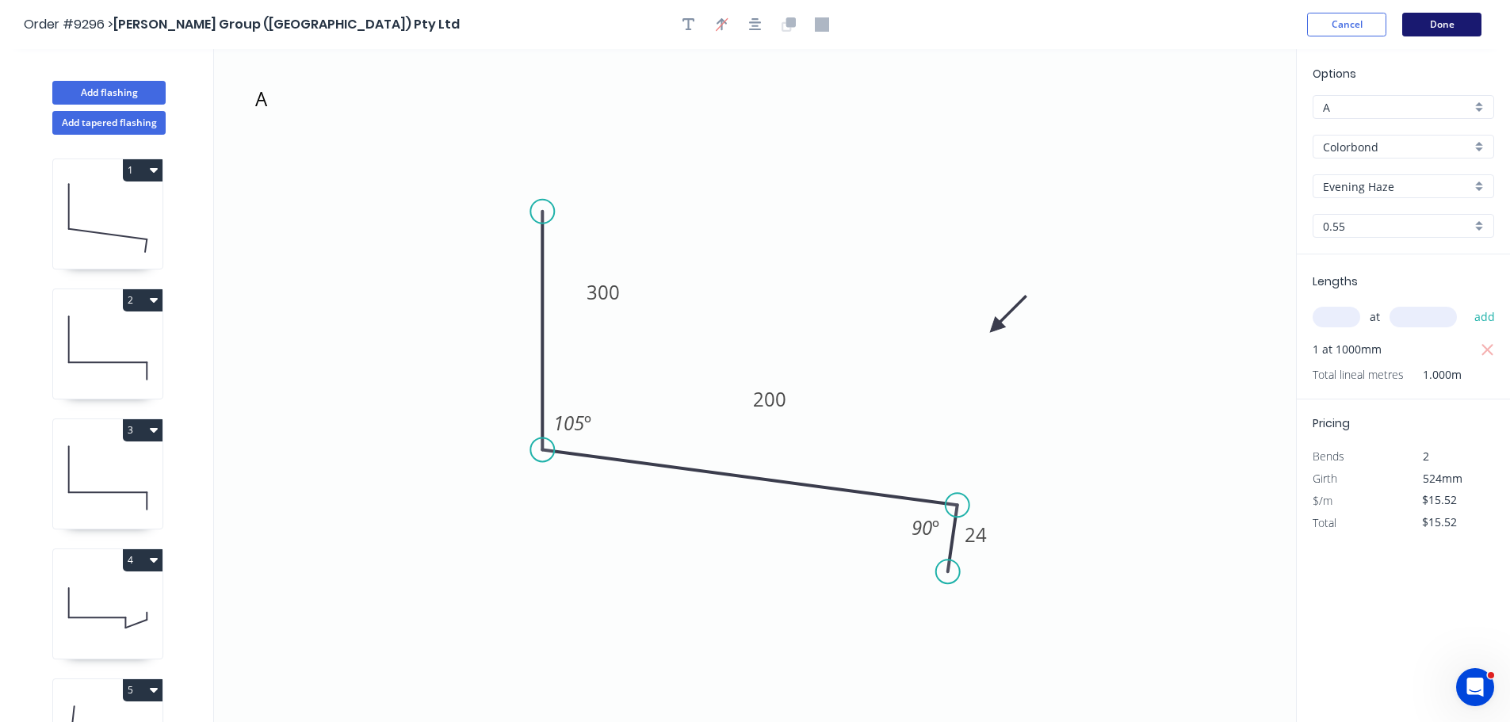
click at [1448, 30] on button "Done" at bounding box center [1441, 25] width 79 height 24
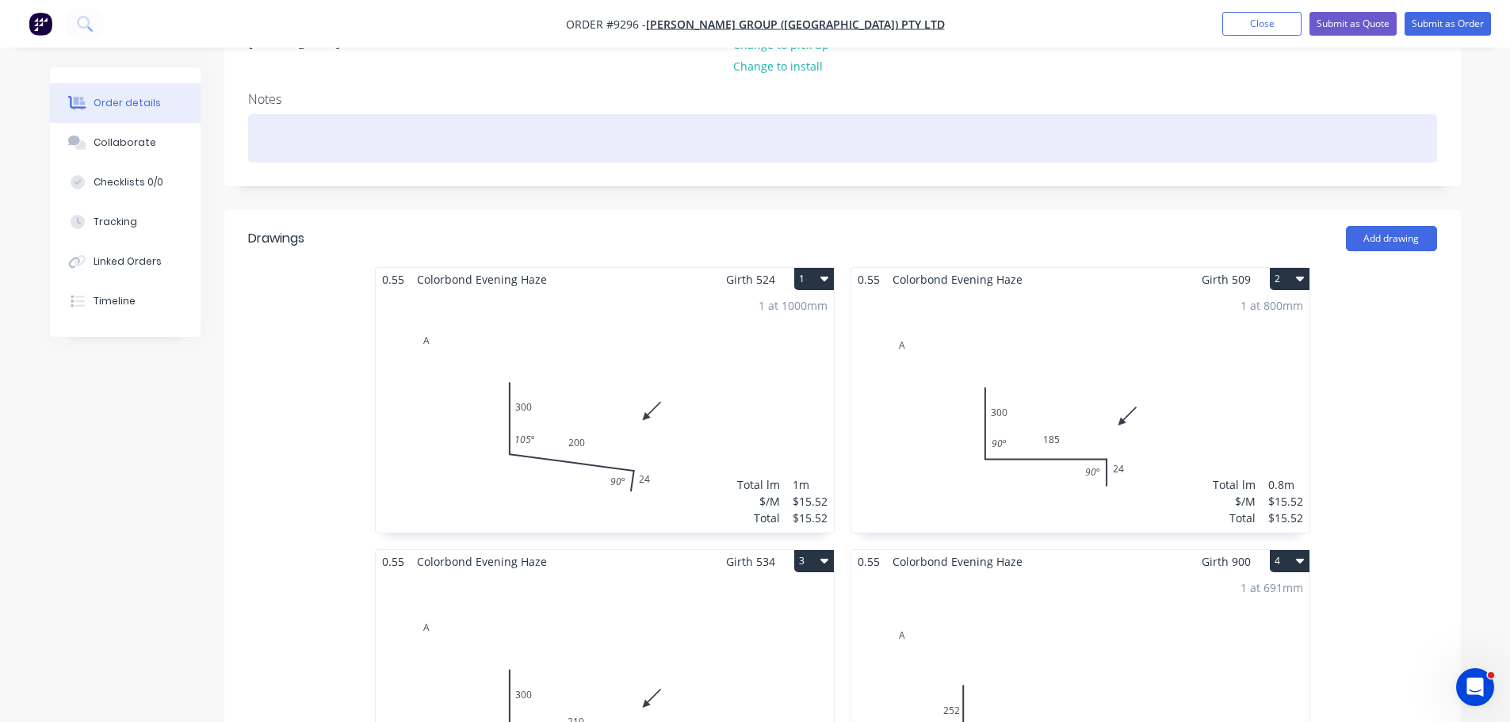
scroll to position [317, 0]
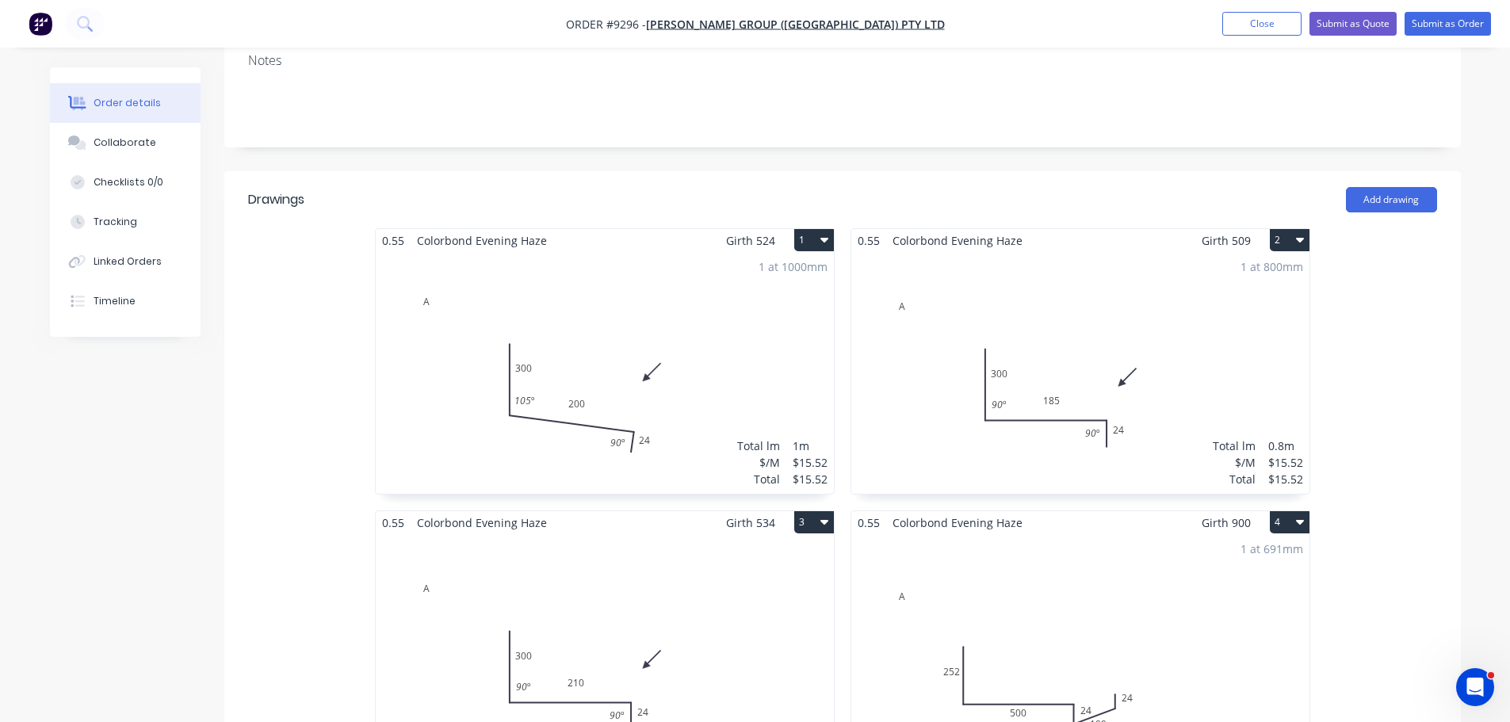
click at [1284, 229] on button "2" at bounding box center [1290, 240] width 40 height 22
click at [1245, 299] on div "Duplicate" at bounding box center [1234, 310] width 122 height 23
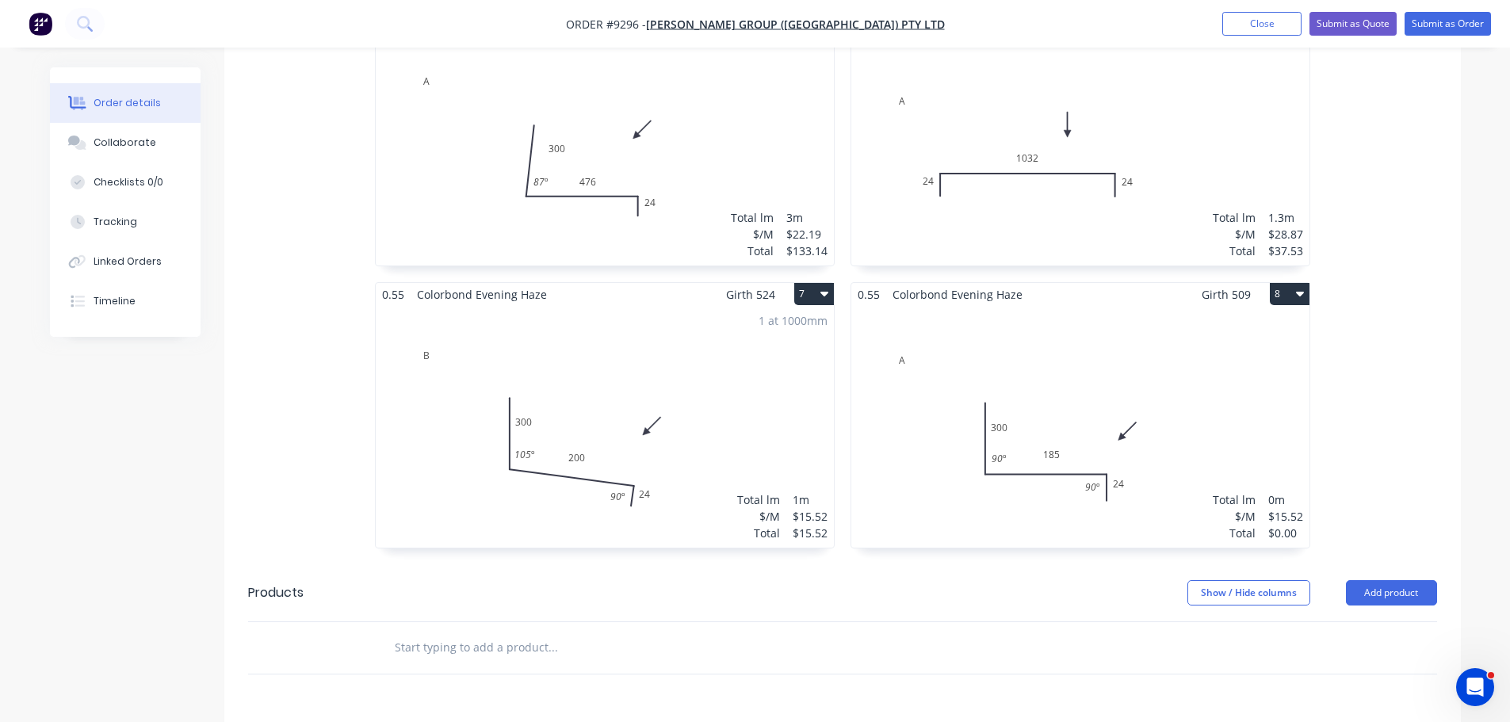
click at [1070, 323] on div "Total lm $/M Total 0m $15.52 $0.00" at bounding box center [1080, 427] width 458 height 242
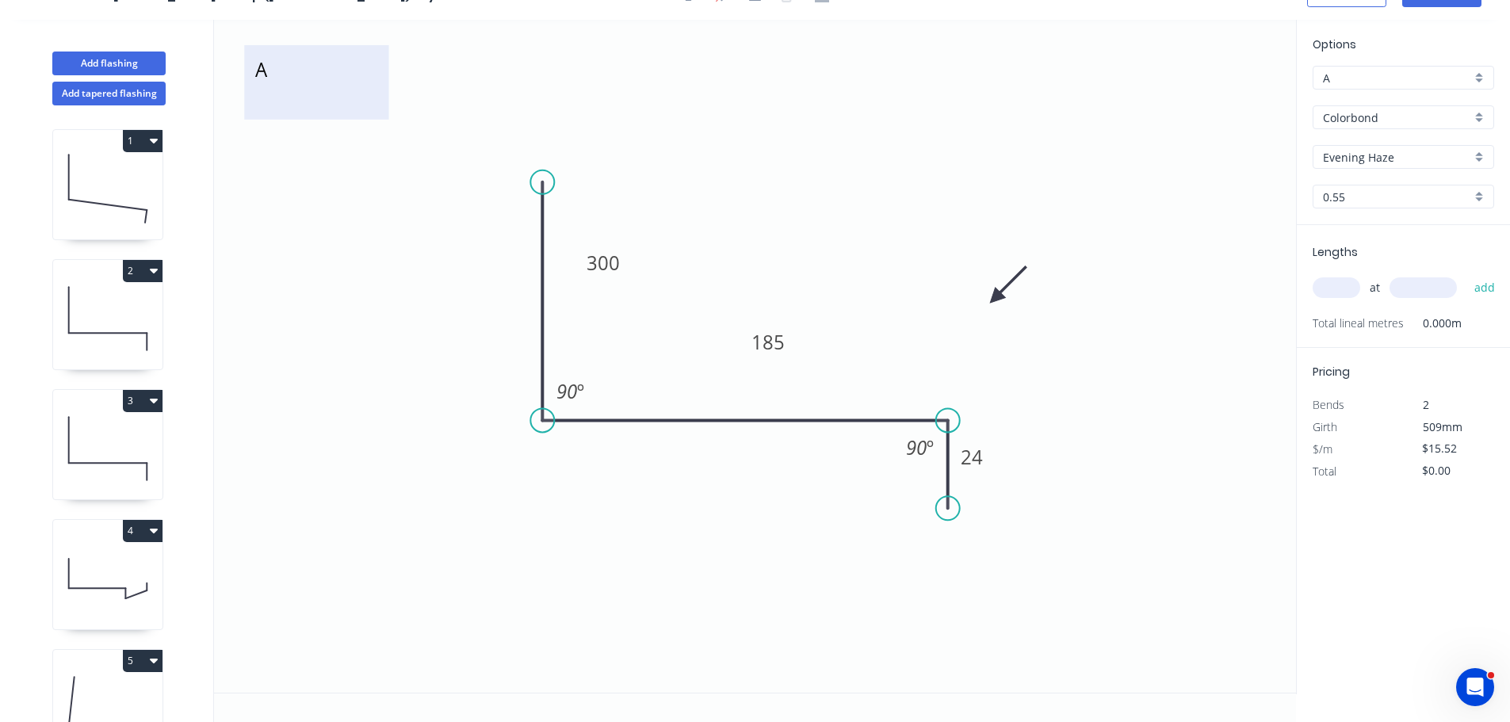
click at [323, 73] on textarea "A" at bounding box center [316, 82] width 128 height 59
click at [323, 73] on textarea "A" at bounding box center [317, 82] width 128 height 59
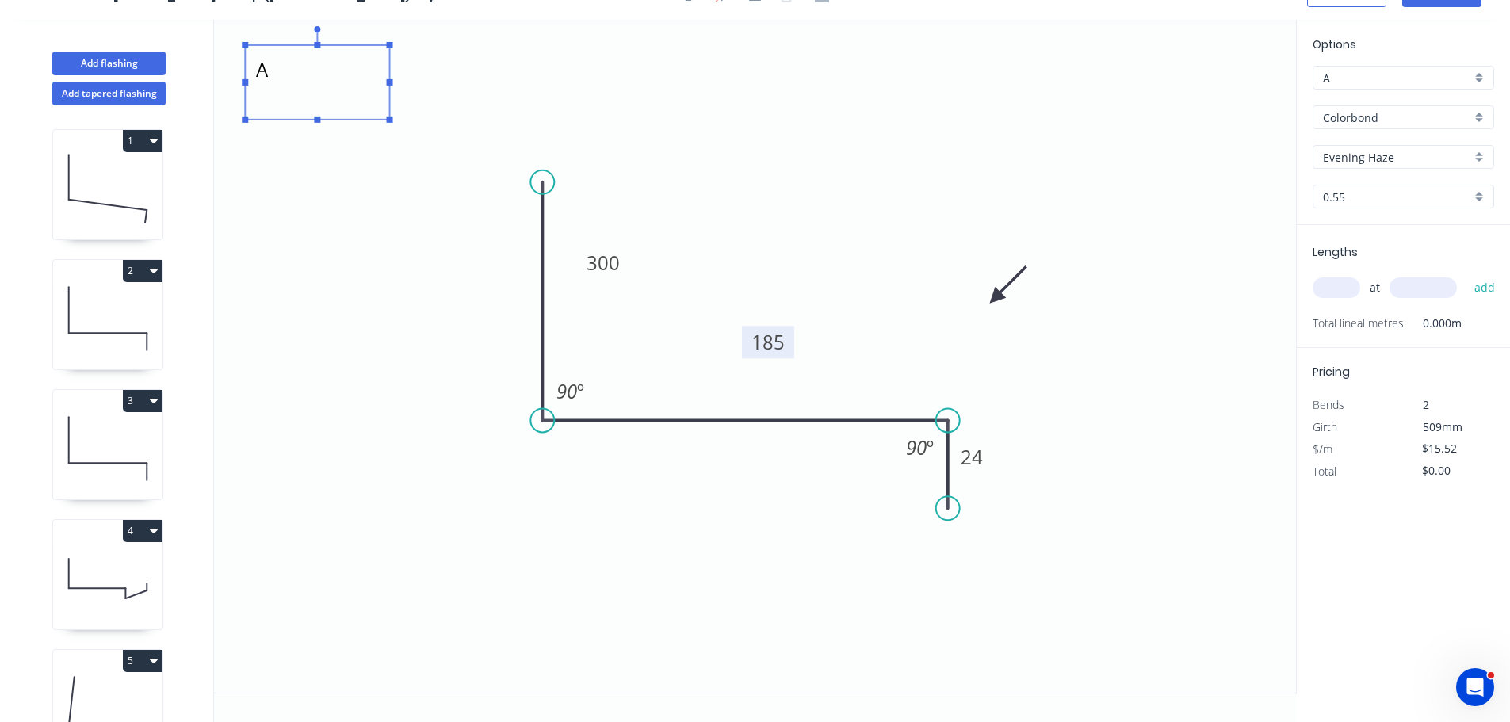
type textarea "B"
click at [773, 331] on tspan "185" at bounding box center [768, 342] width 33 height 26
click at [1220, 402] on icon "B 300 180 24 90 º 90 º" at bounding box center [755, 356] width 1082 height 673
click at [1343, 294] on input "text" at bounding box center [1337, 287] width 48 height 21
type input "1"
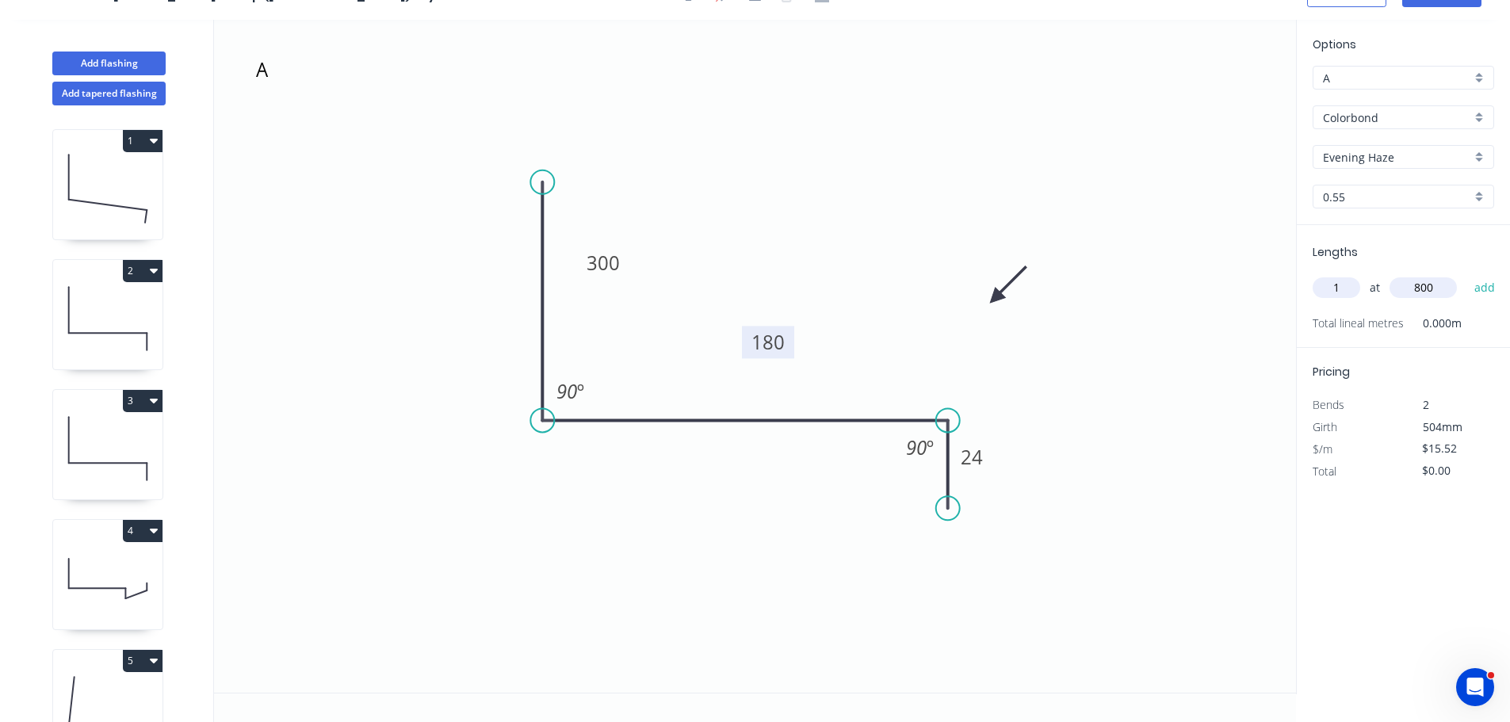
type input "800"
click at [1467, 274] on button "add" at bounding box center [1485, 287] width 37 height 27
type input "$15.52"
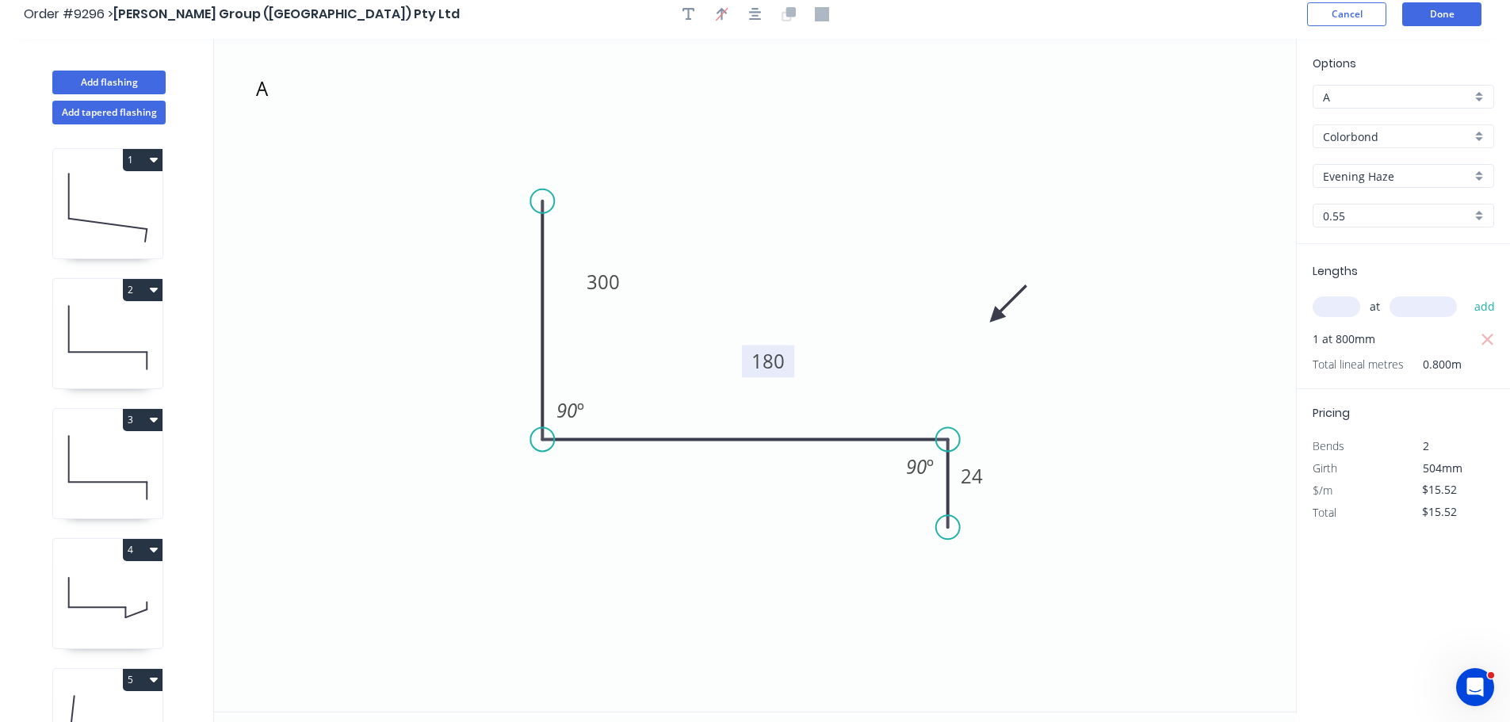
scroll to position [0, 0]
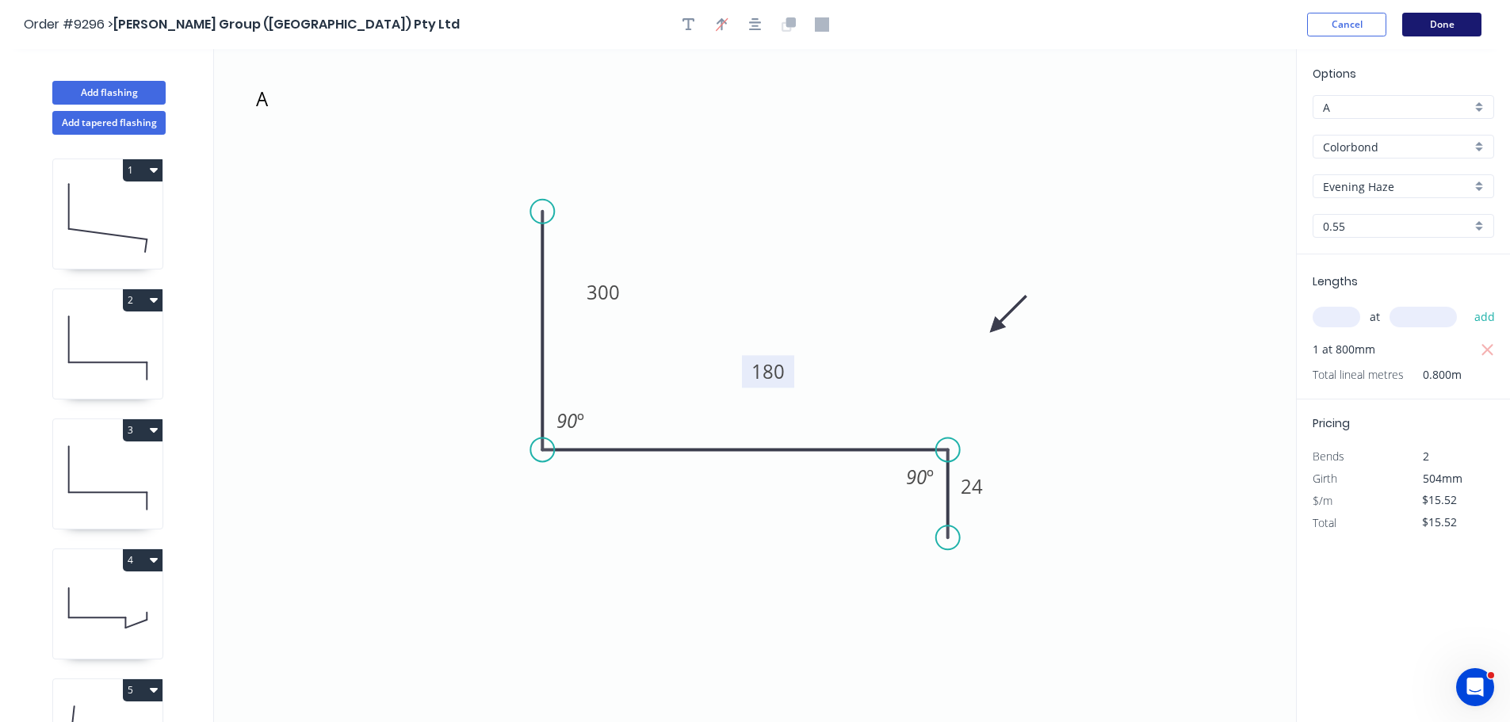
click at [1446, 32] on button "Done" at bounding box center [1441, 25] width 79 height 24
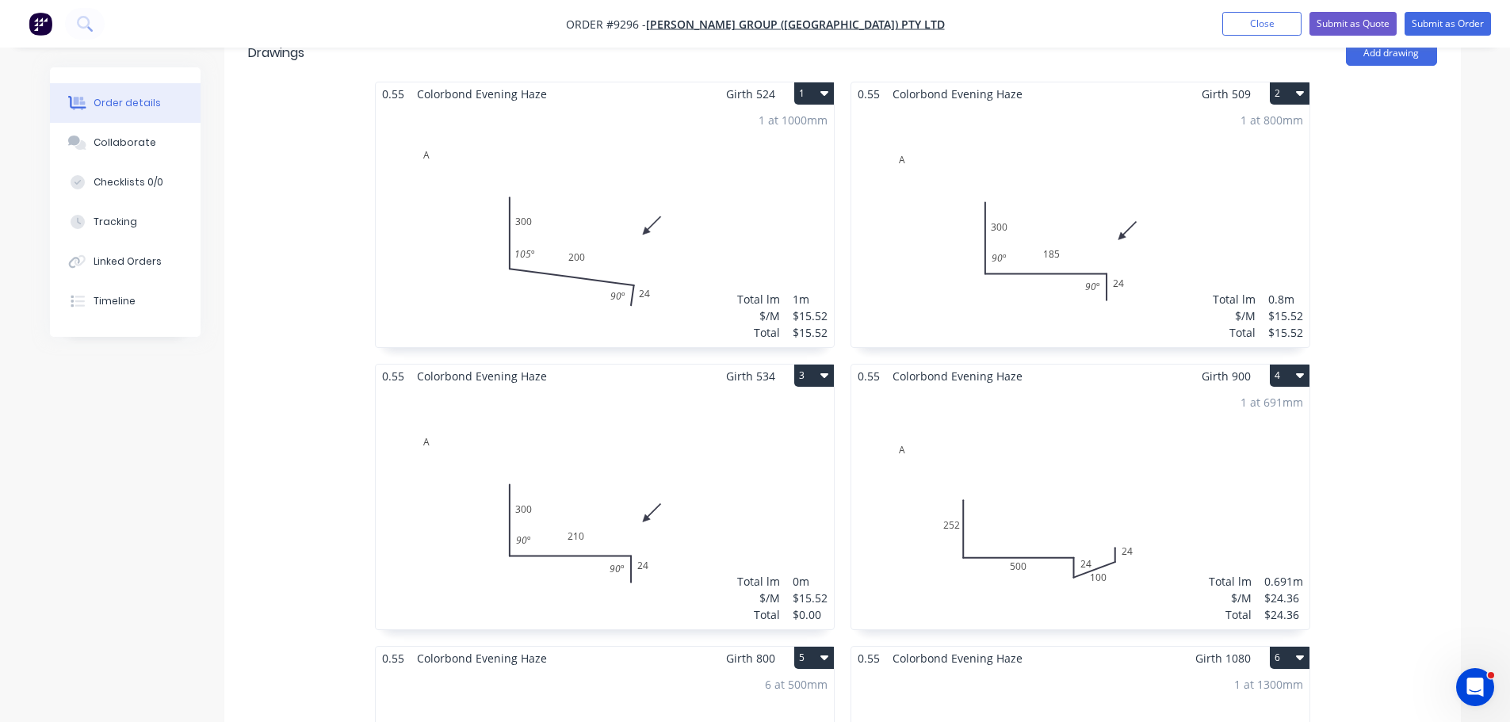
scroll to position [476, 0]
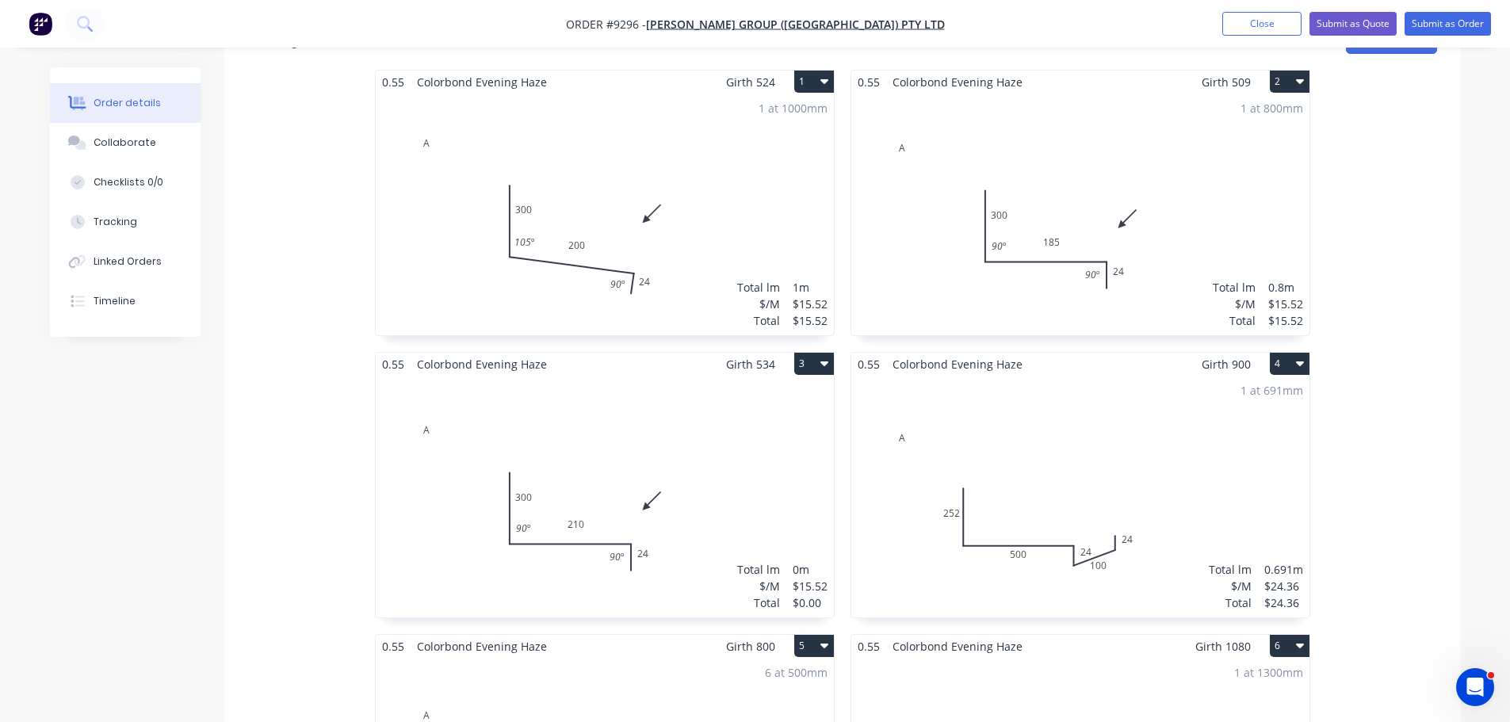
click at [798, 353] on button "3" at bounding box center [814, 364] width 40 height 22
click at [782, 423] on div "Duplicate" at bounding box center [759, 434] width 122 height 23
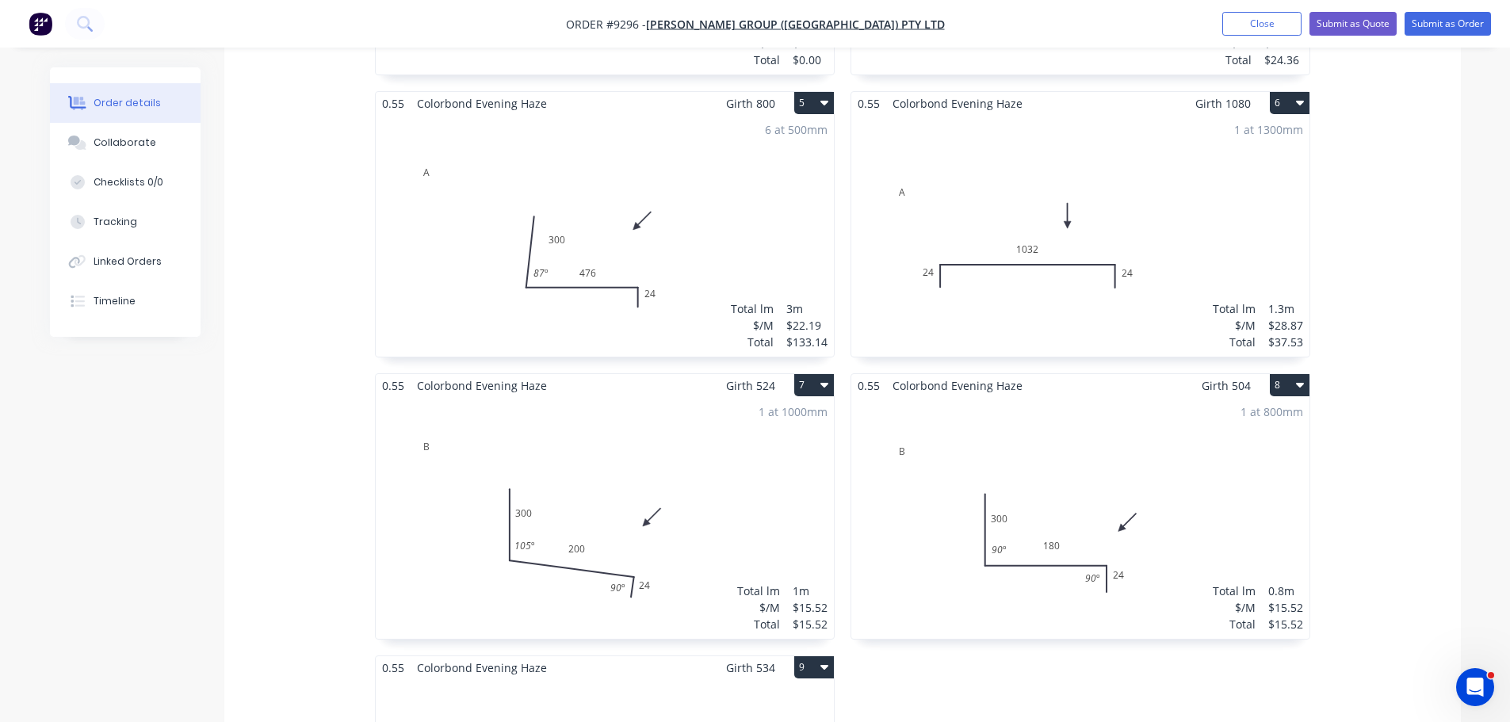
scroll to position [1031, 0]
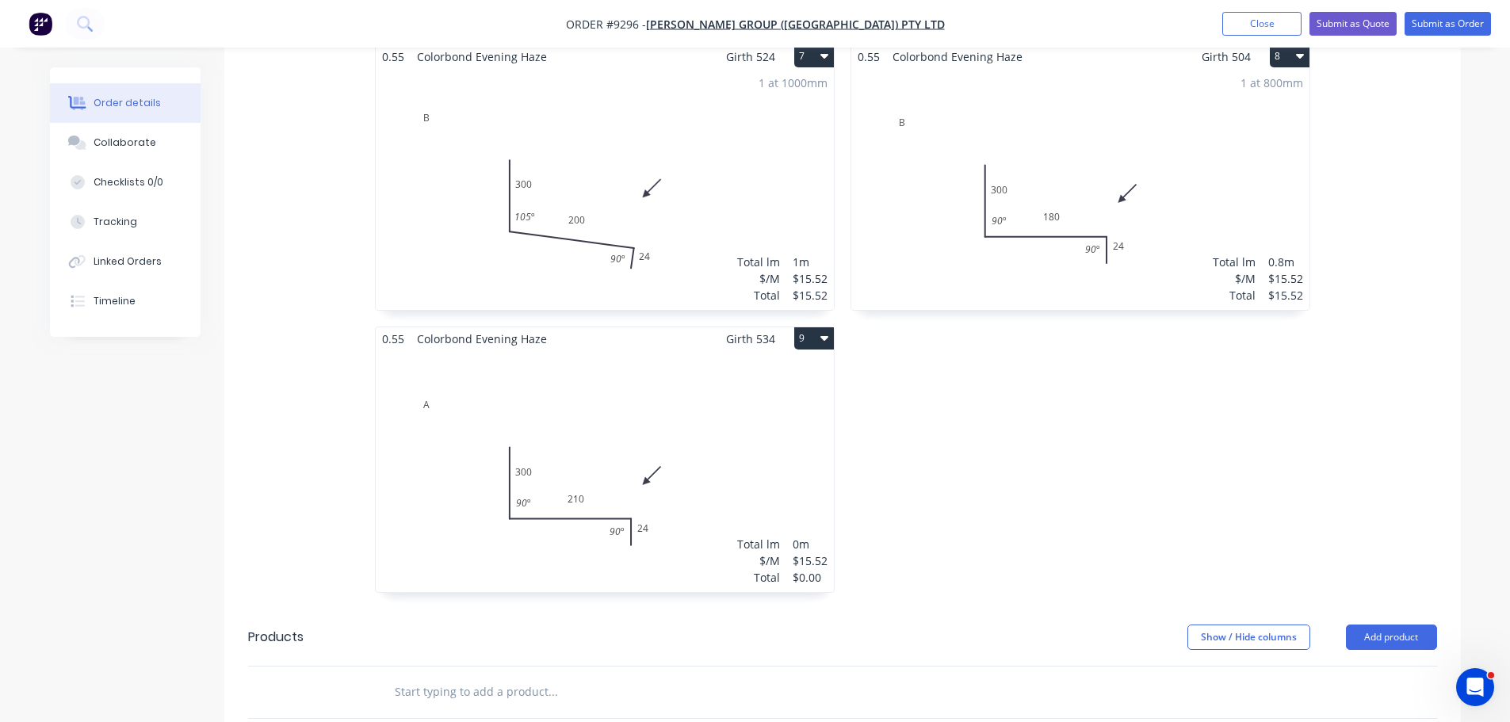
click at [671, 378] on div "Total lm $/M Total 0m $15.52 $0.00" at bounding box center [605, 471] width 458 height 242
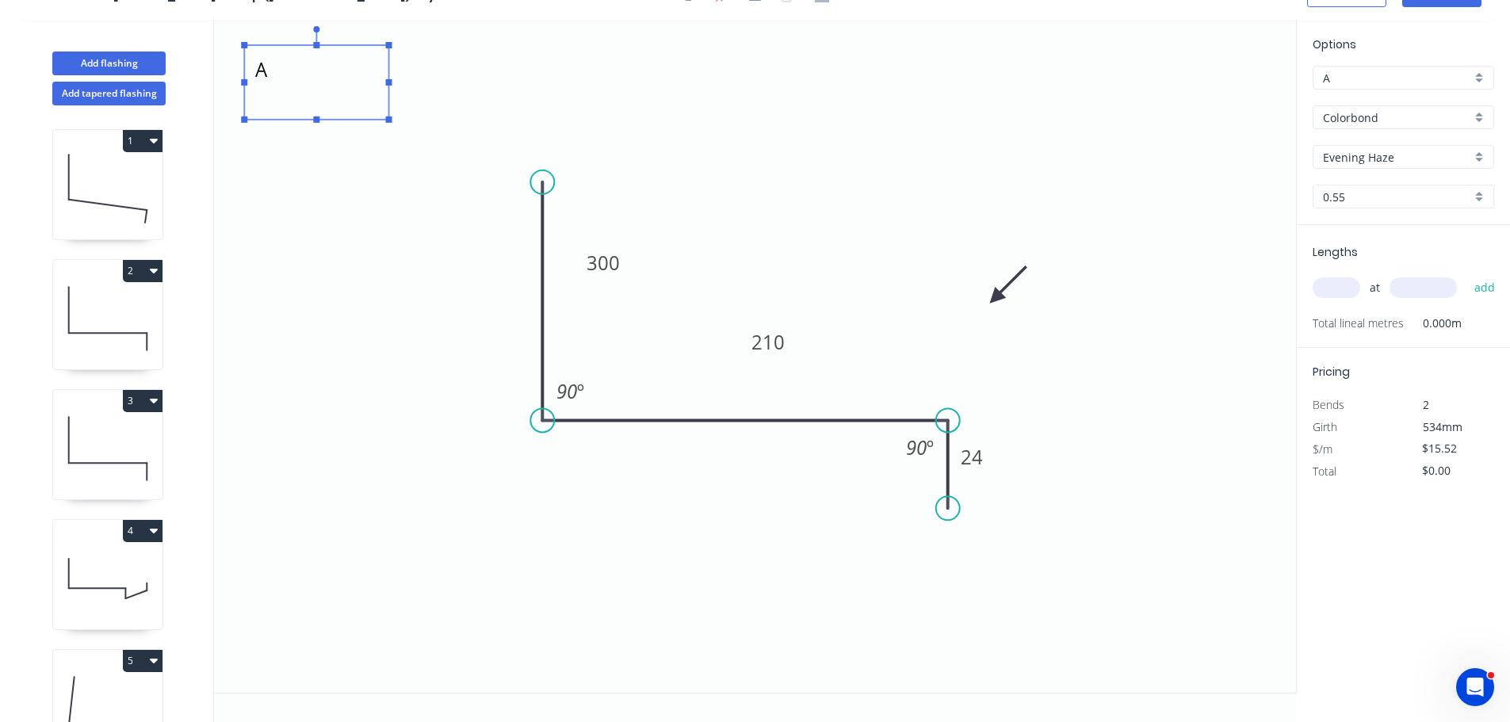
drag, startPoint x: 296, startPoint y: 71, endPoint x: 304, endPoint y: 73, distance: 8.9
click at [296, 71] on textarea "A" at bounding box center [316, 82] width 128 height 59
click at [312, 73] on textarea "A" at bounding box center [317, 82] width 128 height 59
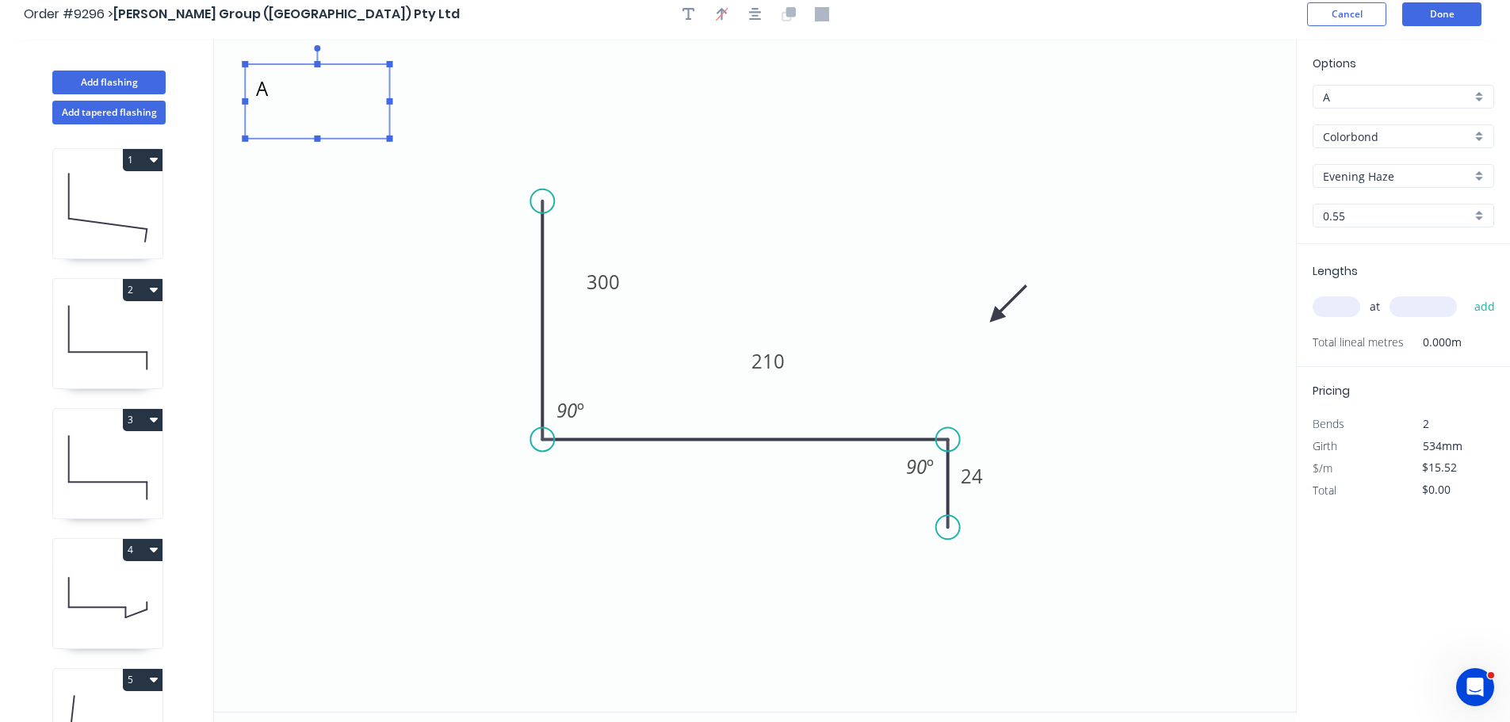
scroll to position [0, 0]
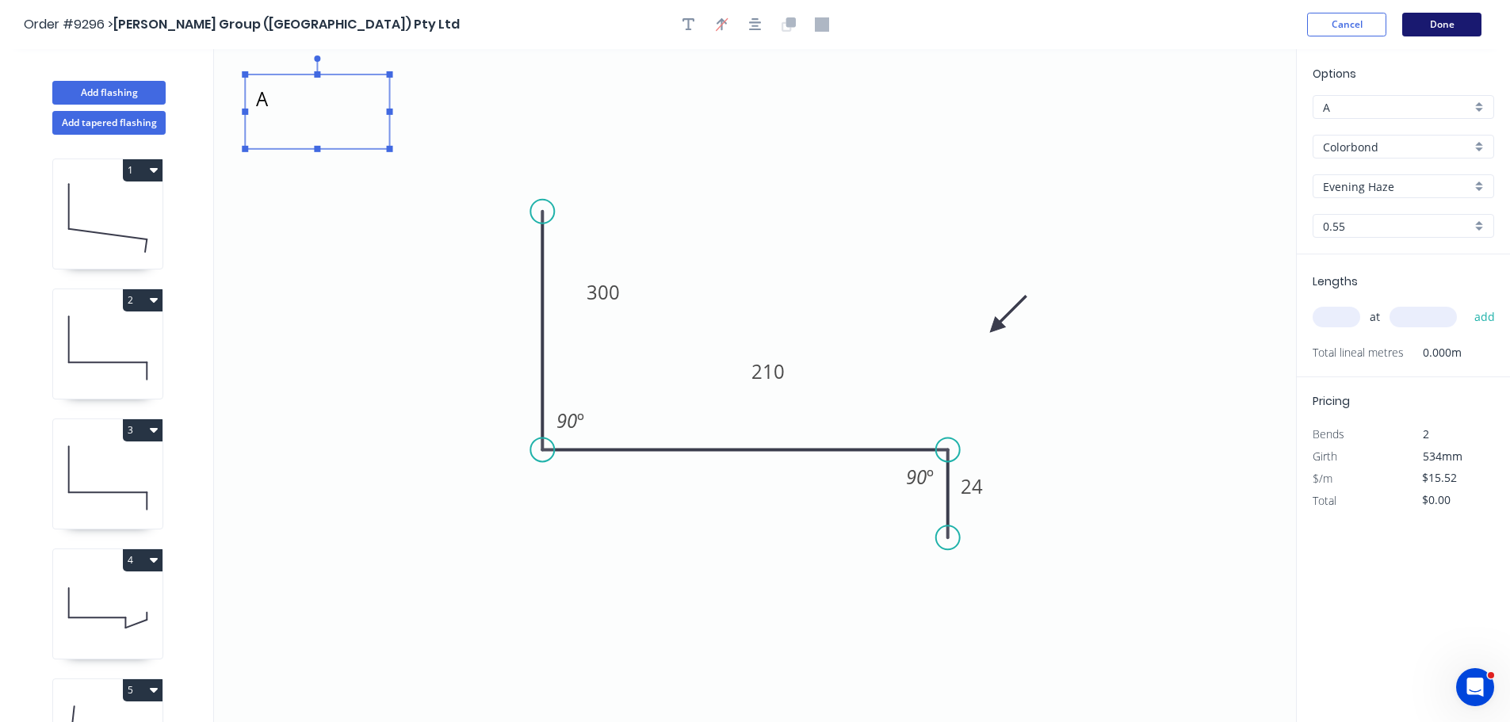
type textarea "B"
click at [1433, 21] on button "Done" at bounding box center [1441, 25] width 79 height 24
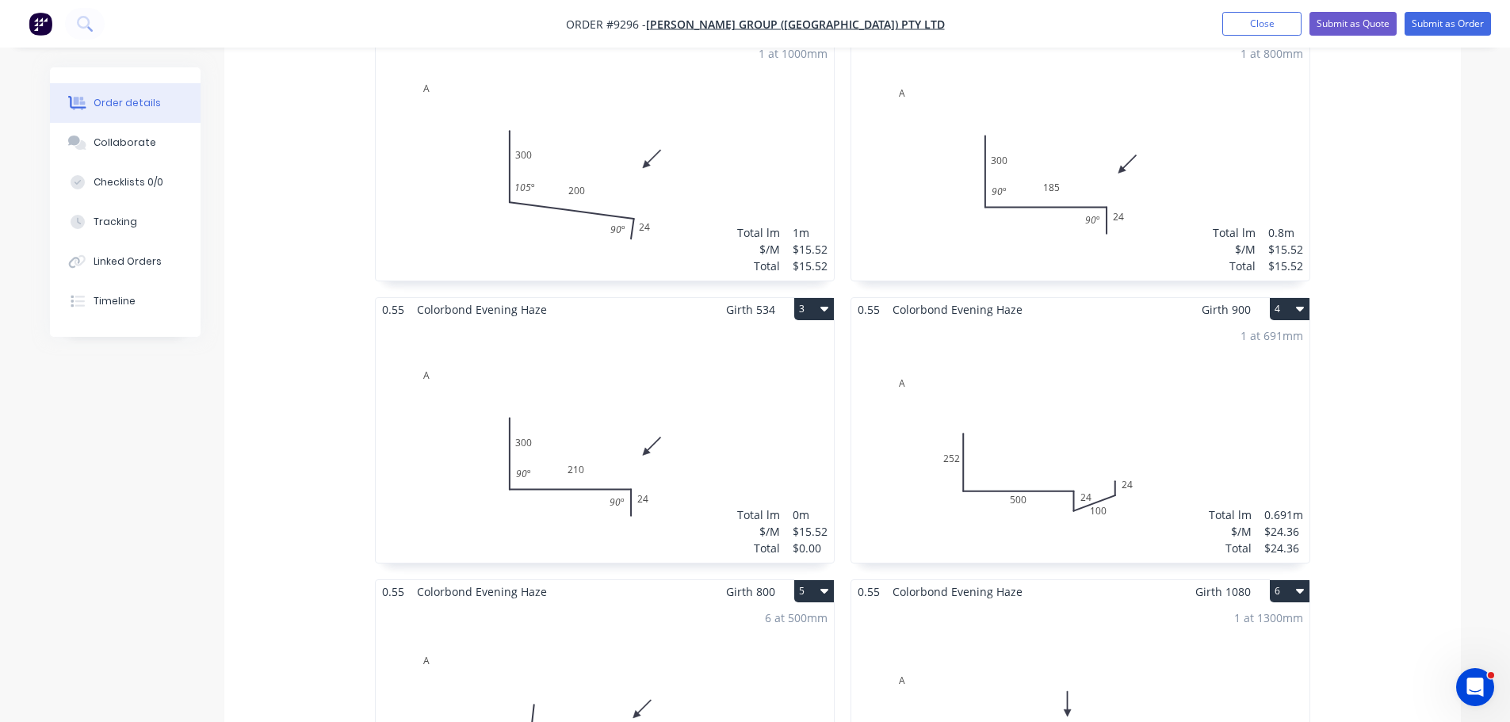
scroll to position [634, 0]
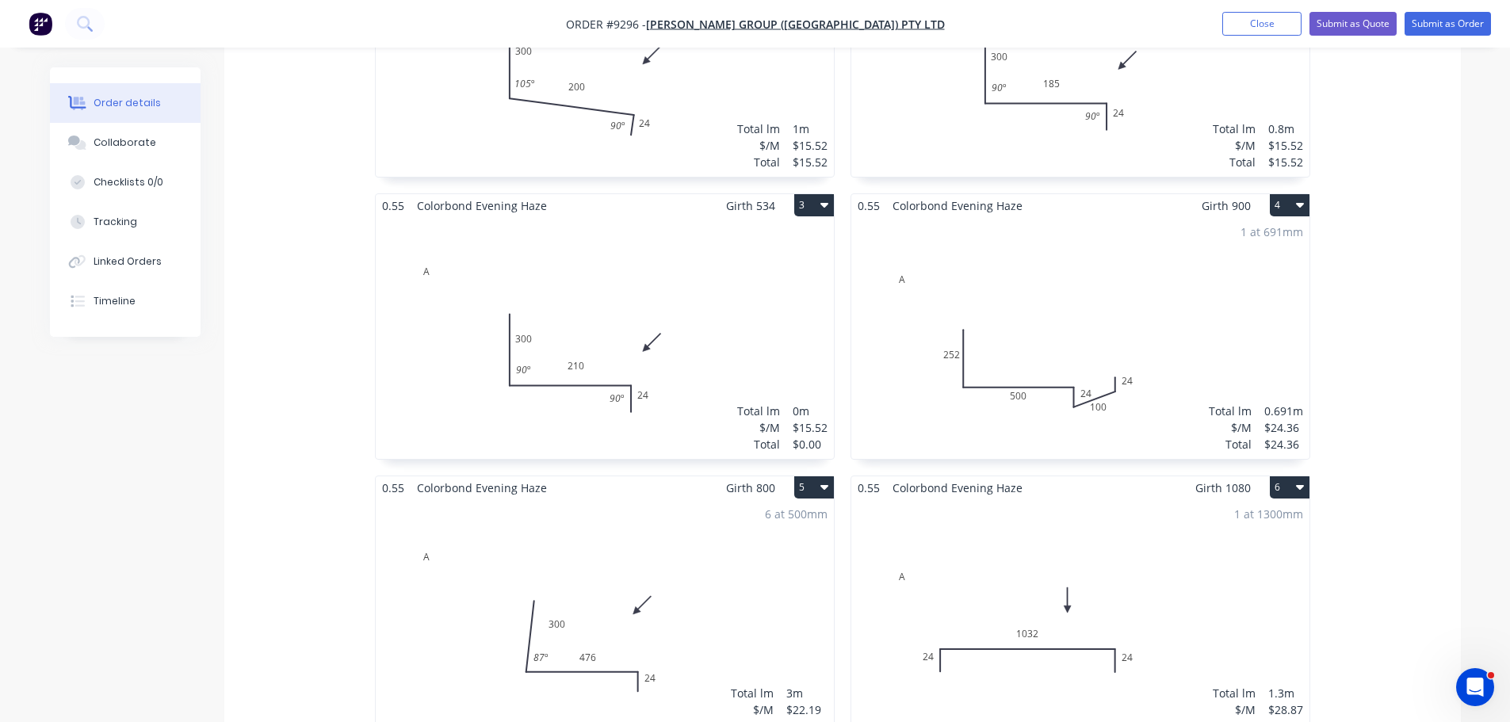
click at [1287, 194] on button "4" at bounding box center [1290, 205] width 40 height 22
click at [1225, 264] on div "Duplicate" at bounding box center [1234, 275] width 122 height 23
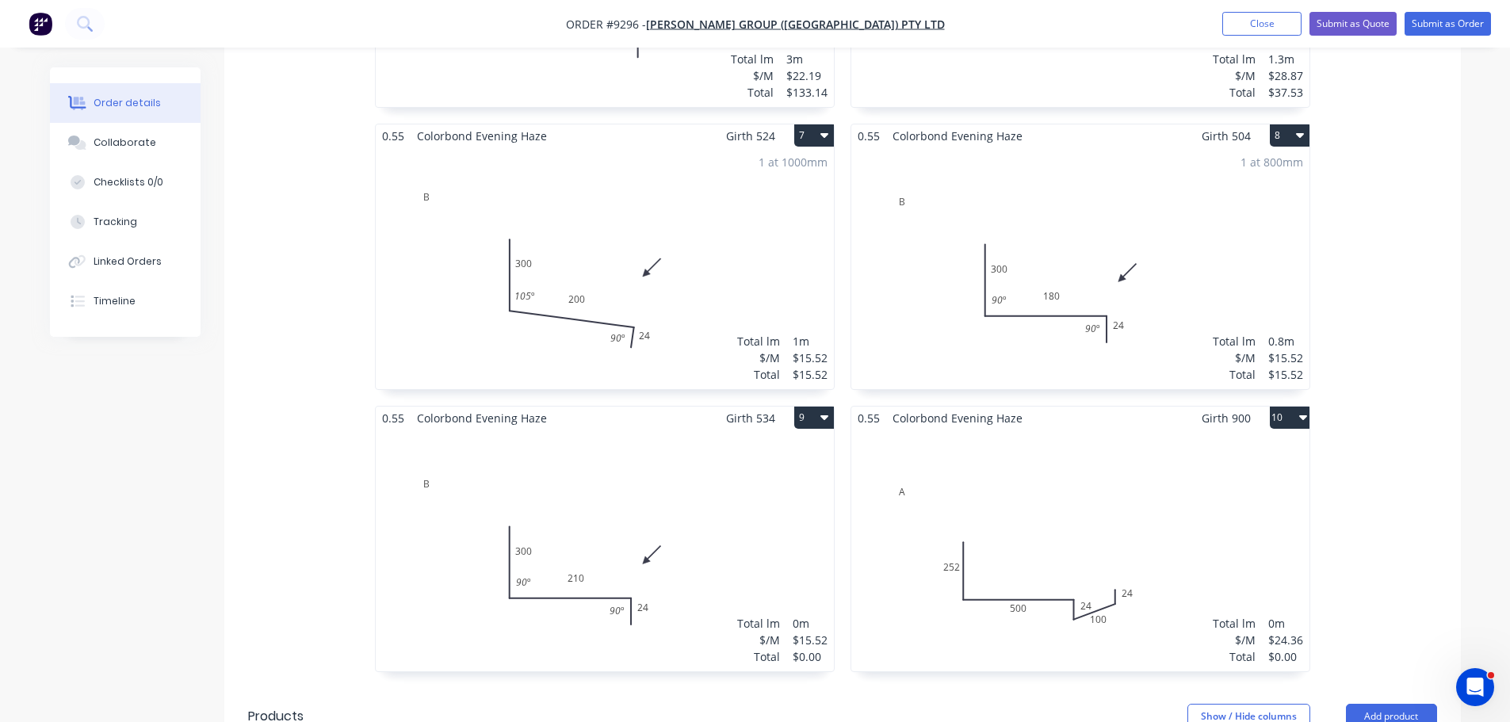
click at [1049, 474] on div "Total lm $/M Total 0m $24.36 $0.00" at bounding box center [1080, 551] width 458 height 242
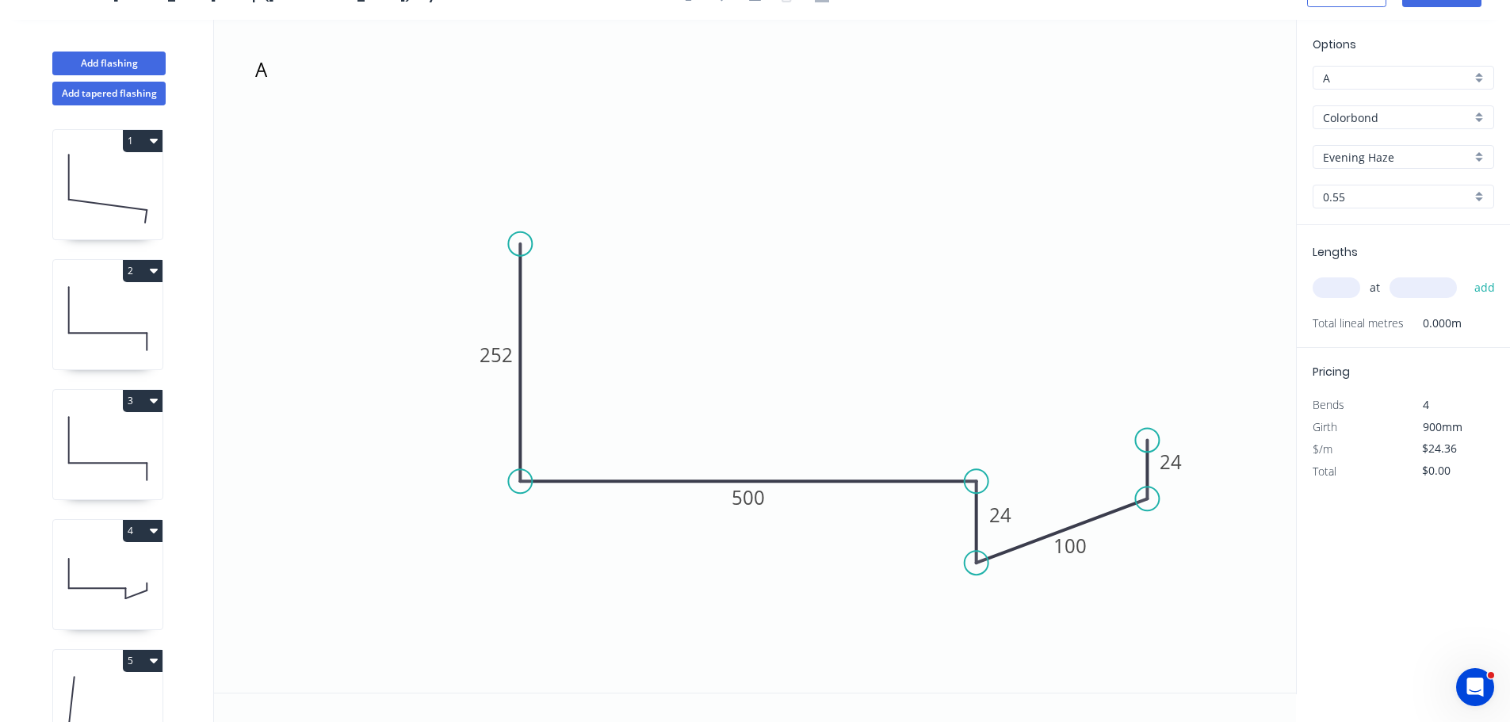
scroll to position [29, 0]
click at [327, 74] on textarea "A" at bounding box center [316, 82] width 128 height 59
click at [323, 70] on textarea "A" at bounding box center [316, 82] width 128 height 59
click at [863, 207] on icon "B 252 500 24 100 24" at bounding box center [755, 356] width 1082 height 673
type textarea "B"
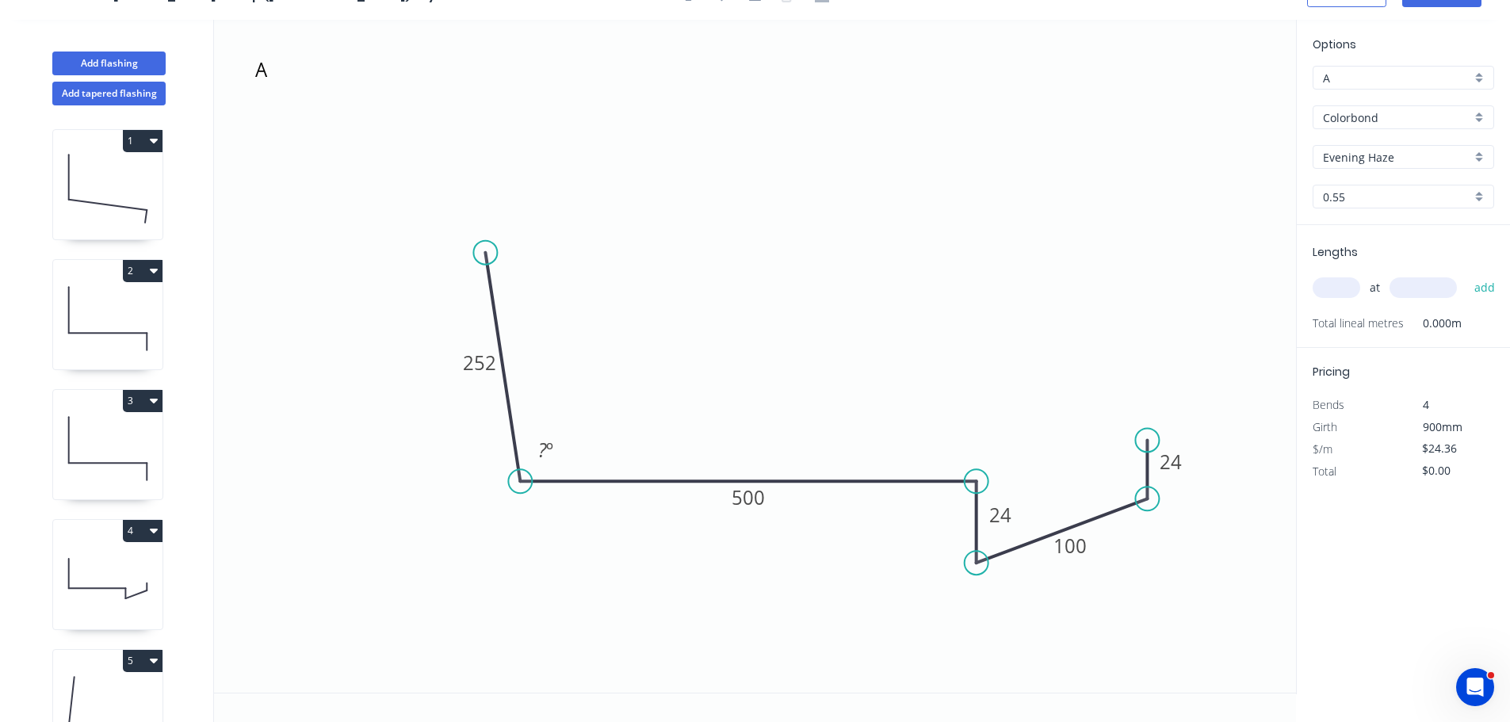
drag, startPoint x: 527, startPoint y: 241, endPoint x: 485, endPoint y: 253, distance: 43.7
click at [485, 253] on circle at bounding box center [485, 253] width 24 height 24
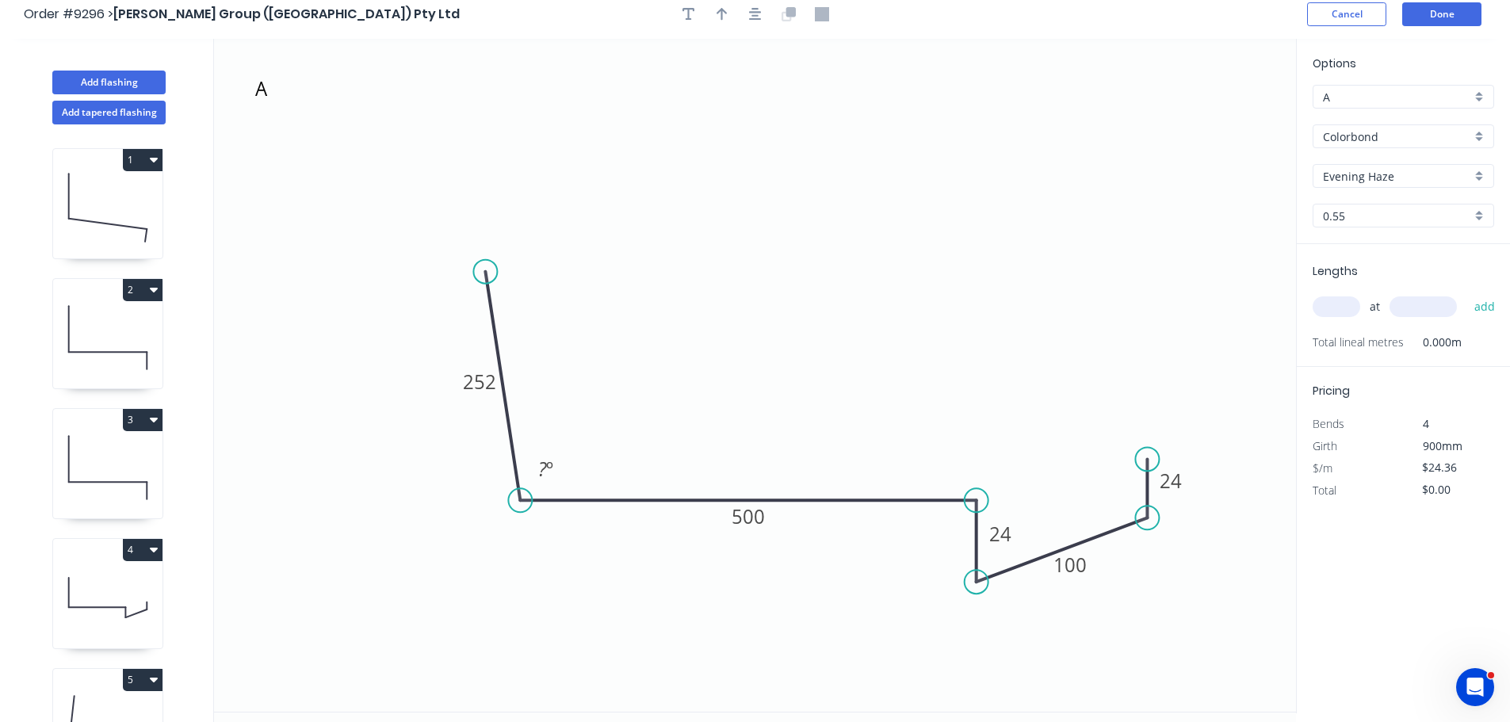
scroll to position [0, 0]
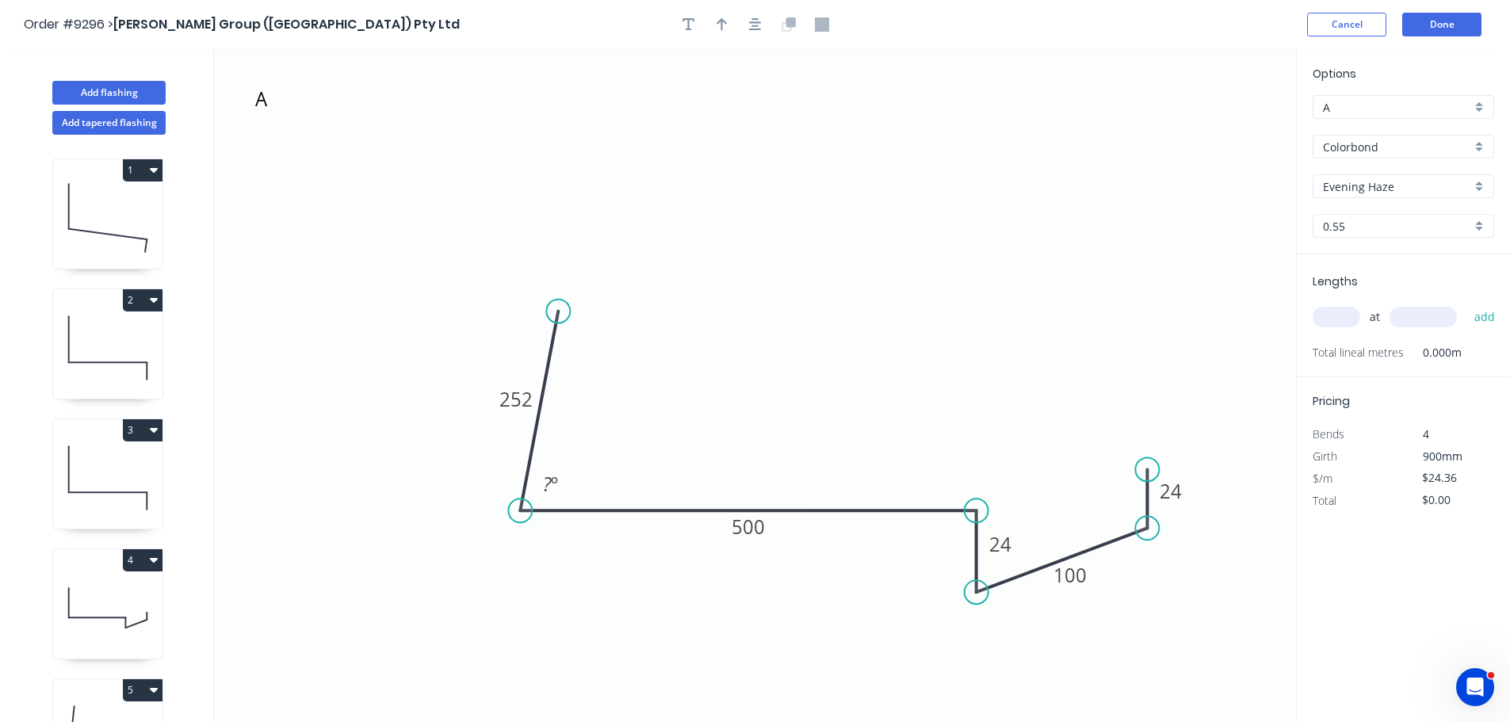
drag, startPoint x: 483, startPoint y: 279, endPoint x: 554, endPoint y: 329, distance: 87.1
click at [559, 311] on circle at bounding box center [558, 312] width 24 height 24
click at [559, 484] on rect at bounding box center [551, 486] width 32 height 22
click at [942, 354] on icon "B 252 500 24 100 24 75 º" at bounding box center [755, 385] width 1082 height 673
click at [1428, 32] on button "Done" at bounding box center [1441, 25] width 79 height 24
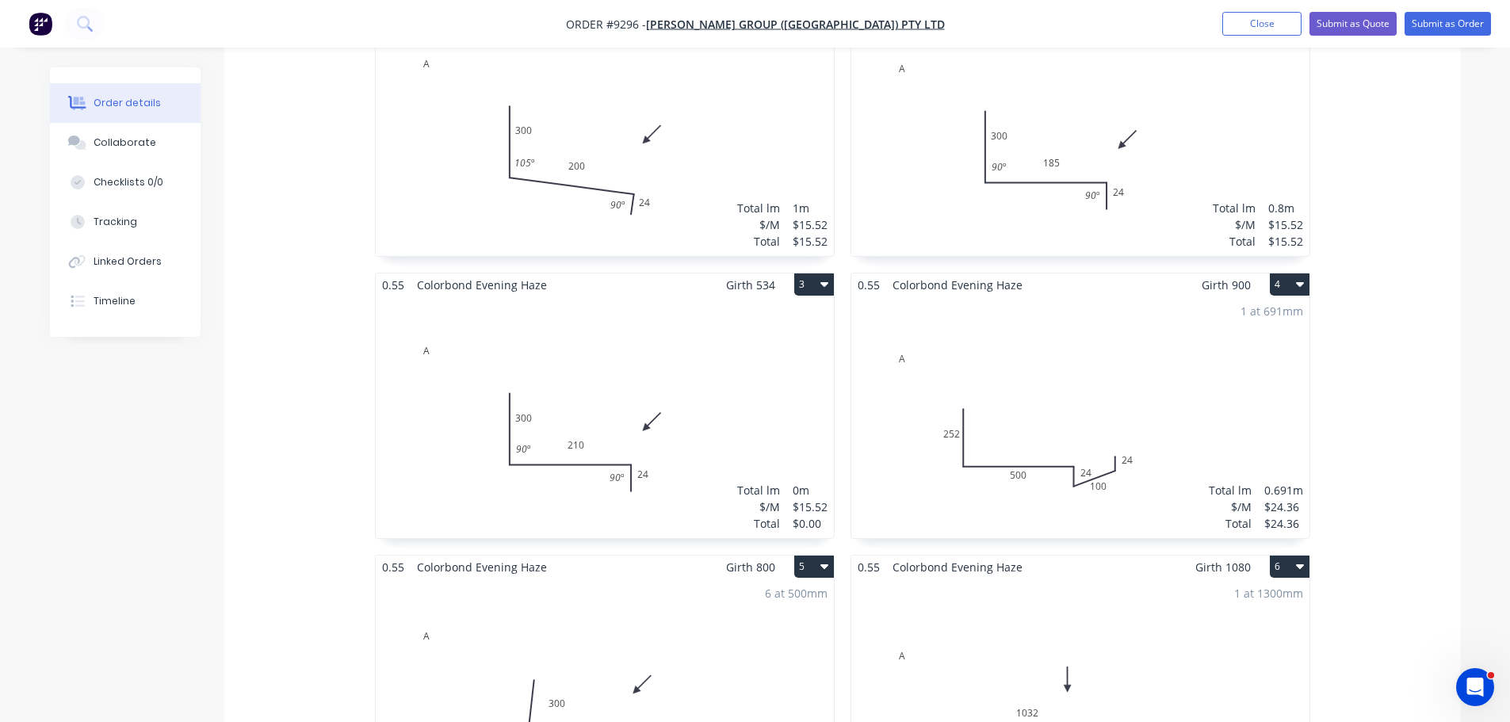
click at [1064, 312] on div "1 at 691mm Total lm $/M Total 0.691m $24.36 $24.36" at bounding box center [1080, 417] width 458 height 242
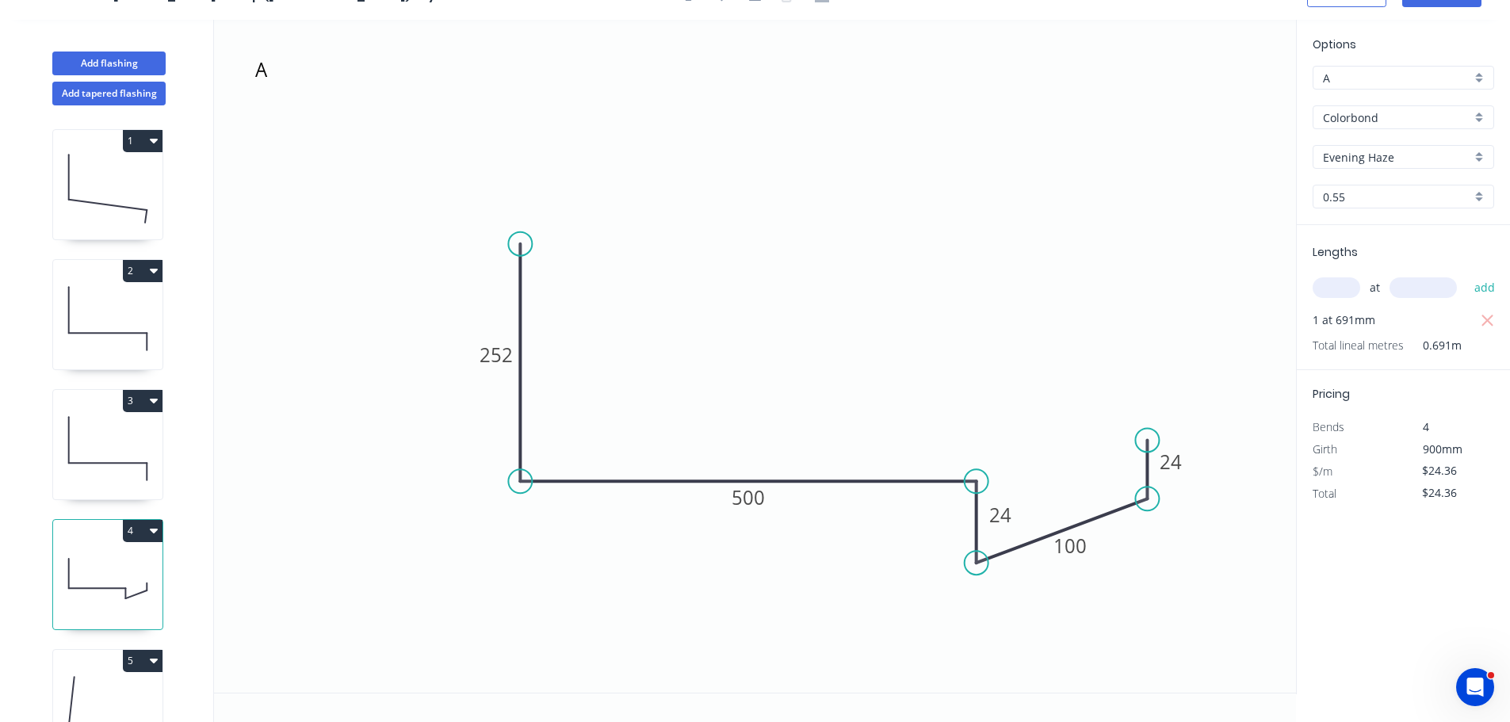
scroll to position [29, 0]
drag, startPoint x: 530, startPoint y: 239, endPoint x: 551, endPoint y: 246, distance: 22.6
click at [551, 246] on circle at bounding box center [551, 246] width 24 height 24
click at [552, 444] on tspan "º" at bounding box center [553, 454] width 7 height 26
click at [644, 342] on icon "A 252 500 24 100 24 75 º" at bounding box center [755, 356] width 1082 height 673
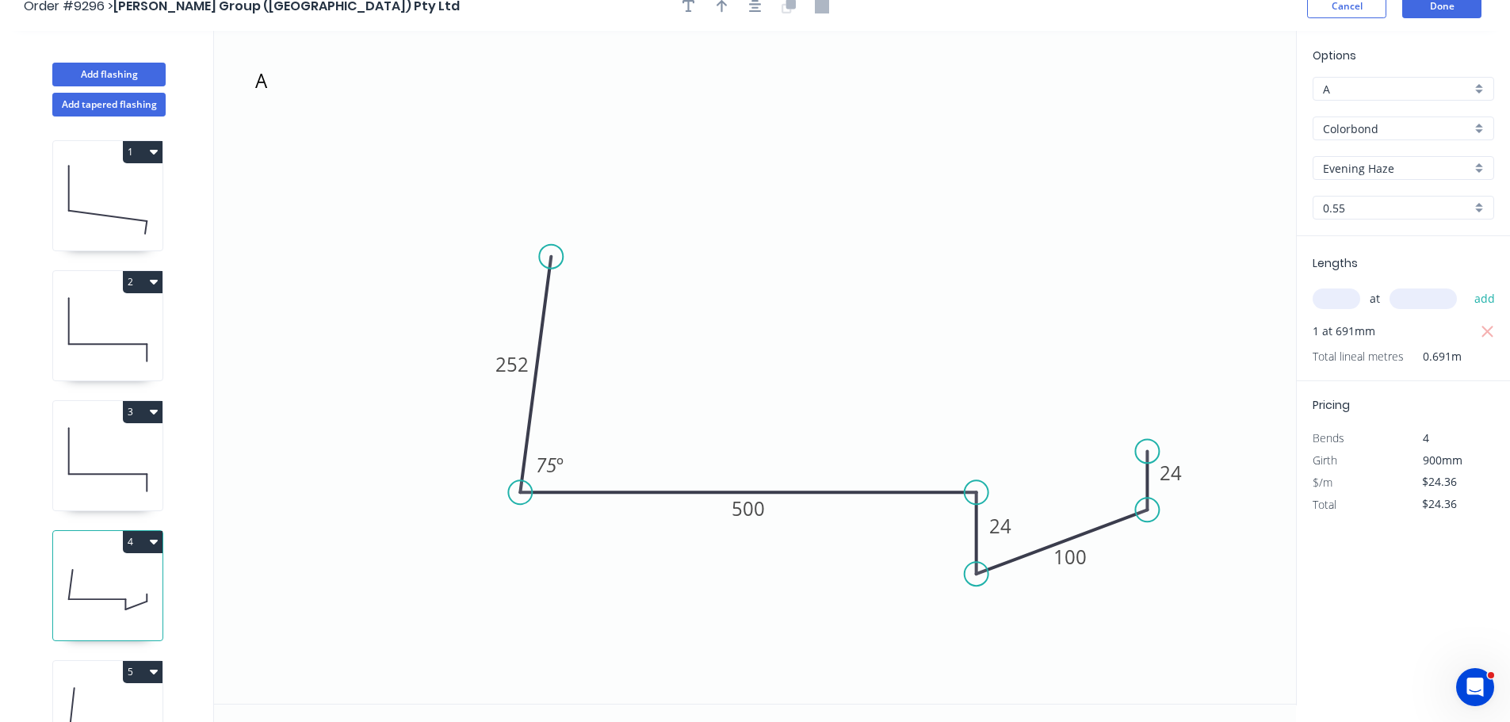
scroll to position [0, 0]
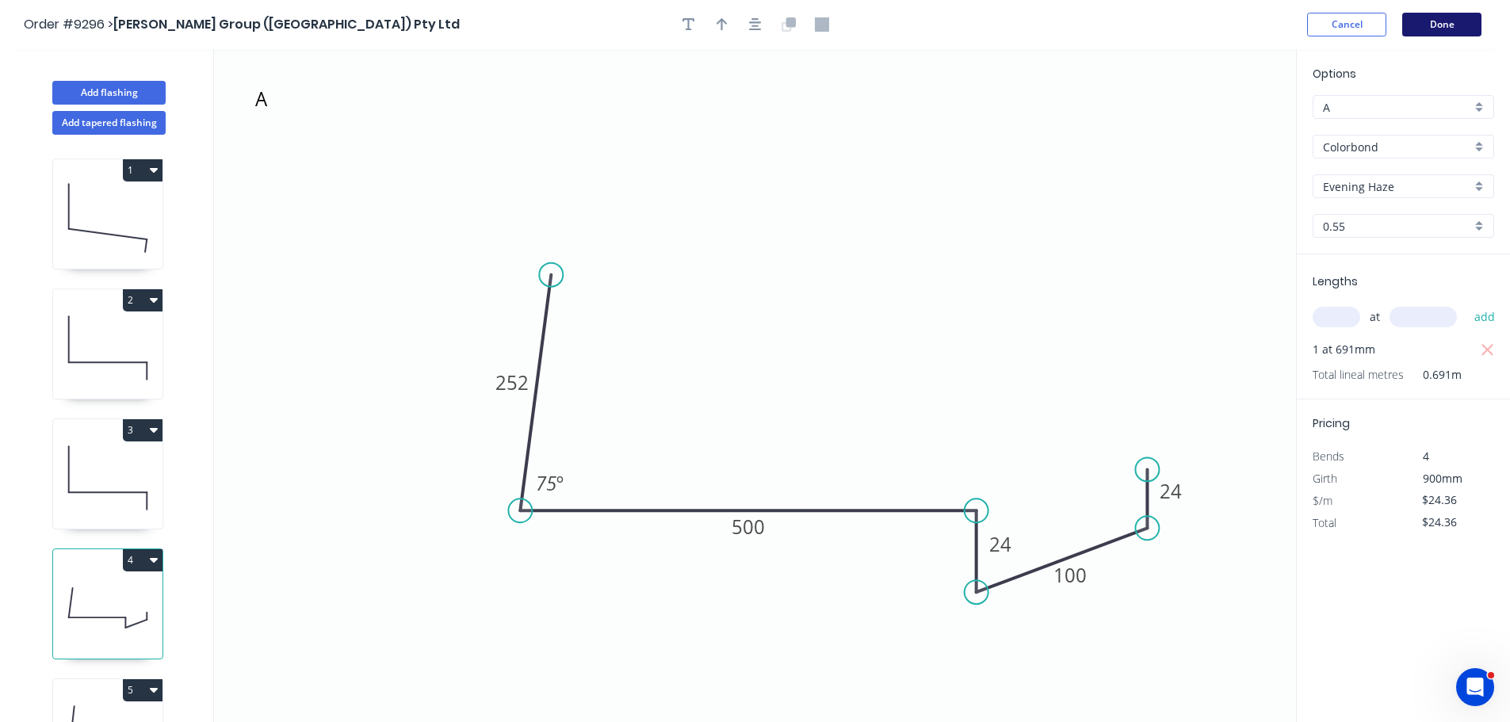
click at [1438, 28] on button "Done" at bounding box center [1441, 25] width 79 height 24
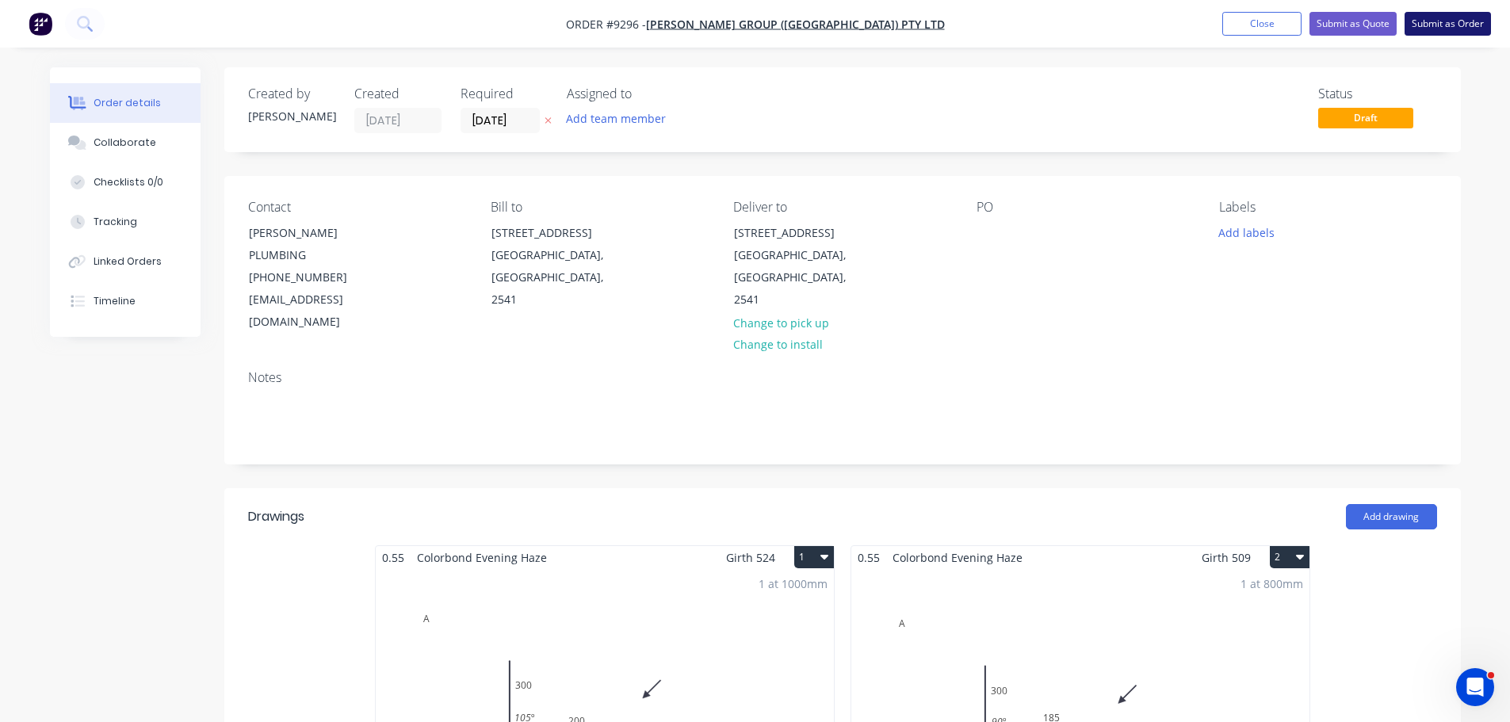
click at [1451, 29] on button "Submit as Order" at bounding box center [1448, 24] width 86 height 24
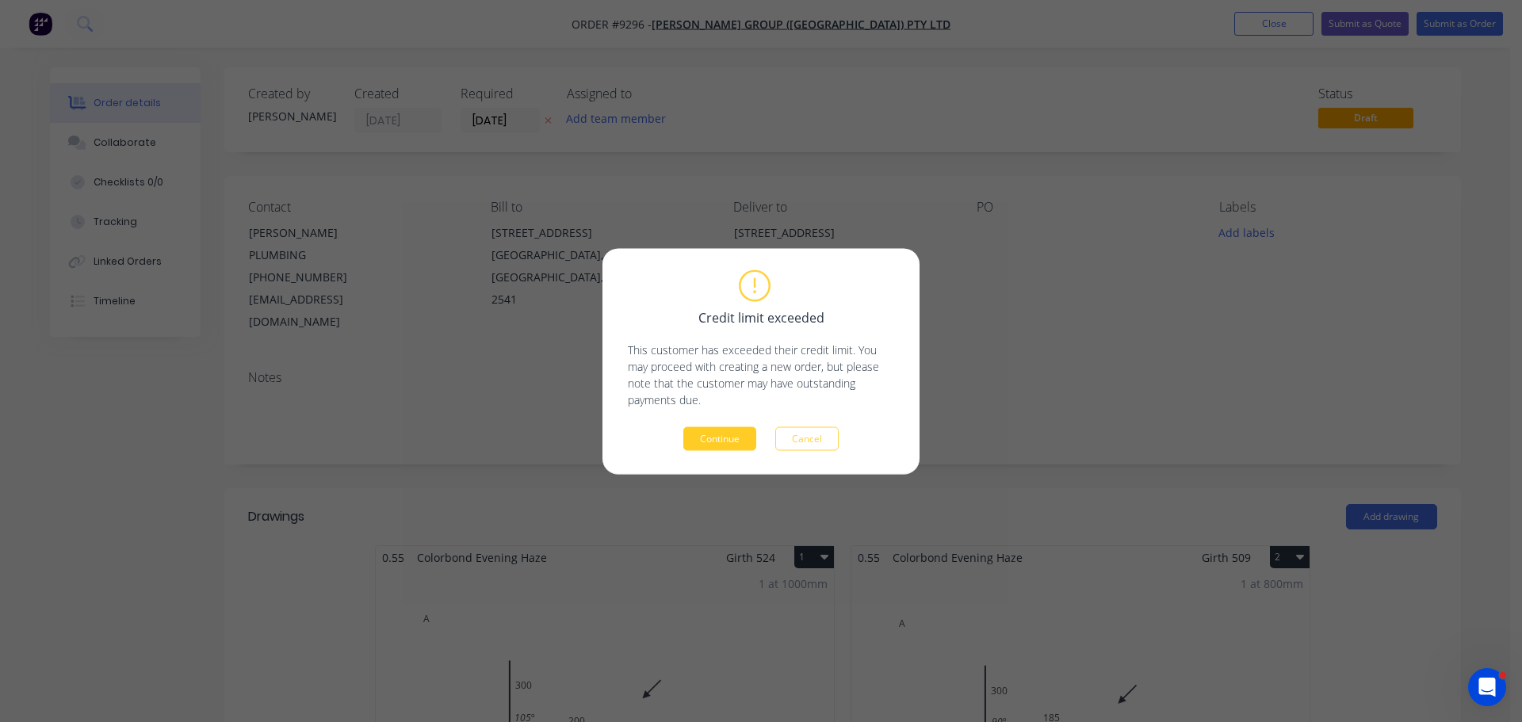
click at [720, 435] on button "Continue" at bounding box center [719, 439] width 73 height 24
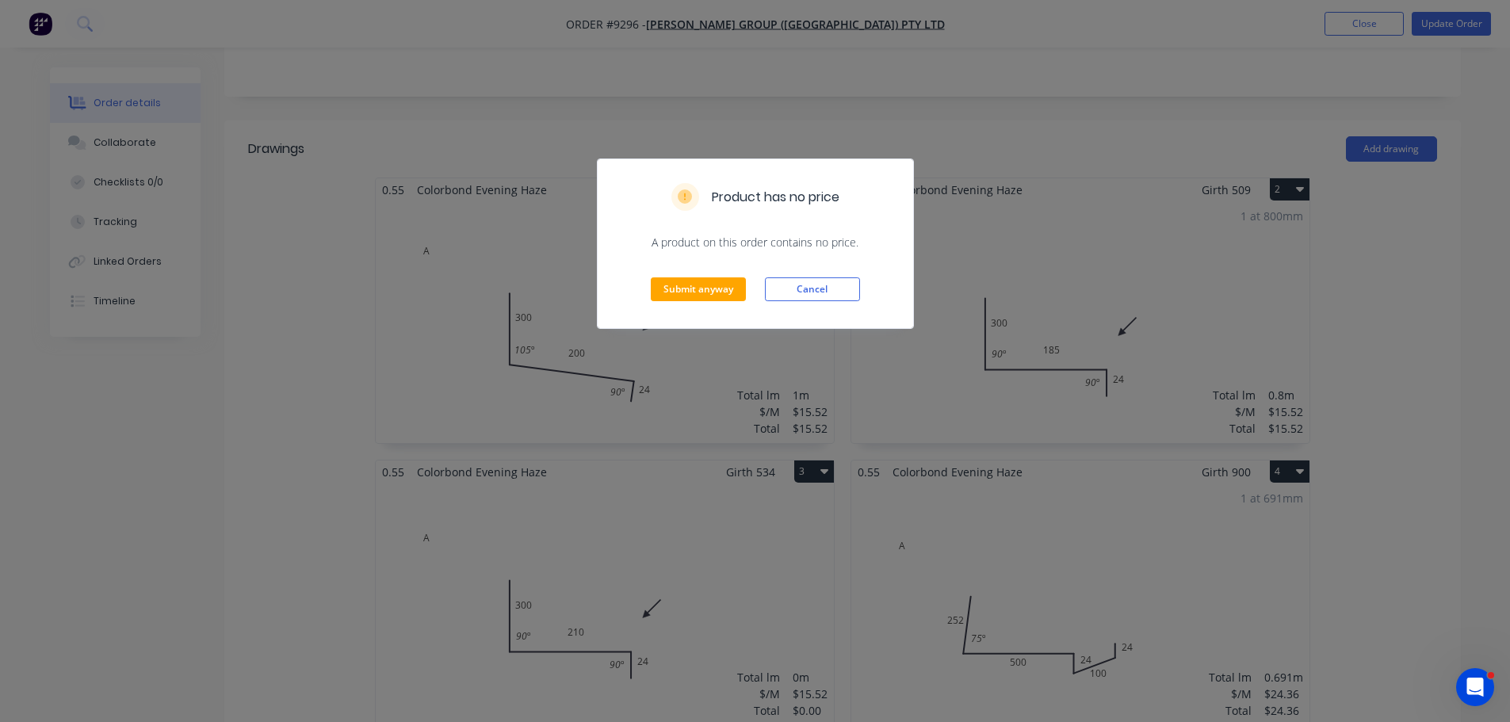
scroll to position [396, 0]
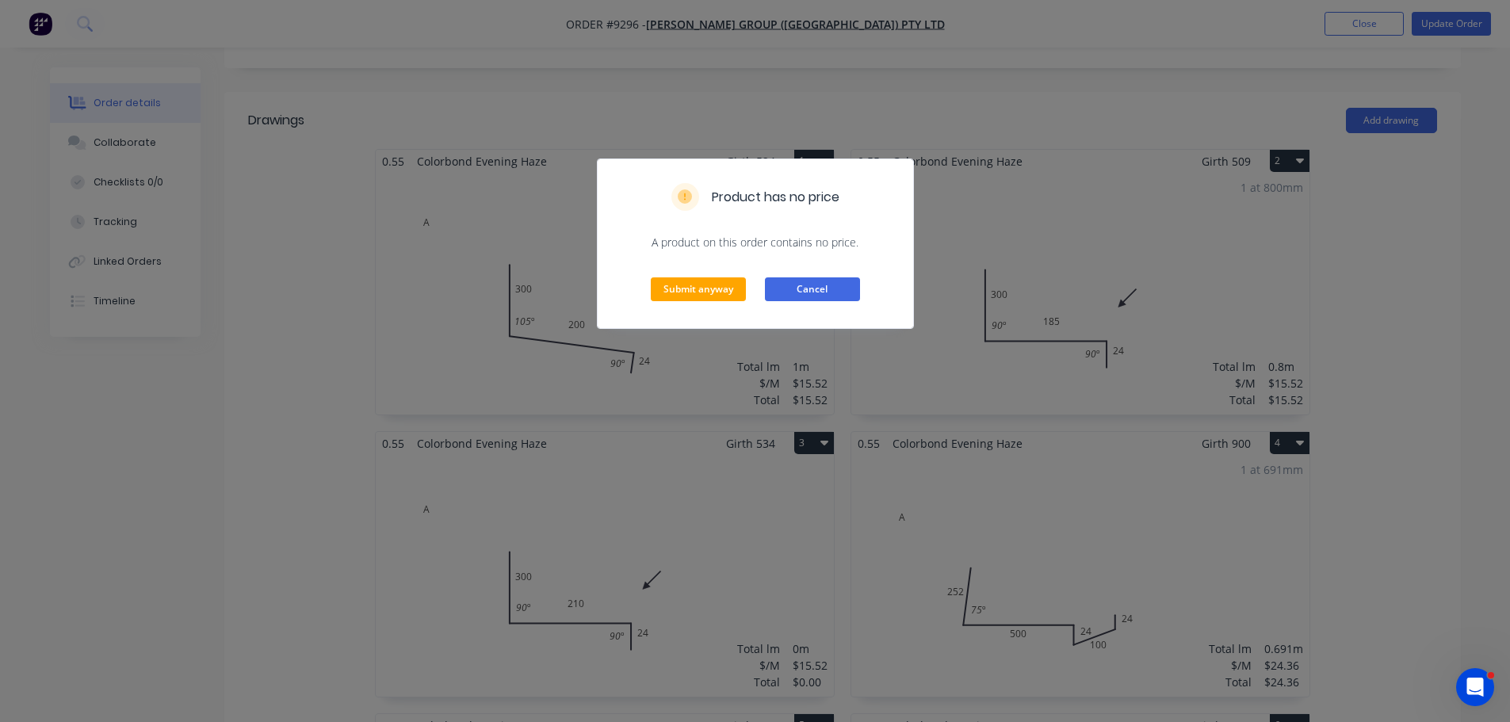
click at [825, 288] on button "Cancel" at bounding box center [812, 289] width 95 height 24
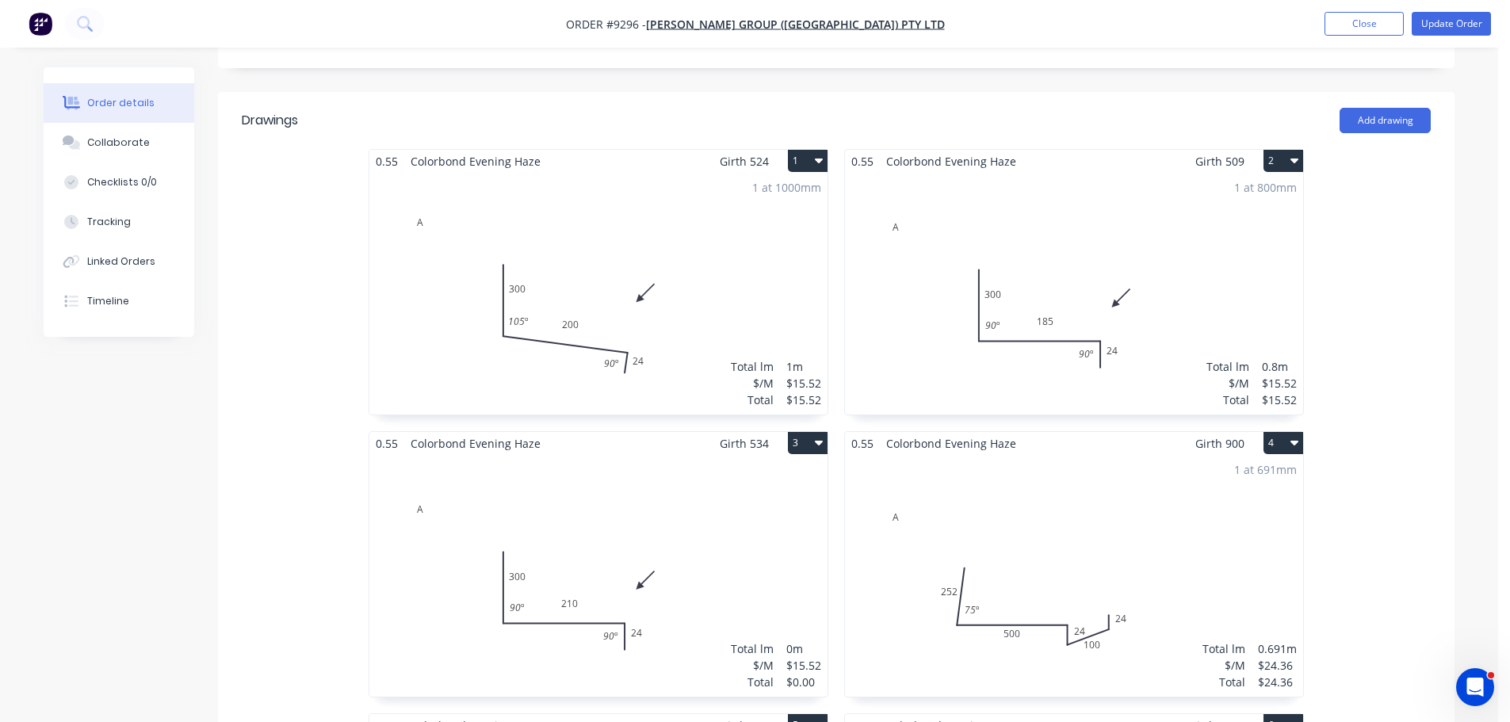
scroll to position [476, 0]
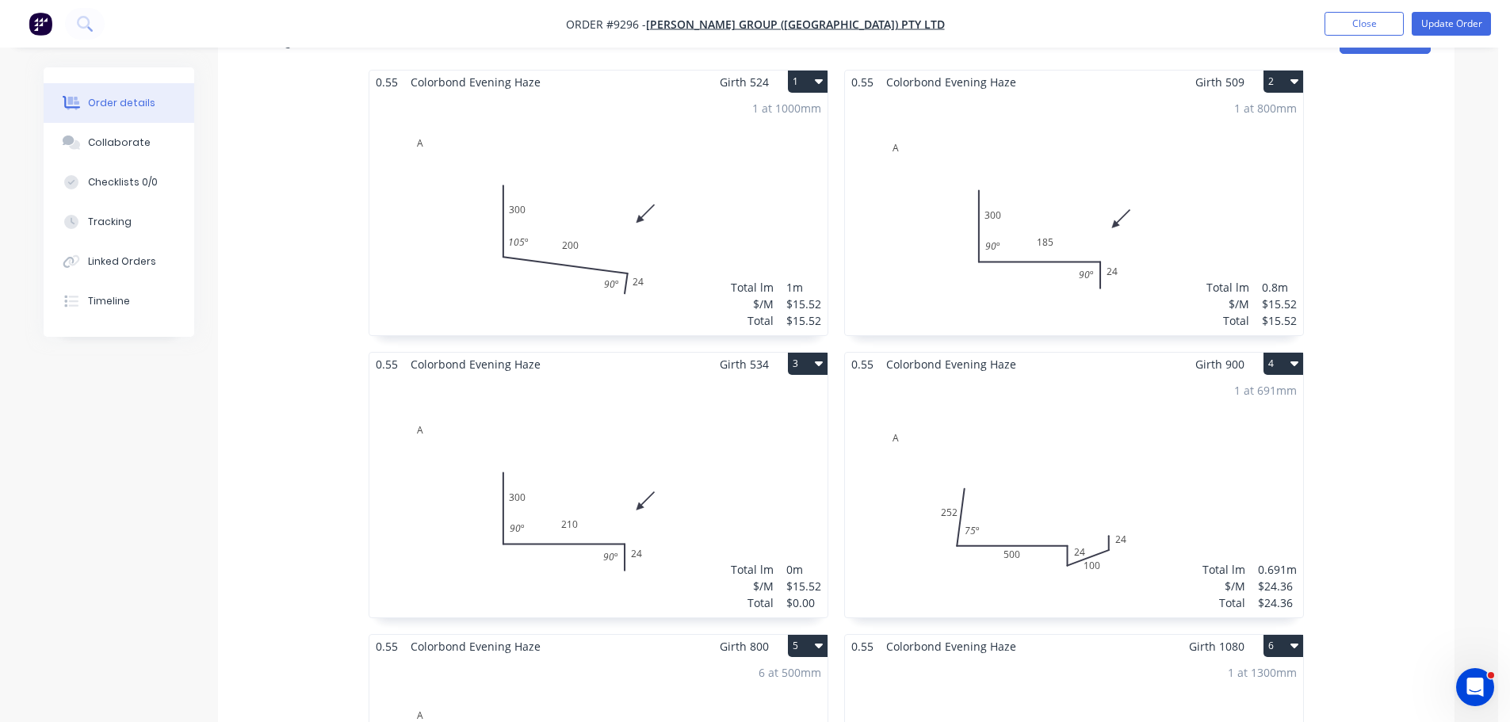
click at [728, 379] on div "Total lm $/M Total 0m $15.52 $0.00" at bounding box center [598, 497] width 458 height 242
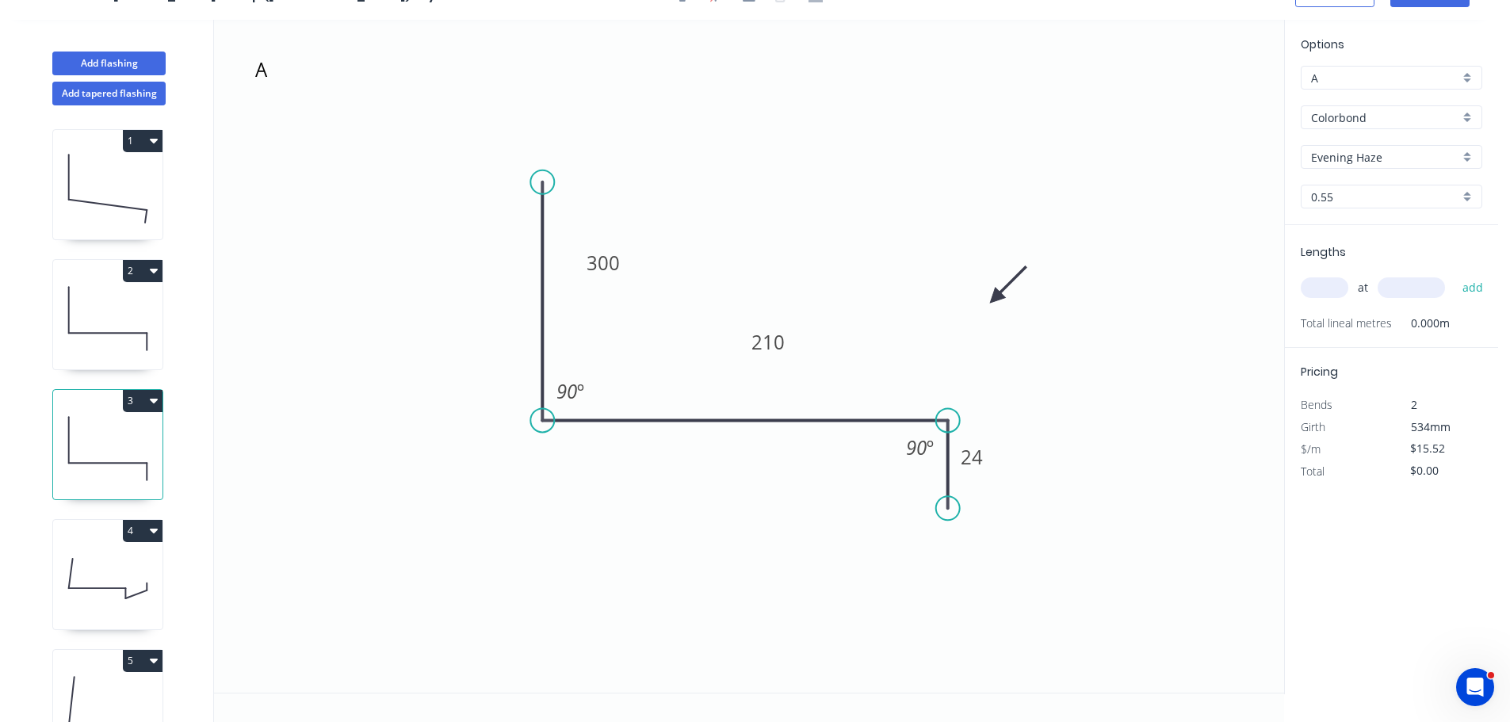
click at [1316, 282] on input "text" at bounding box center [1325, 287] width 48 height 21
type input "1"
type input "800"
click at [1455, 274] on button "add" at bounding box center [1473, 287] width 37 height 27
type input "$15.52"
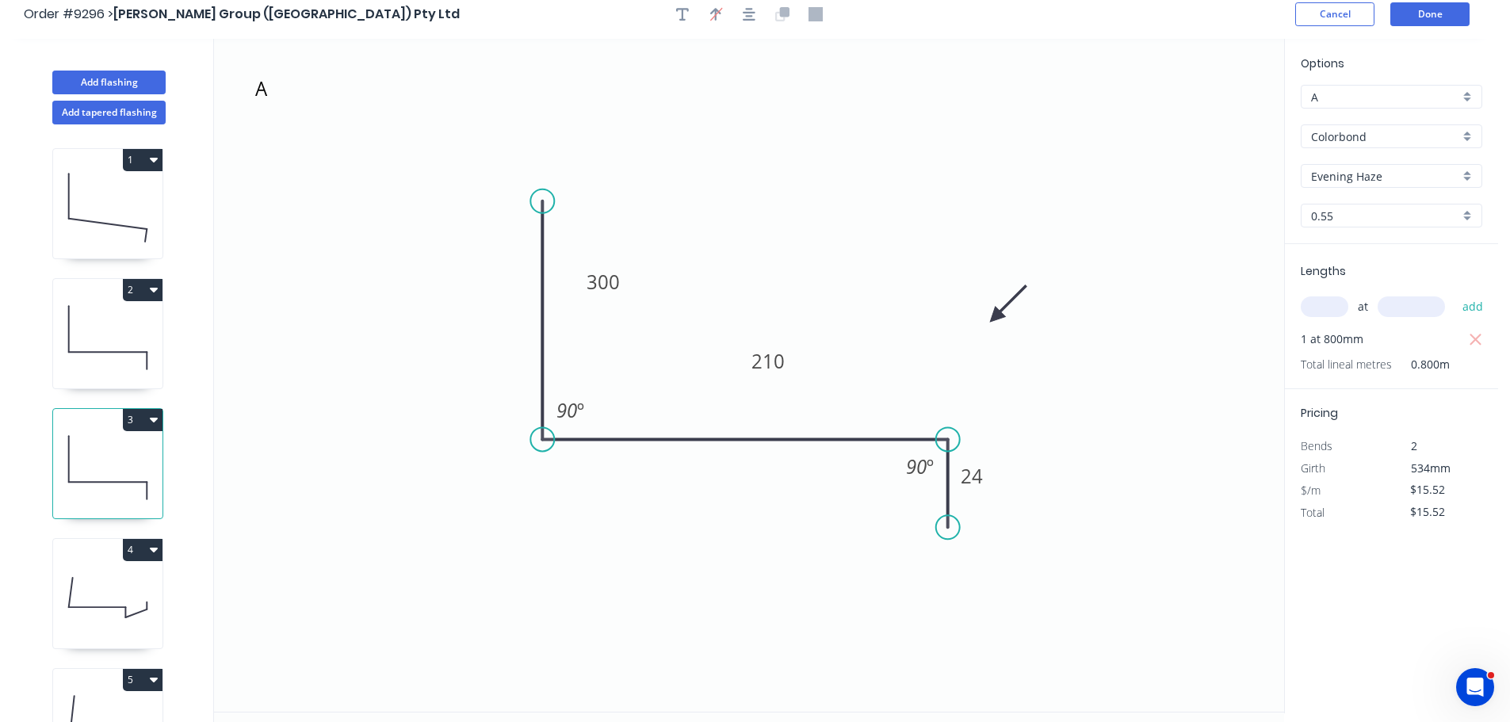
scroll to position [0, 0]
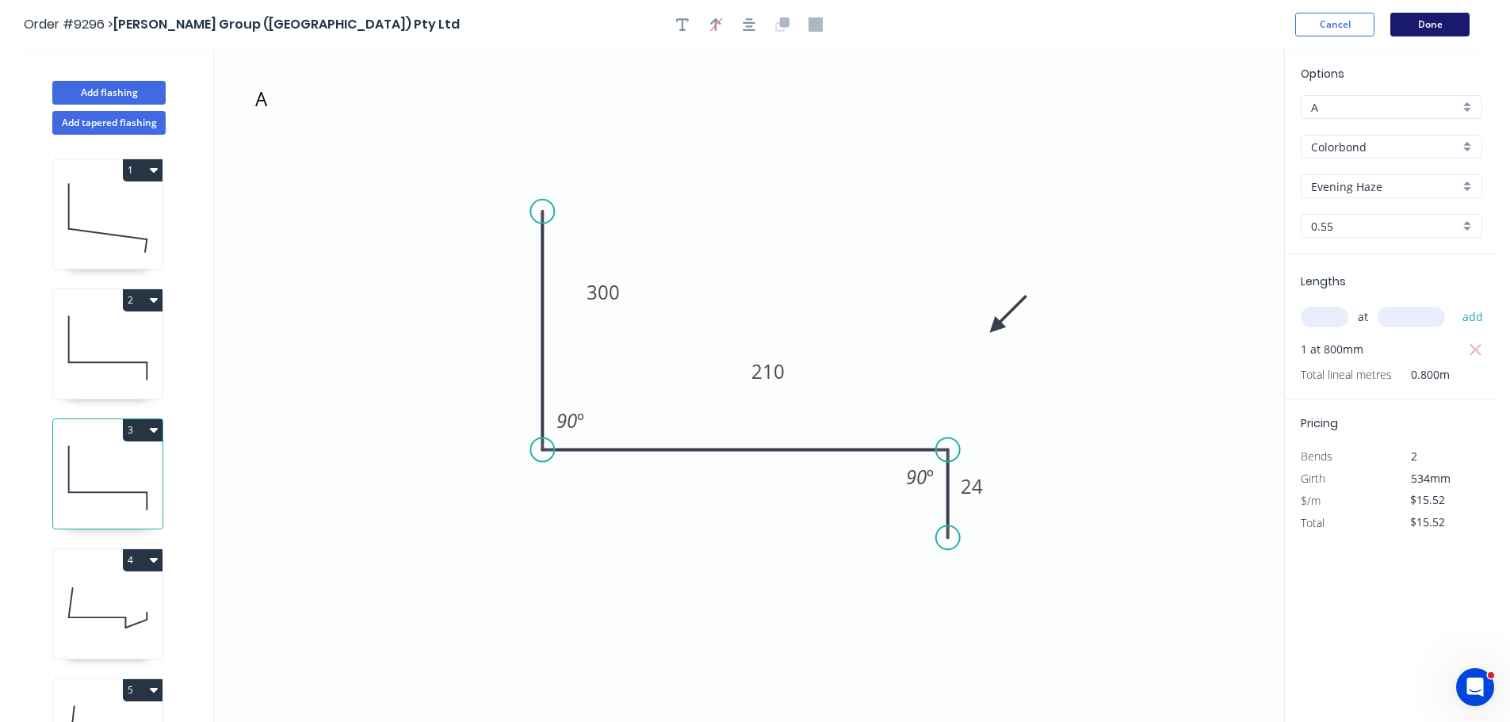
click at [1444, 21] on button "Done" at bounding box center [1430, 25] width 79 height 24
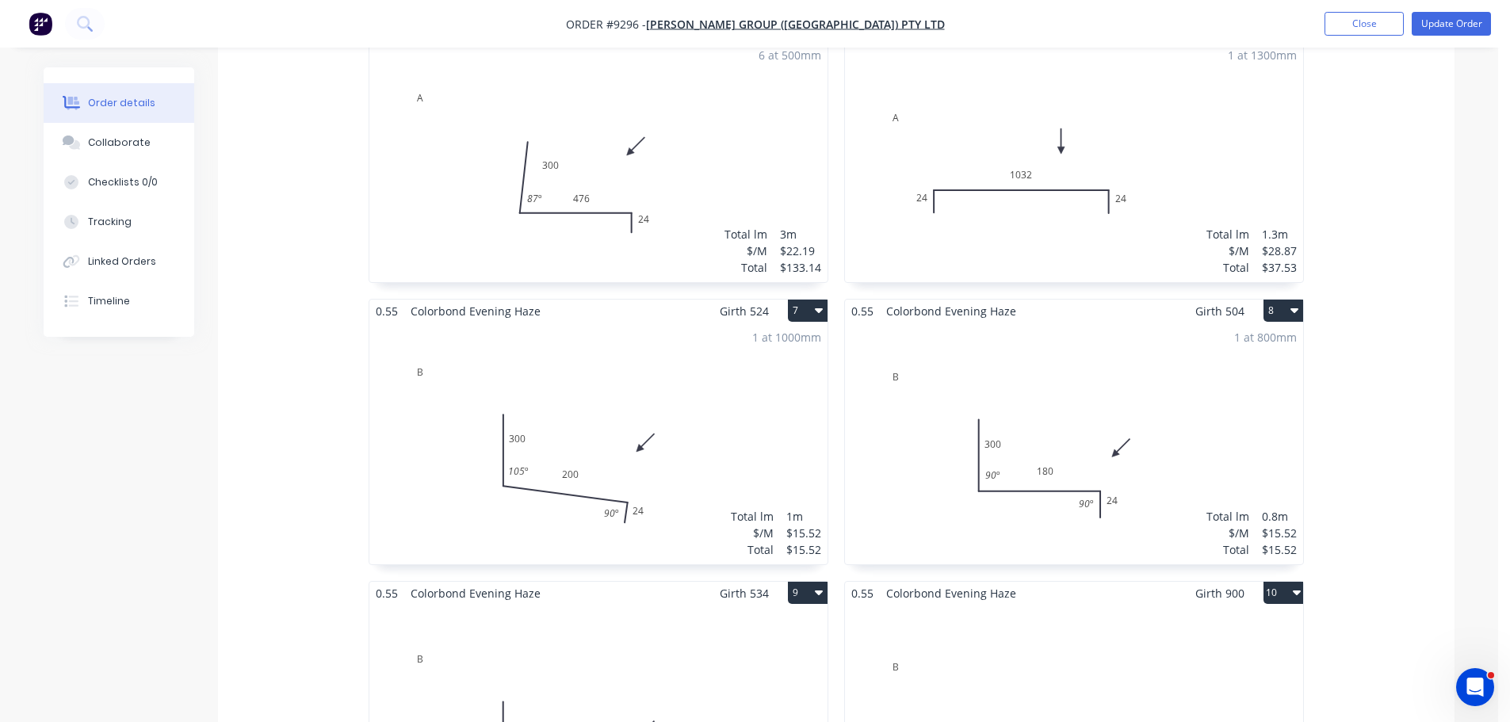
scroll to position [1268, 0]
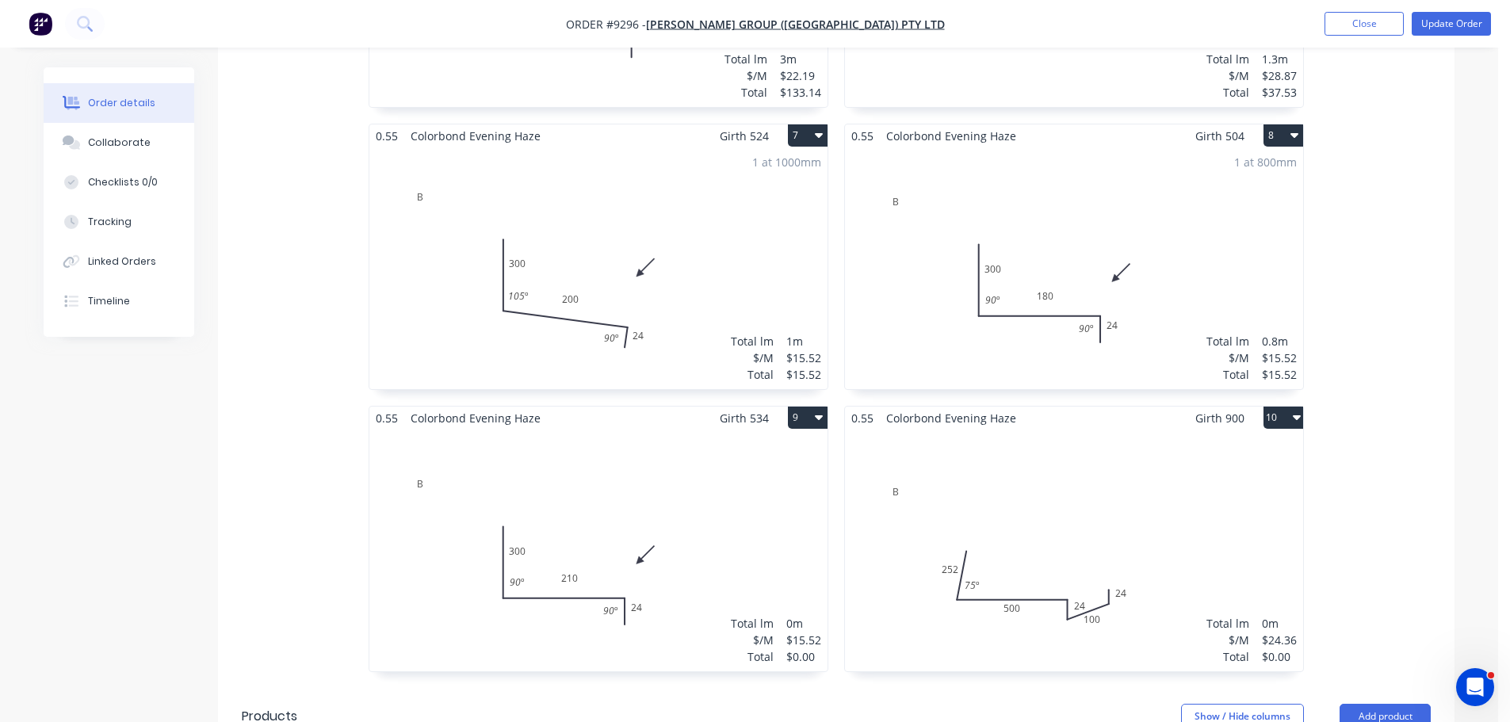
click at [1146, 430] on div "Total lm $/M Total 0m $24.36 $0.00" at bounding box center [1074, 551] width 458 height 242
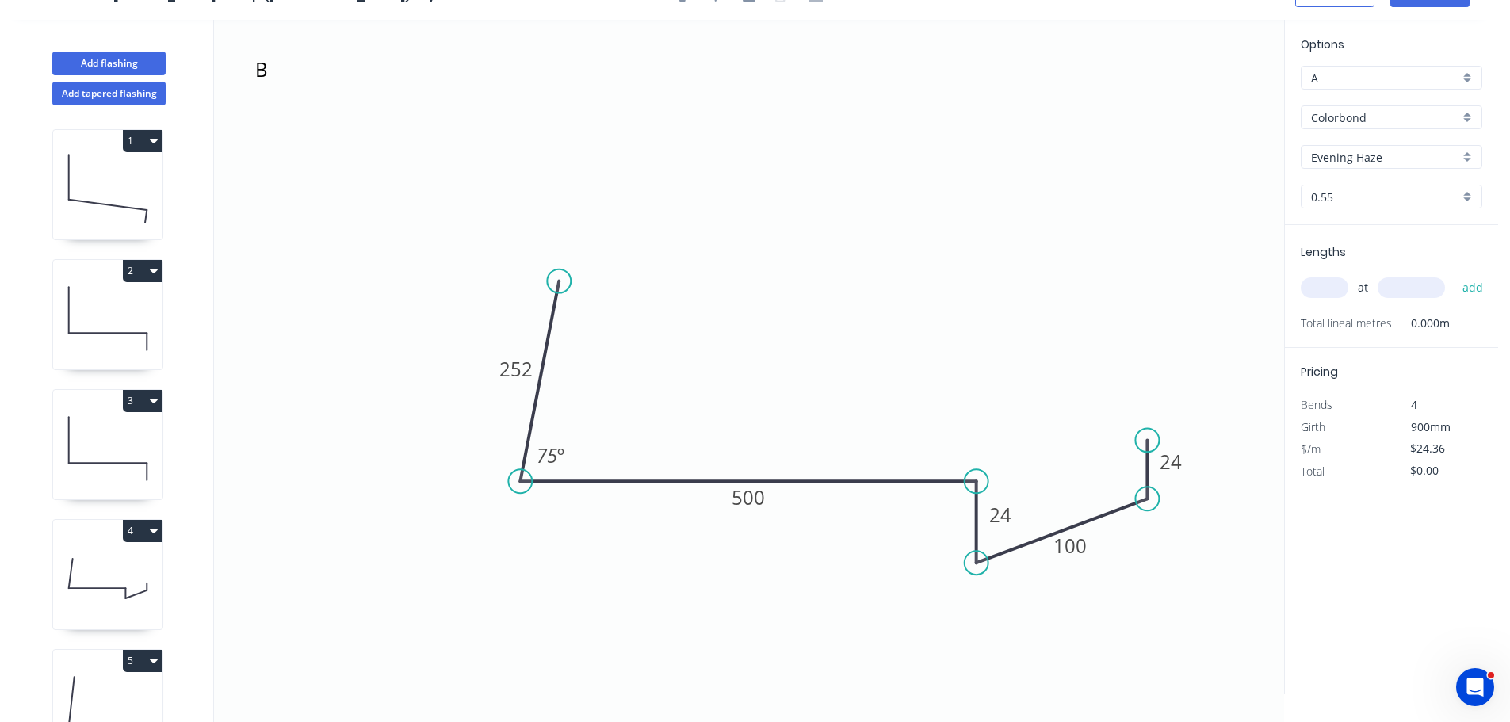
scroll to position [29, 0]
click at [1331, 283] on input "text" at bounding box center [1325, 287] width 48 height 21
type input "1"
type input "691"
click at [1455, 274] on button "add" at bounding box center [1473, 287] width 37 height 27
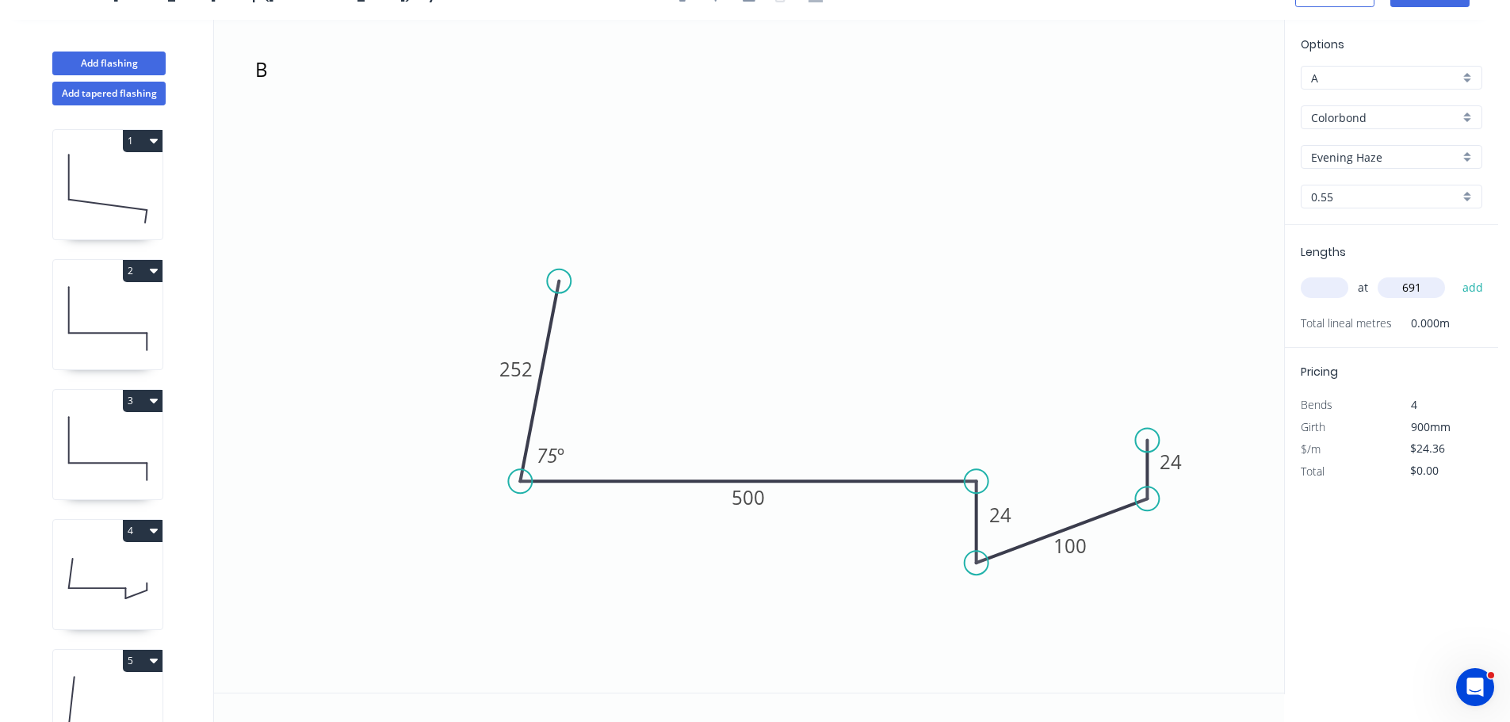
type input "$24.36"
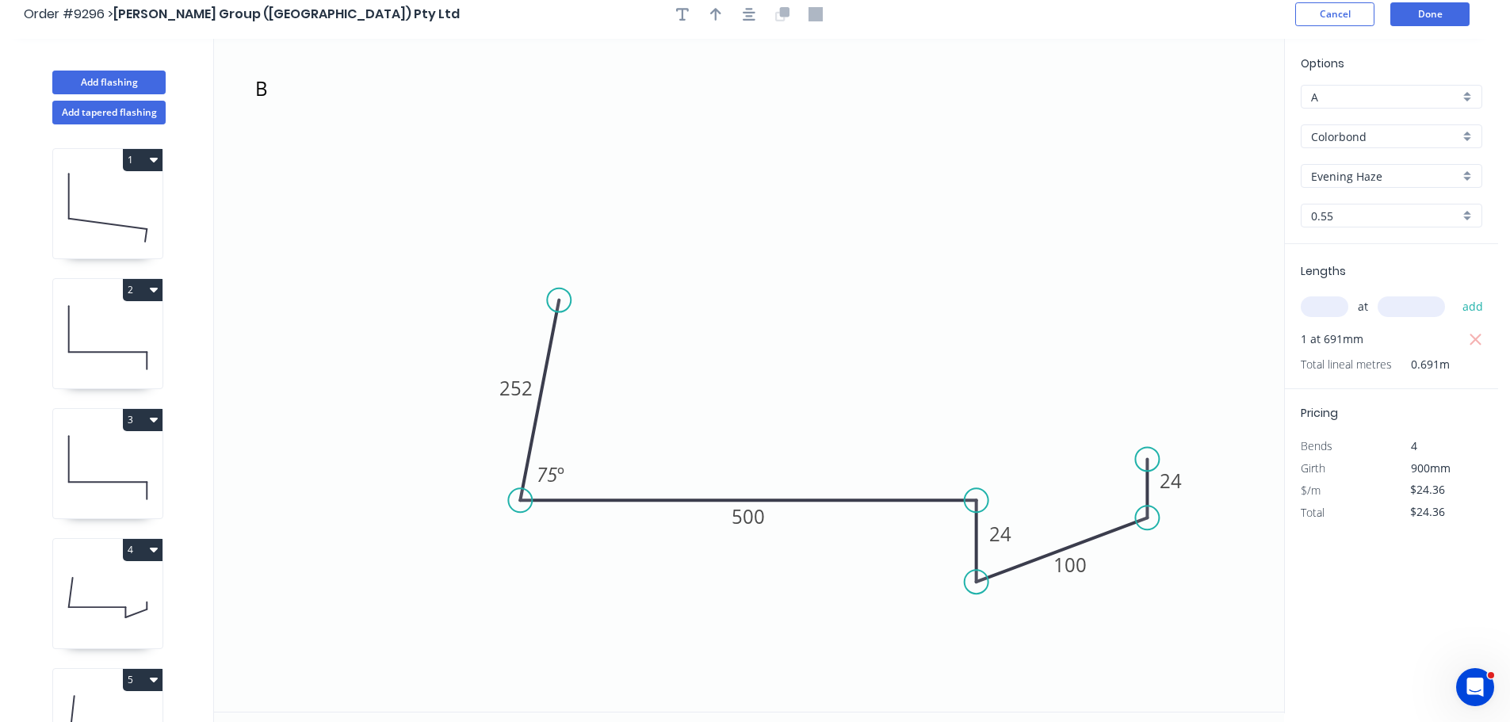
scroll to position [0, 0]
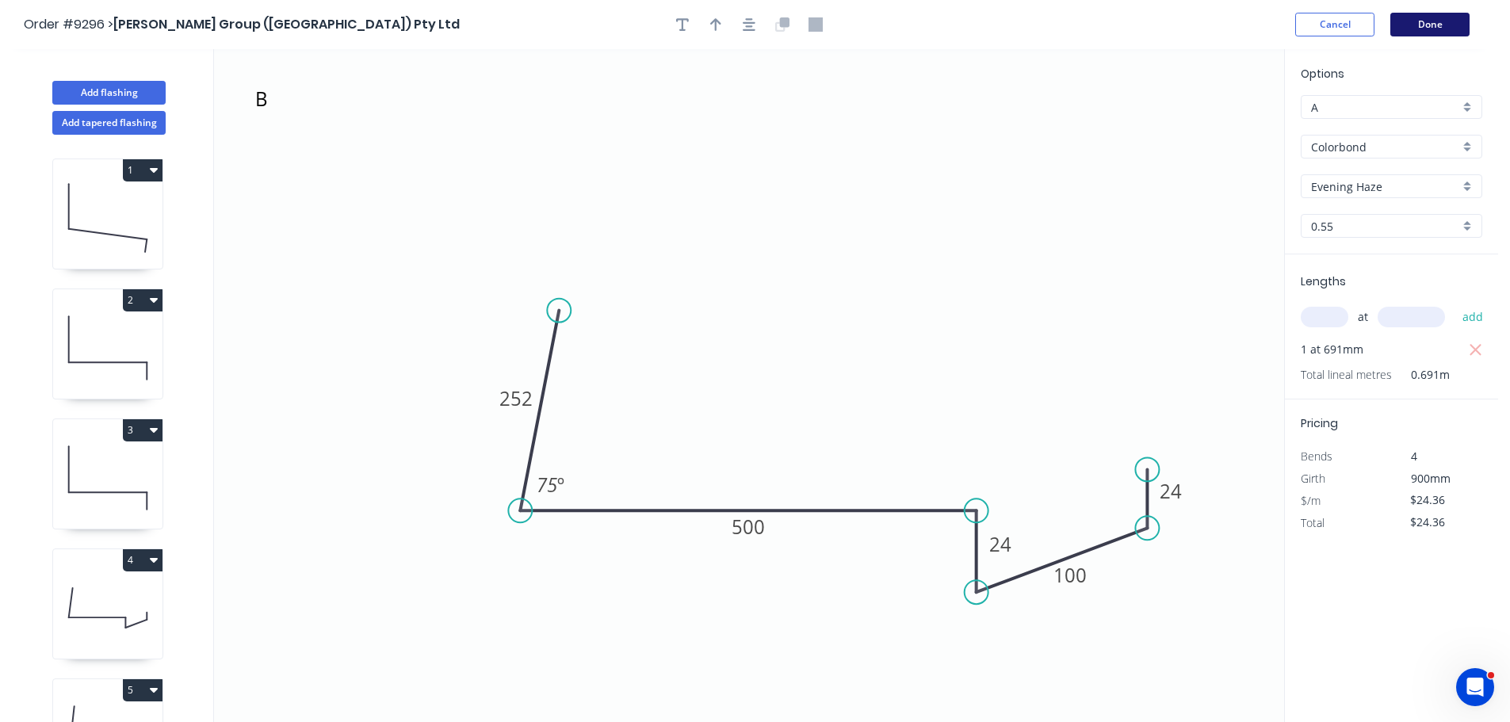
click at [1417, 27] on button "Done" at bounding box center [1430, 25] width 79 height 24
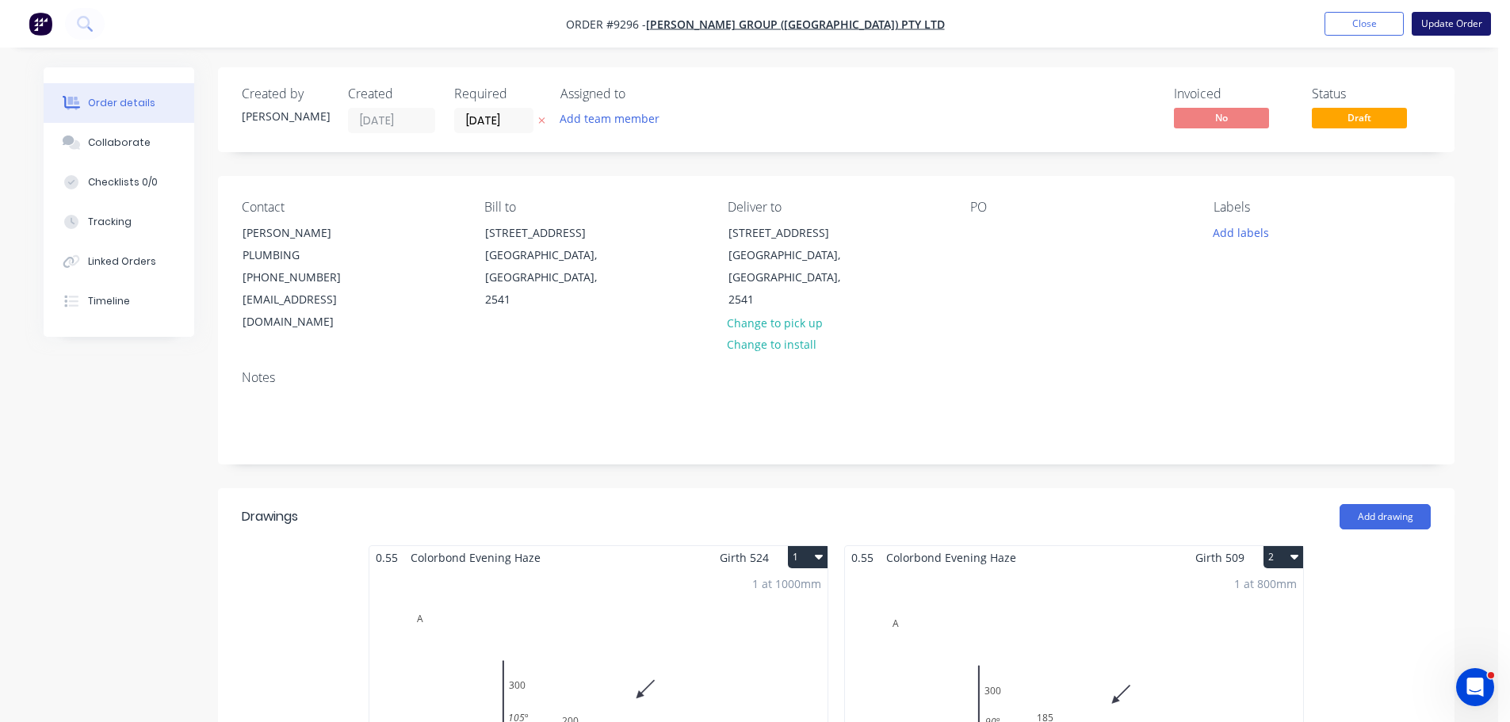
click at [1452, 23] on button "Update Order" at bounding box center [1451, 24] width 79 height 24
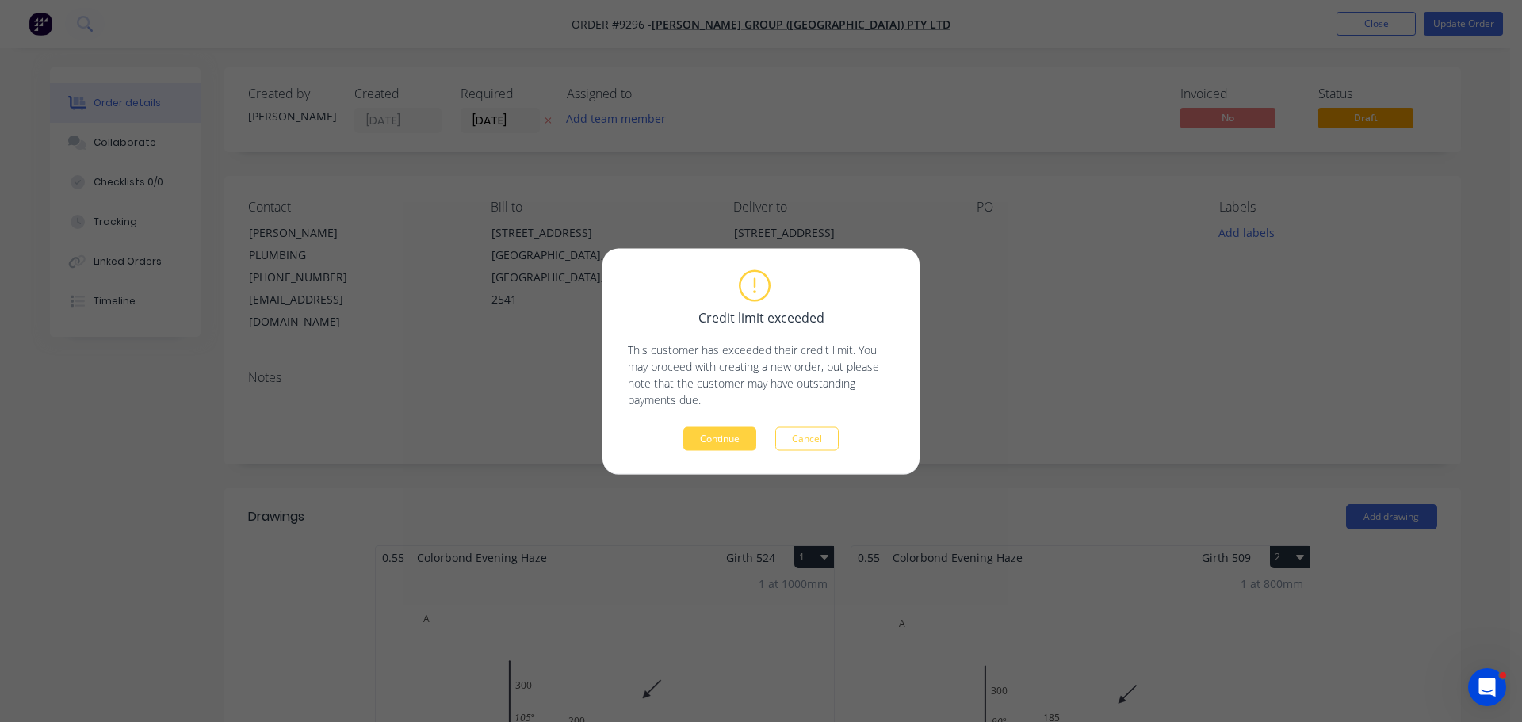
click at [737, 451] on div "Credit limit exceeded This customer has exceeded their credit limit. You may pr…" at bounding box center [761, 361] width 317 height 226
click at [739, 446] on button "Continue" at bounding box center [719, 439] width 73 height 24
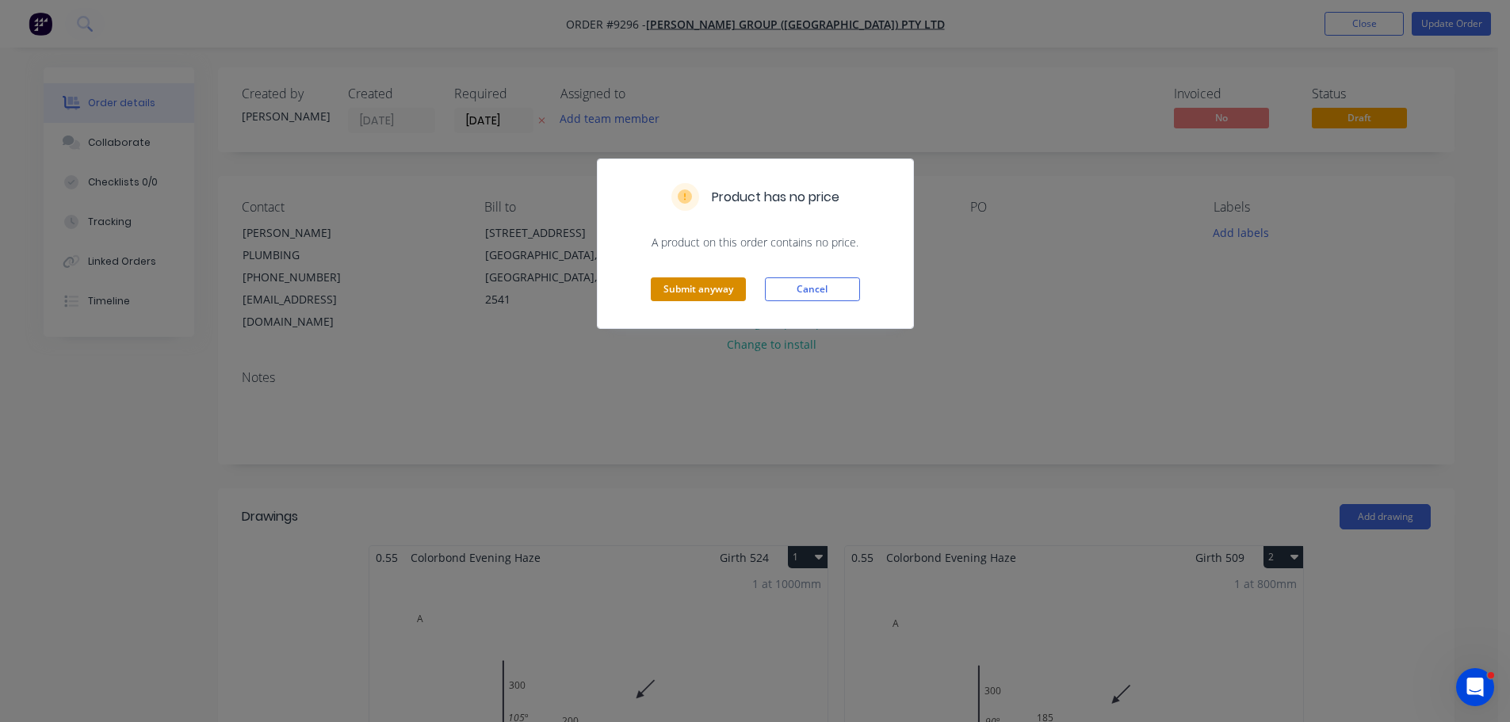
click at [720, 294] on button "Submit anyway" at bounding box center [698, 289] width 95 height 24
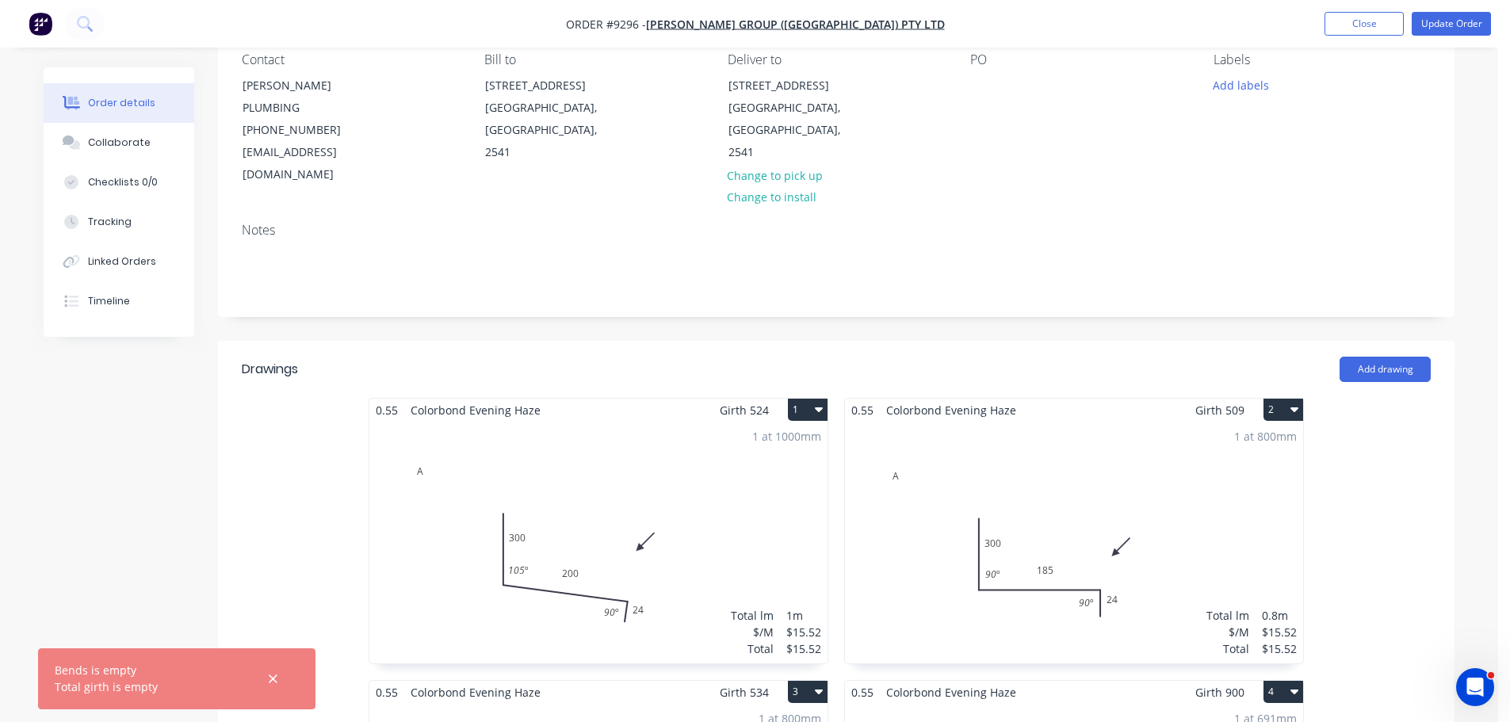
scroll to position [159, 0]
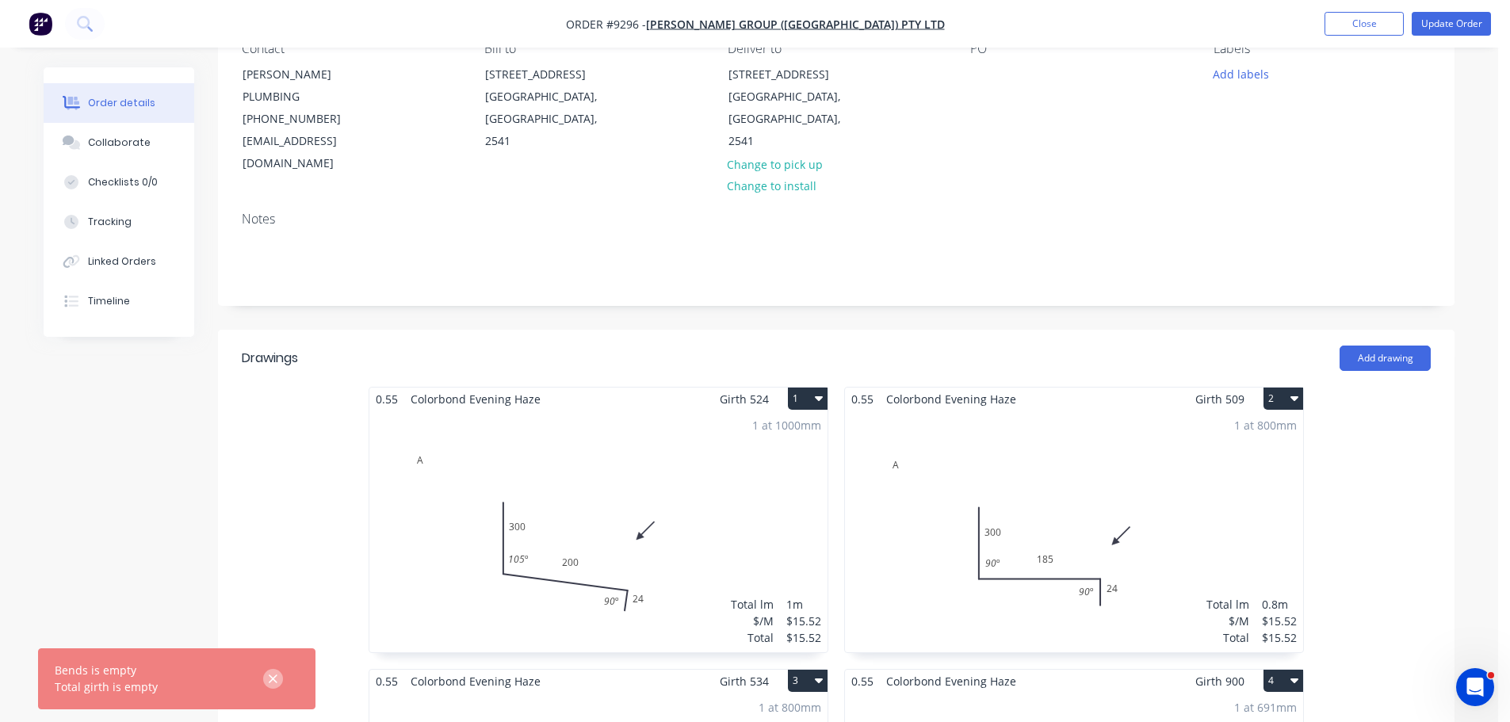
click at [270, 674] on icon "button" at bounding box center [273, 679] width 10 height 14
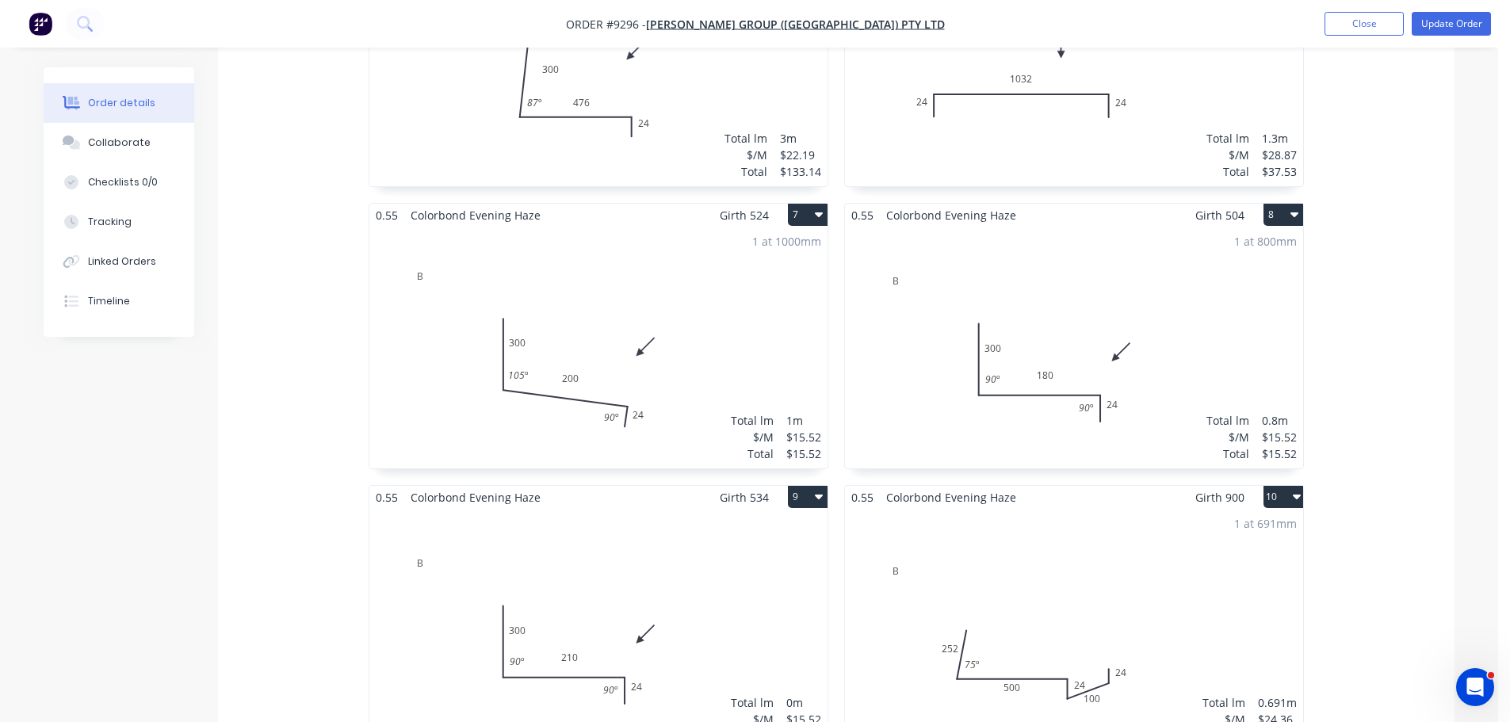
scroll to position [1268, 0]
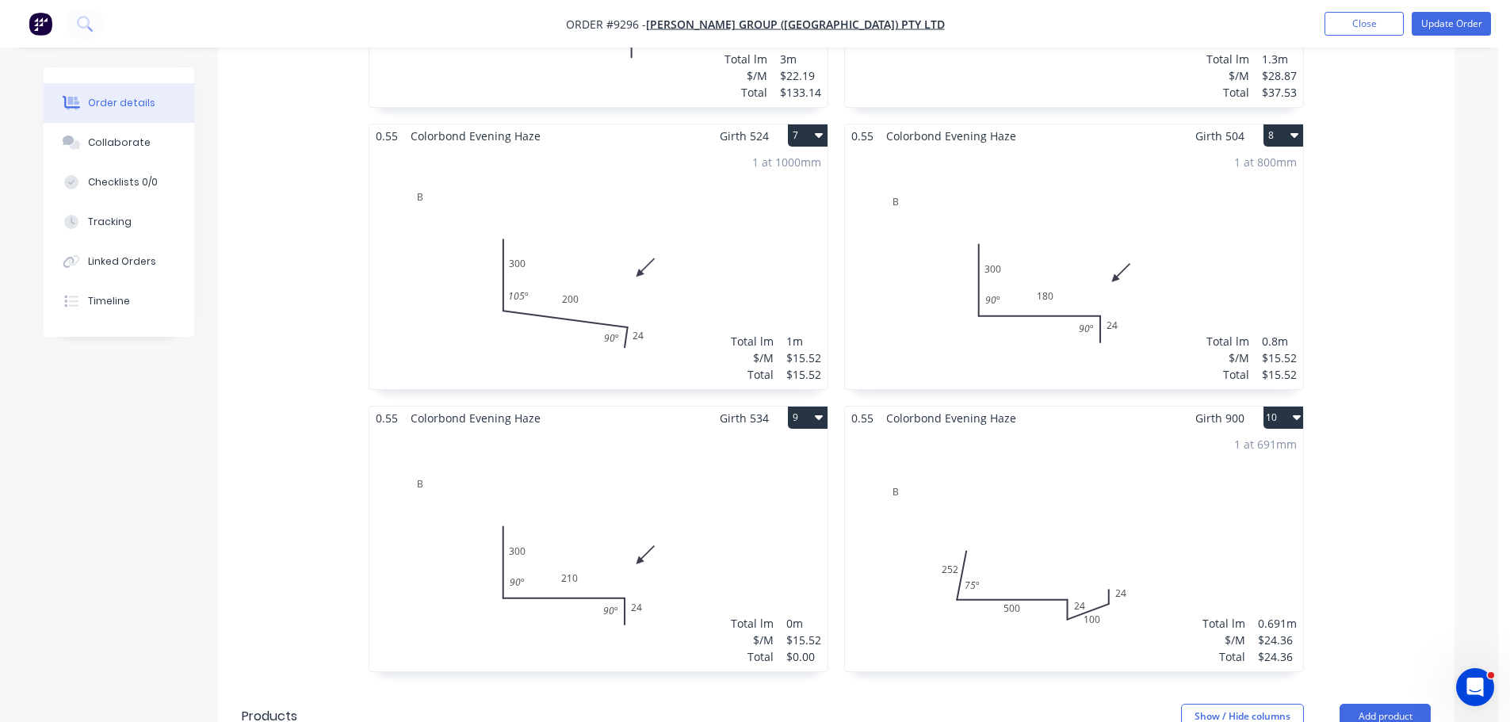
click at [704, 453] on div "Total lm $/M Total 0m $15.52 $0.00" at bounding box center [598, 551] width 458 height 242
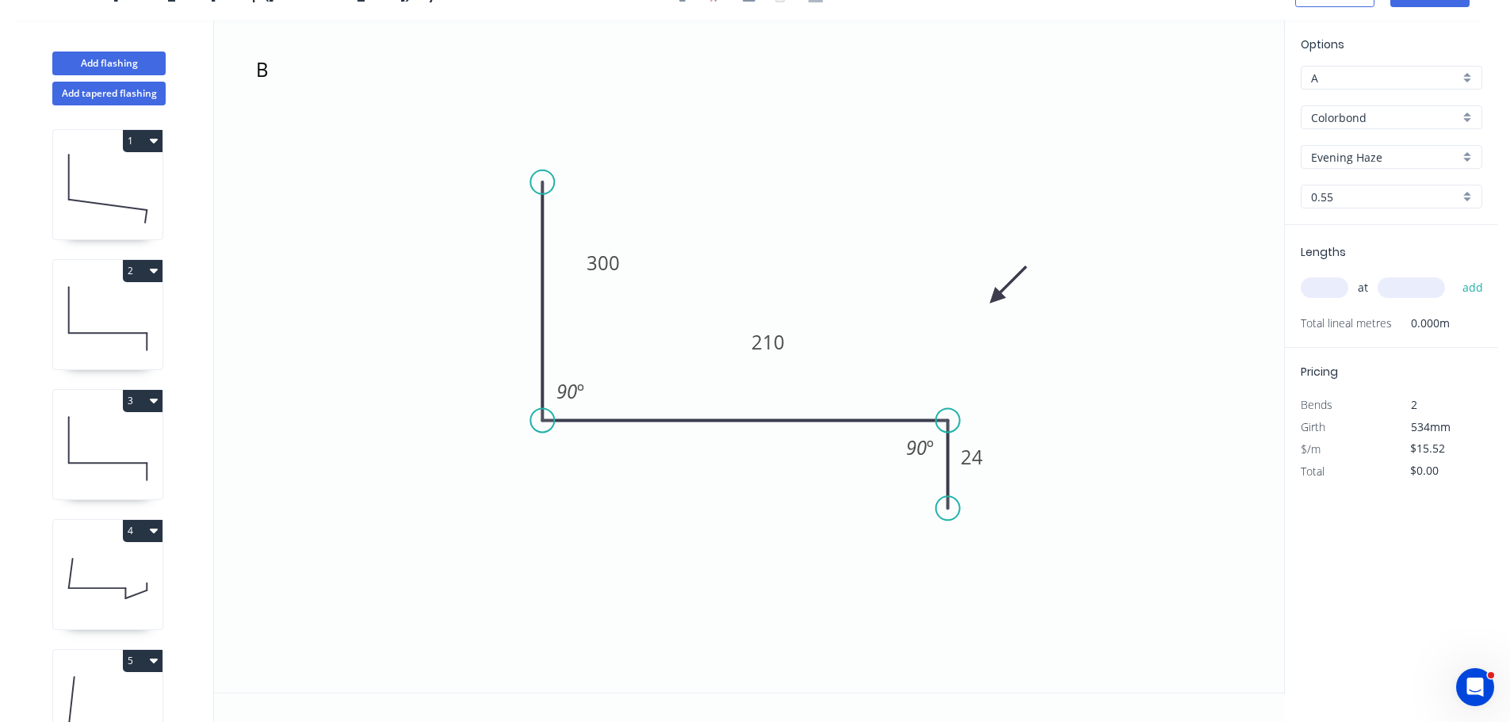
scroll to position [29, 0]
click at [1316, 284] on input "text" at bounding box center [1325, 287] width 48 height 21
type input "1"
type input "800"
click at [1455, 274] on button "add" at bounding box center [1473, 287] width 37 height 27
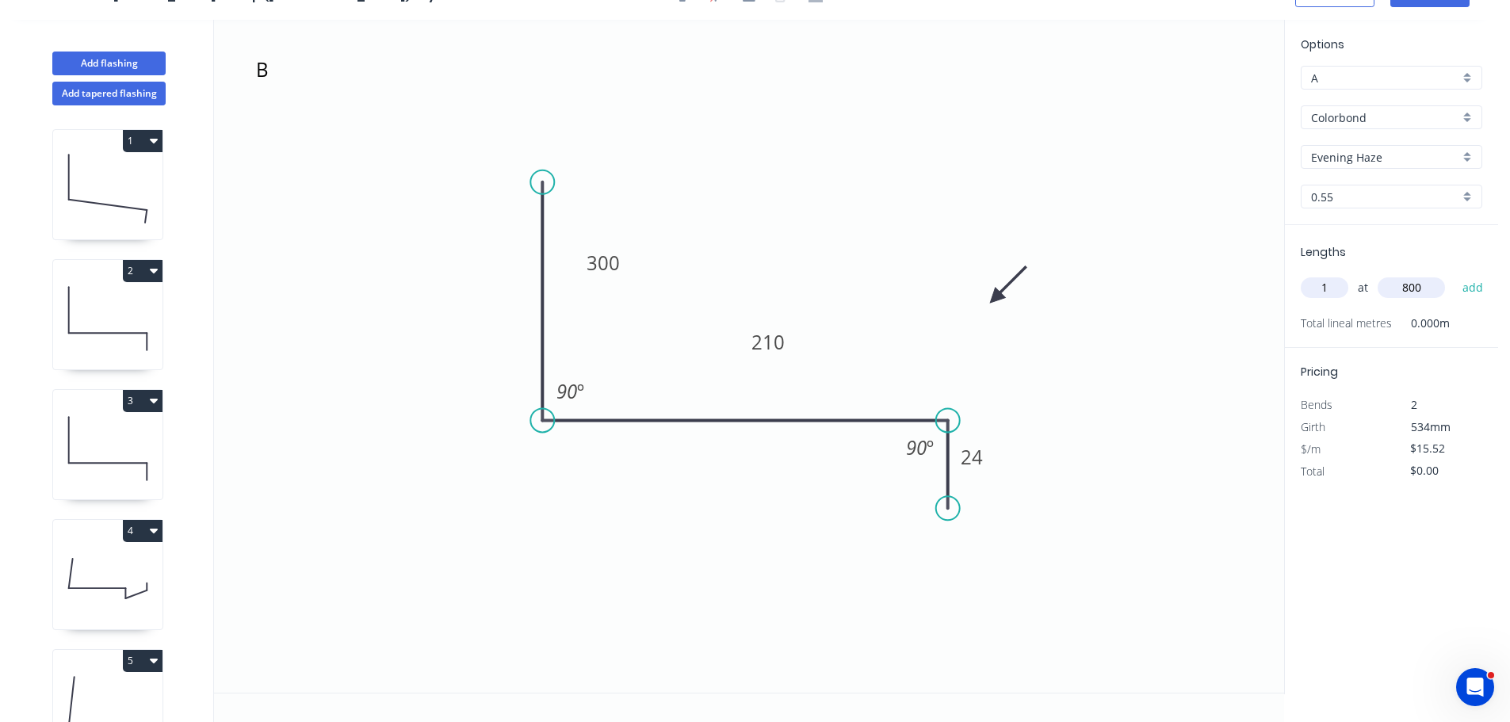
type input "$15.52"
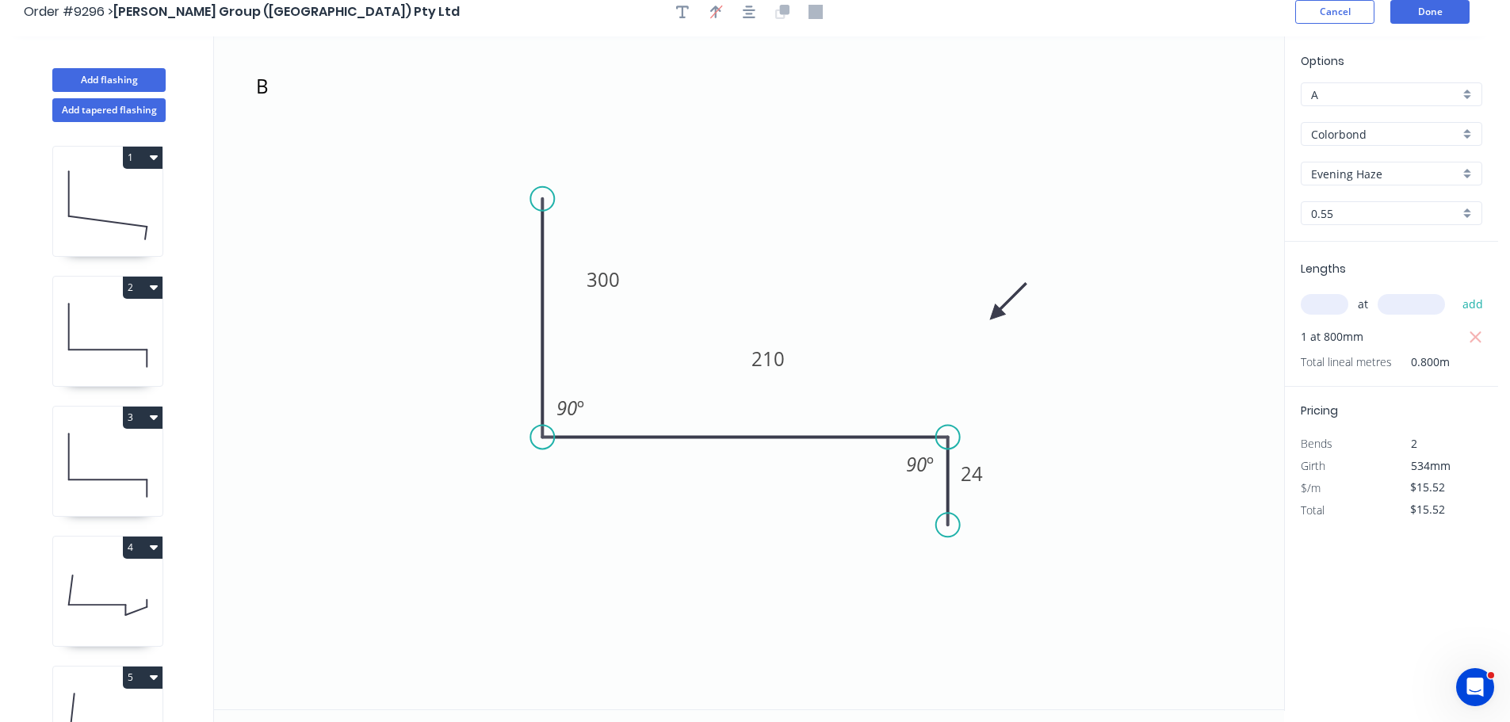
scroll to position [0, 0]
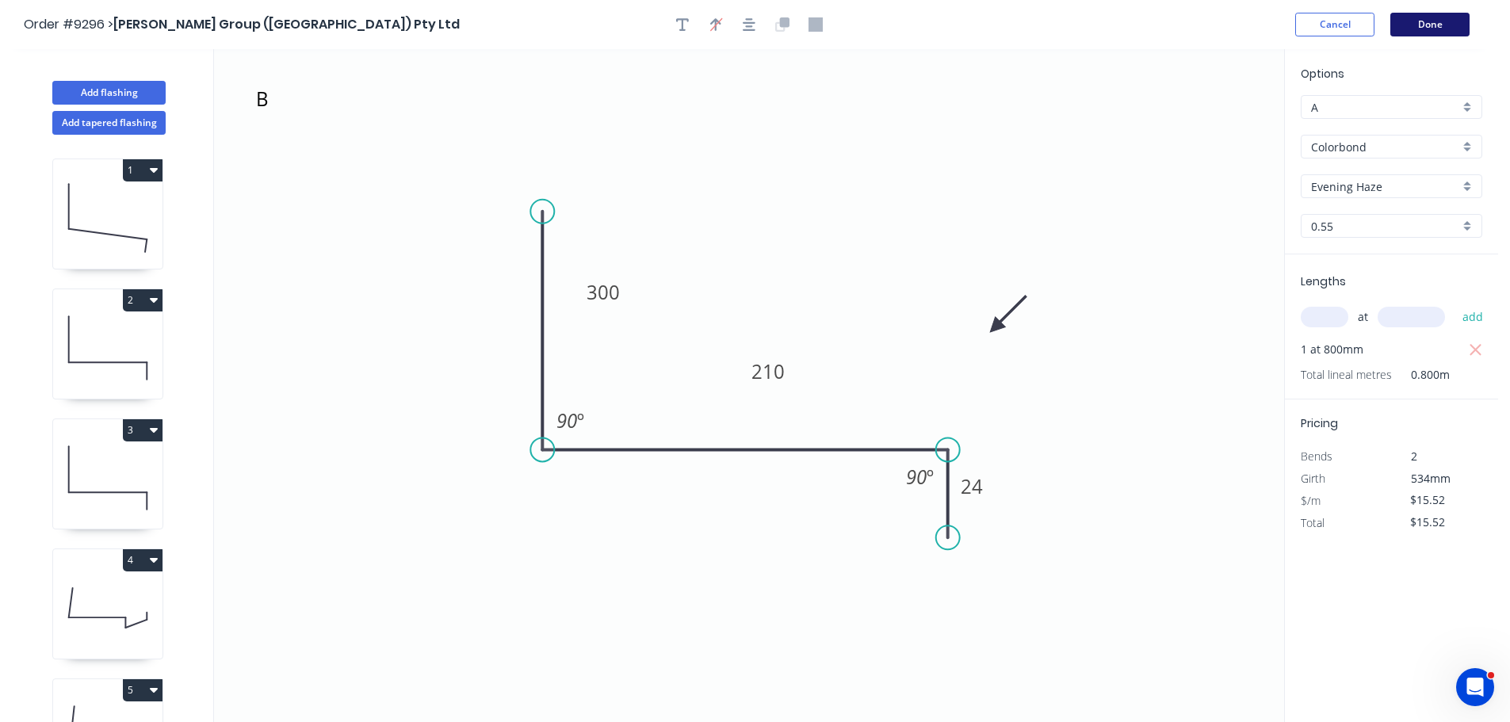
click at [1448, 27] on button "Done" at bounding box center [1430, 25] width 79 height 24
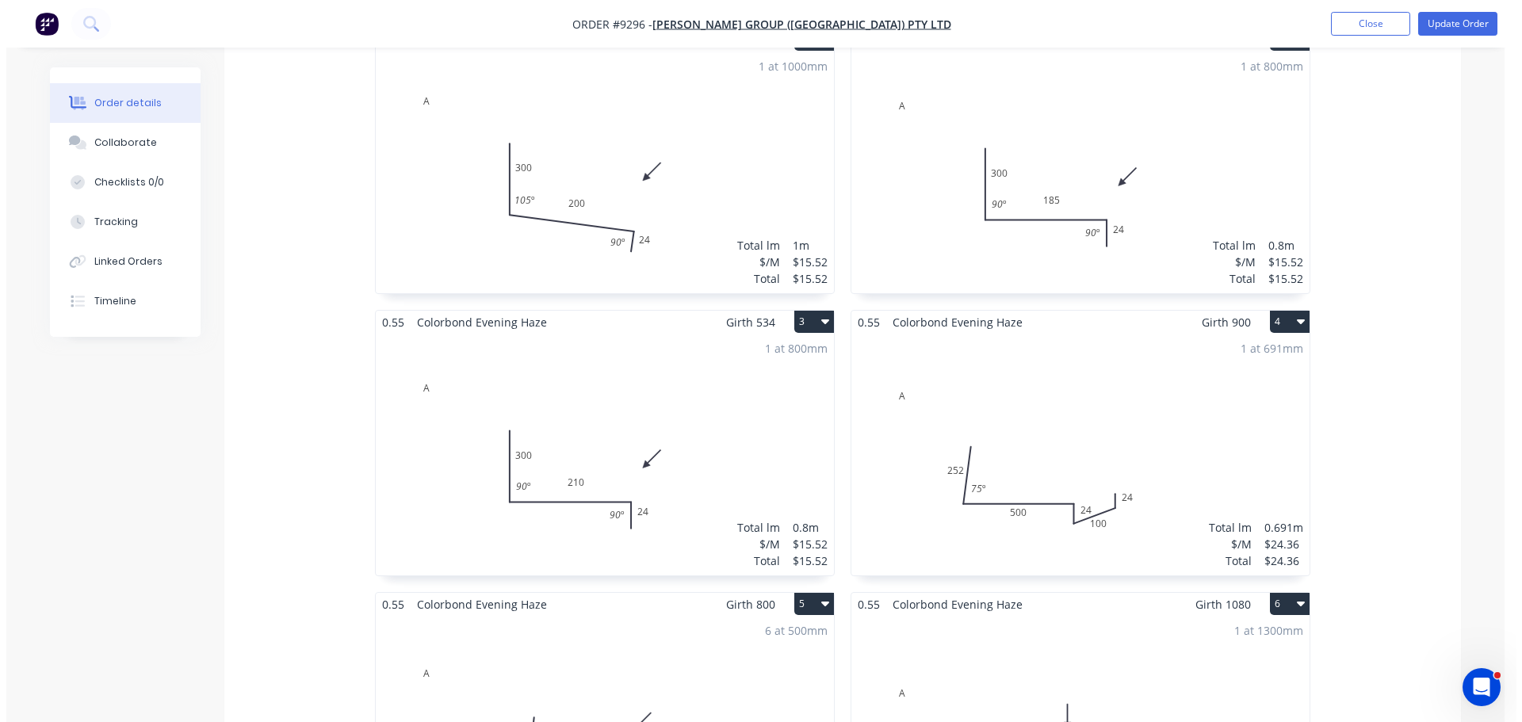
scroll to position [555, 0]
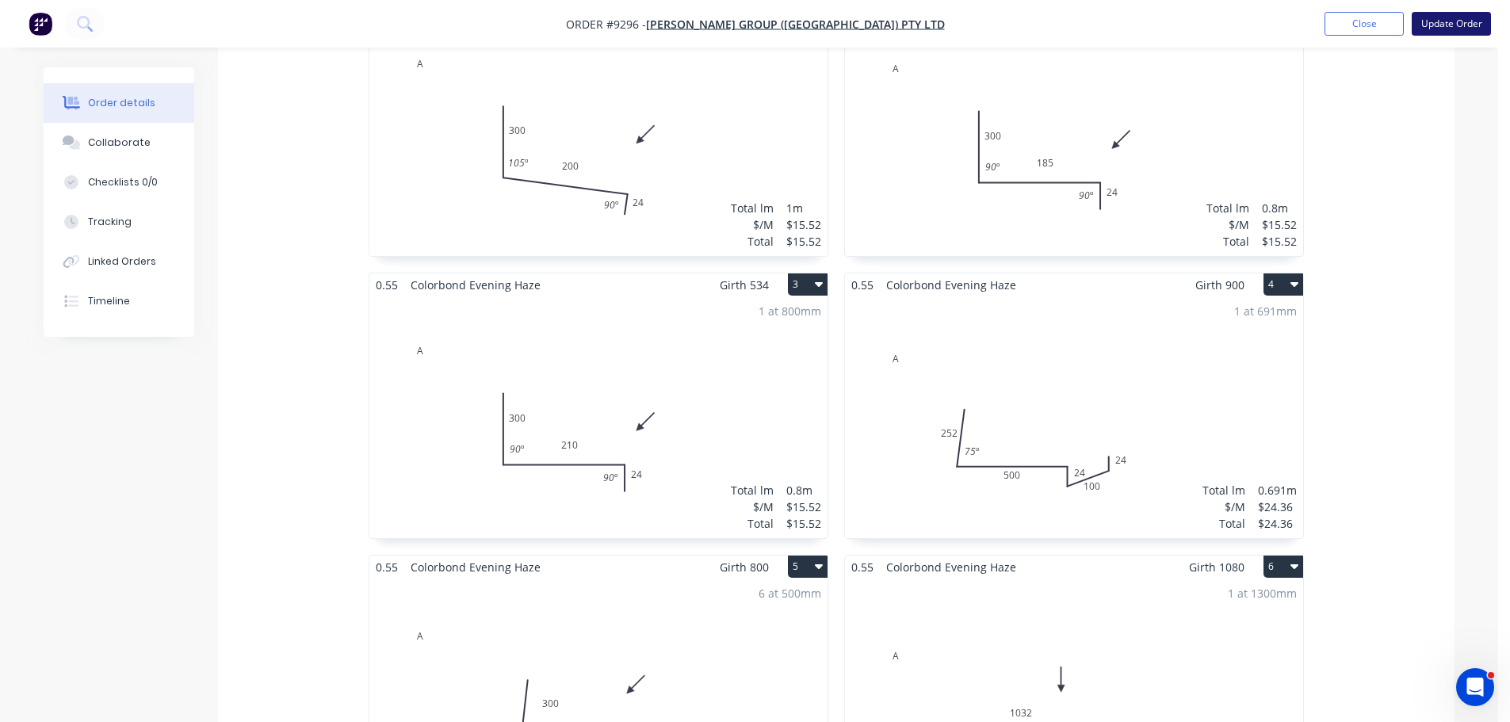
click at [1441, 26] on button "Update Order" at bounding box center [1451, 24] width 79 height 24
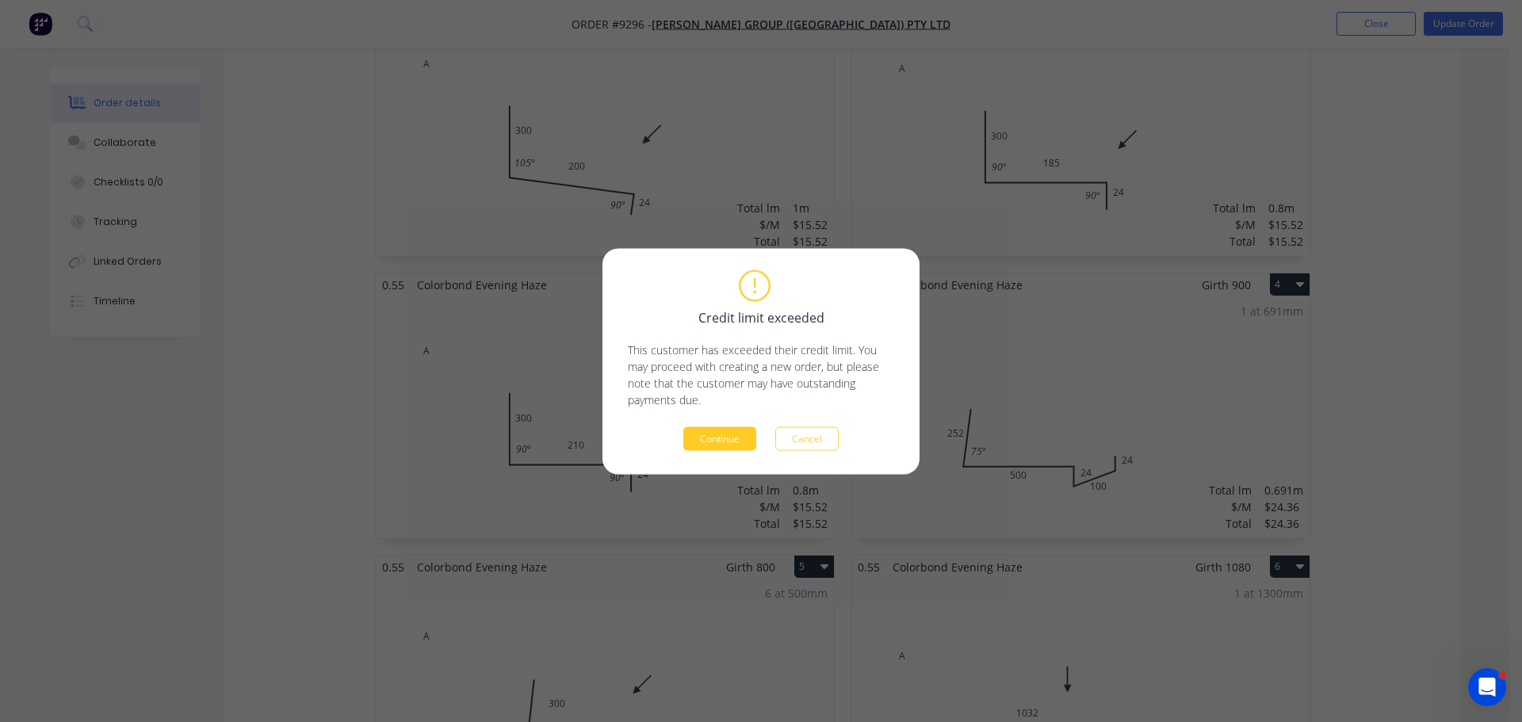
click at [727, 429] on button "Continue" at bounding box center [719, 439] width 73 height 24
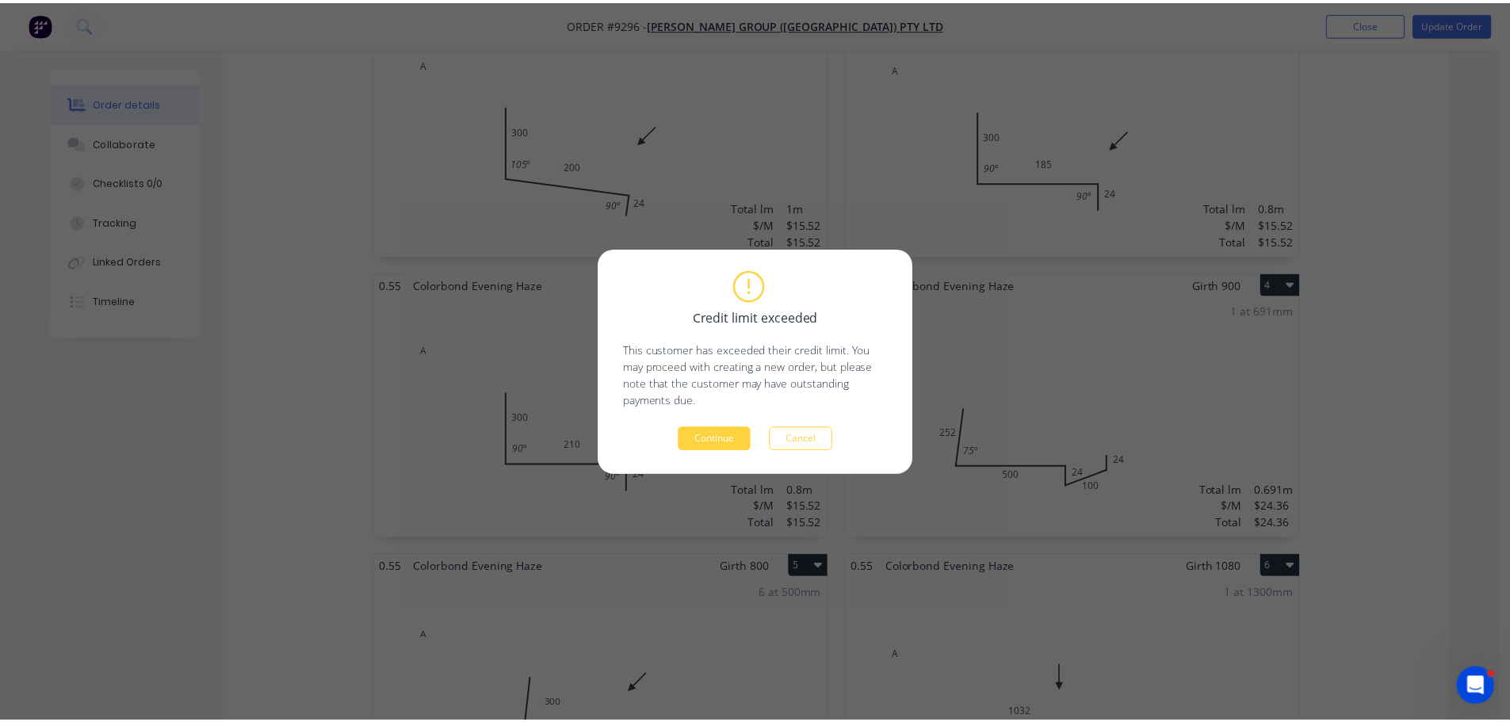
scroll to position [0, 0]
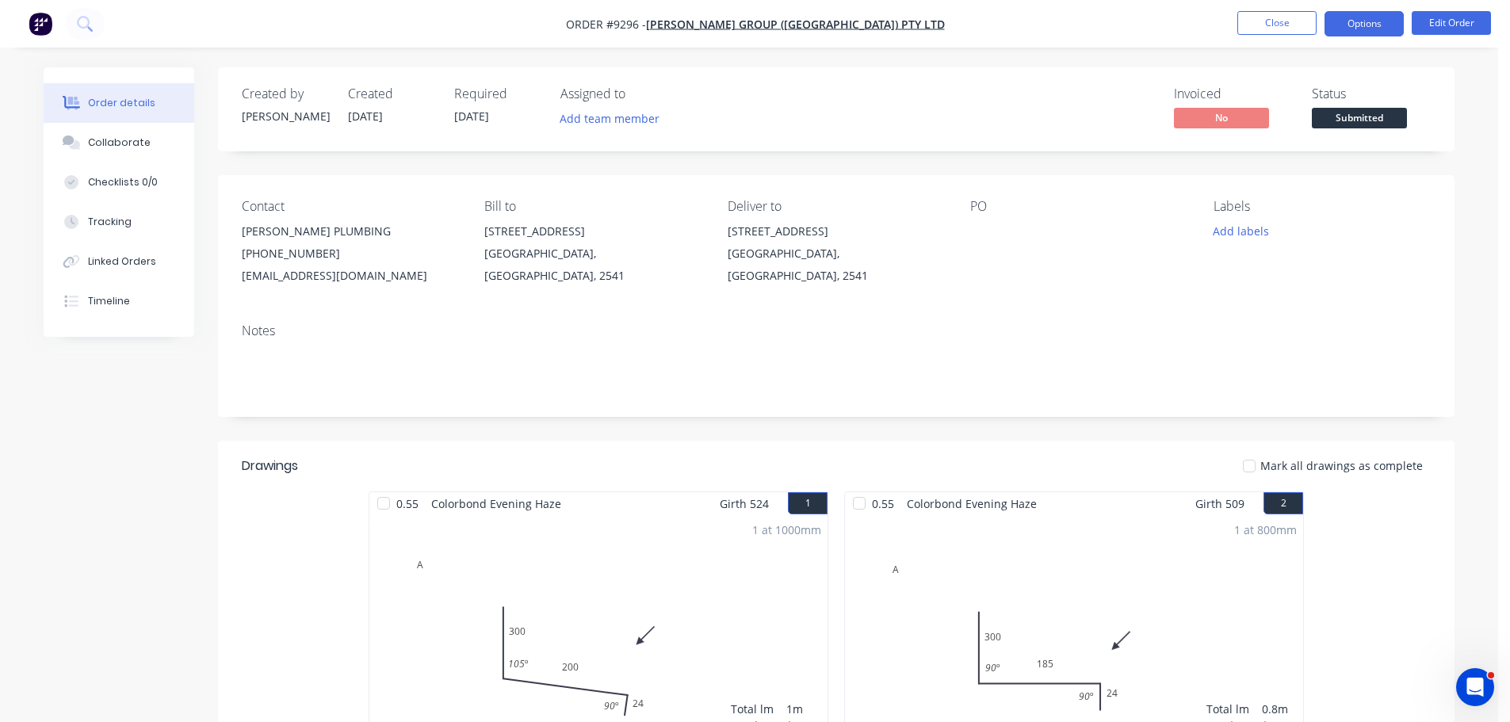
click at [1364, 25] on button "Options" at bounding box center [1364, 23] width 79 height 25
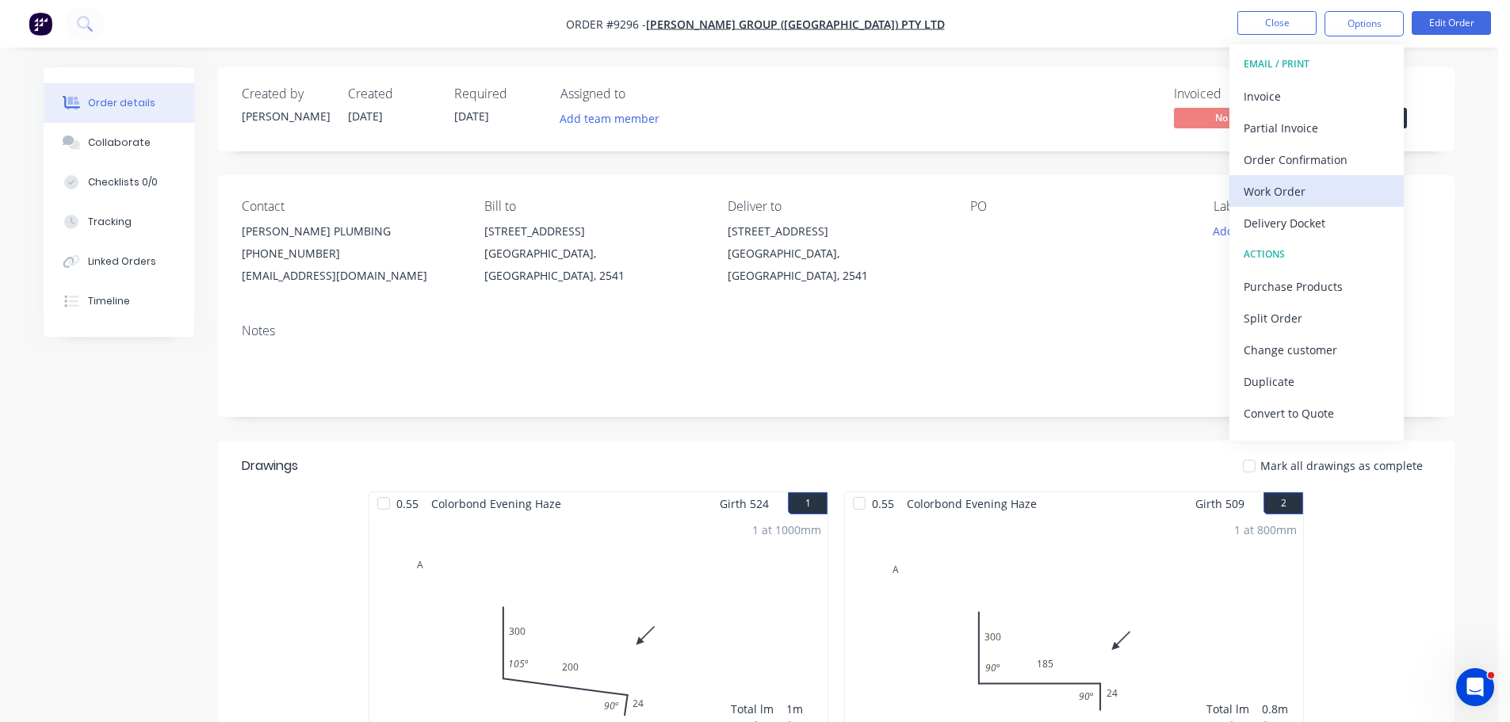
click at [1305, 188] on div "Work Order" at bounding box center [1317, 191] width 146 height 23
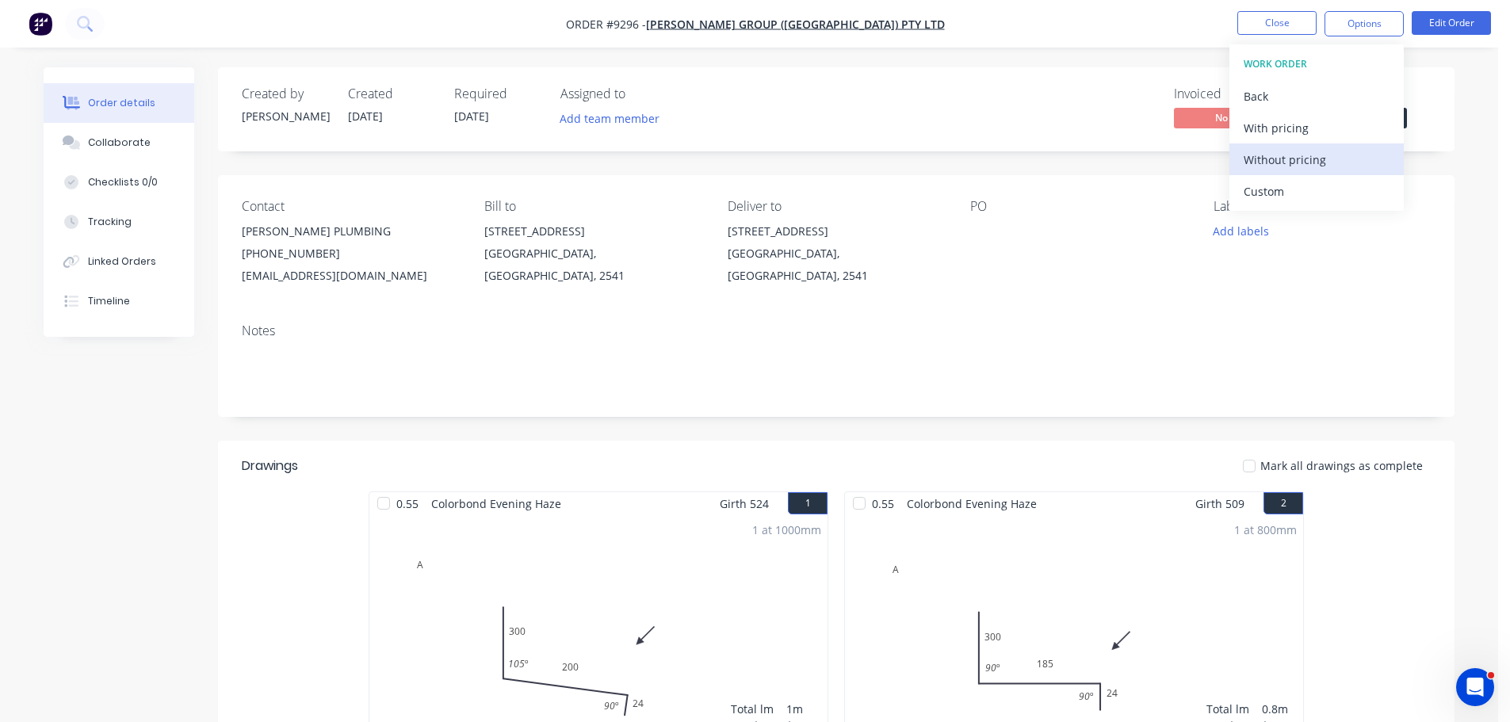
click at [1307, 167] on div "Without pricing" at bounding box center [1317, 159] width 146 height 23
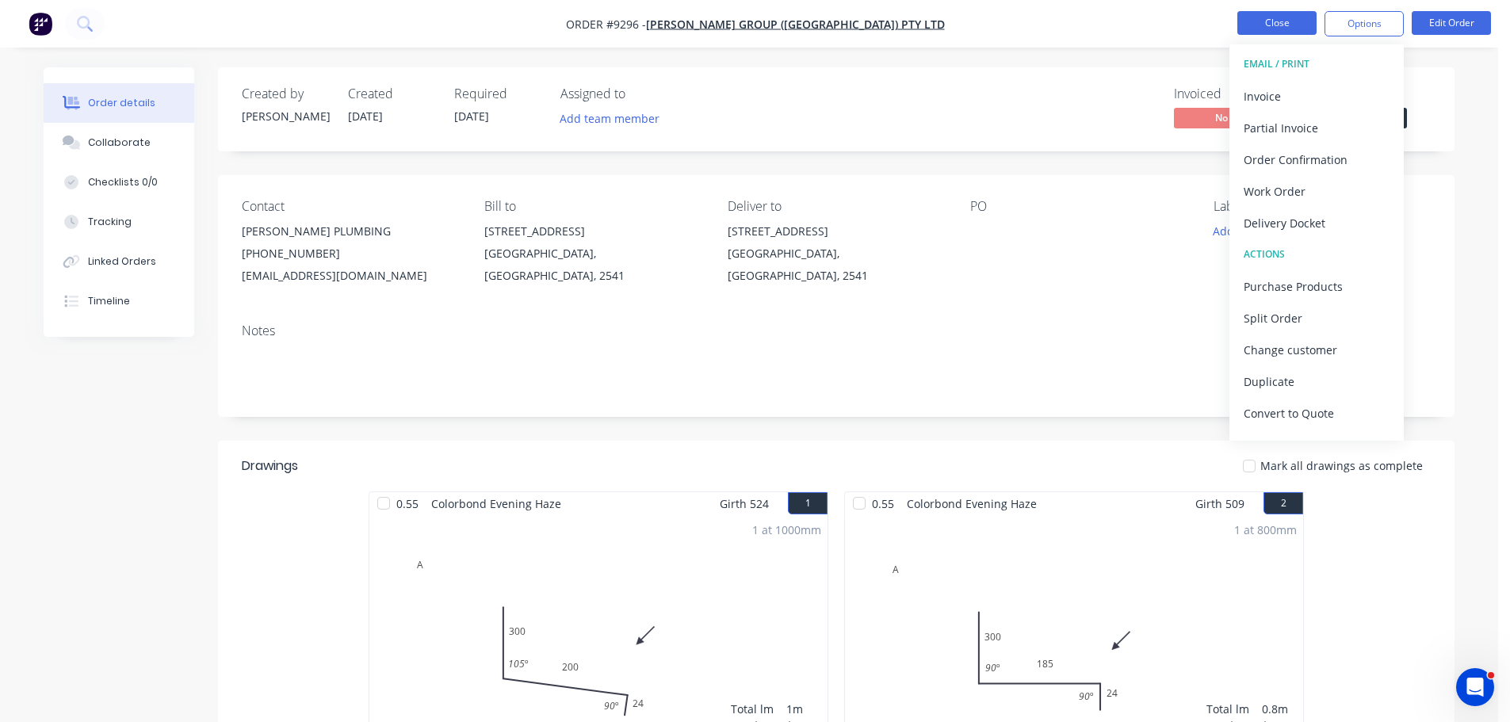
click at [1296, 24] on button "Close" at bounding box center [1277, 23] width 79 height 24
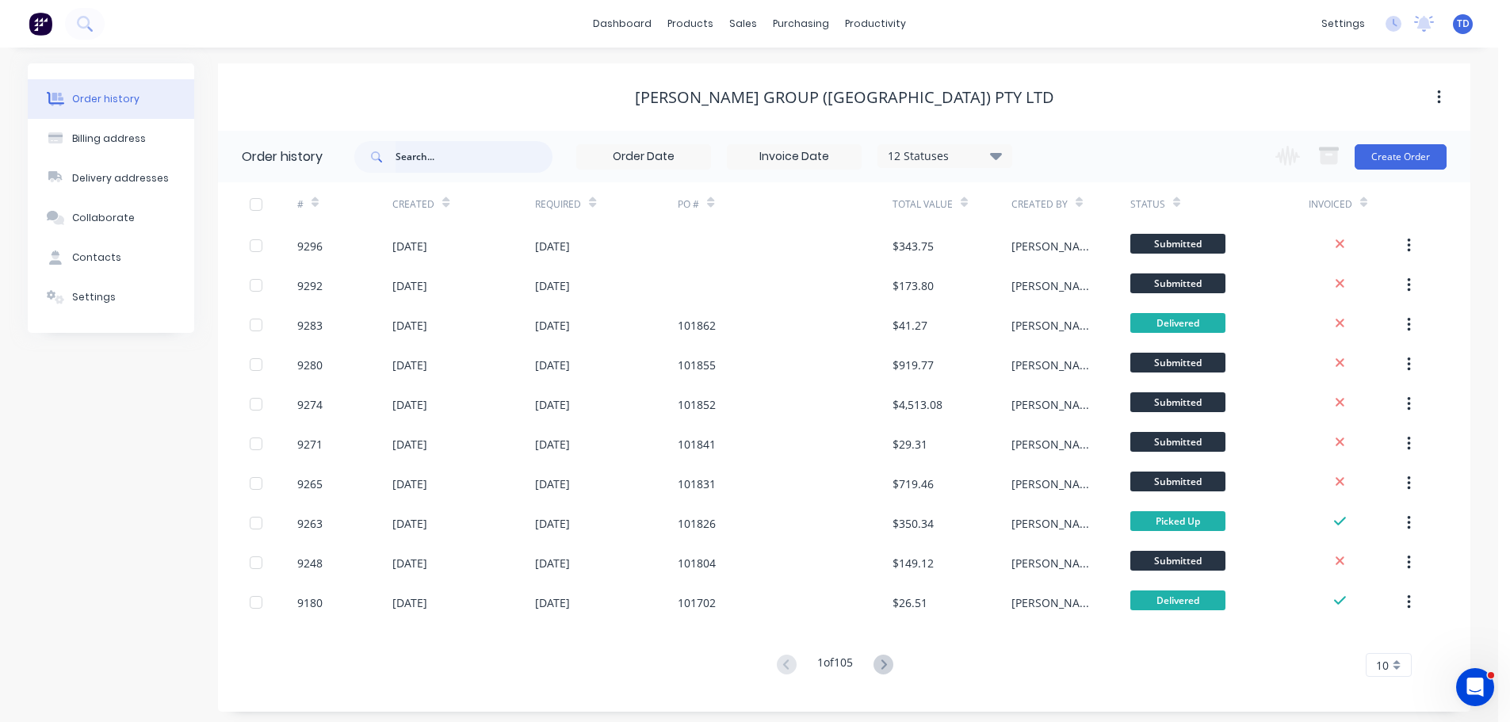
click at [482, 154] on input "text" at bounding box center [474, 157] width 157 height 32
type input "9284"
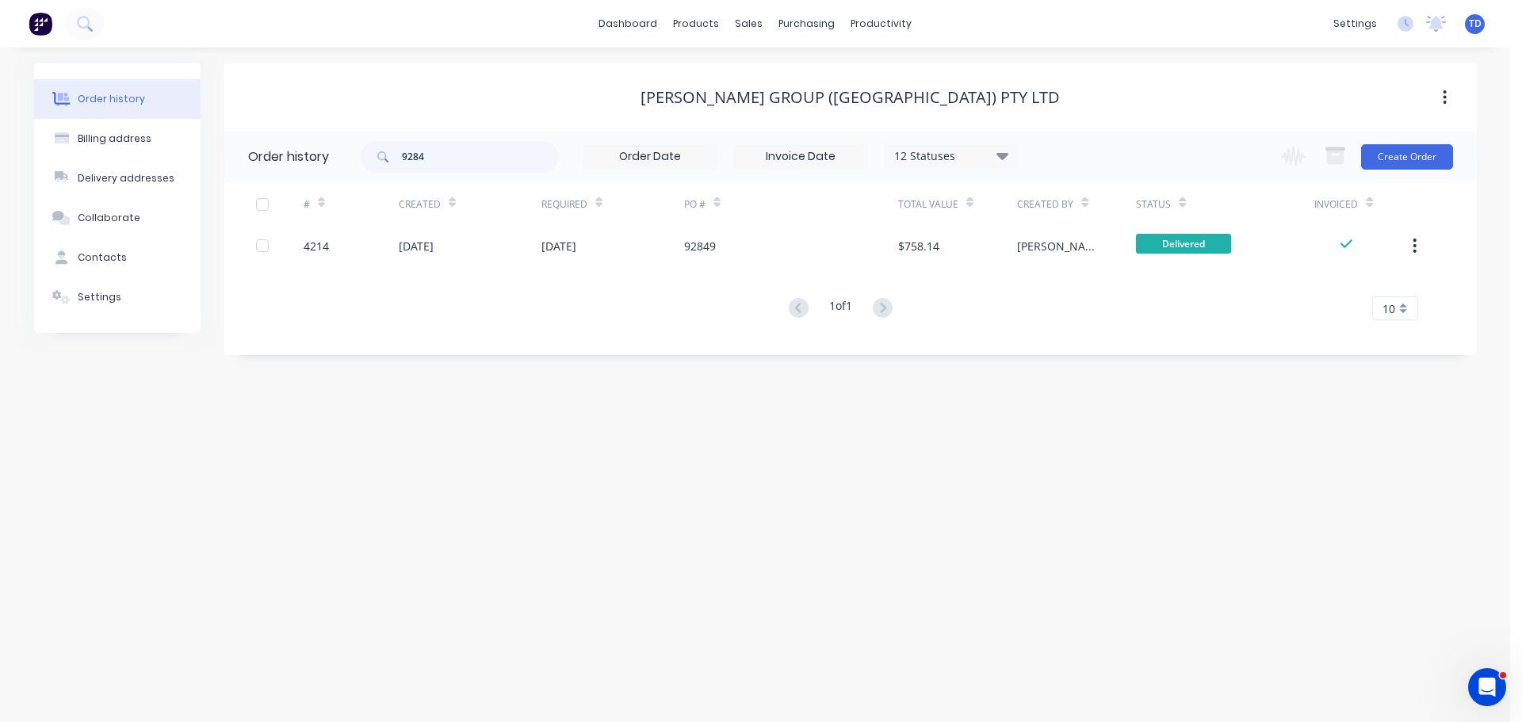
click at [924, 158] on div "12 Statuses" at bounding box center [951, 155] width 133 height 17
click at [1082, 370] on label at bounding box center [1082, 370] width 0 height 0
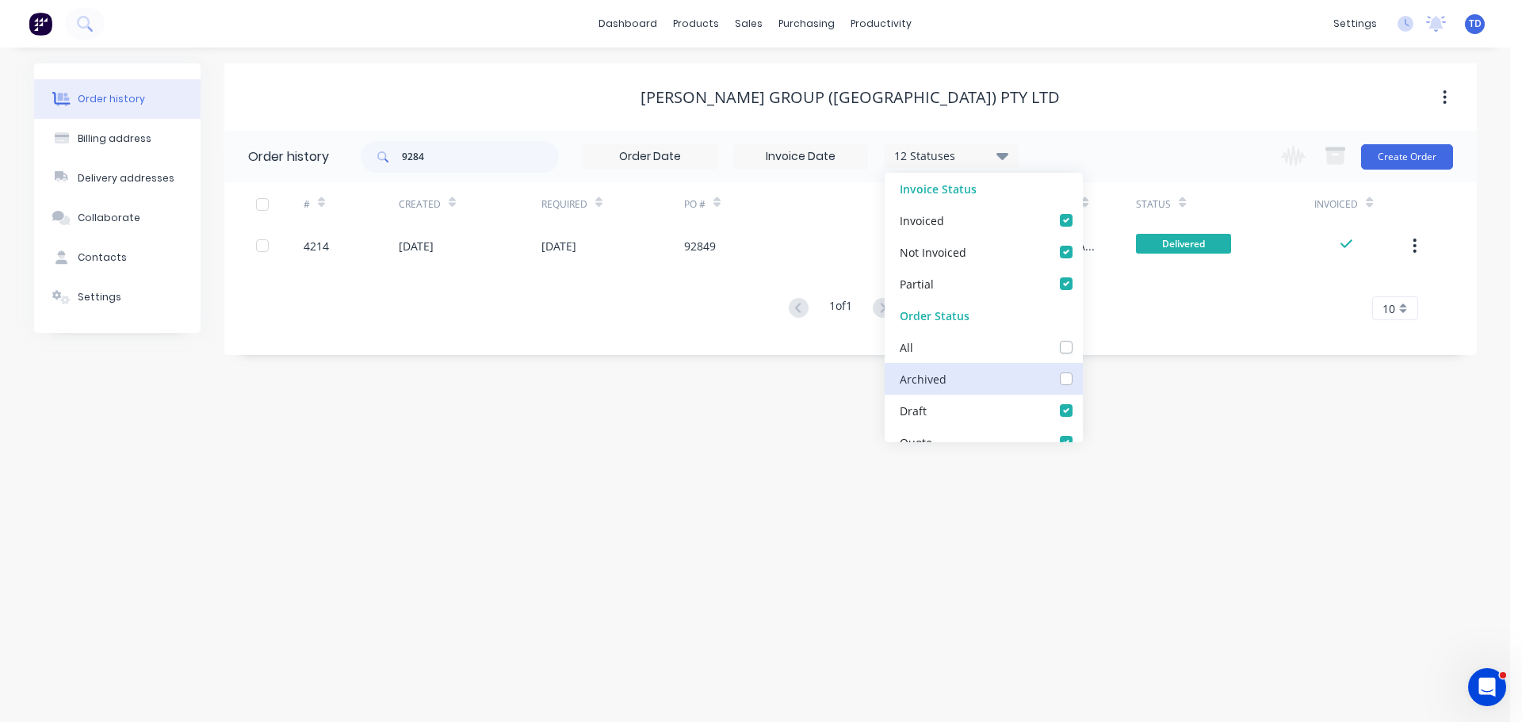
click at [1082, 379] on input "checkbox" at bounding box center [1088, 377] width 13 height 15
checkbox input "true"
click at [1014, 112] on div "[PERSON_NAME] Group ([GEOGRAPHIC_DATA]) Pty Ltd" at bounding box center [850, 96] width 1253 height 67
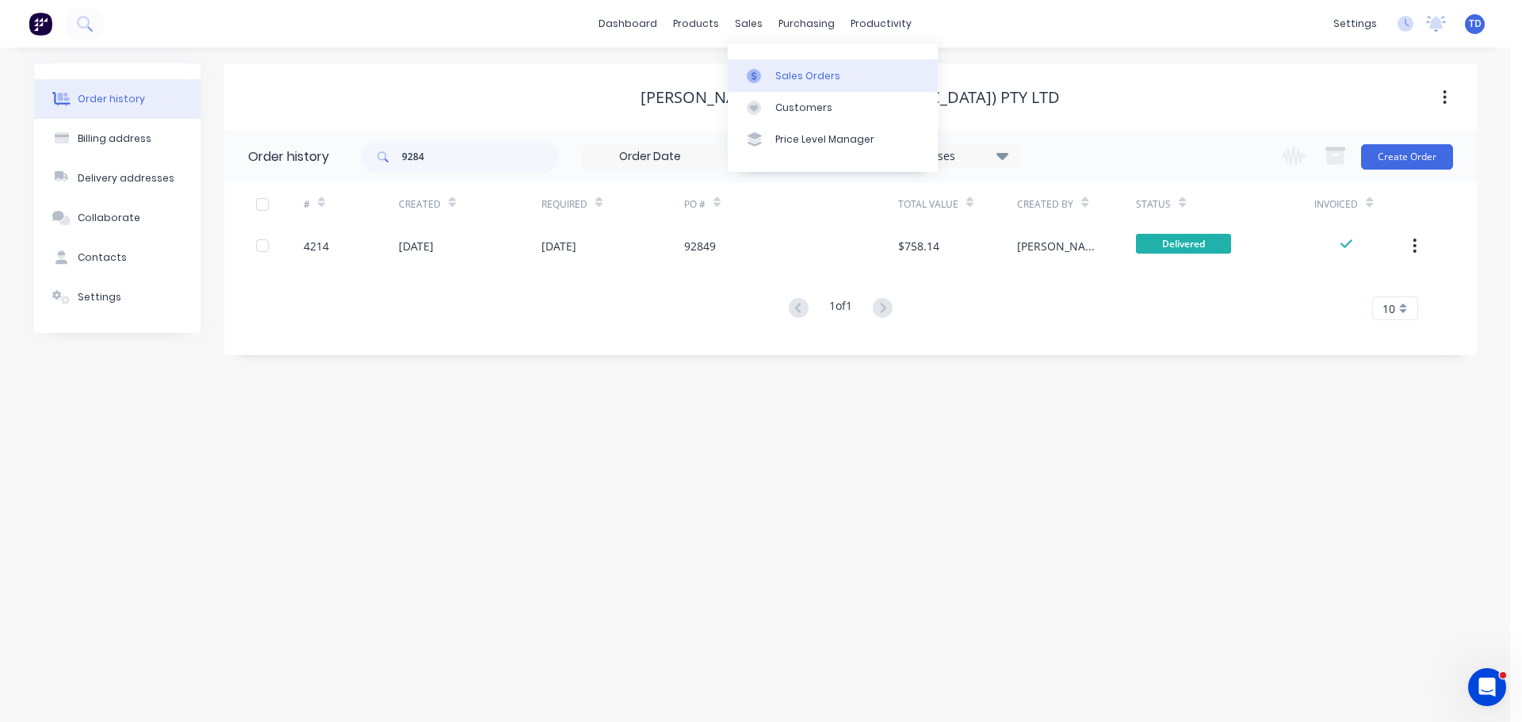
click at [775, 77] on div "Sales Orders" at bounding box center [807, 76] width 65 height 14
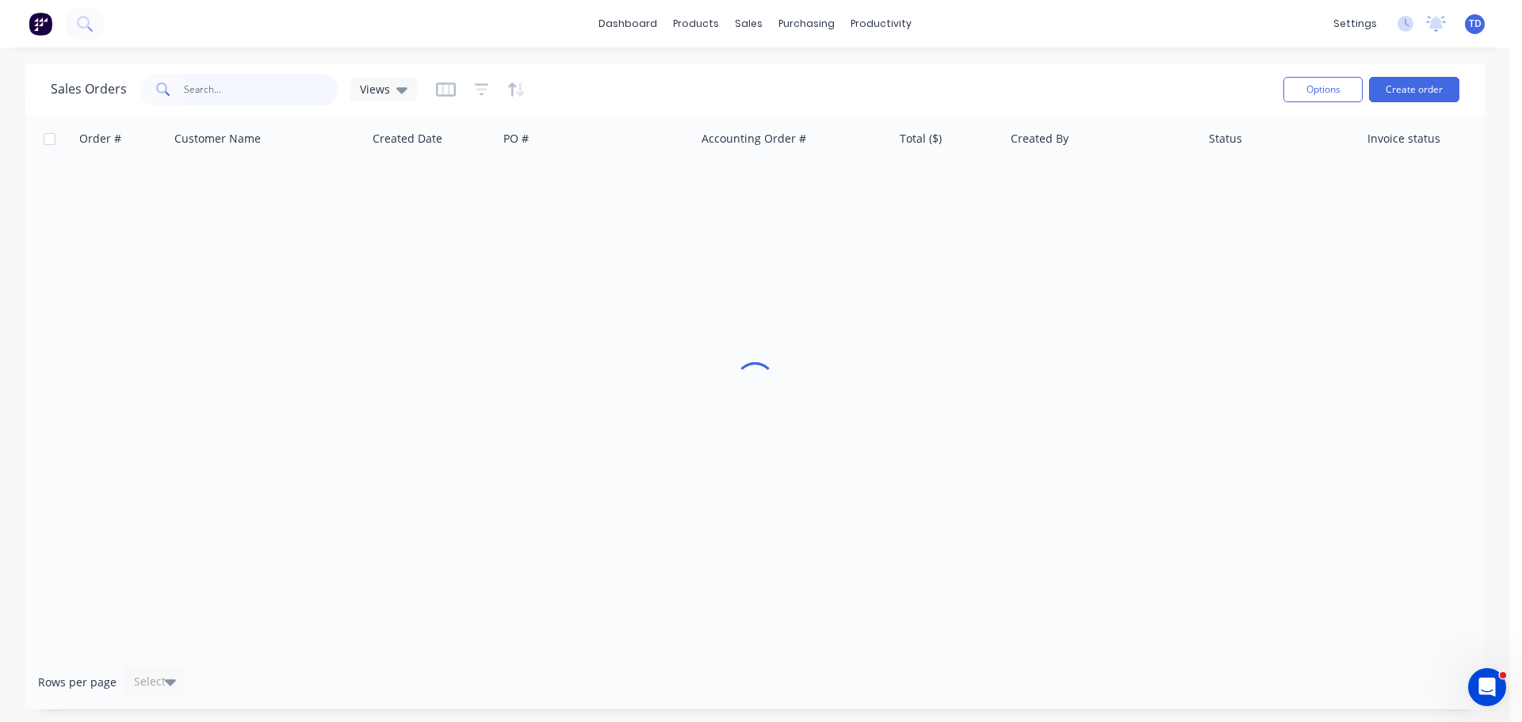
click at [308, 82] on input "text" at bounding box center [261, 90] width 155 height 32
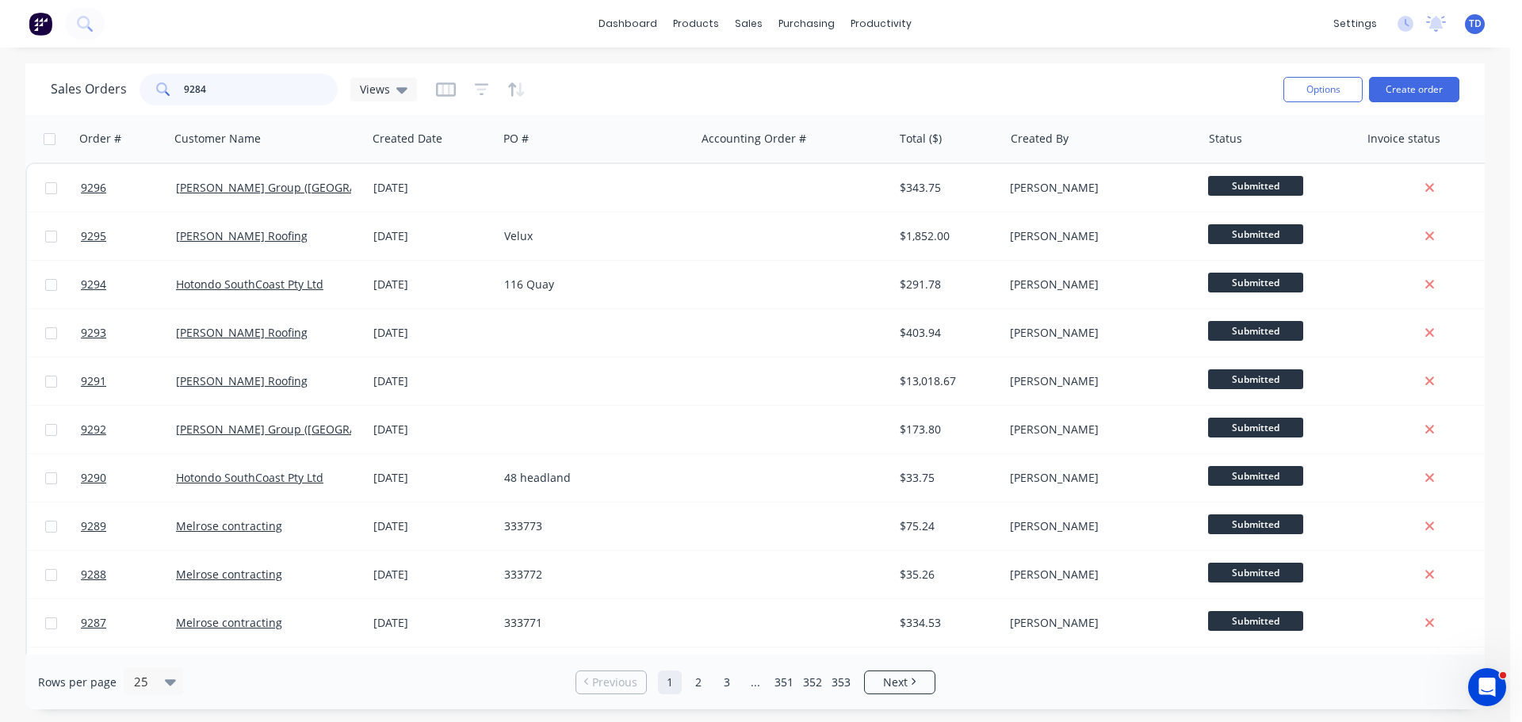
type input "9284"
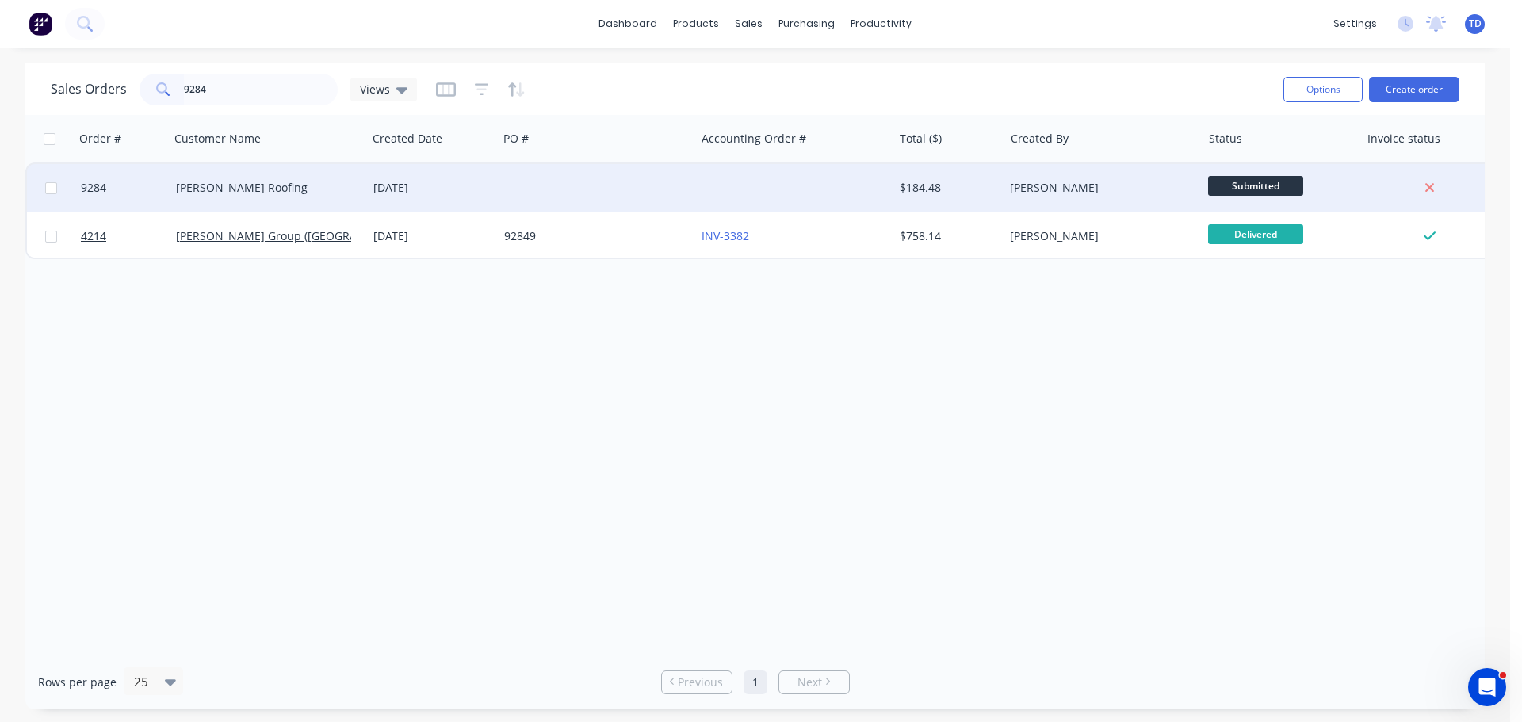
click at [821, 186] on div at bounding box center [793, 188] width 197 height 48
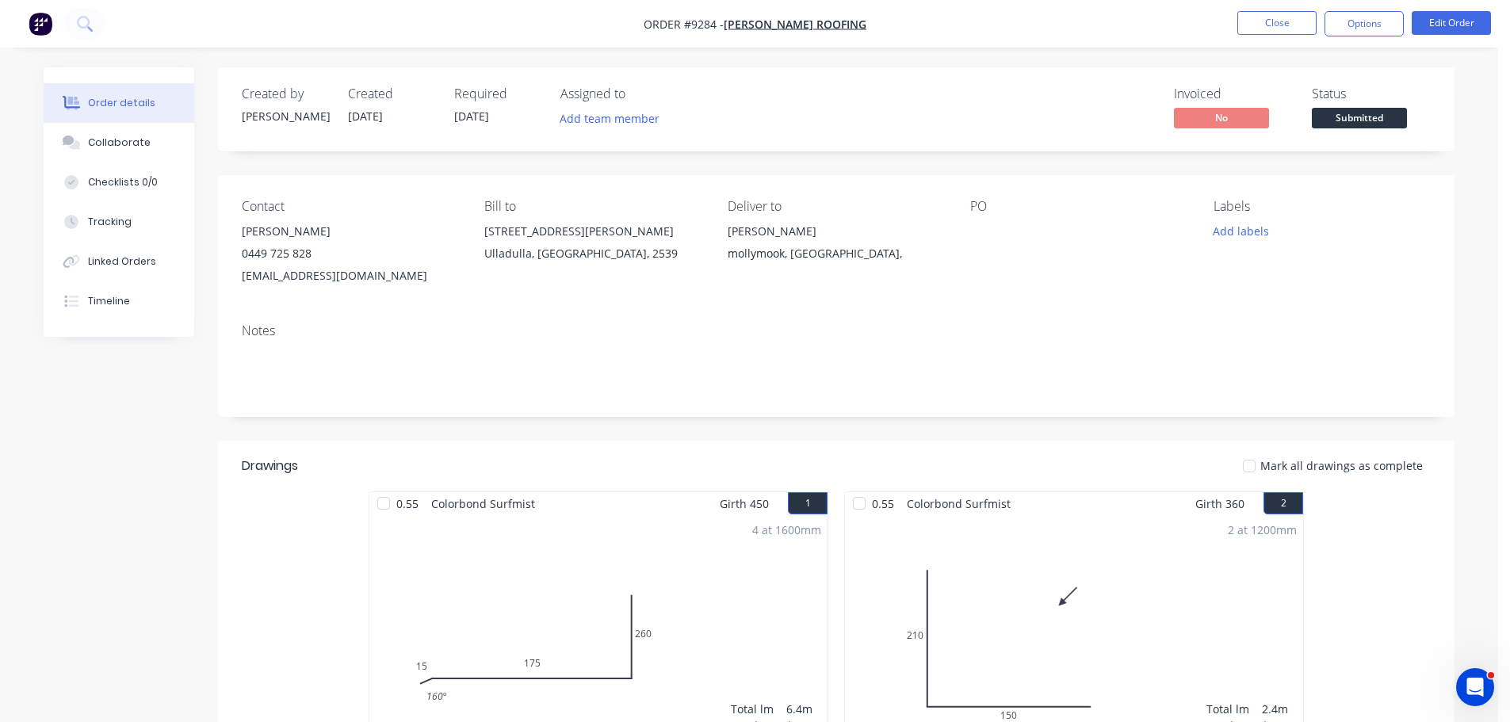
click at [1505, 680] on body "Order #9284 - Luke Austin Roofing Close Options Edit Order Order details Collab…" at bounding box center [755, 669] width 1510 height 1338
click at [1448, 29] on button "Edit Order" at bounding box center [1451, 23] width 79 height 24
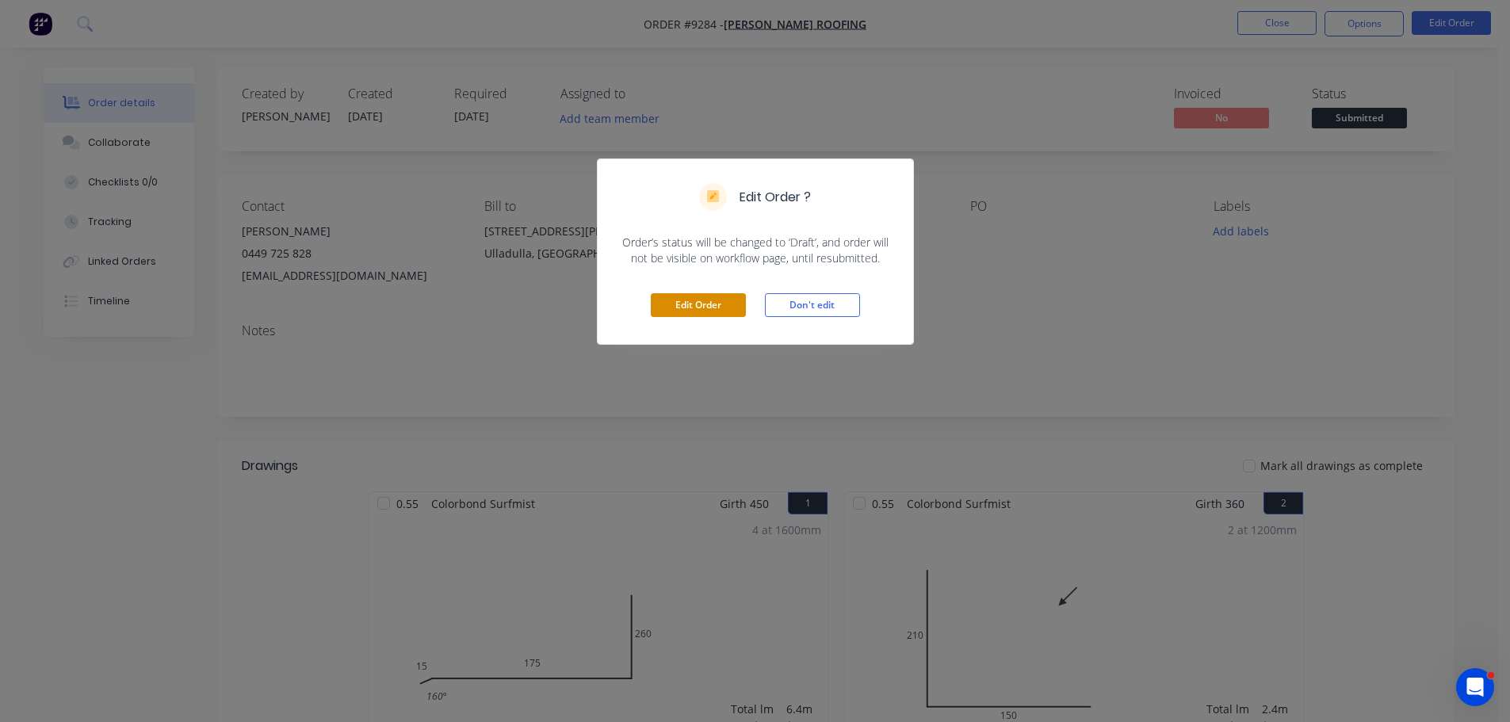
click at [717, 301] on button "Edit Order" at bounding box center [698, 305] width 95 height 24
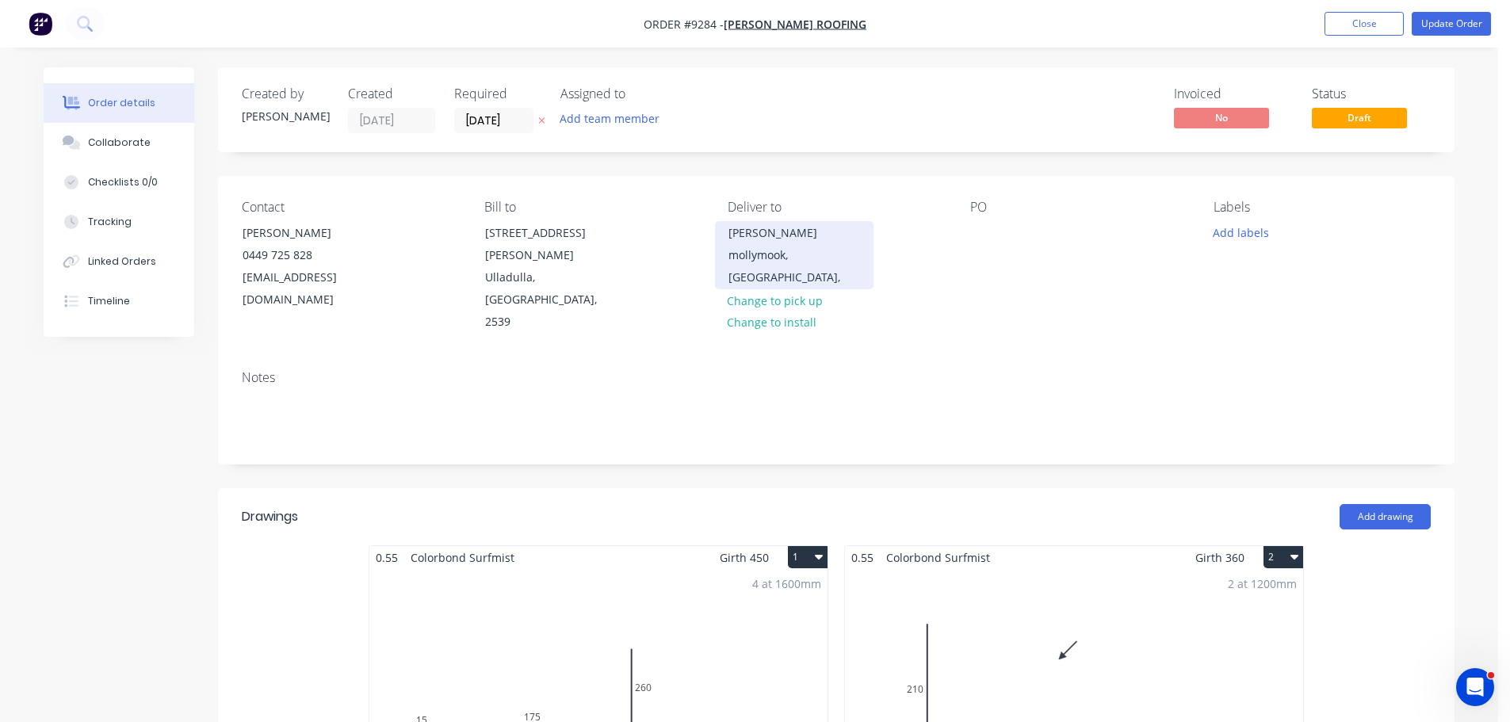
click at [742, 252] on div "mollymook, New South Wales," at bounding box center [795, 266] width 132 height 44
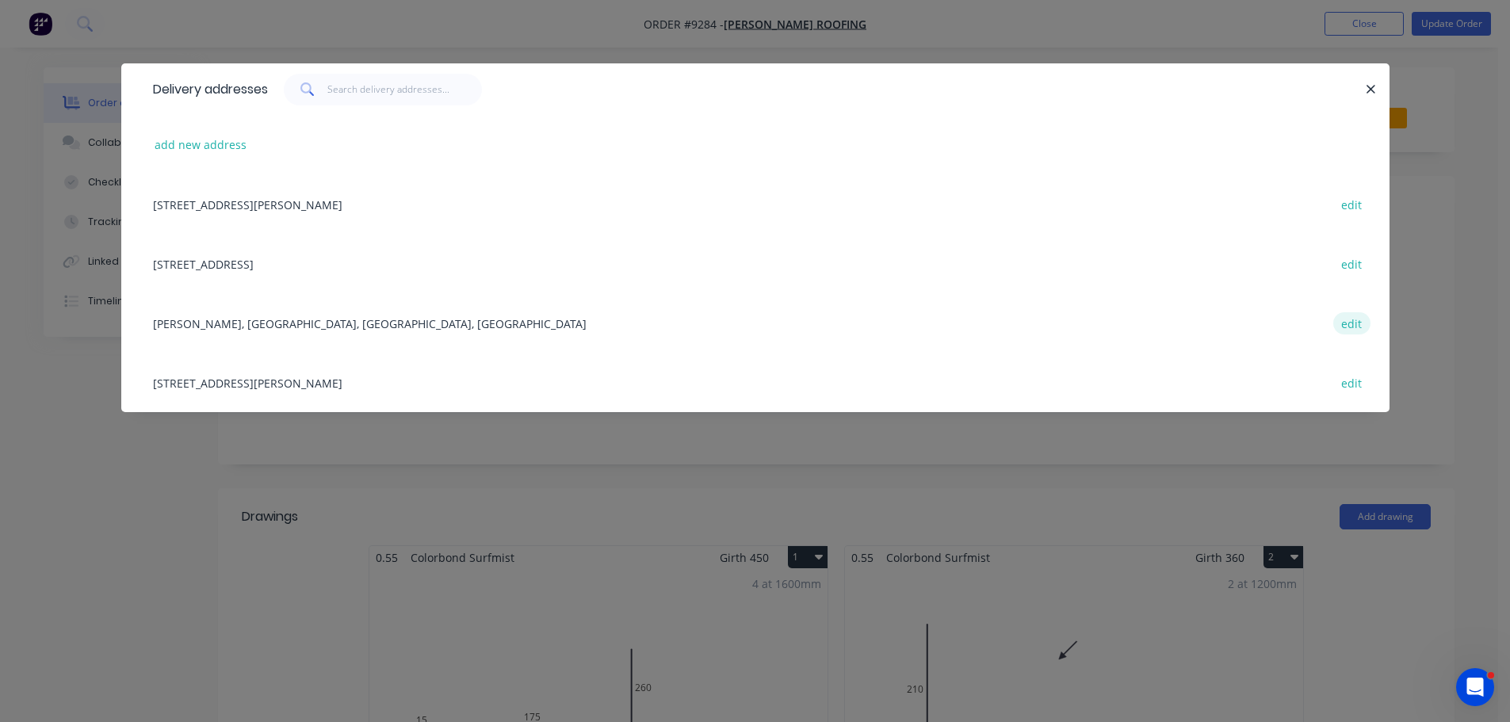
click at [1351, 323] on button "edit" at bounding box center [1351, 322] width 37 height 21
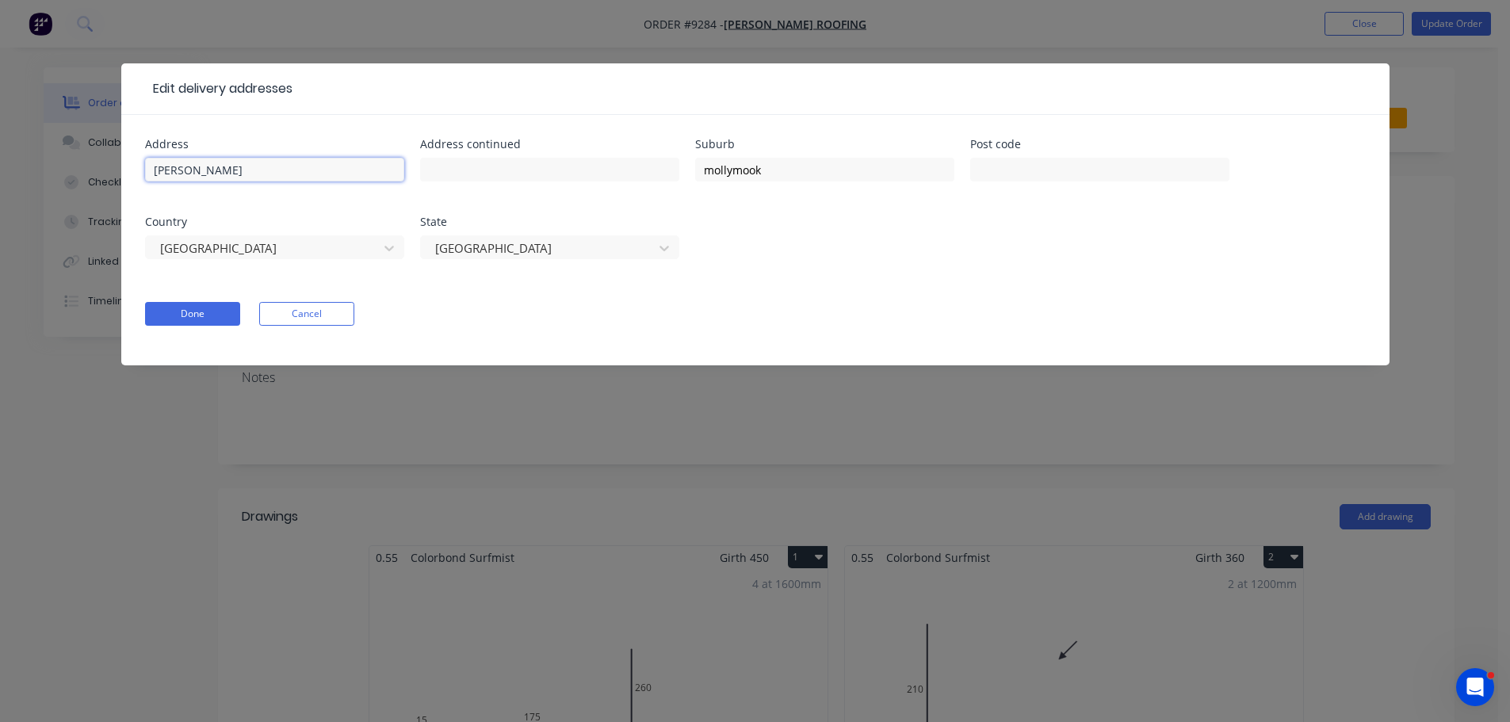
click at [151, 172] on input "banister rd" at bounding box center [274, 170] width 259 height 24
type input "81 banister rd"
click at [173, 317] on button "Done" at bounding box center [192, 314] width 95 height 24
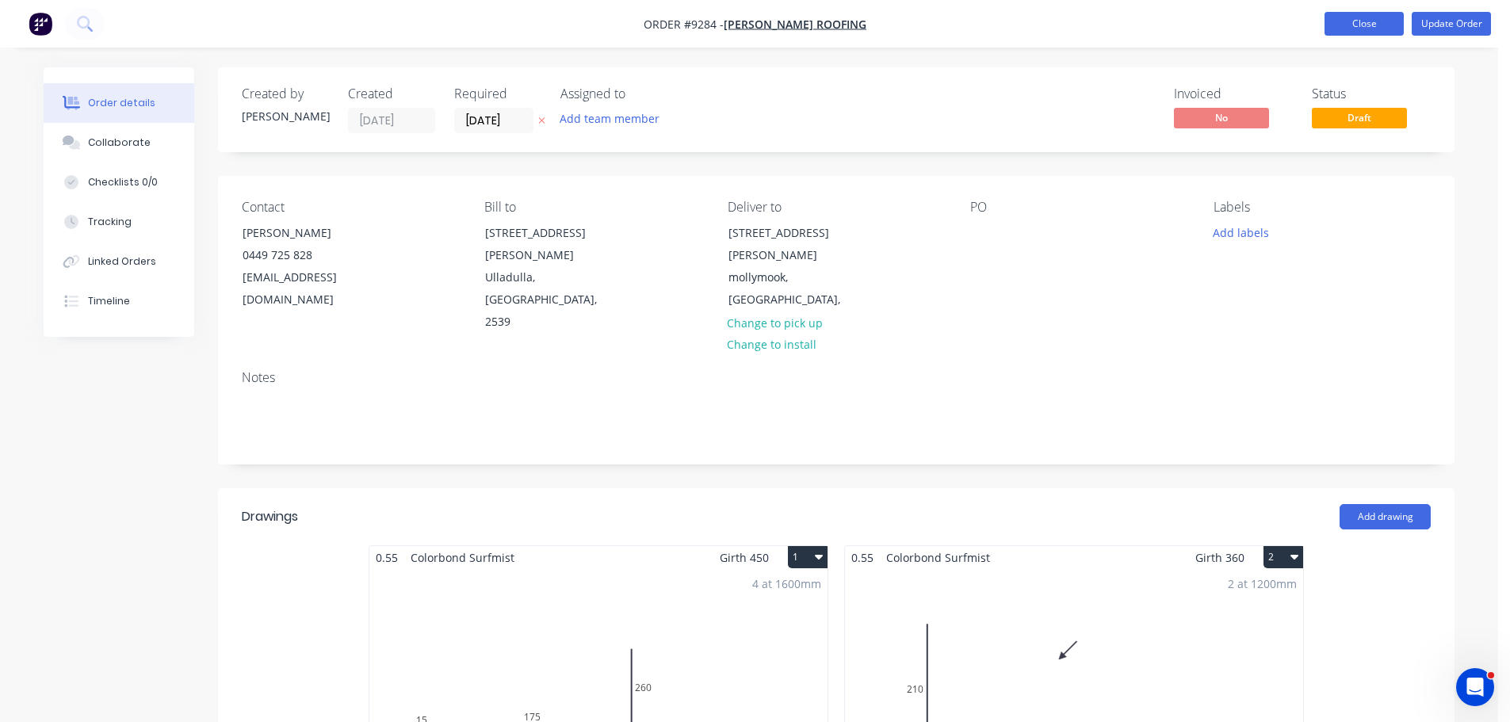
click at [1352, 25] on button "Close" at bounding box center [1364, 24] width 79 height 24
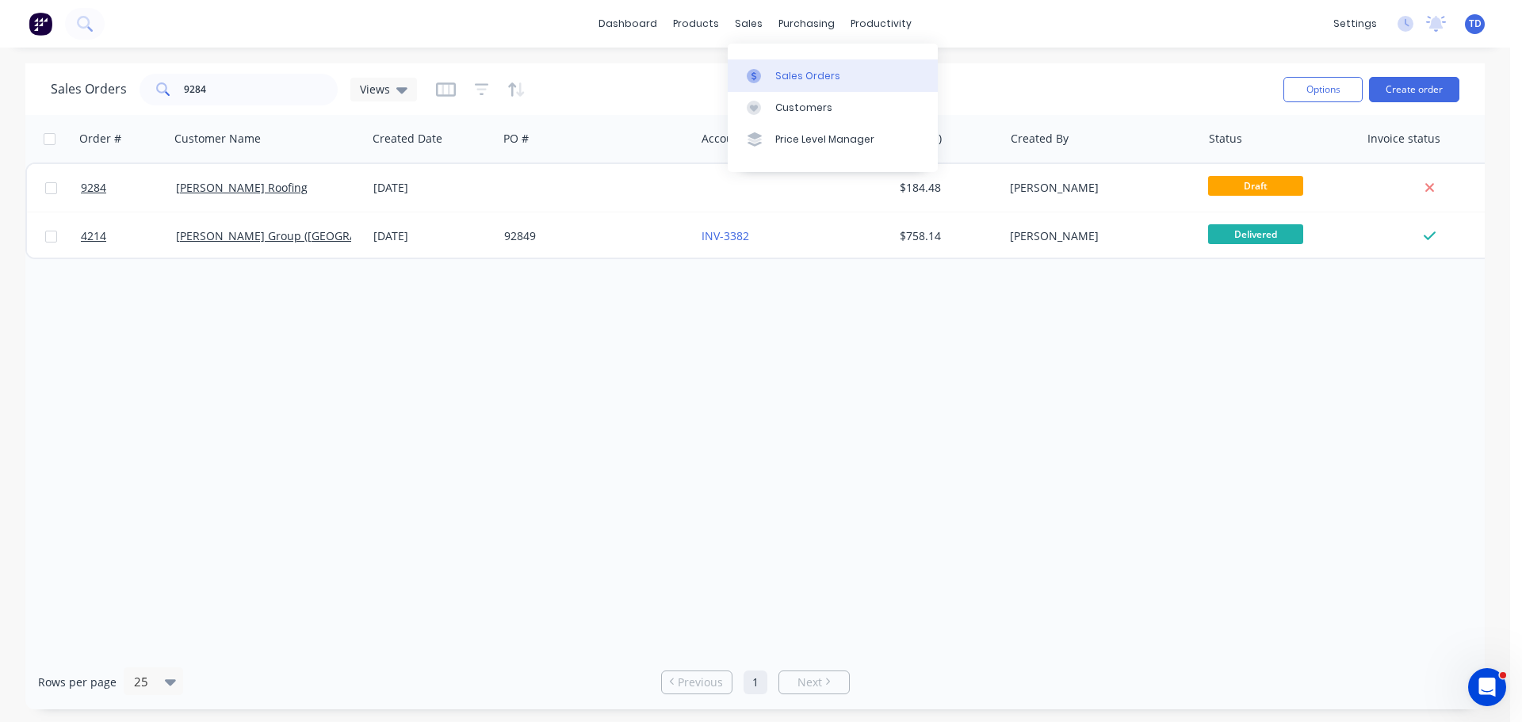
click at [779, 72] on div "Sales Orders" at bounding box center [807, 76] width 65 height 14
click at [780, 77] on div "Sales Orders" at bounding box center [807, 76] width 65 height 14
click at [278, 86] on input "9284" at bounding box center [261, 90] width 155 height 32
type input "9"
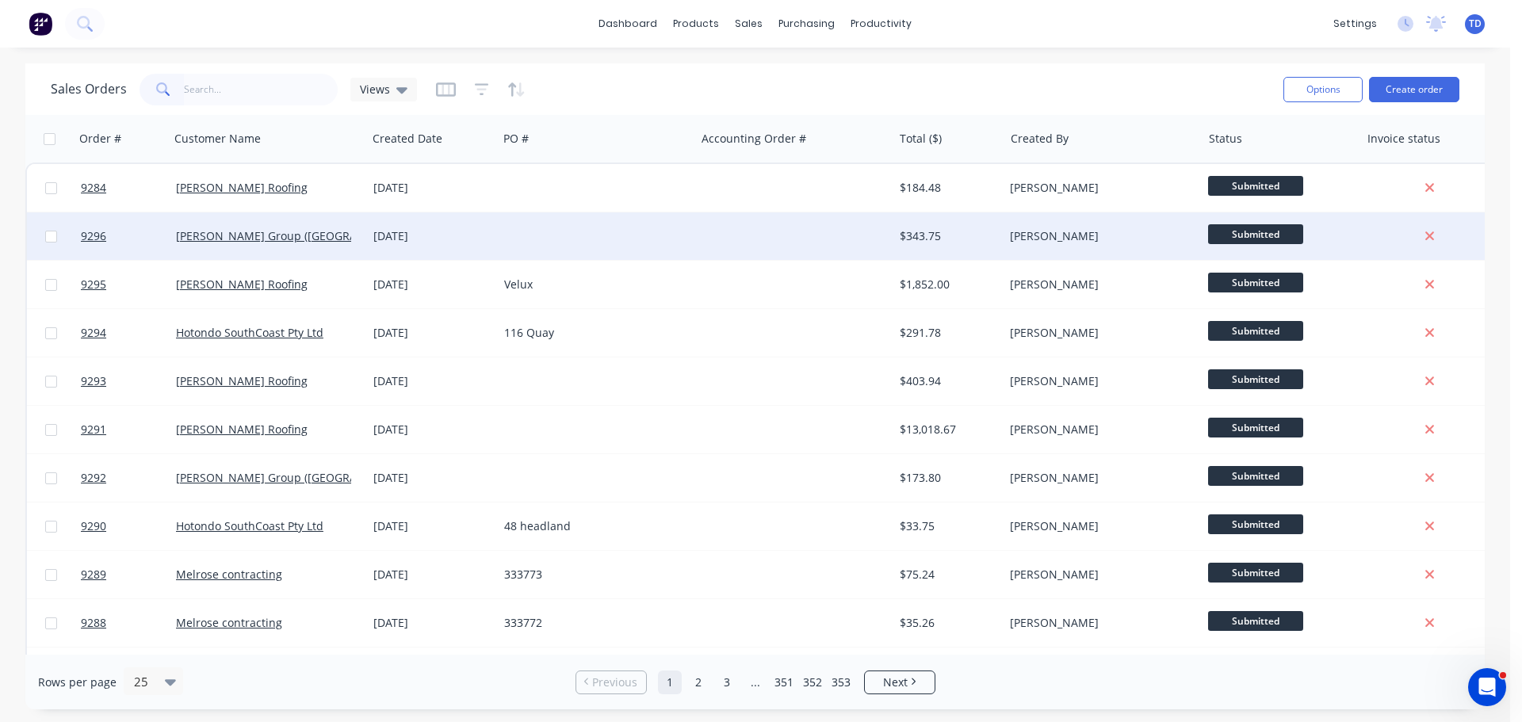
click at [346, 238] on div "[PERSON_NAME] Group ([GEOGRAPHIC_DATA]) Pty Ltd" at bounding box center [264, 236] width 176 height 16
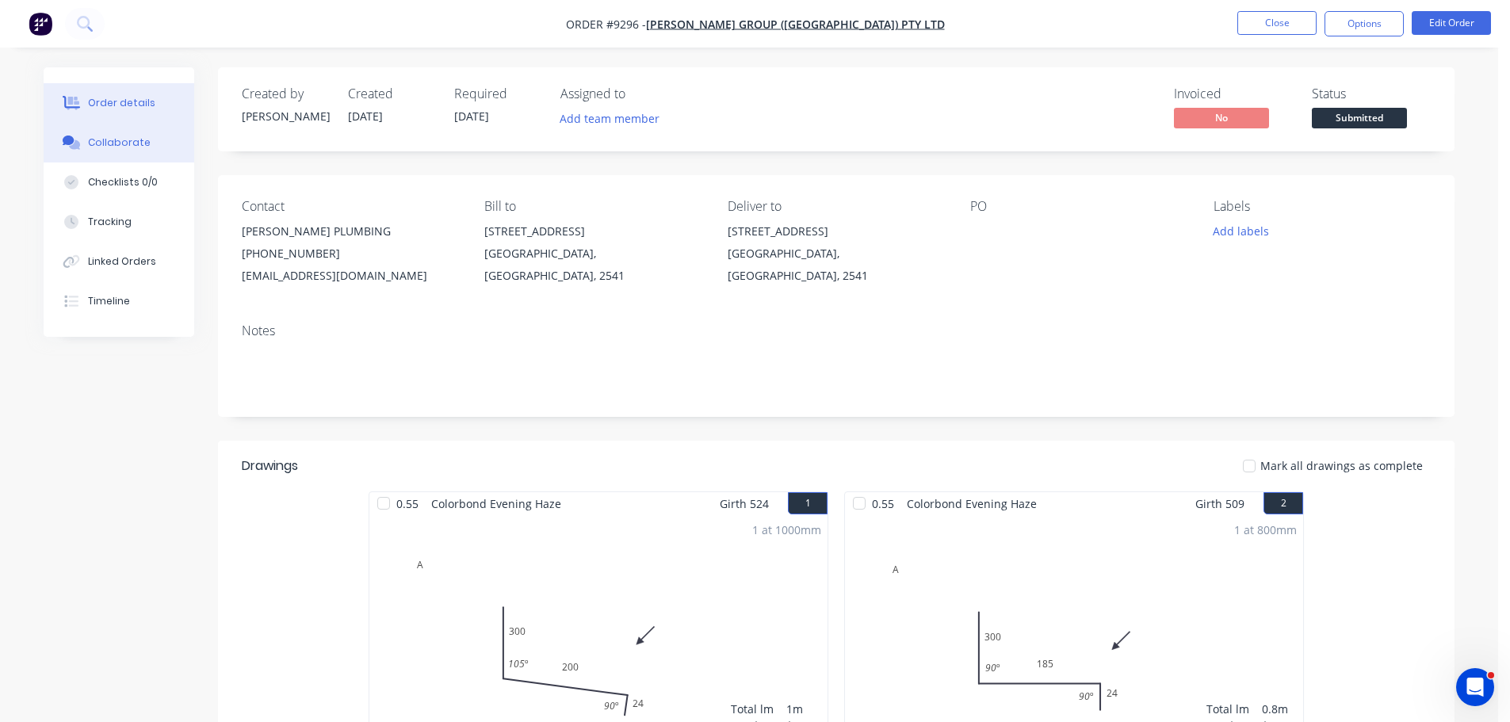
click at [121, 146] on div "Collaborate" at bounding box center [119, 143] width 63 height 14
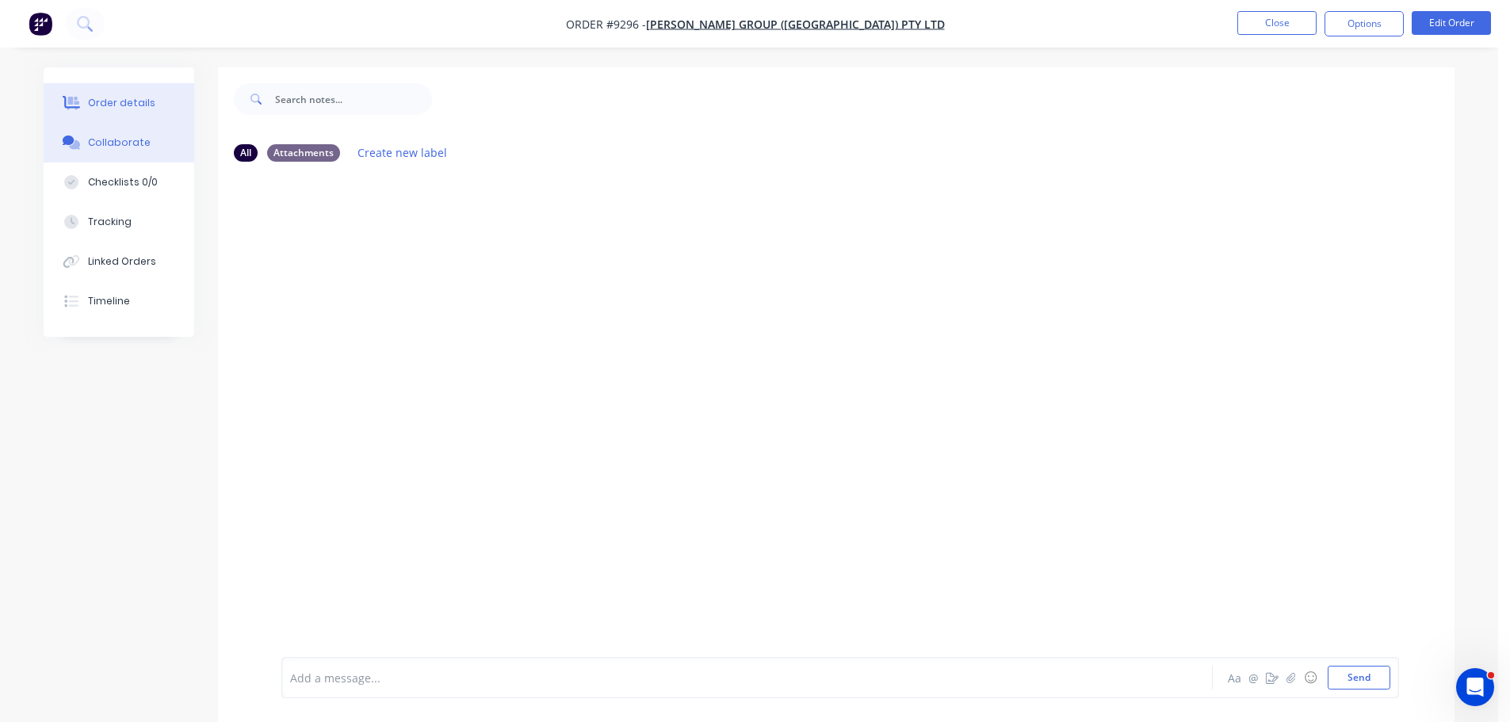
click at [132, 109] on div "Order details" at bounding box center [121, 103] width 67 height 14
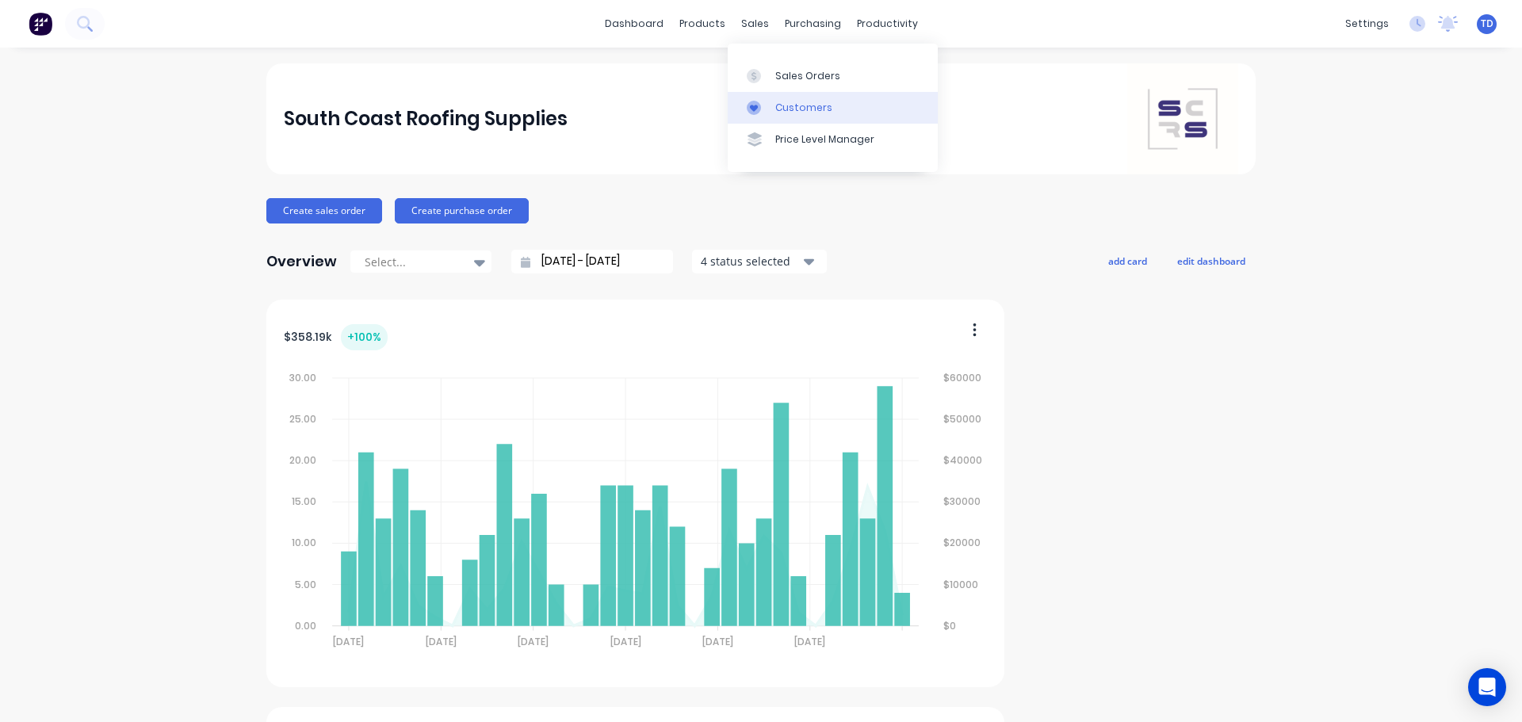
click at [777, 109] on div "Customers" at bounding box center [803, 108] width 57 height 14
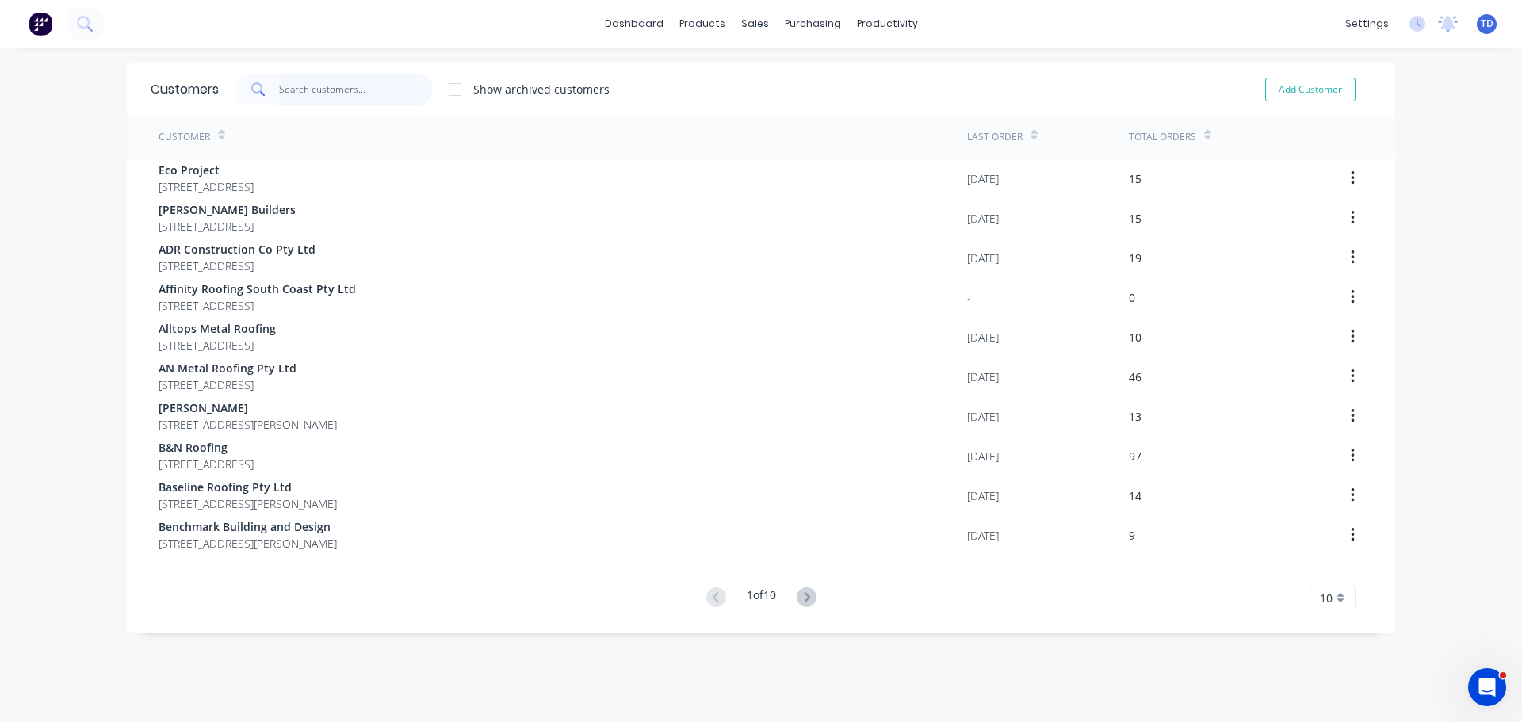
click at [346, 92] on input "text" at bounding box center [356, 90] width 155 height 32
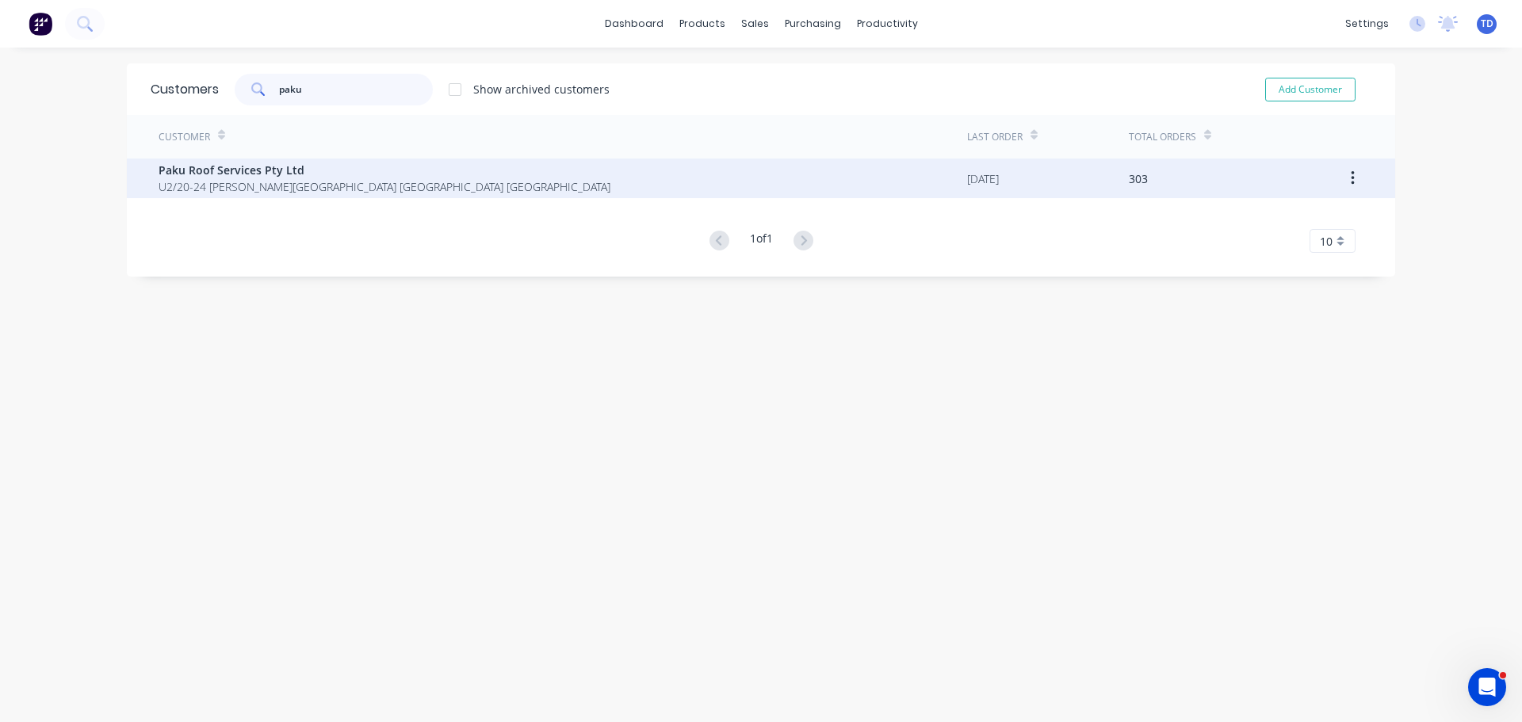
type input "paku"
click at [308, 187] on span "U2/20-24 Tom Thumb Avenue South Nowra New South Wales" at bounding box center [385, 186] width 452 height 17
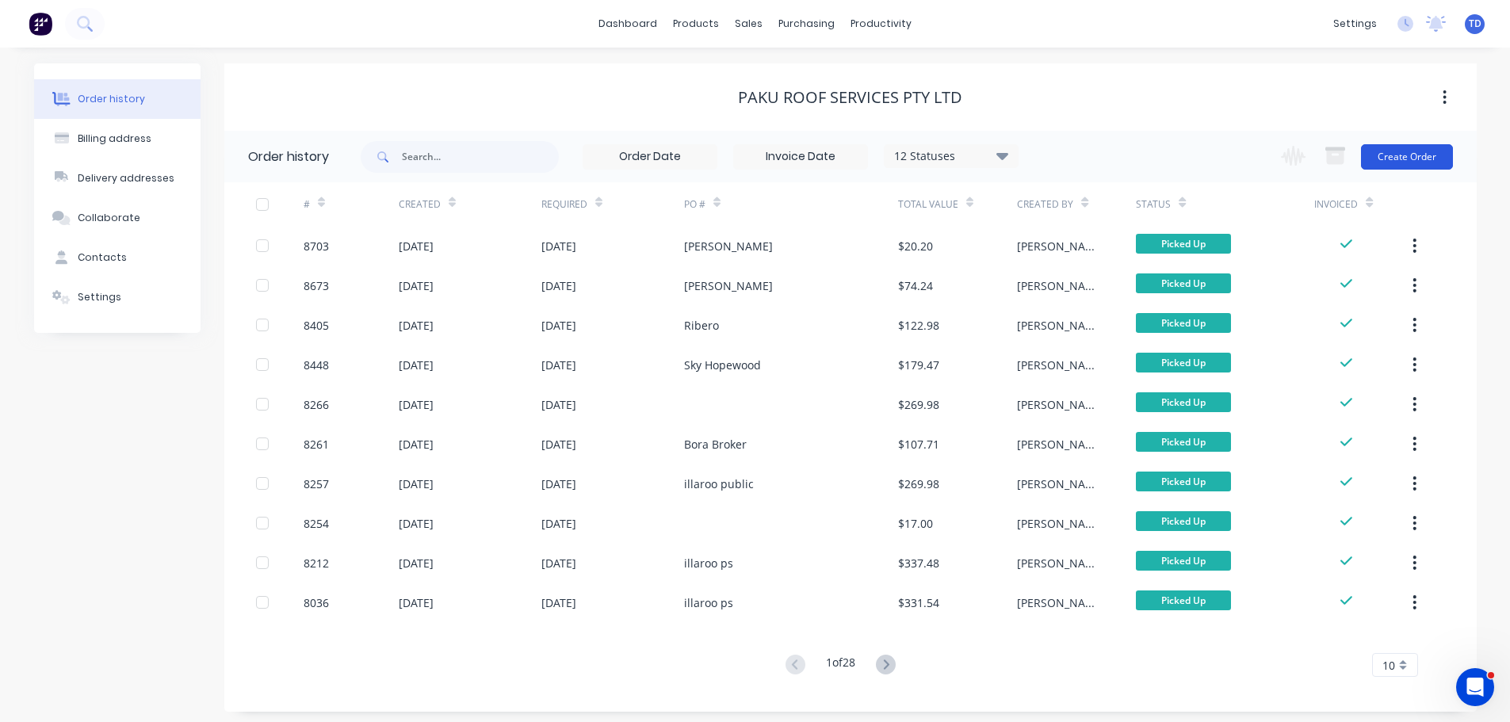
click at [1415, 160] on button "Create Order" at bounding box center [1407, 156] width 92 height 25
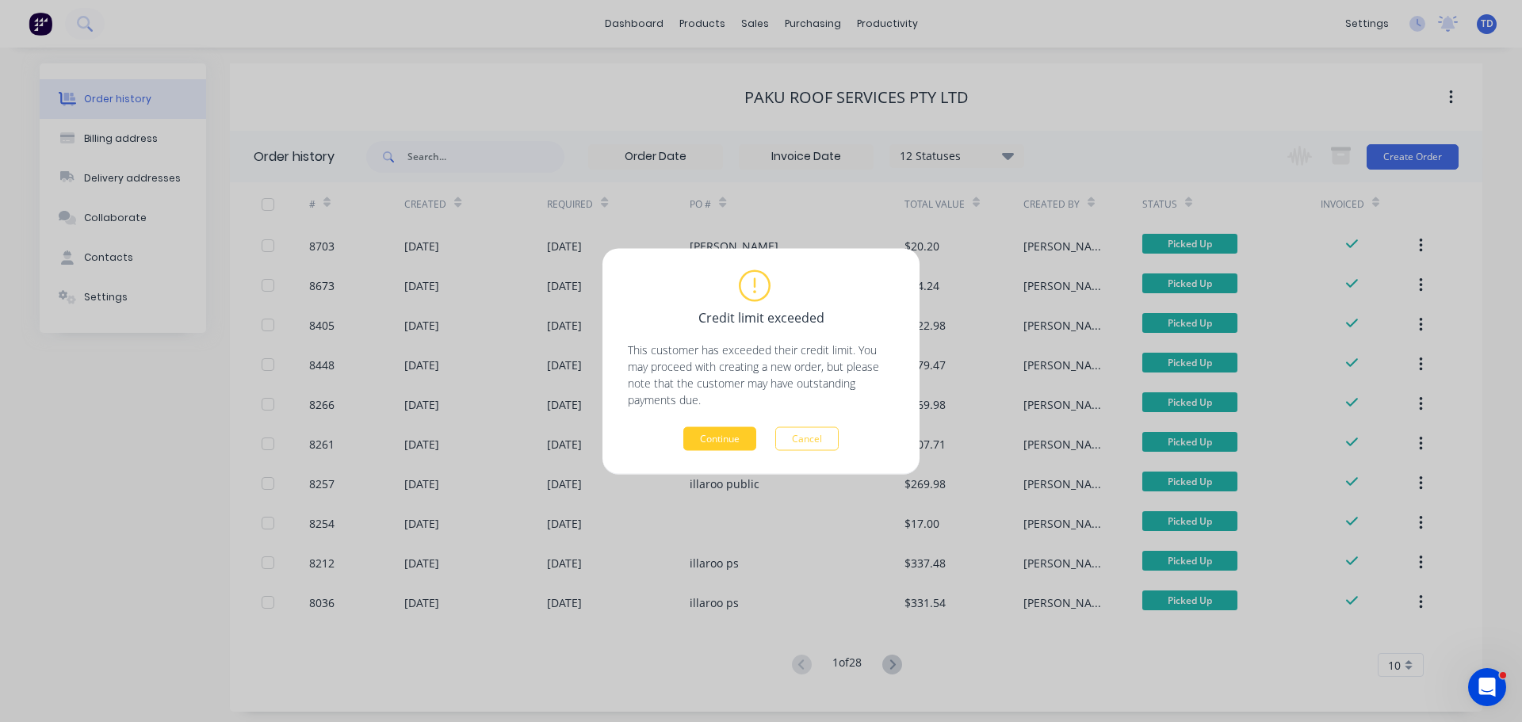
click at [721, 448] on button "Continue" at bounding box center [719, 439] width 73 height 24
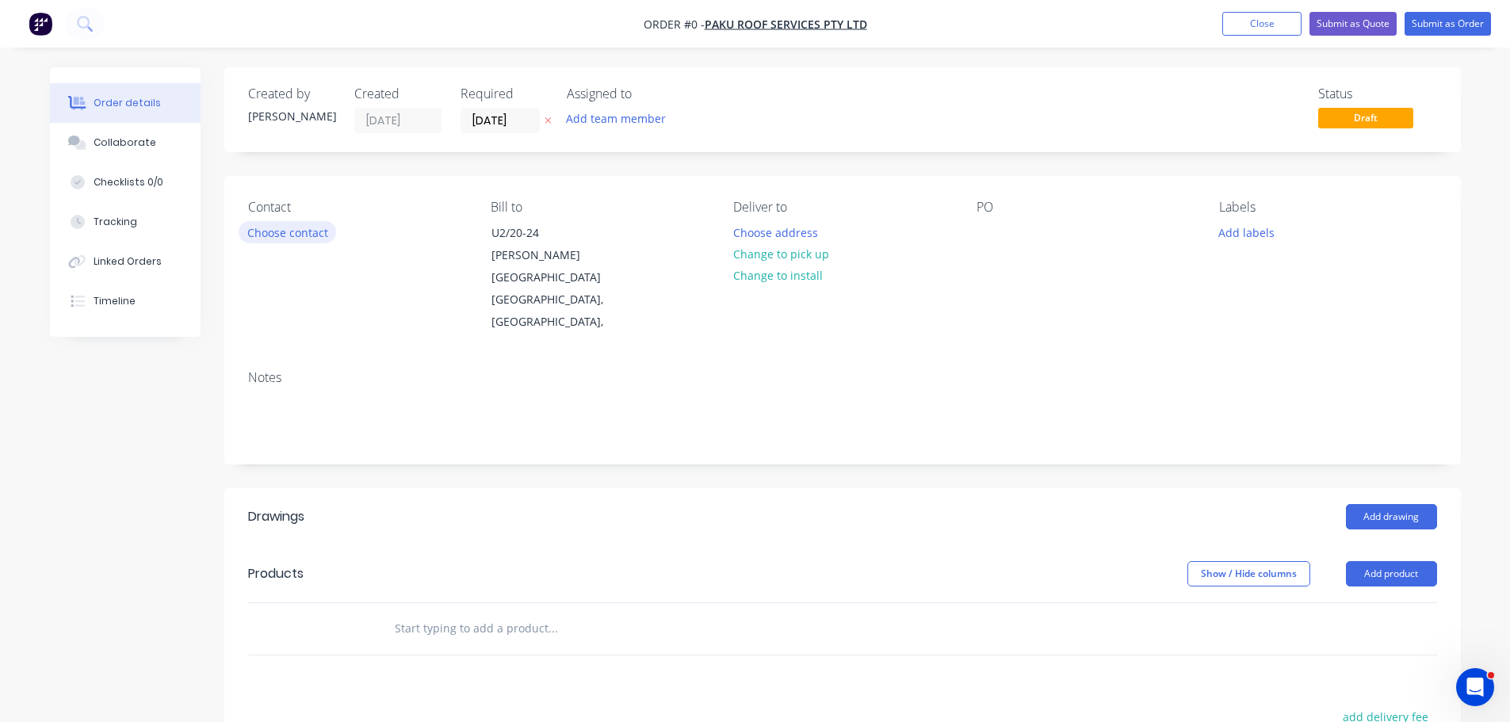
click at [281, 224] on button "Choose contact" at bounding box center [288, 231] width 98 height 21
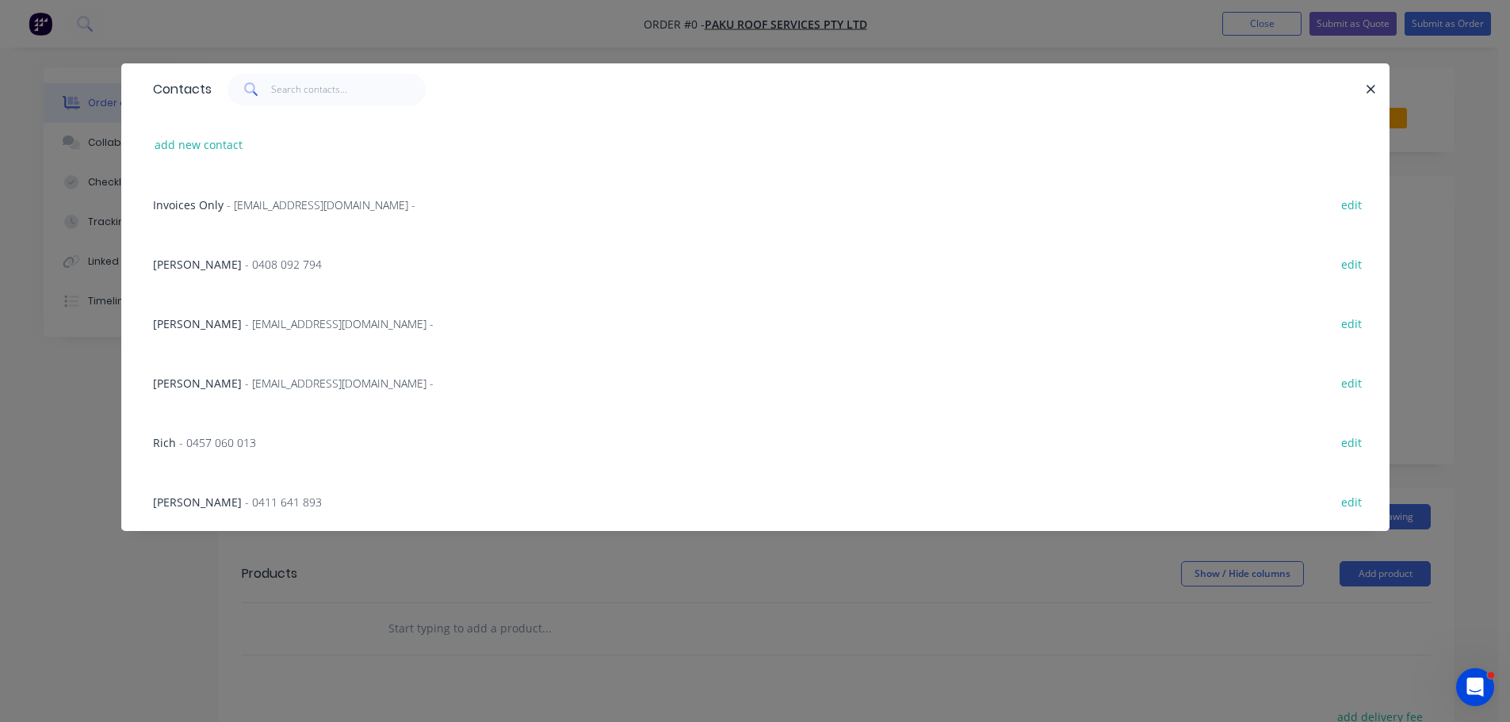
click at [315, 316] on span "- Info@pakuroofservices.com.au -" at bounding box center [339, 323] width 189 height 15
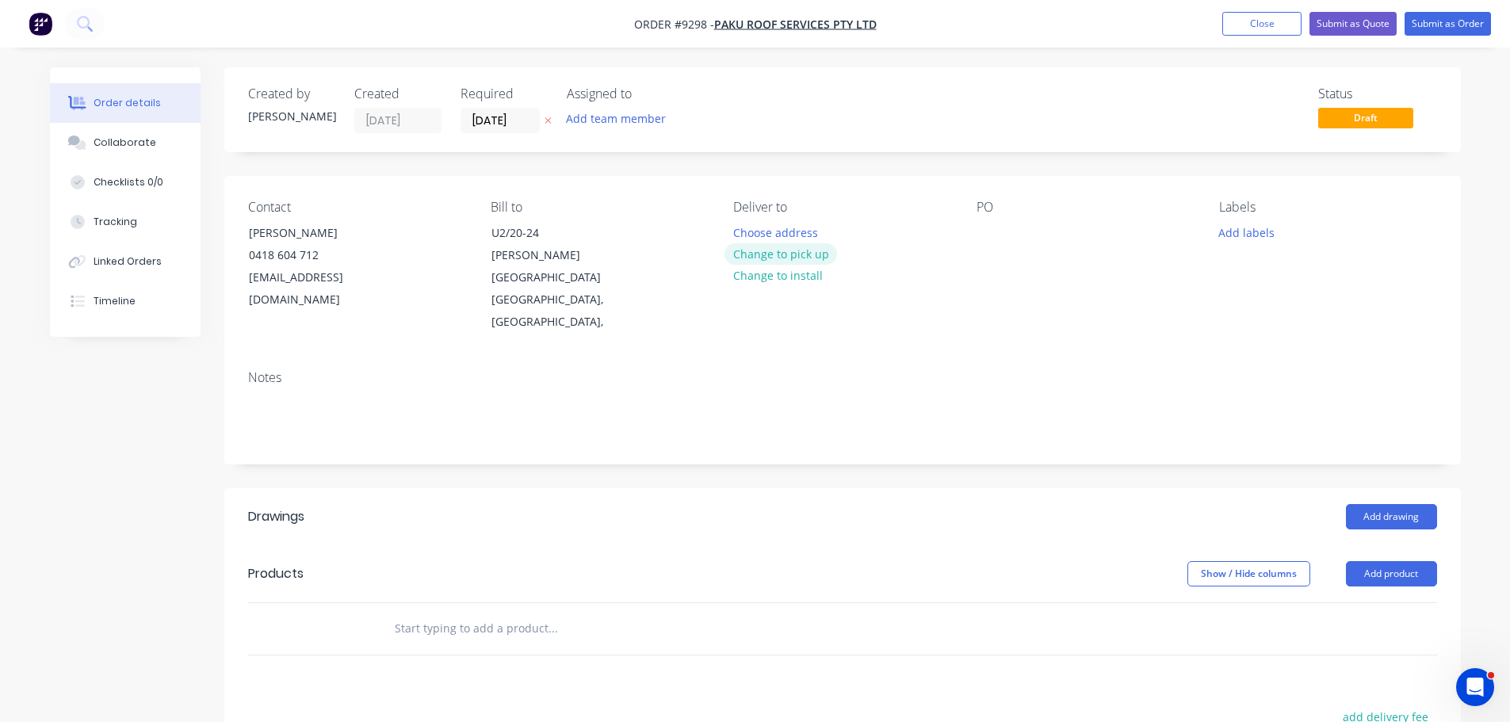
click at [794, 261] on button "Change to pick up" at bounding box center [781, 253] width 113 height 21
click at [747, 228] on div at bounding box center [745, 232] width 25 height 23
click at [506, 613] on input "text" at bounding box center [552, 629] width 317 height 32
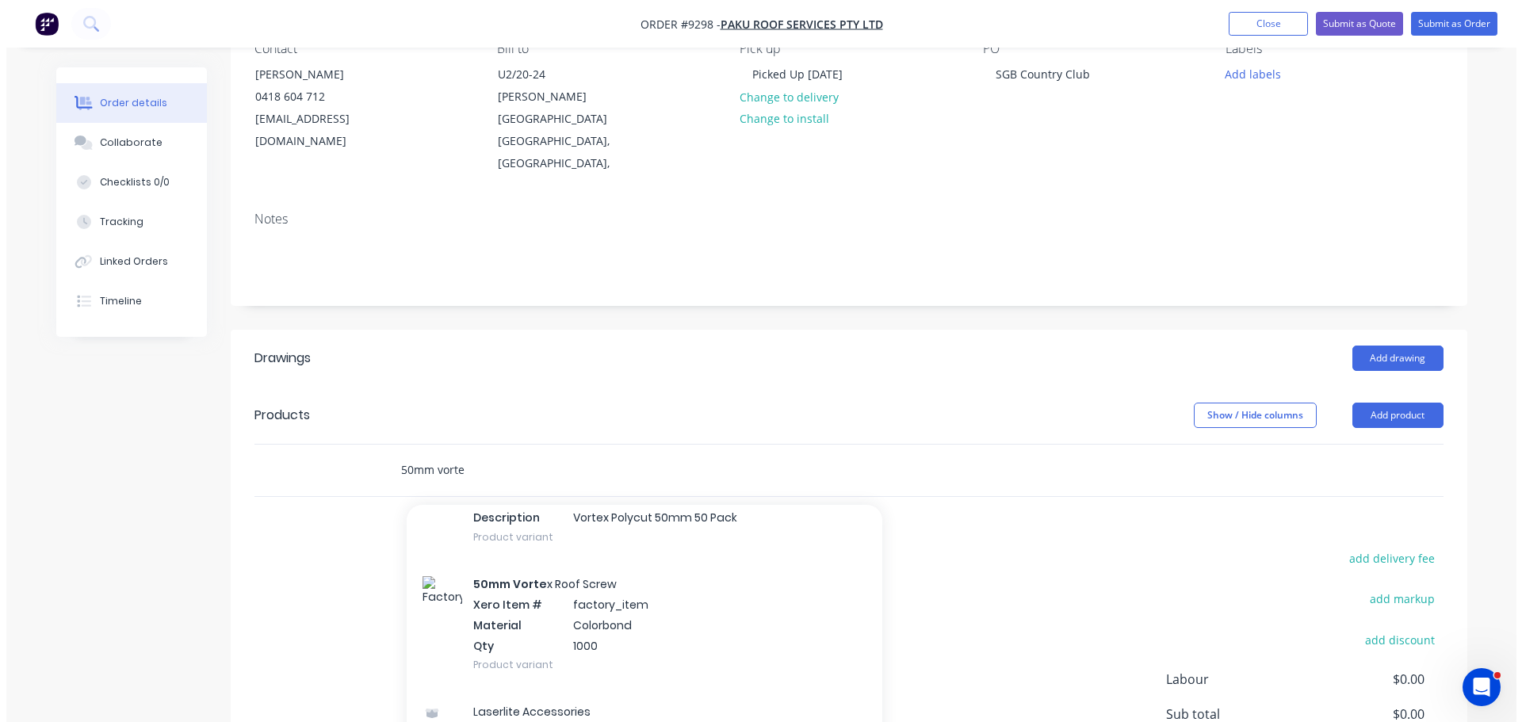
scroll to position [238, 0]
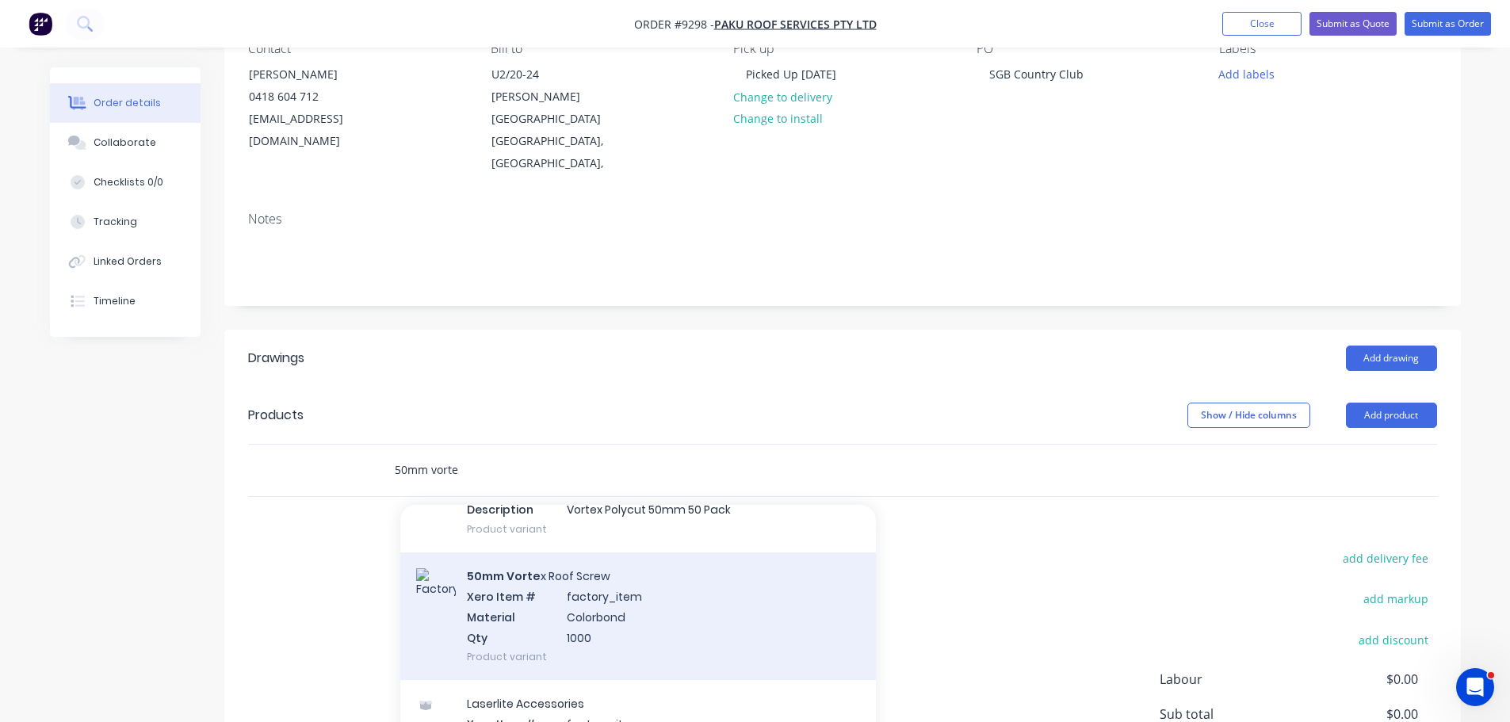
type input "50mm vorte"
click at [552, 568] on div "50mm Vorte x Roof Screw Xero Item # factory_item Material Colorbond Qty 1000 Pr…" at bounding box center [638, 617] width 476 height 128
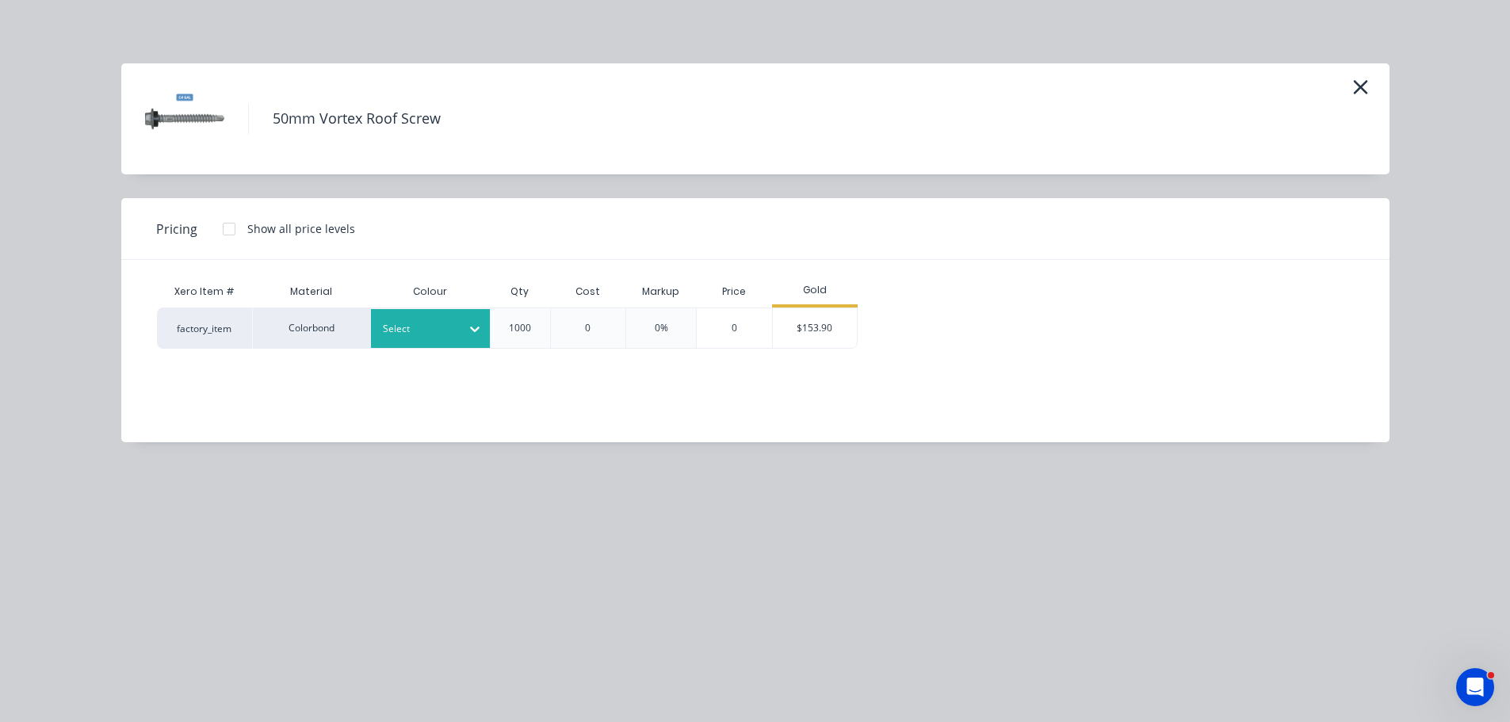
click at [441, 338] on div "Select" at bounding box center [416, 329] width 89 height 21
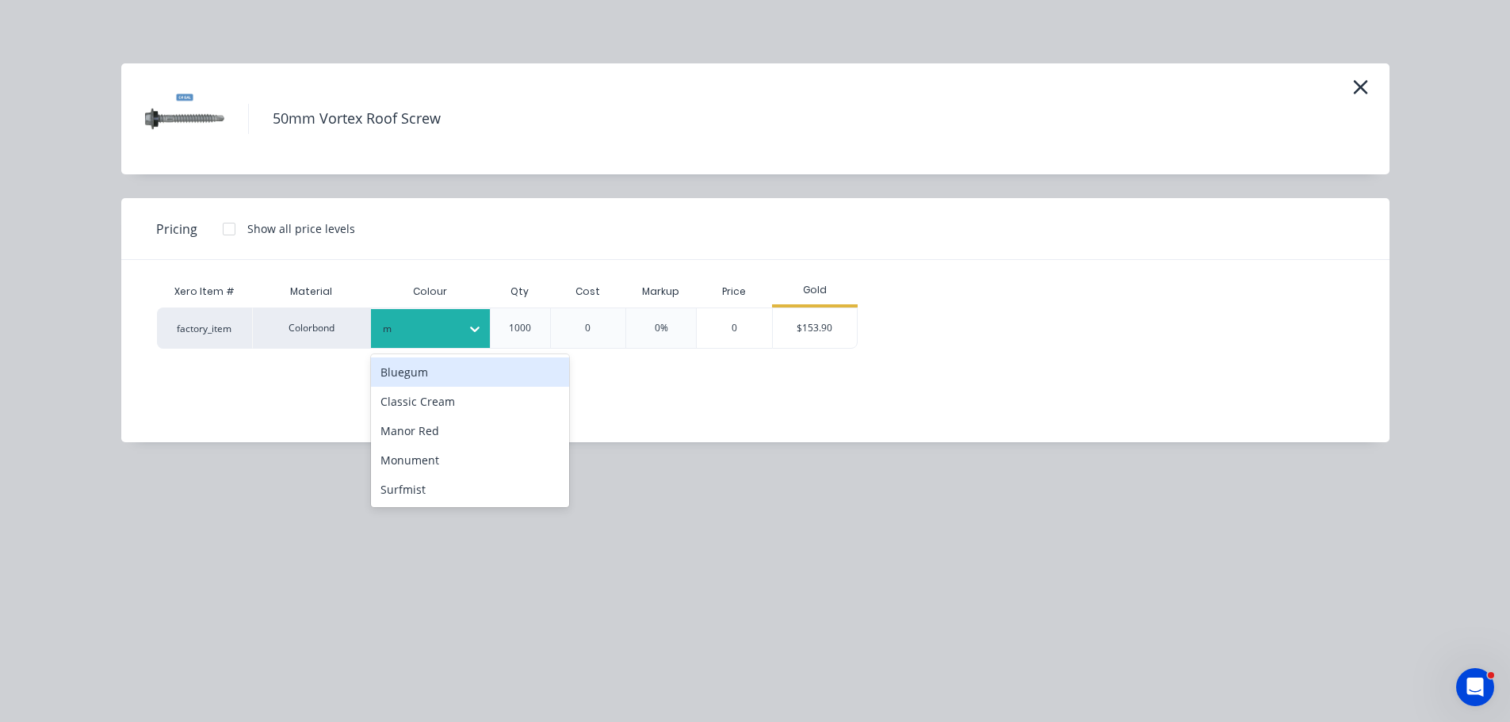
type input "ma"
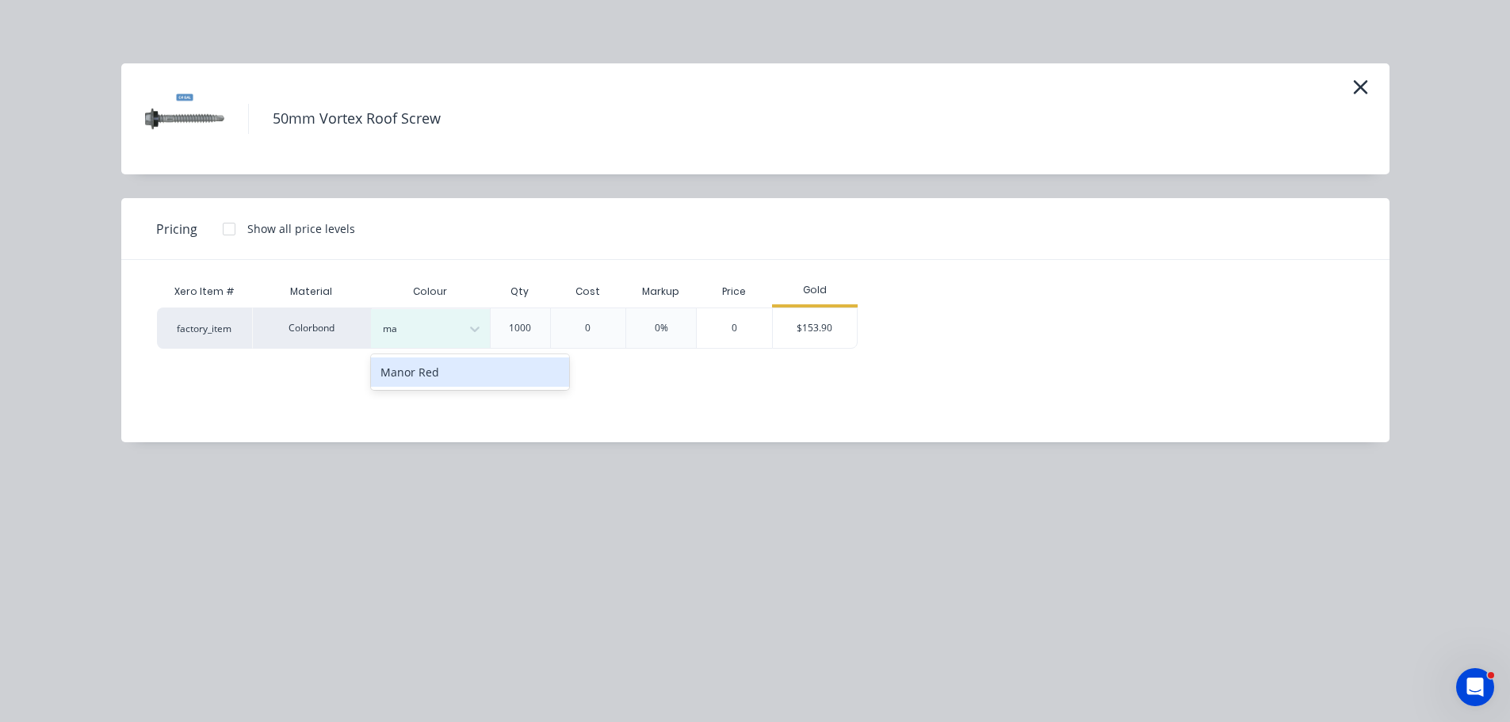
click at [433, 369] on div "Manor Red" at bounding box center [470, 372] width 198 height 29
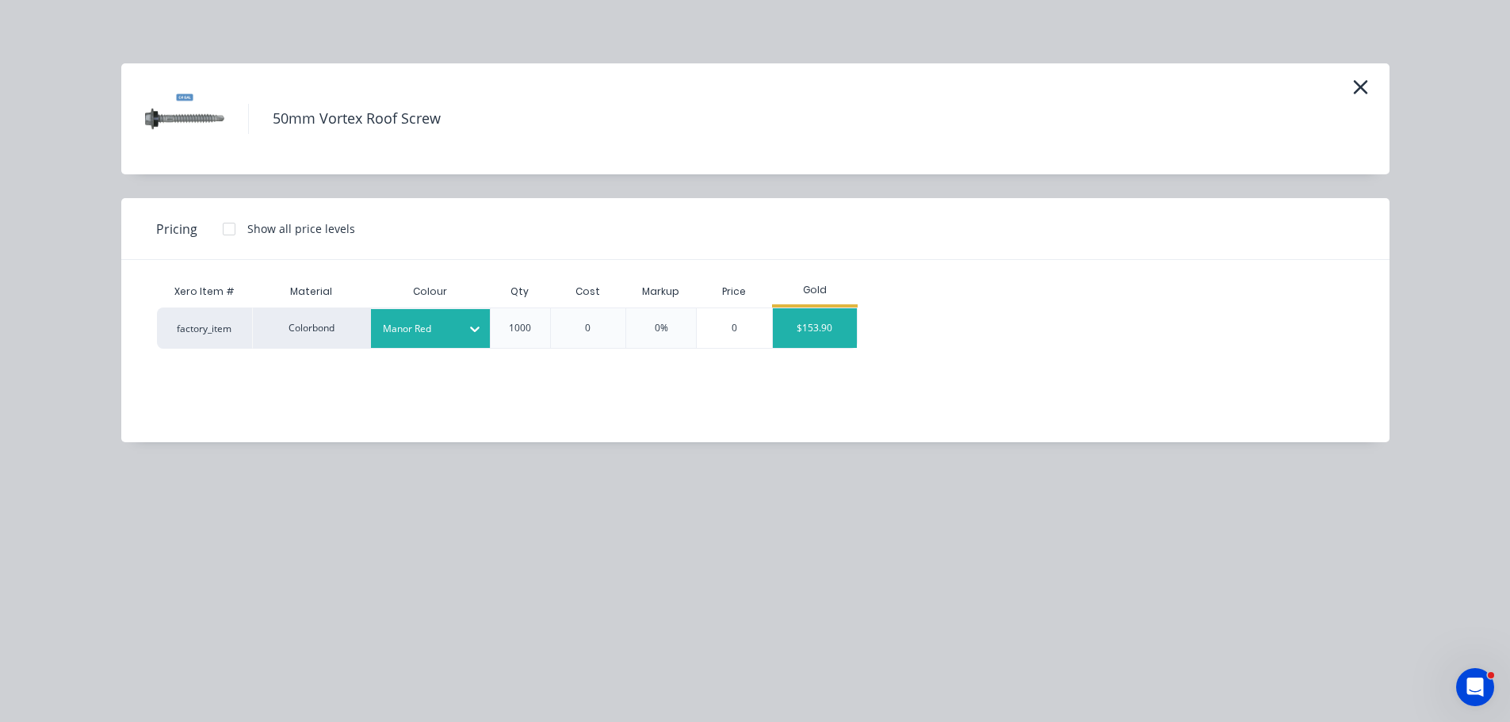
click at [802, 330] on div "$153.90" at bounding box center [815, 328] width 85 height 40
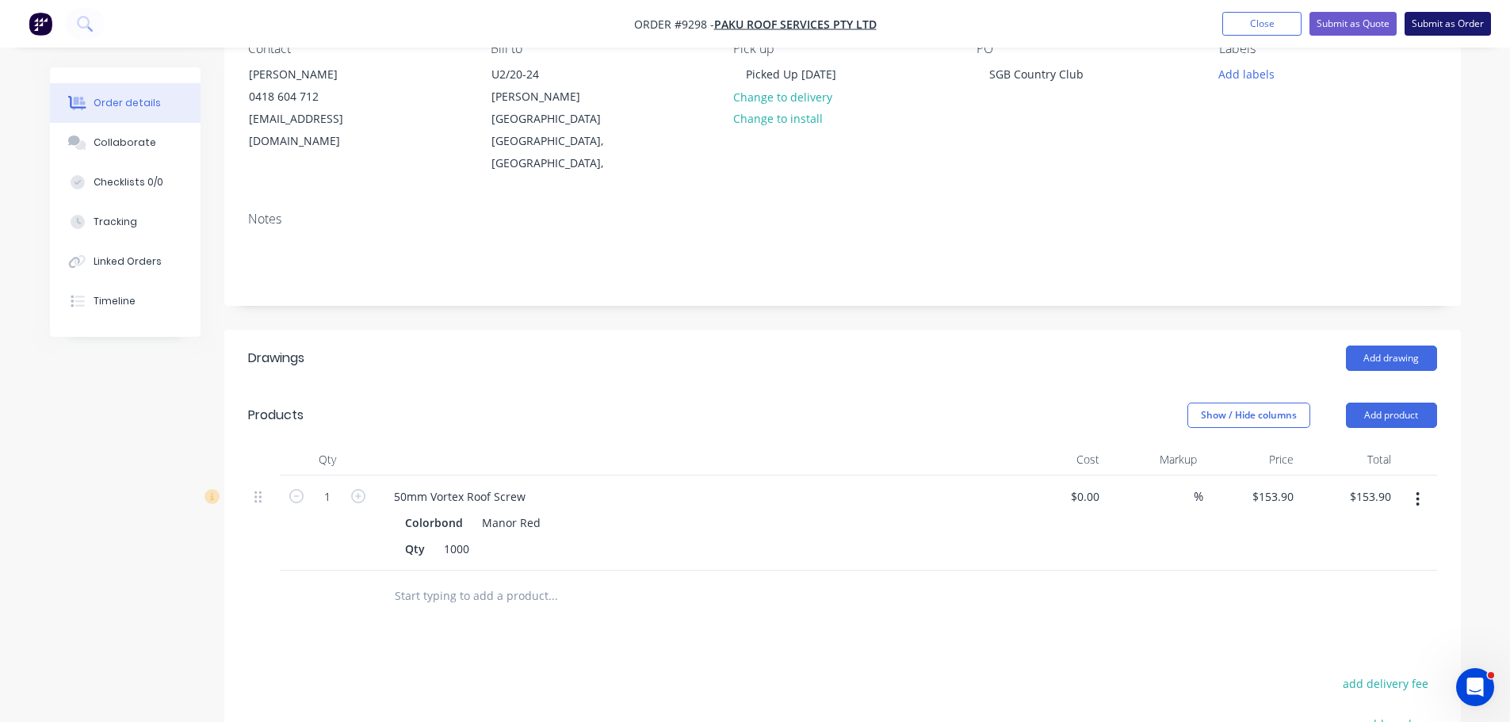
click at [1441, 25] on button "Submit as Order" at bounding box center [1448, 24] width 86 height 24
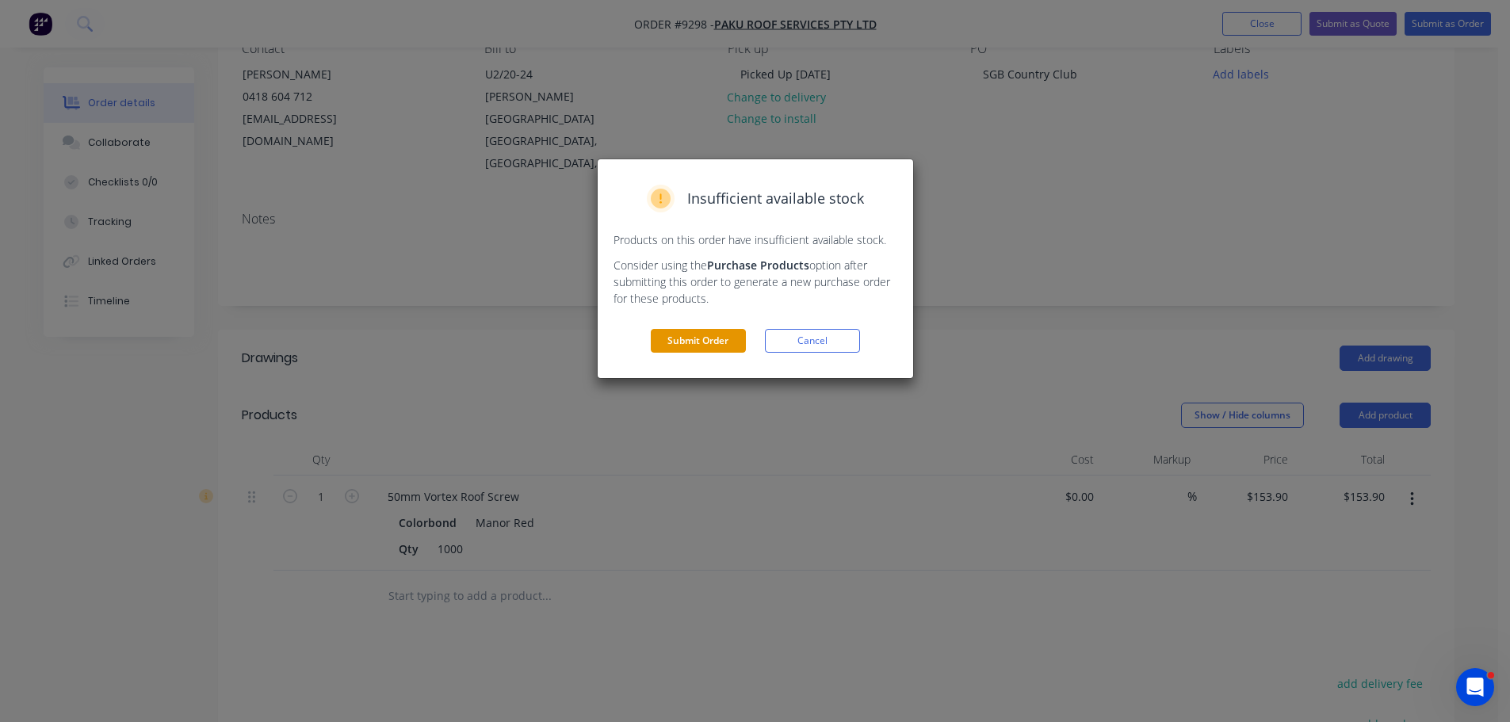
click at [698, 335] on button "Submit Order" at bounding box center [698, 341] width 95 height 24
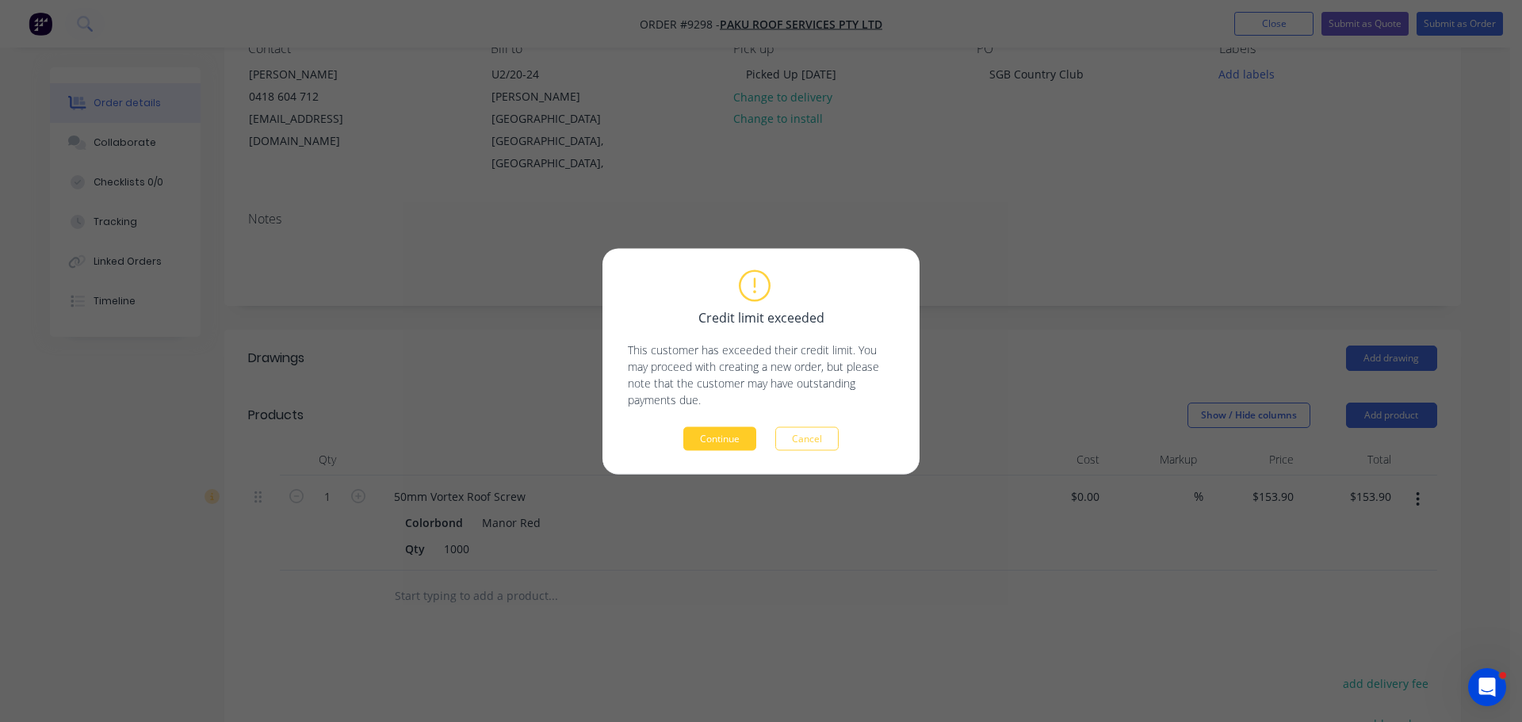
click at [704, 444] on button "Continue" at bounding box center [719, 439] width 73 height 24
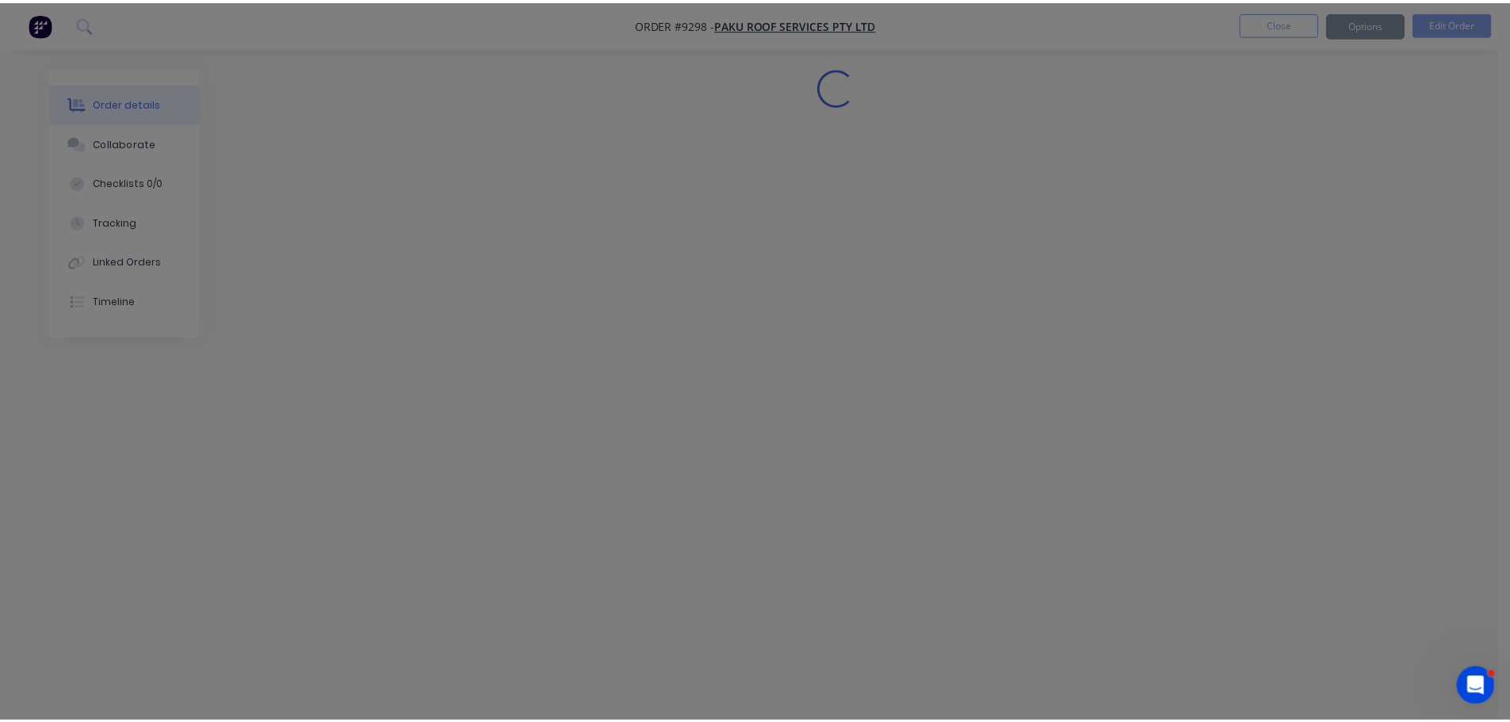
scroll to position [0, 0]
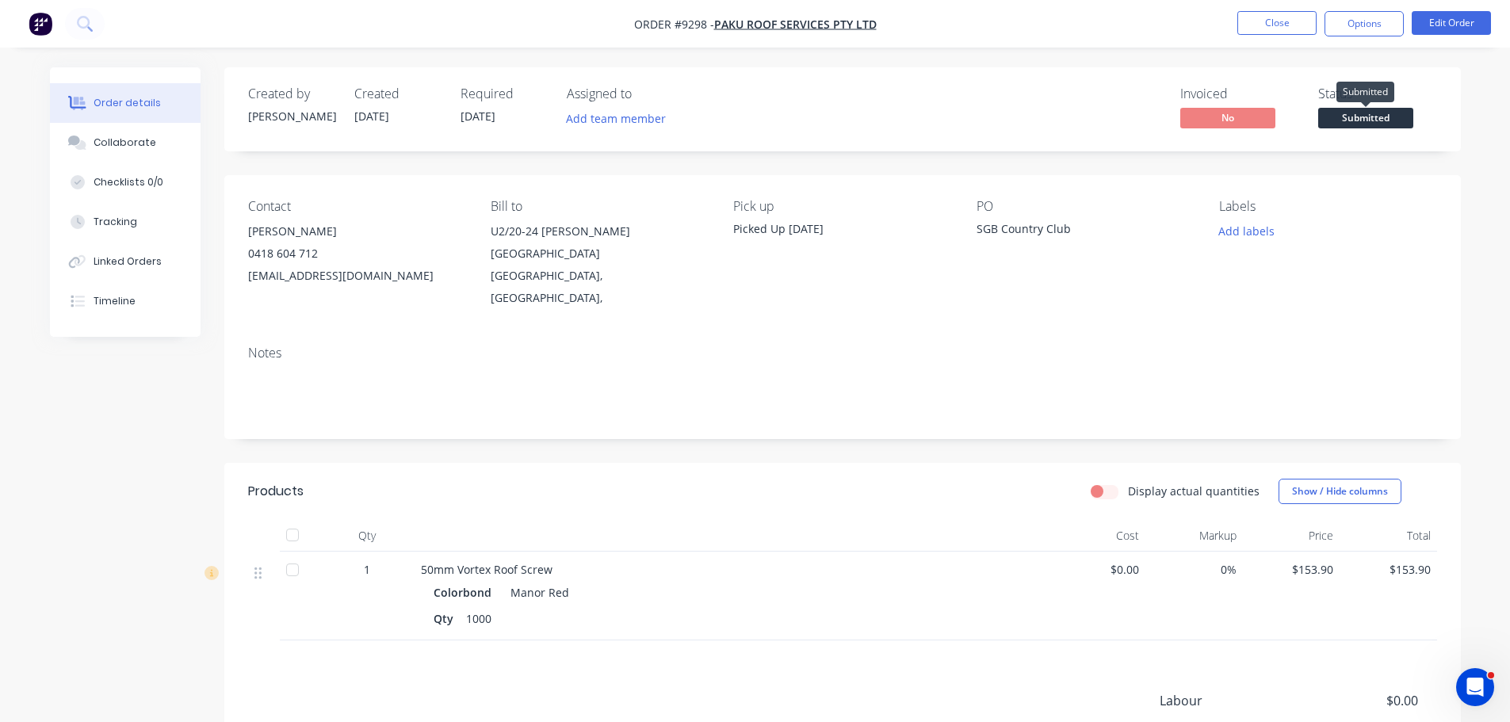
click at [1364, 126] on span "Submitted" at bounding box center [1365, 118] width 95 height 20
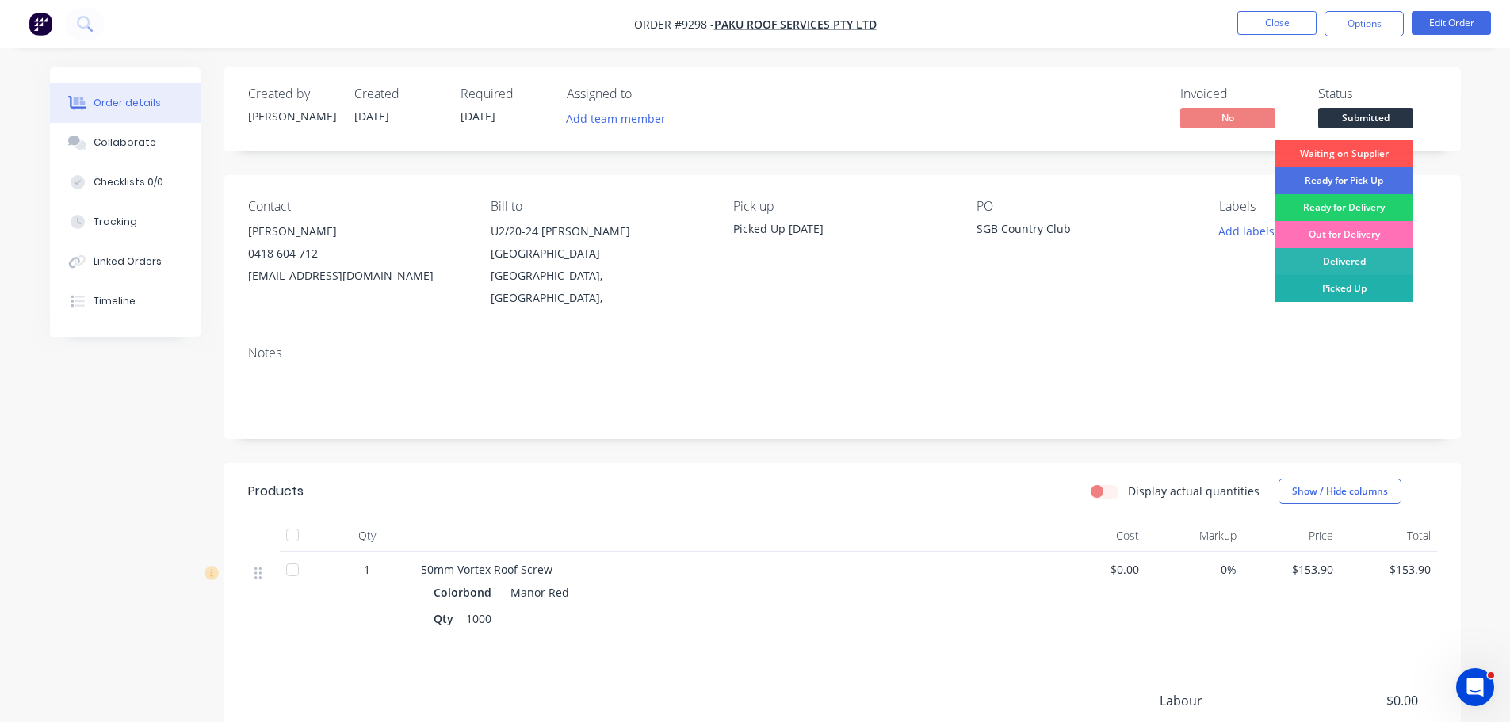
click at [1350, 289] on div "Picked Up" at bounding box center [1344, 288] width 139 height 27
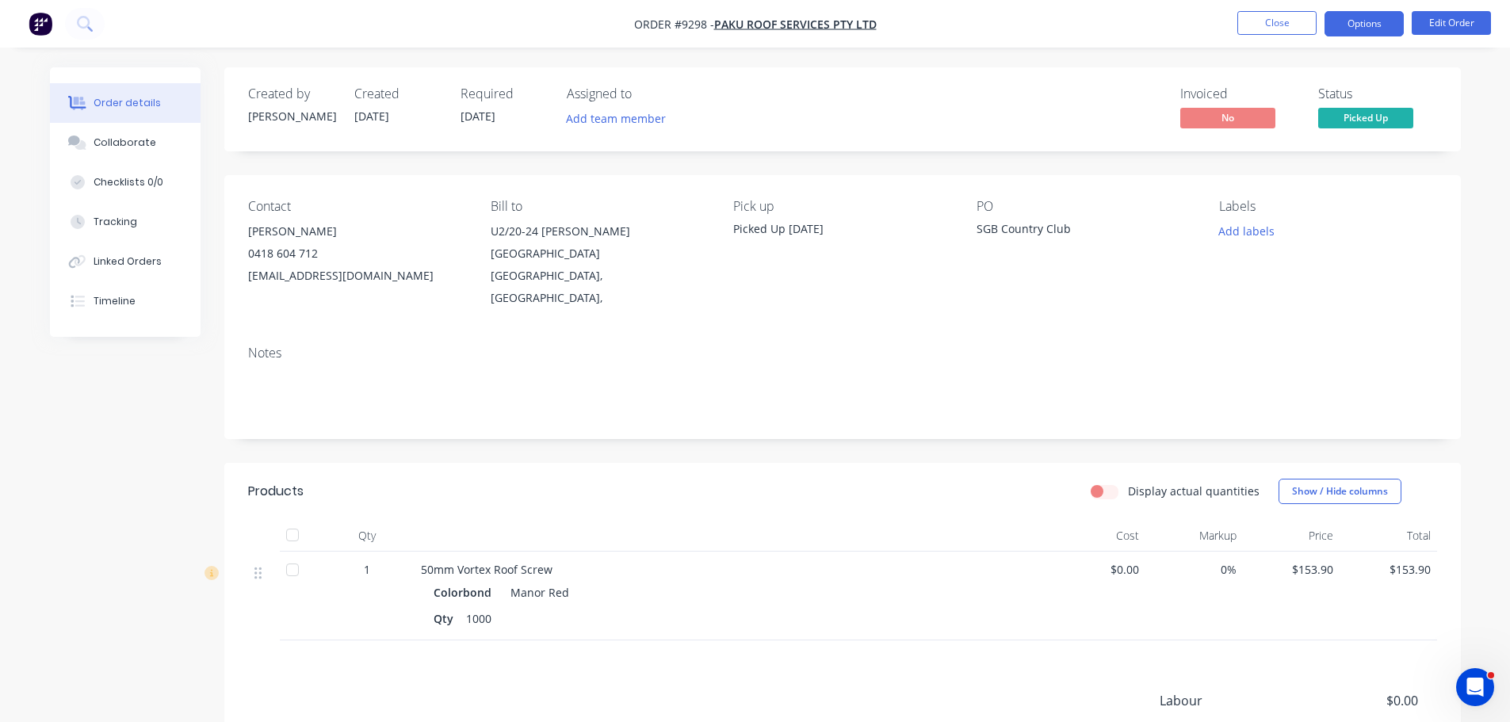
click at [1382, 25] on button "Options" at bounding box center [1364, 23] width 79 height 25
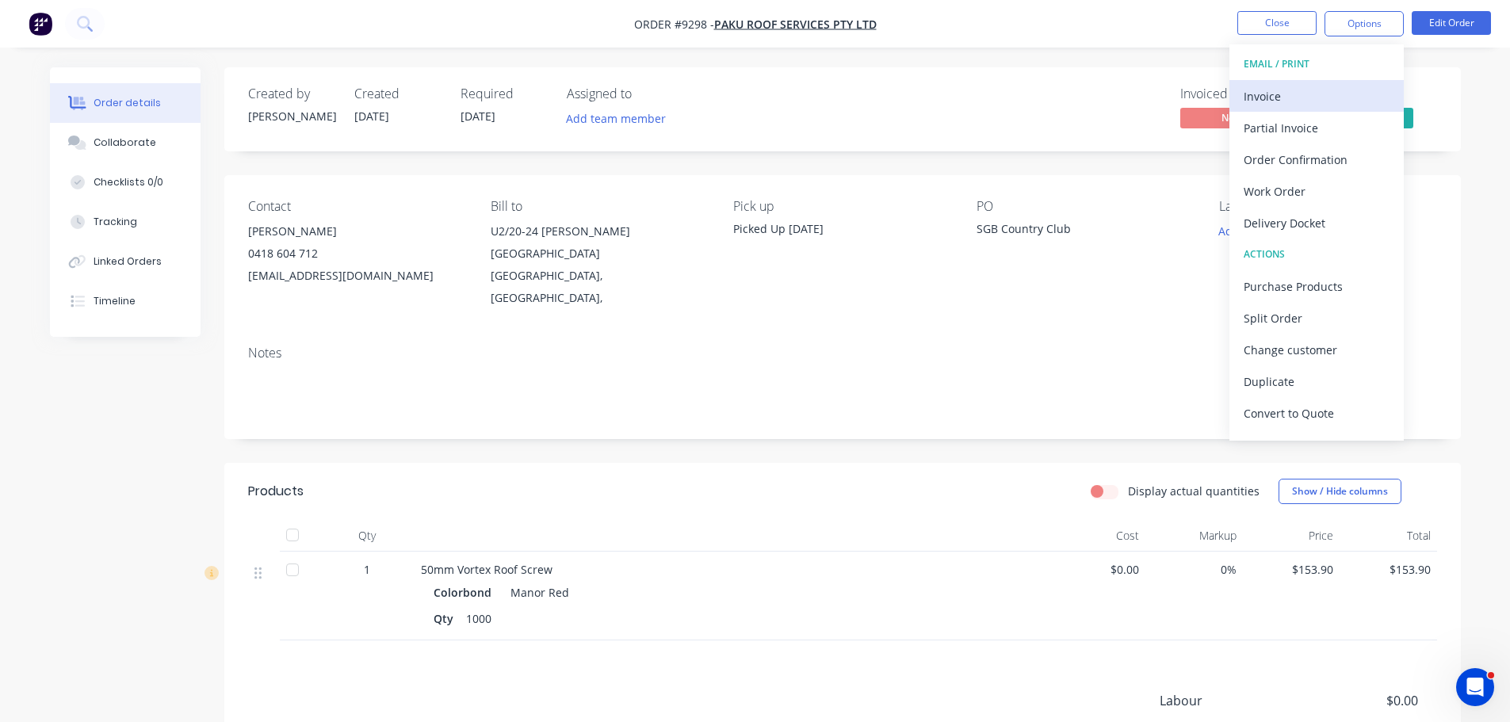
click at [1258, 97] on div "Invoice" at bounding box center [1317, 96] width 146 height 23
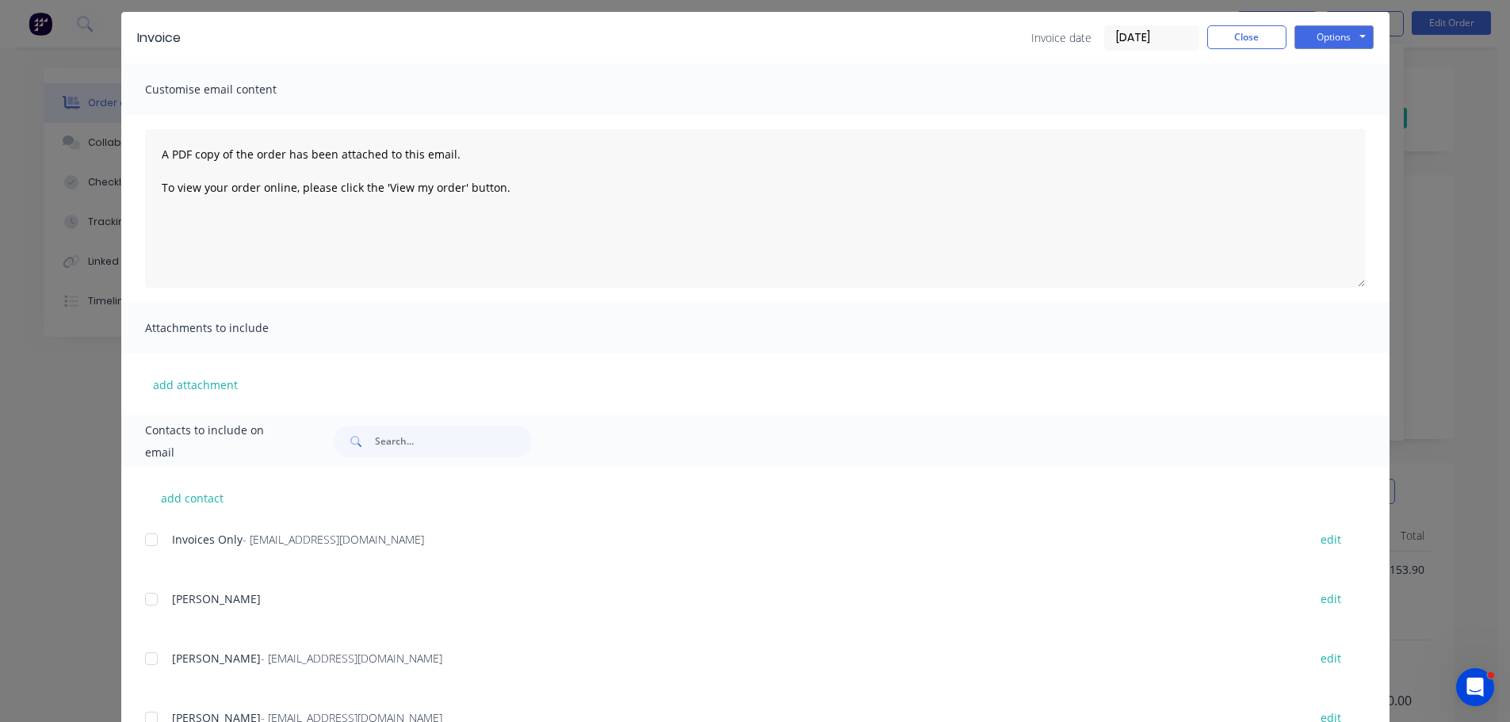
scroll to position [79, 0]
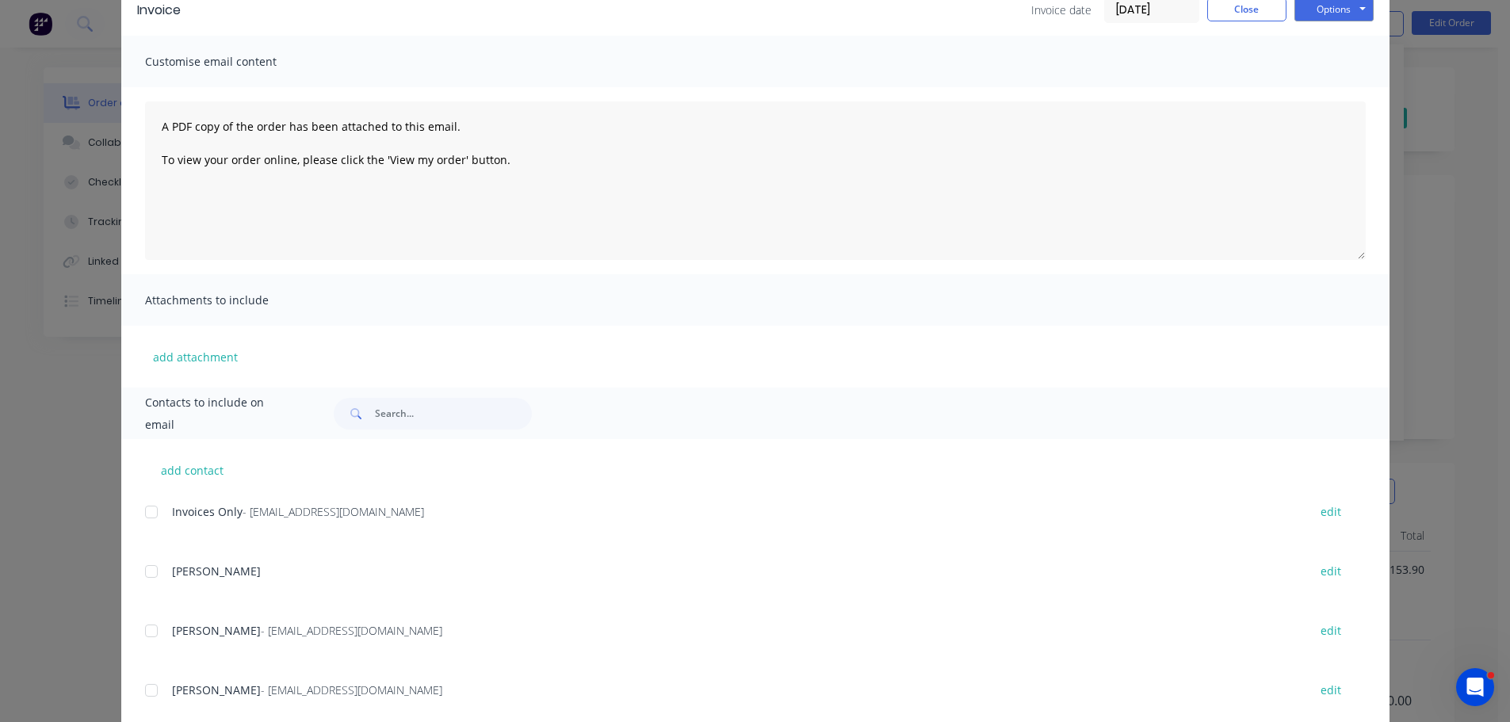
click at [146, 515] on div at bounding box center [152, 512] width 32 height 32
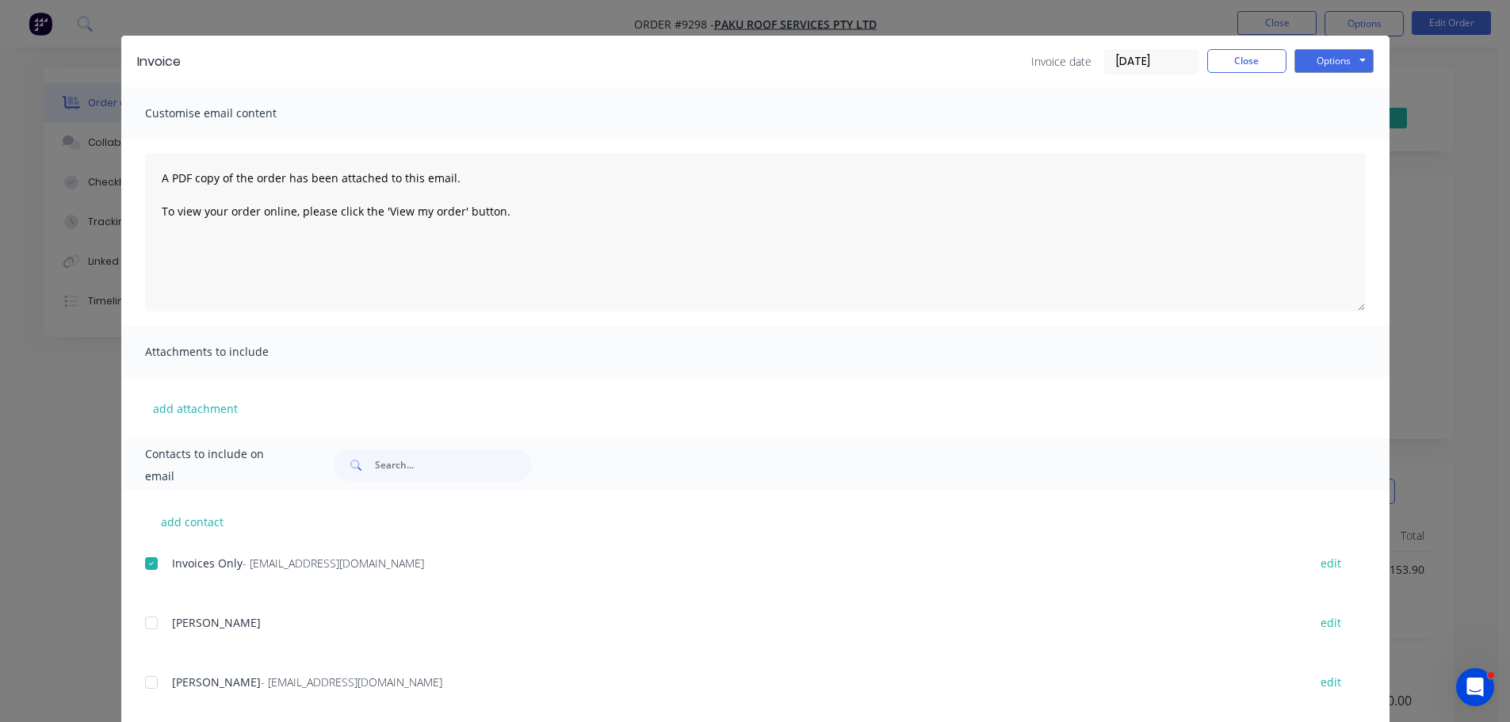
scroll to position [0, 0]
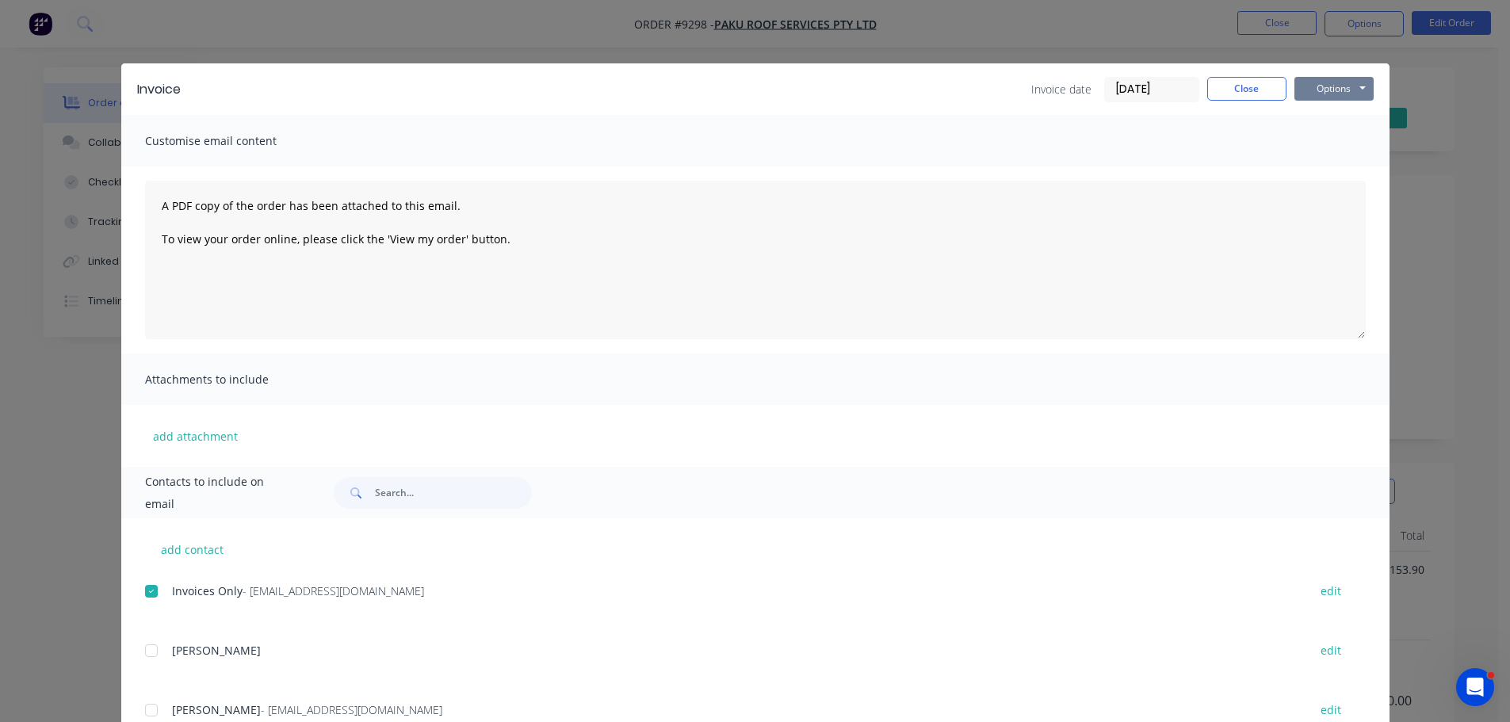
click at [1310, 82] on button "Options" at bounding box center [1334, 89] width 79 height 24
click at [1305, 164] on button "Email" at bounding box center [1345, 169] width 101 height 26
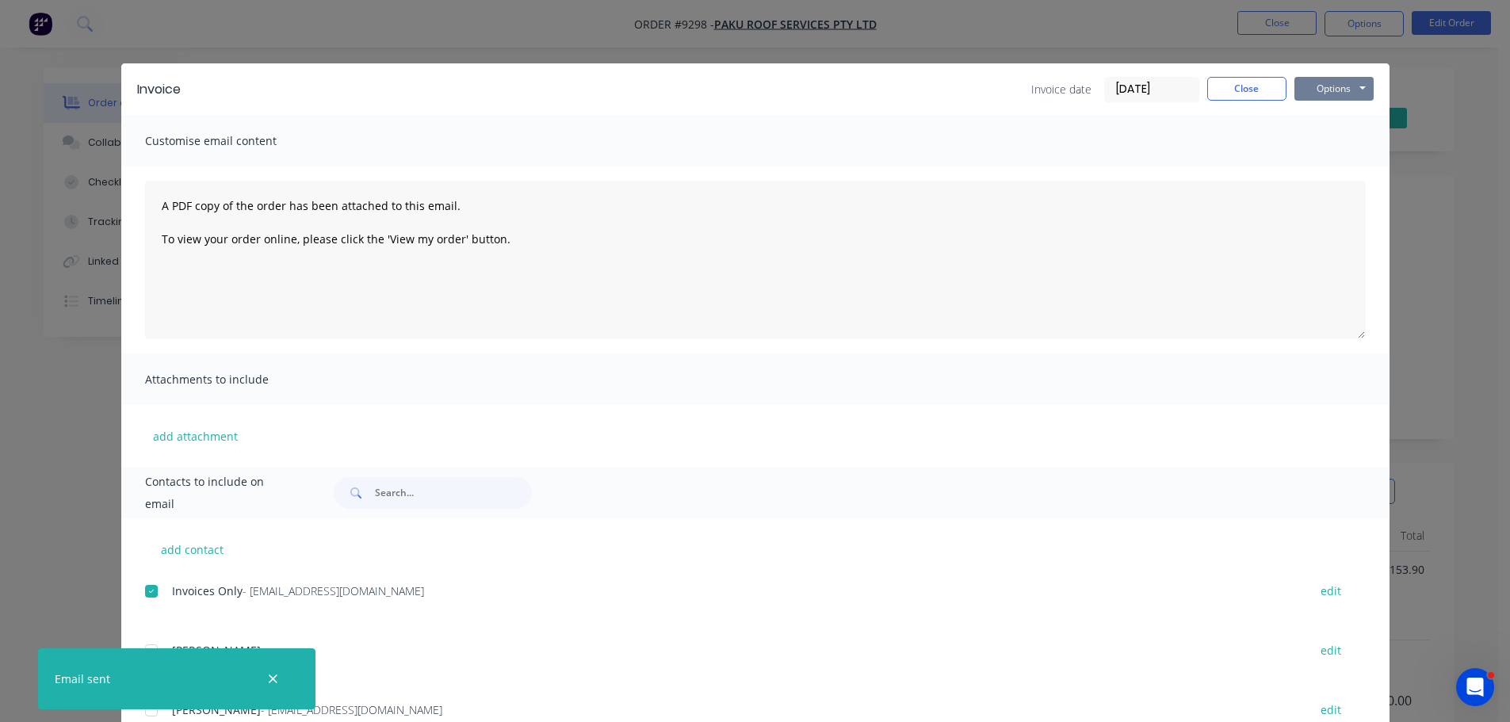
click at [1318, 87] on button "Options" at bounding box center [1334, 89] width 79 height 24
click at [1307, 147] on button "Print" at bounding box center [1345, 143] width 101 height 26
click at [1242, 88] on button "Close" at bounding box center [1246, 89] width 79 height 24
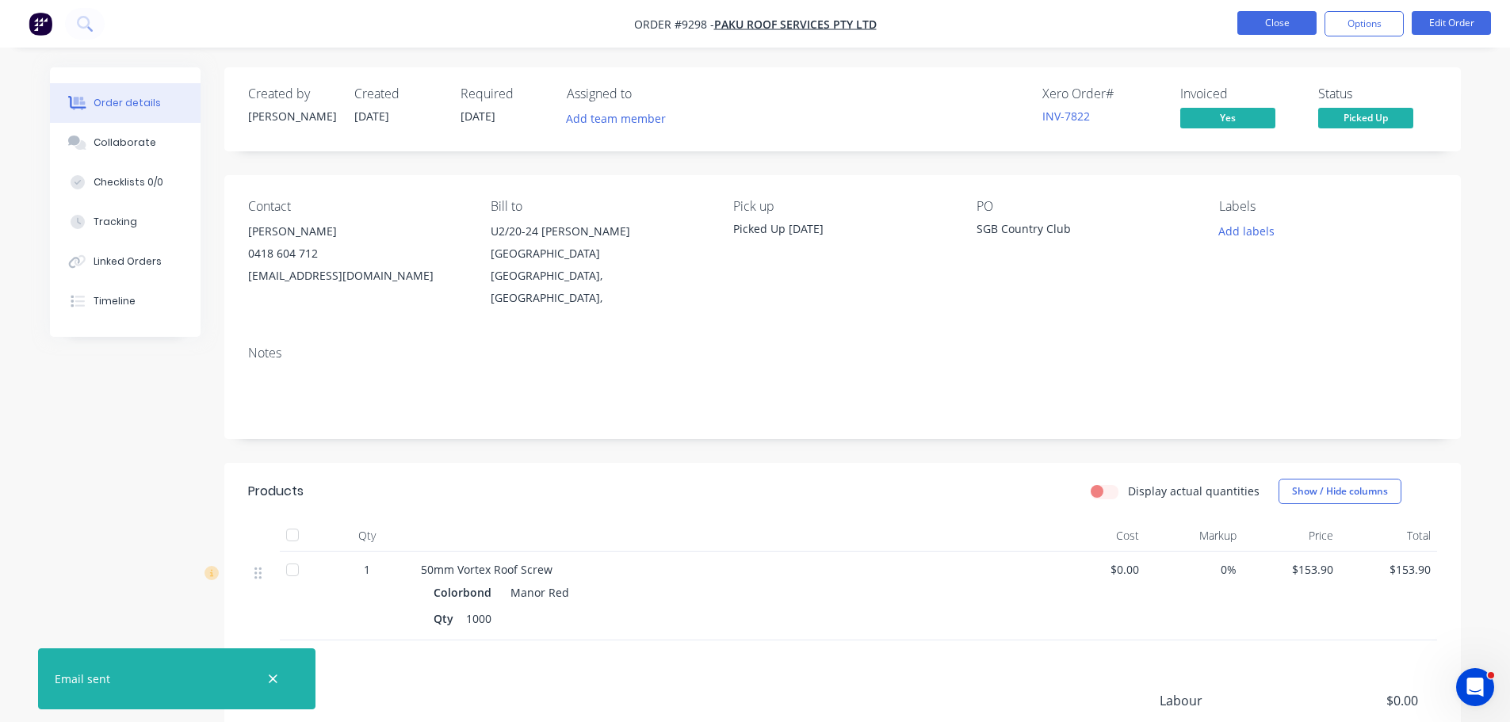
click at [1265, 26] on button "Close" at bounding box center [1277, 23] width 79 height 24
